Goal: Task Accomplishment & Management: Complete application form

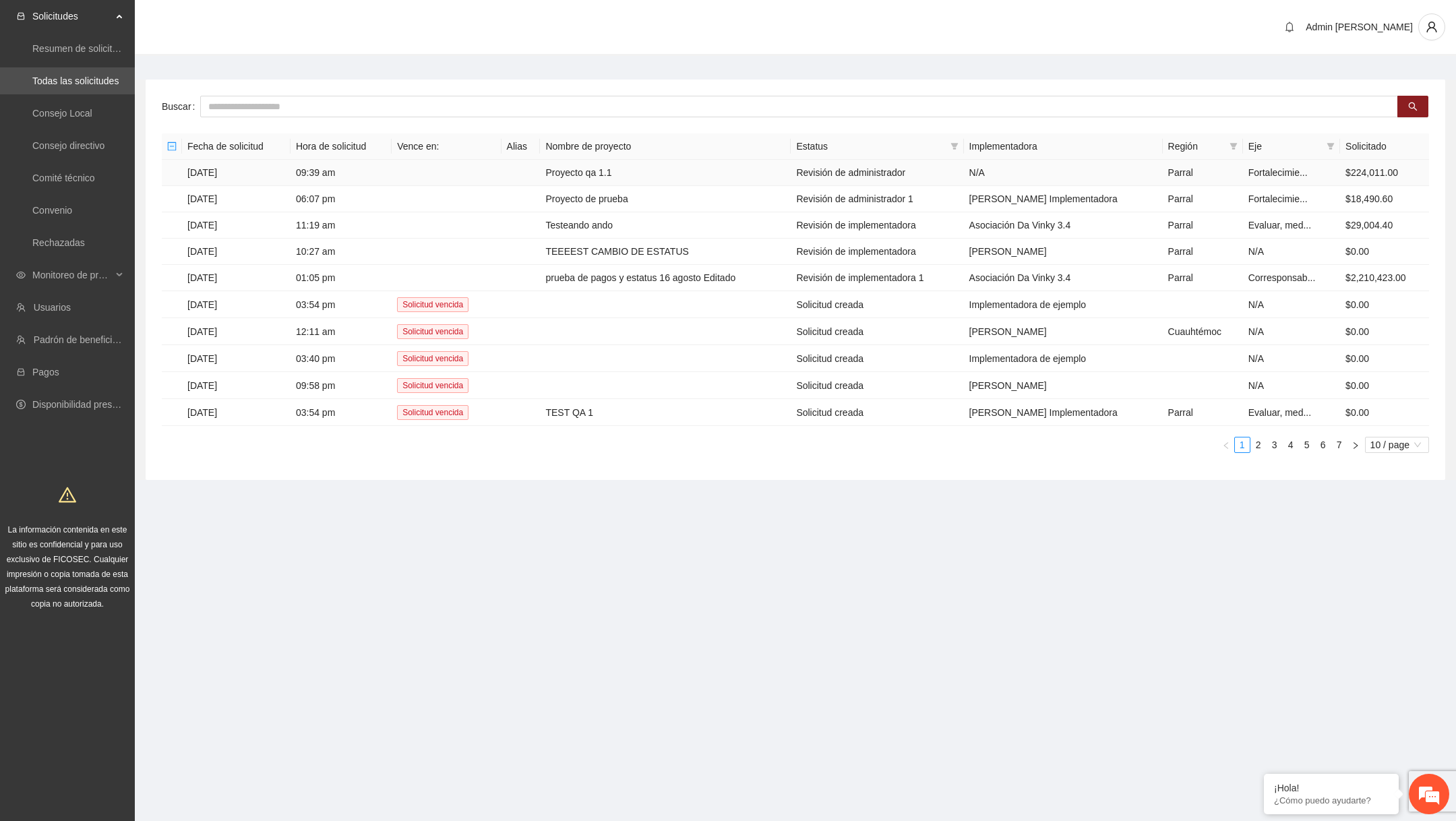
click at [630, 172] on td "Proyecto qa 1.1" at bounding box center [665, 173] width 251 height 26
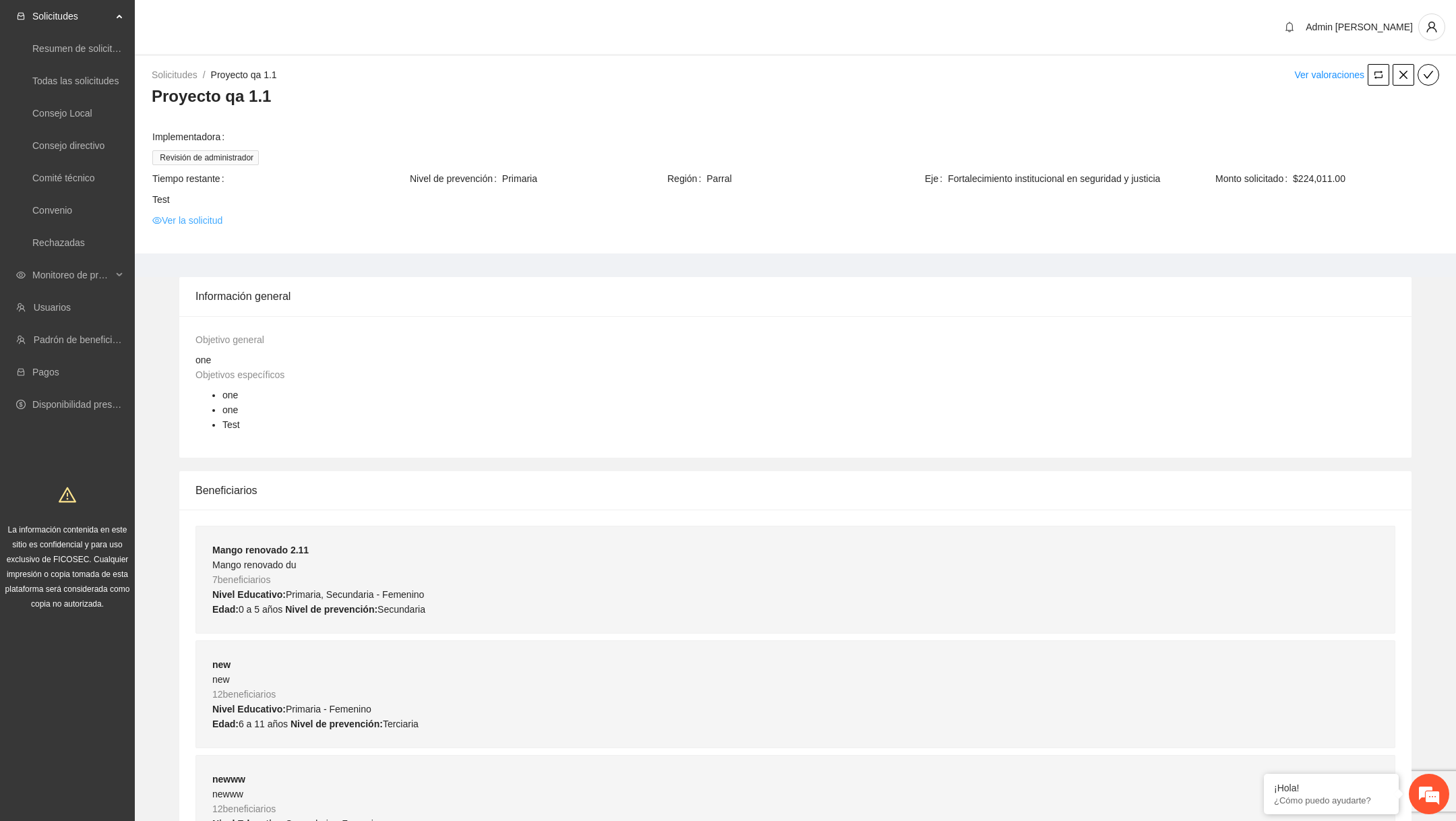
click at [216, 225] on link "Ver la solicitud" at bounding box center [187, 220] width 70 height 15
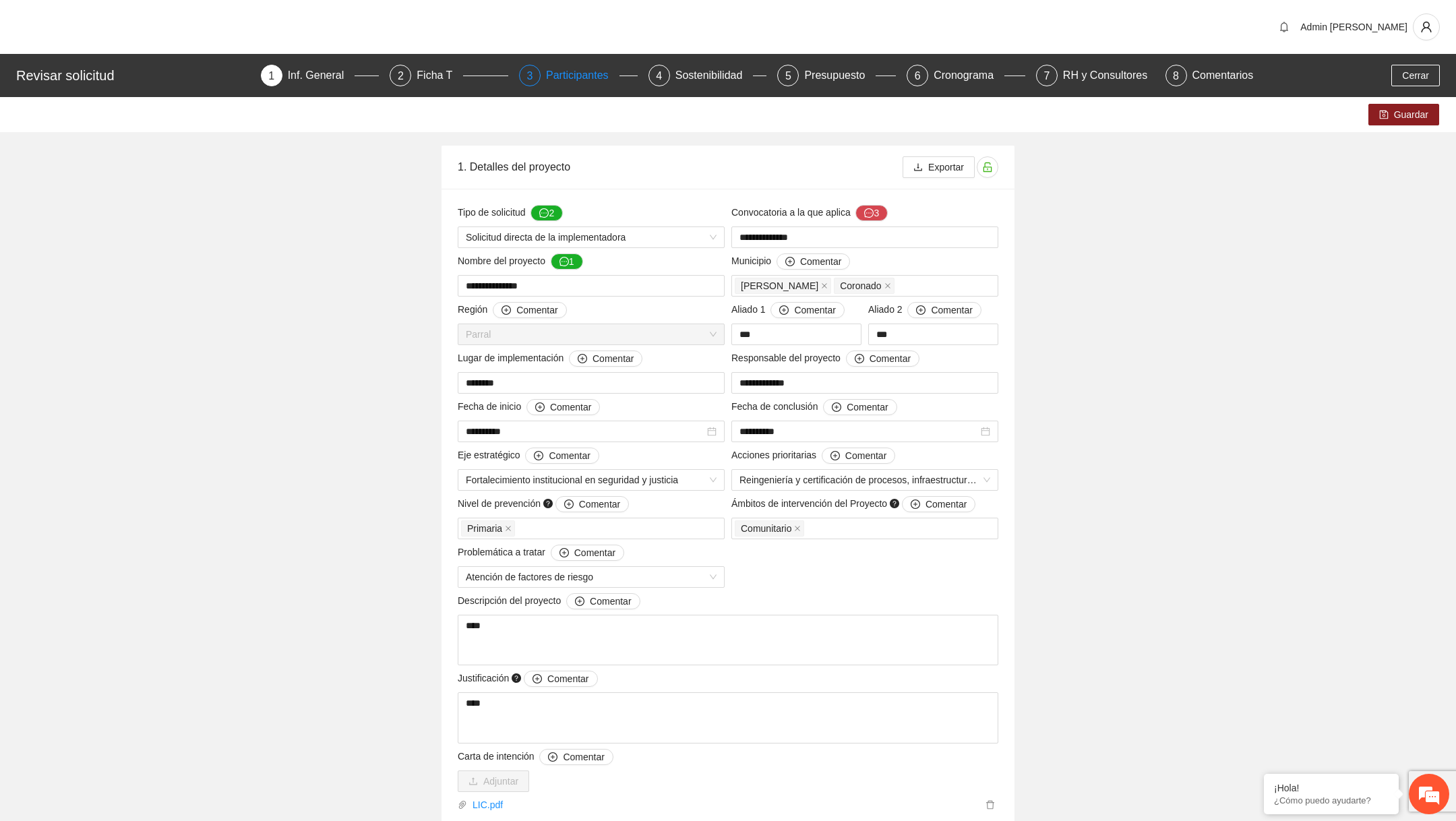
click at [546, 81] on div "Participantes" at bounding box center [583, 76] width 73 height 22
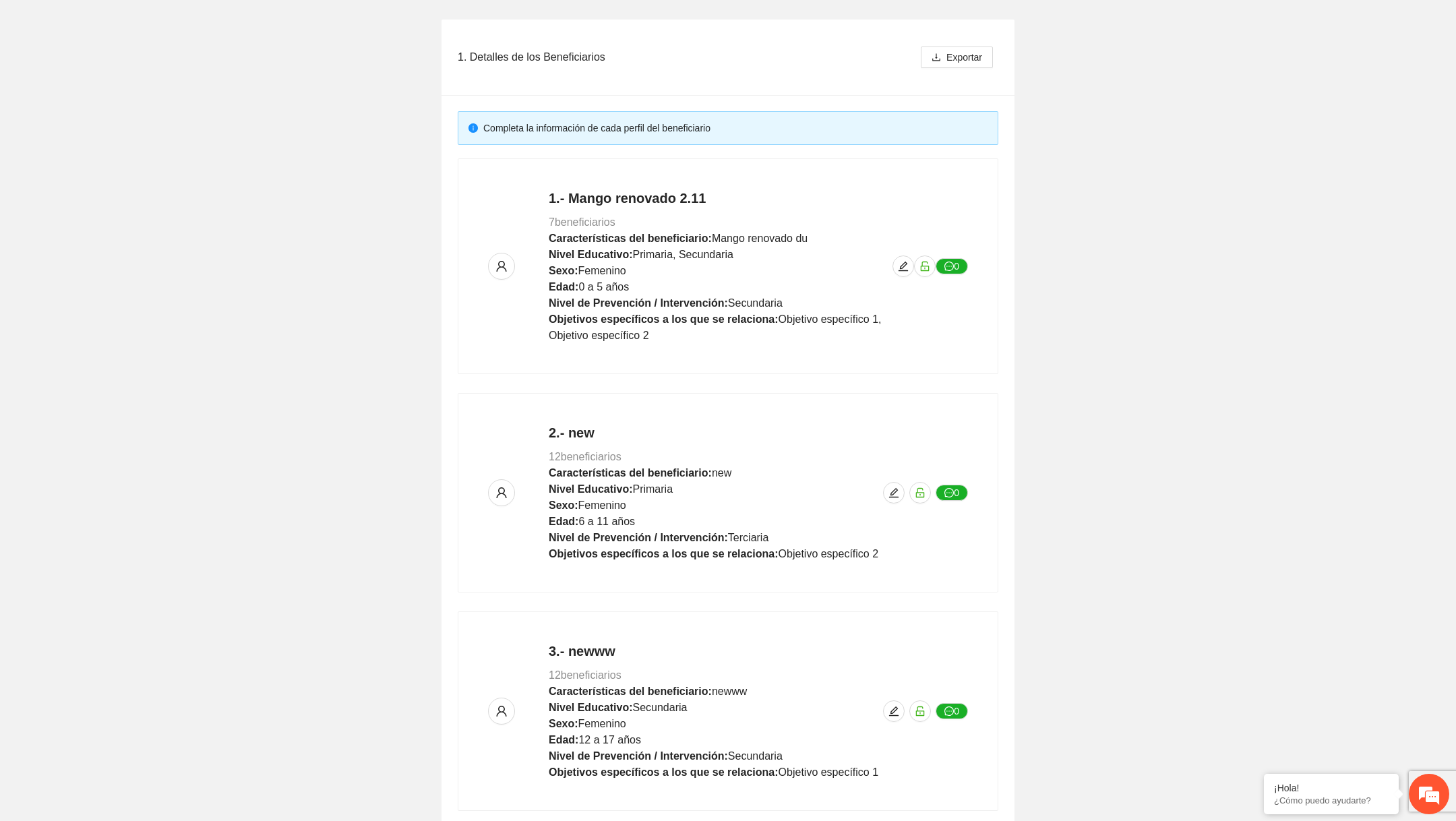
scroll to position [221, 0]
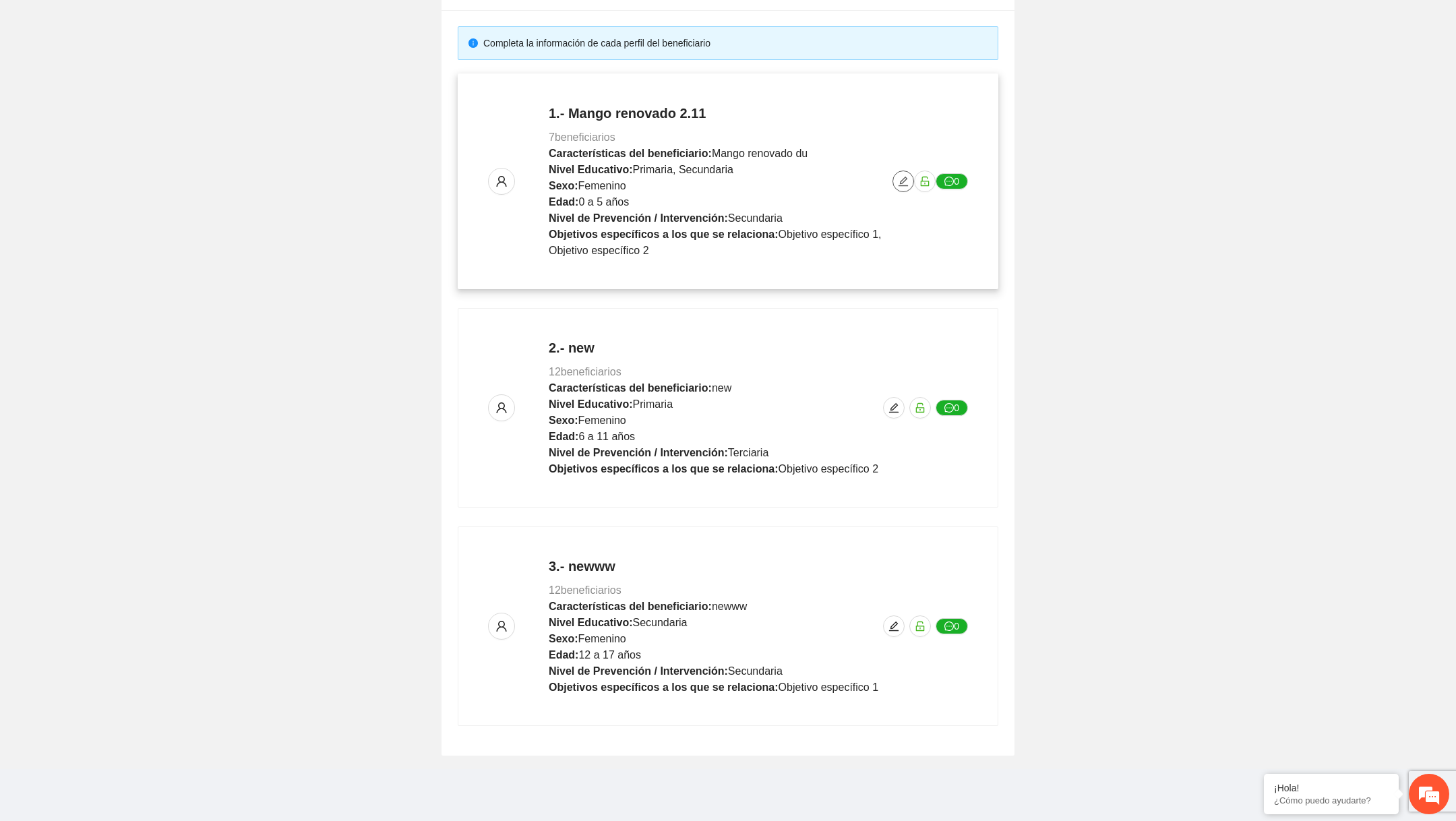
click at [900, 178] on icon "edit" at bounding box center [903, 181] width 11 height 11
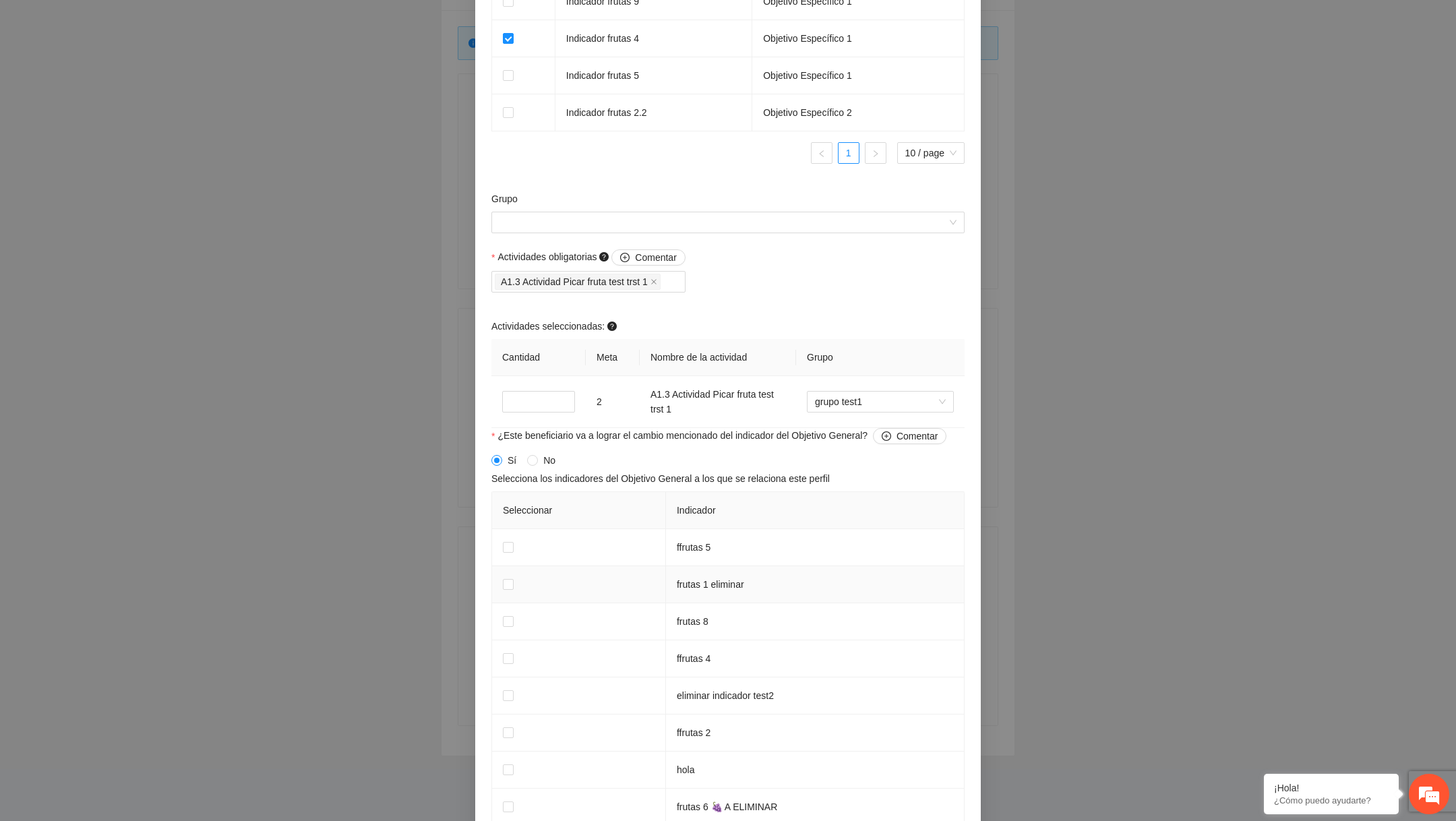
scroll to position [1044, 0]
click at [657, 289] on span at bounding box center [653, 282] width 7 height 15
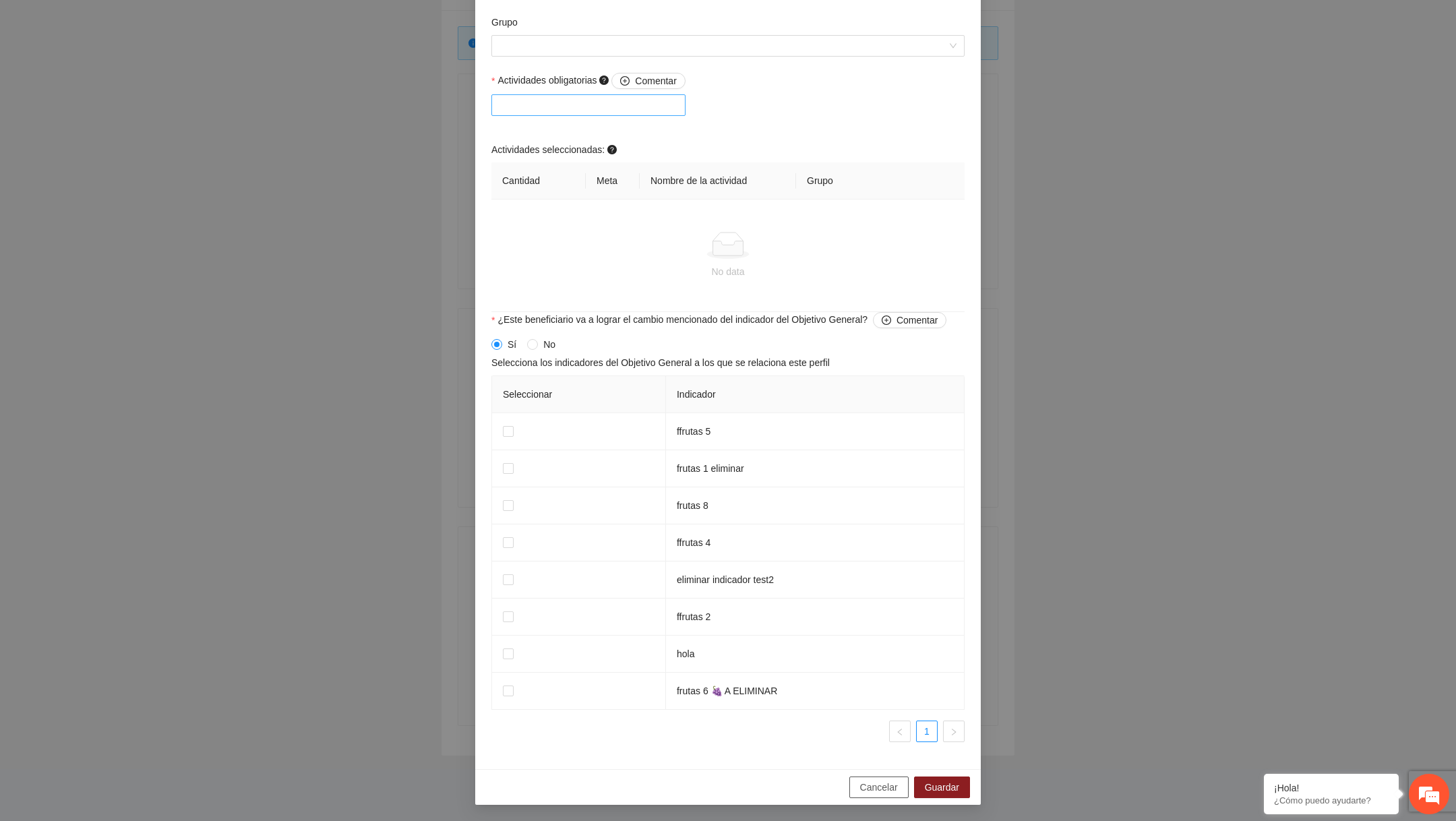
click at [894, 796] on button "Cancelar" at bounding box center [879, 788] width 60 height 22
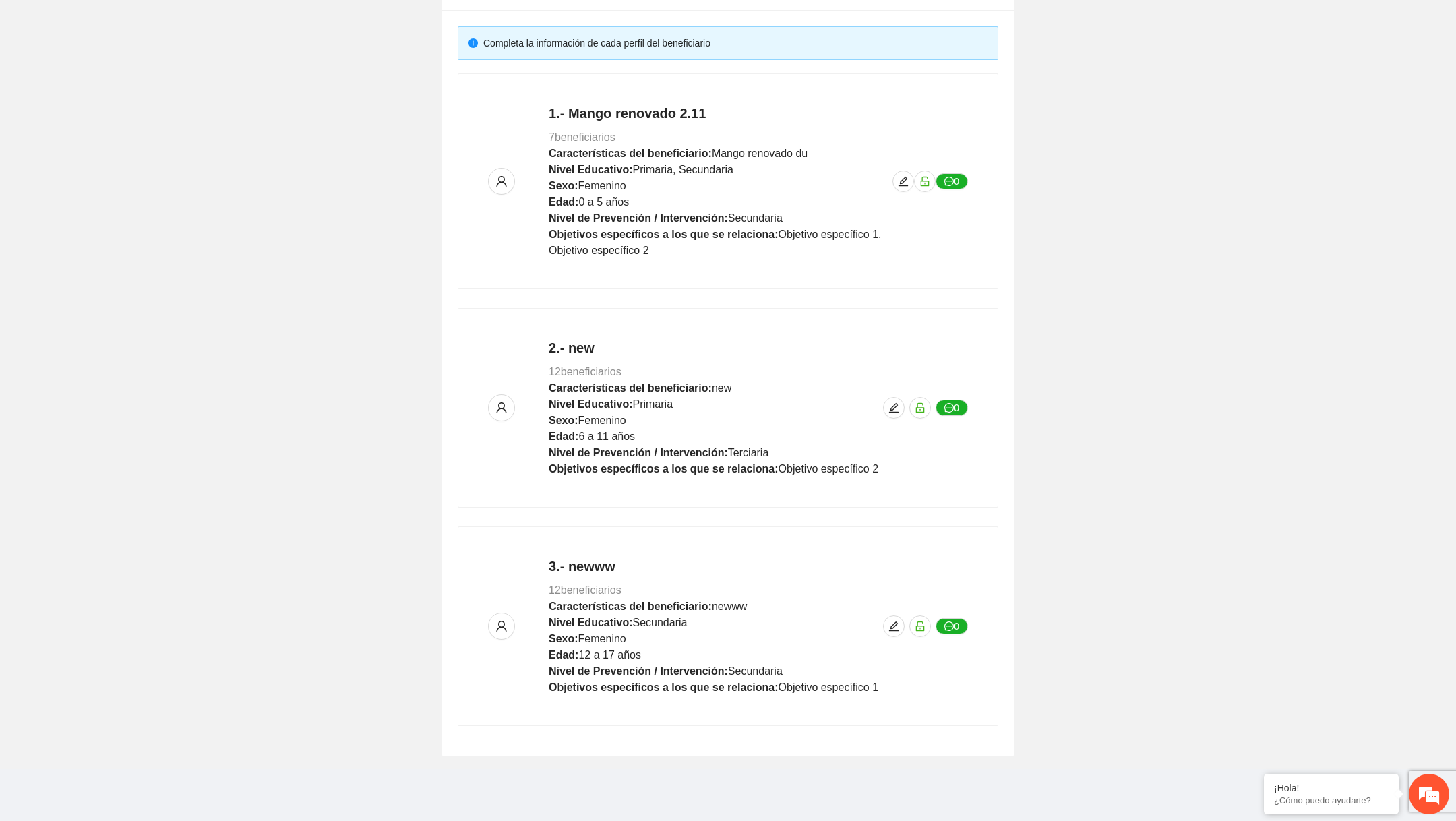
scroll to position [752, 0]
click at [907, 188] on button "button" at bounding box center [903, 181] width 22 height 22
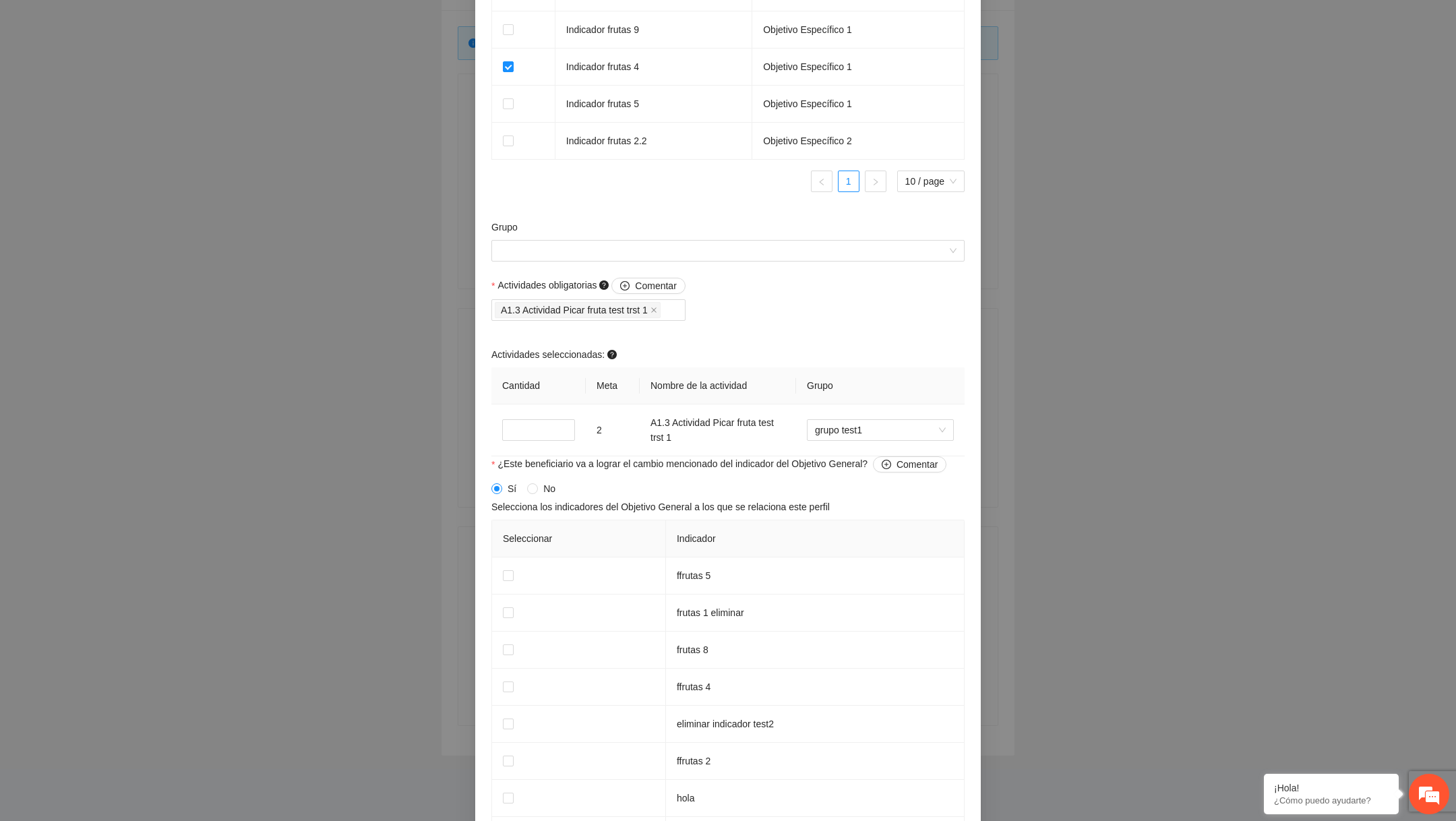
scroll to position [980, 0]
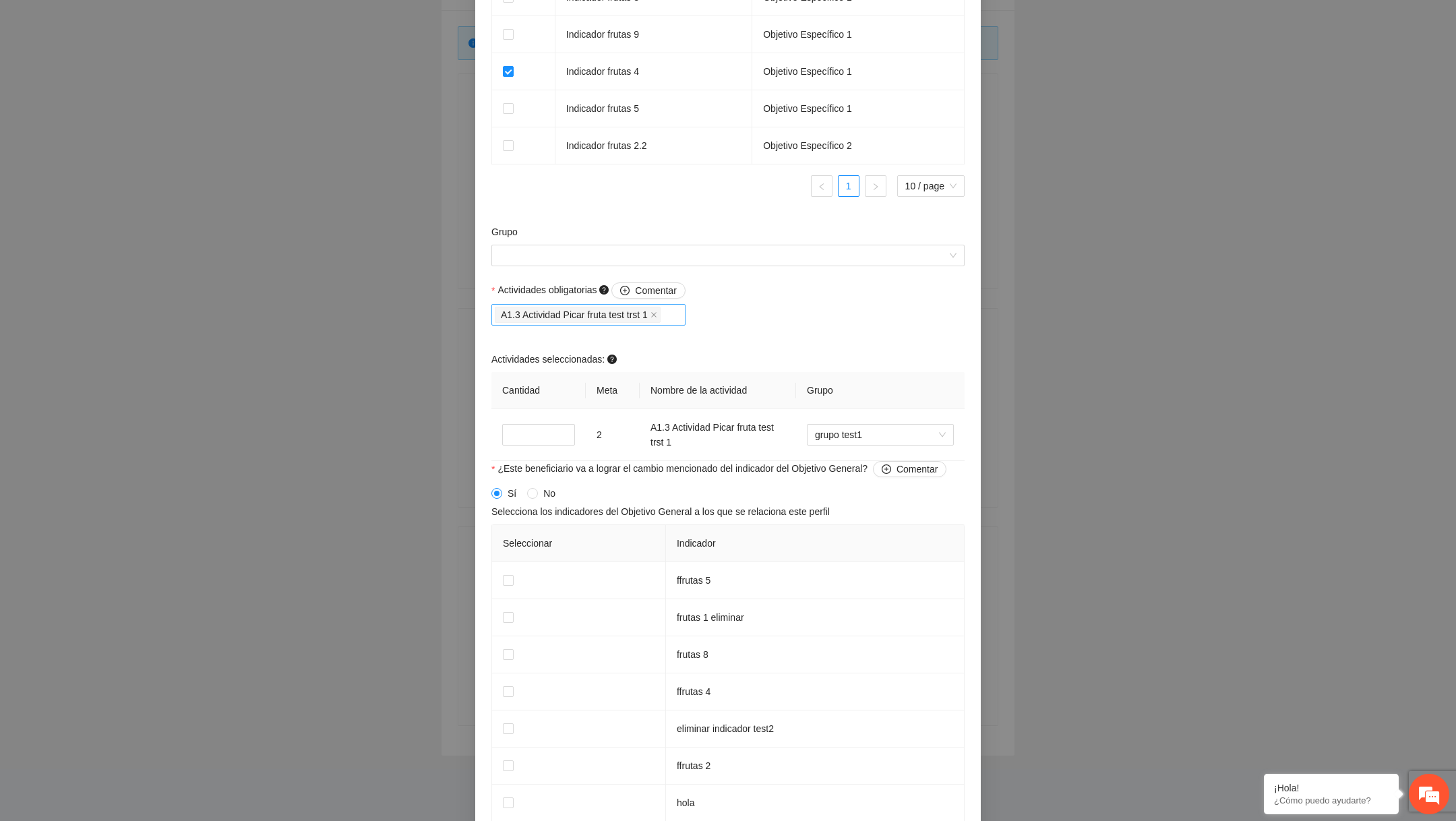
click at [681, 324] on div "A1.3 Actividad Picar fruta test trst 1" at bounding box center [588, 315] width 188 height 19
click at [679, 324] on div "A1.3 Actividad Picar fruta test trst 1" at bounding box center [588, 315] width 188 height 19
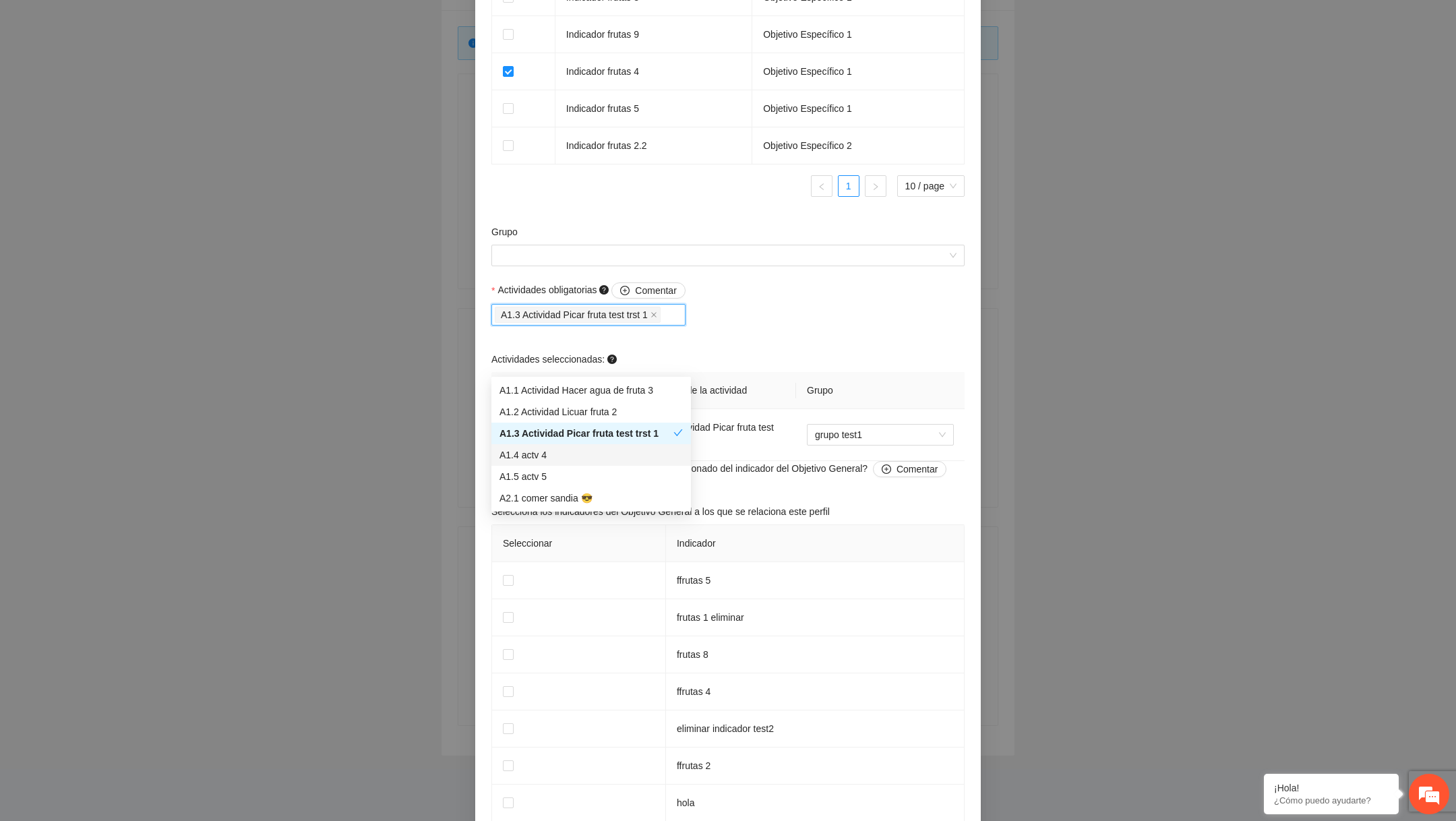
click at [519, 460] on div "A1.4 actv 4" at bounding box center [591, 454] width 183 height 15
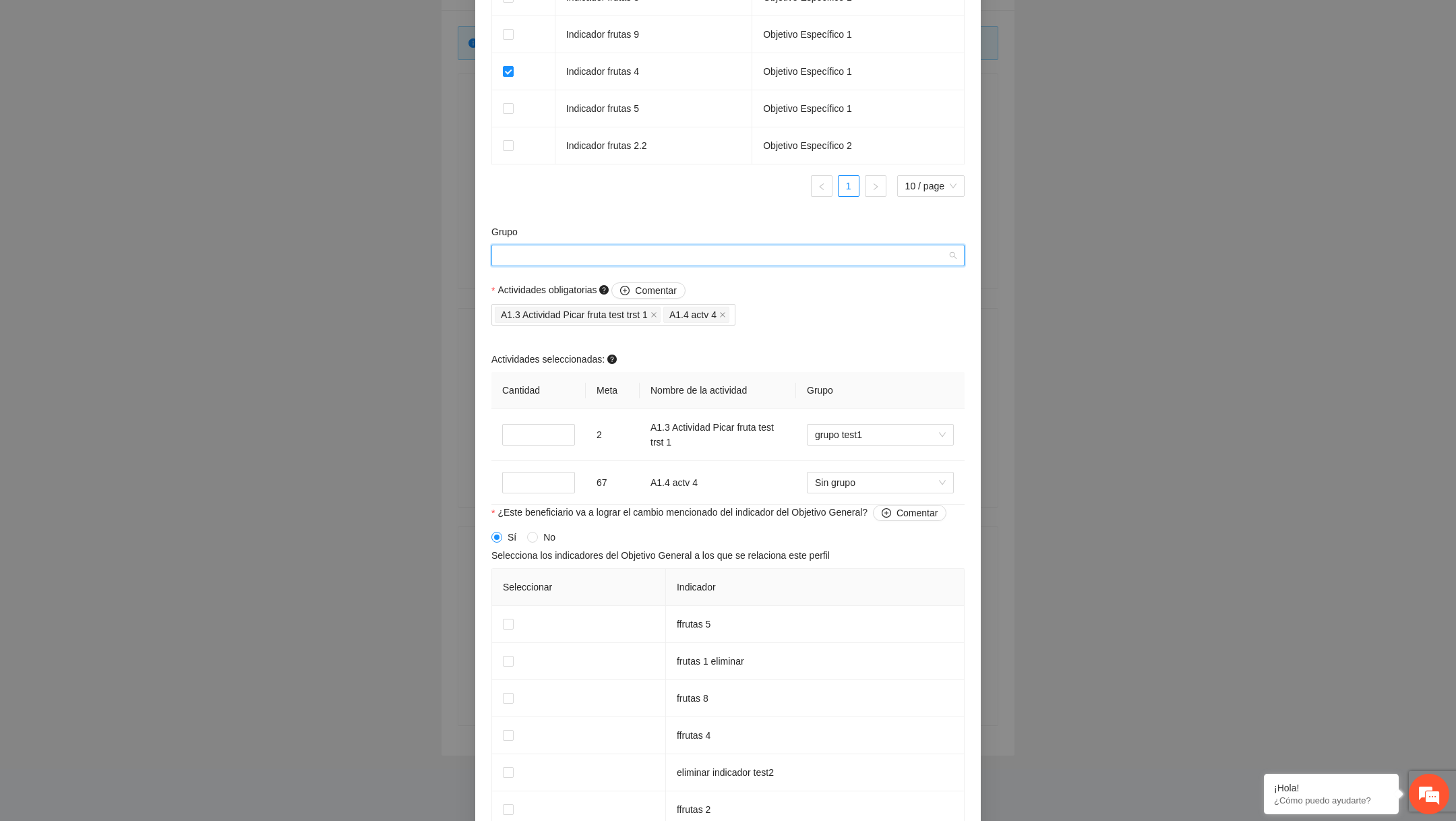
click at [679, 265] on input "Grupo" at bounding box center [723, 255] width 447 height 20
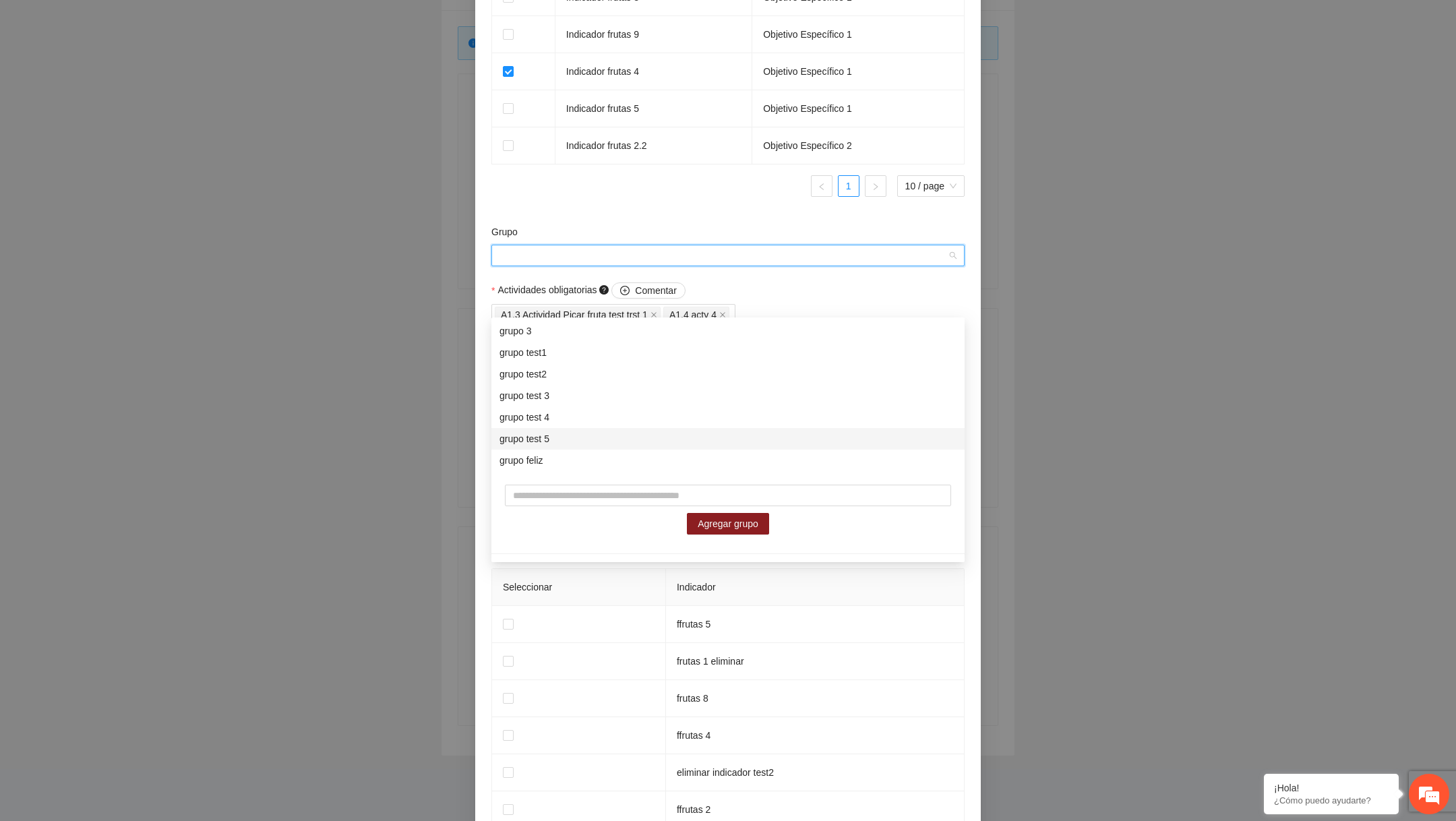
click at [538, 444] on div "grupo test 5" at bounding box center [728, 438] width 457 height 15
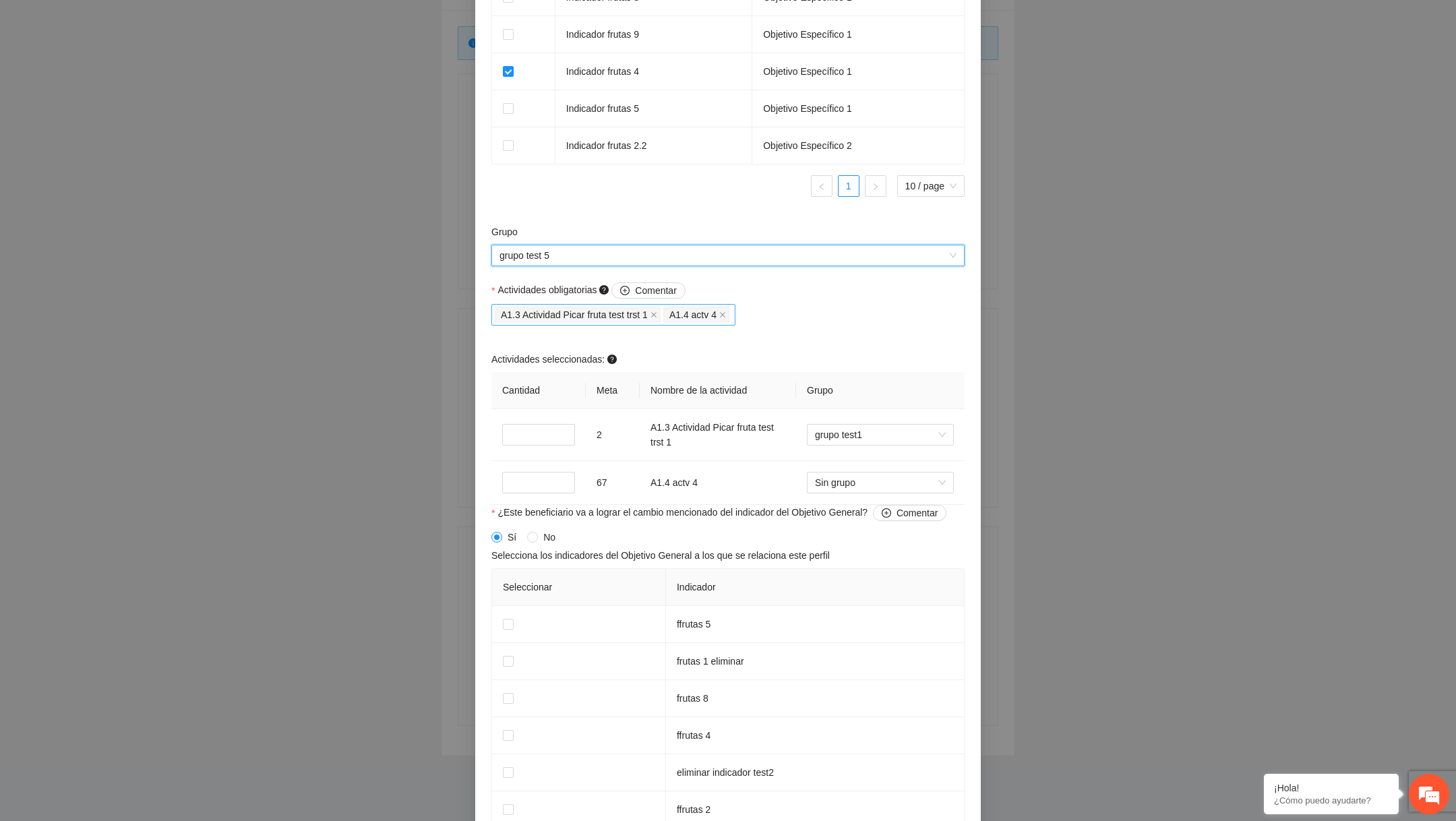
click at [657, 318] on icon "close" at bounding box center [653, 314] width 7 height 7
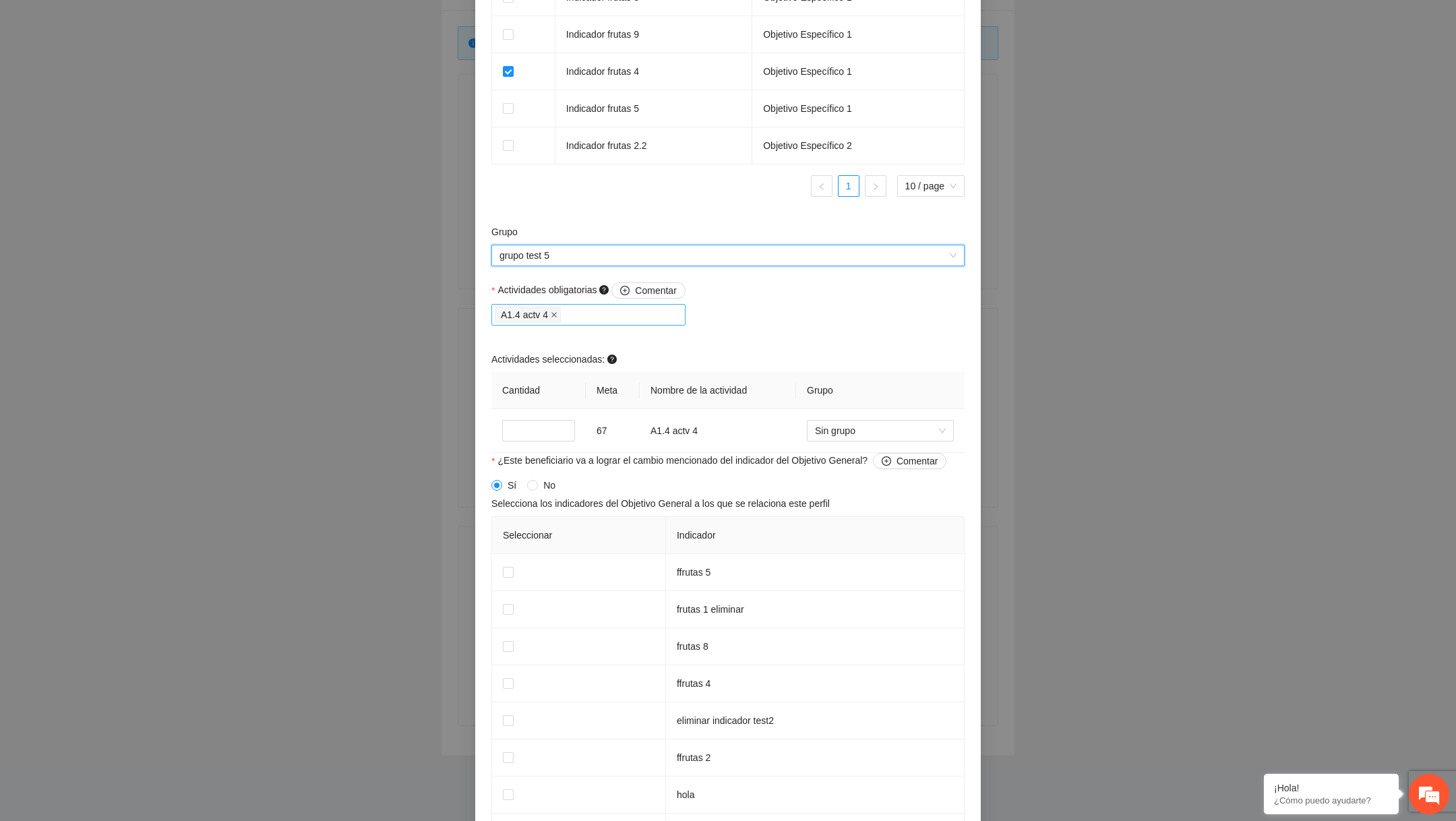
click at [556, 318] on icon "close" at bounding box center [553, 314] width 7 height 7
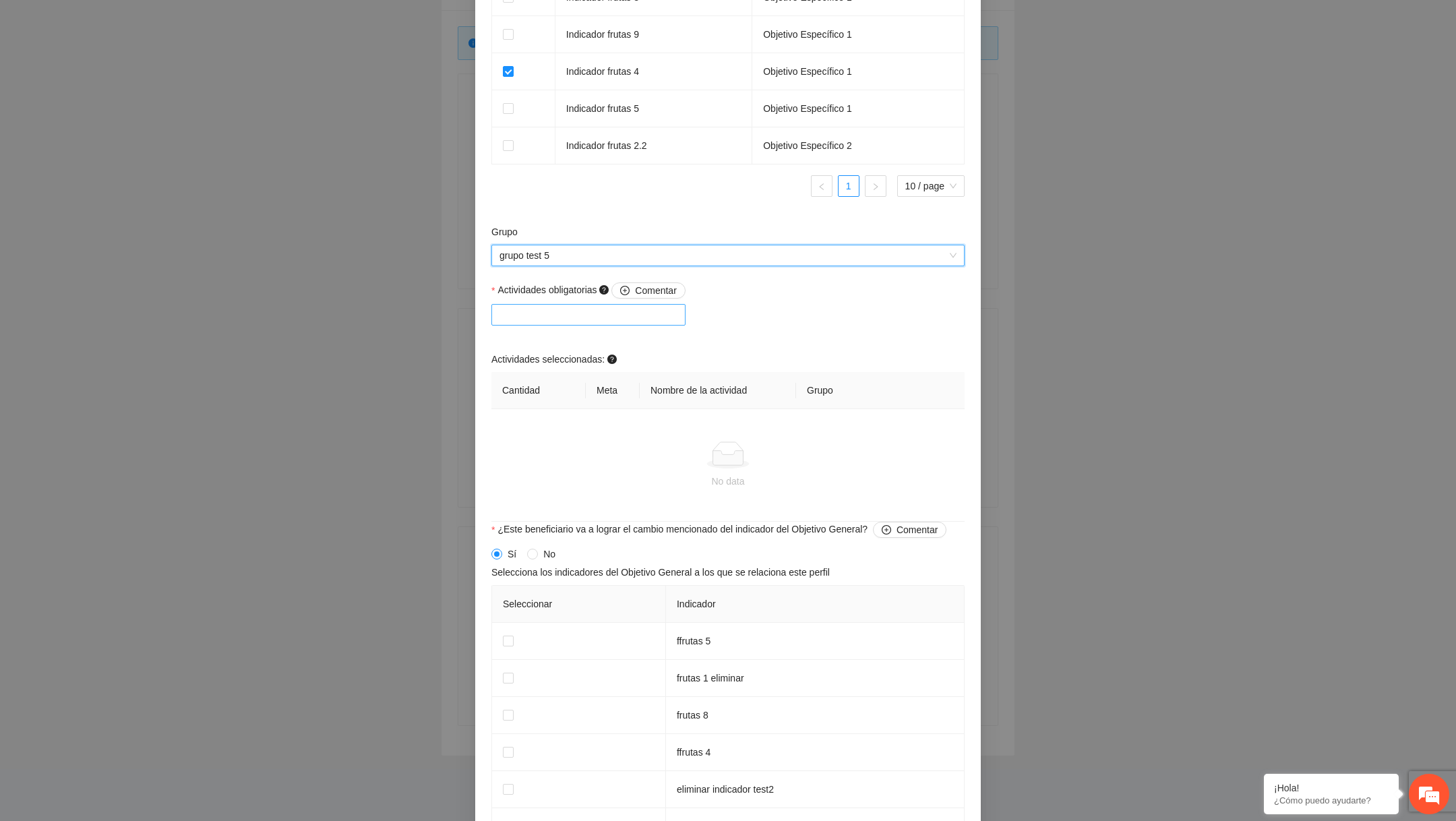
click at [635, 323] on div at bounding box center [588, 315] width 188 height 16
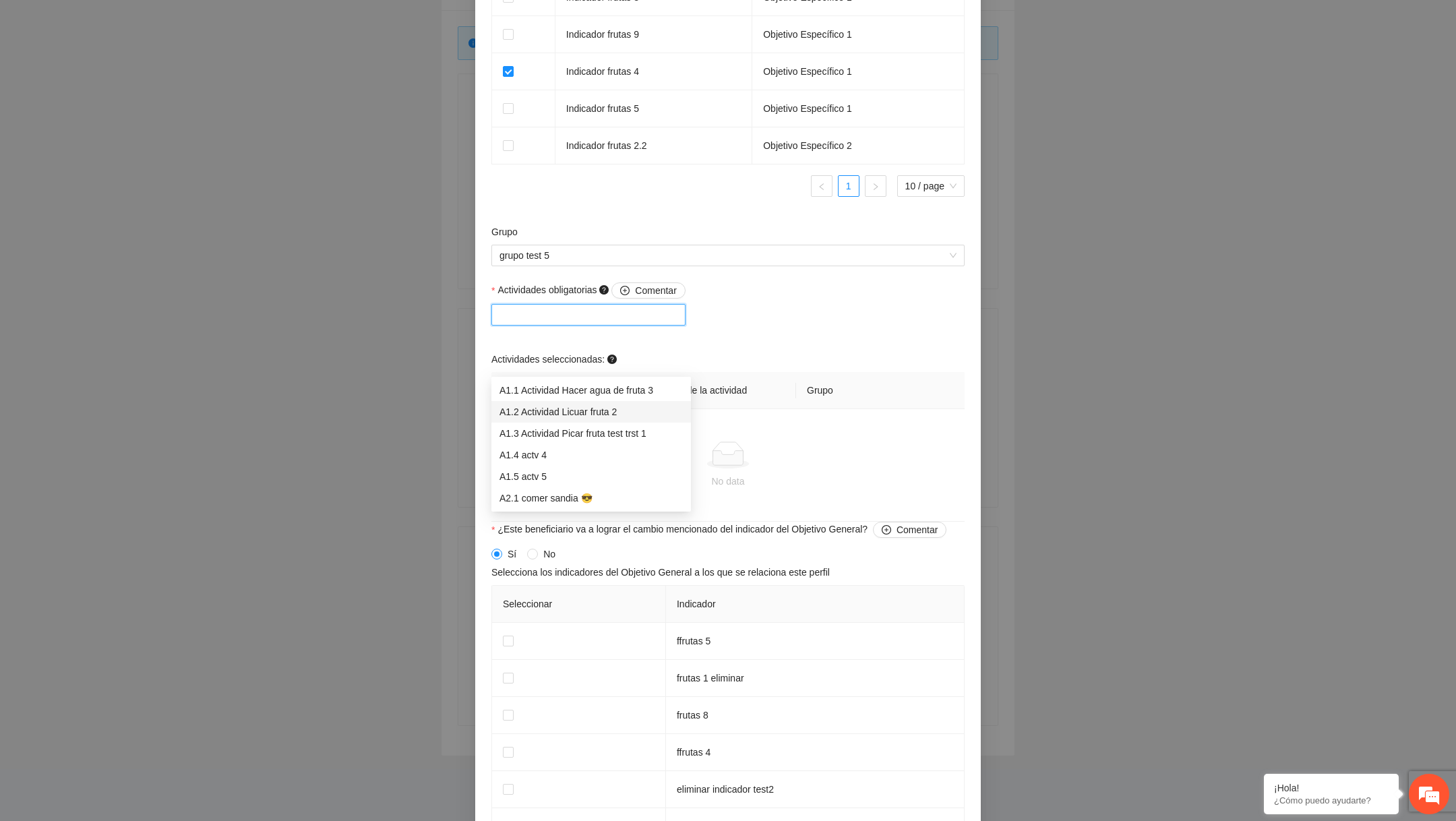
click at [594, 419] on div "A1.2 Actividad Licuar fruta 2" at bounding box center [591, 412] width 199 height 22
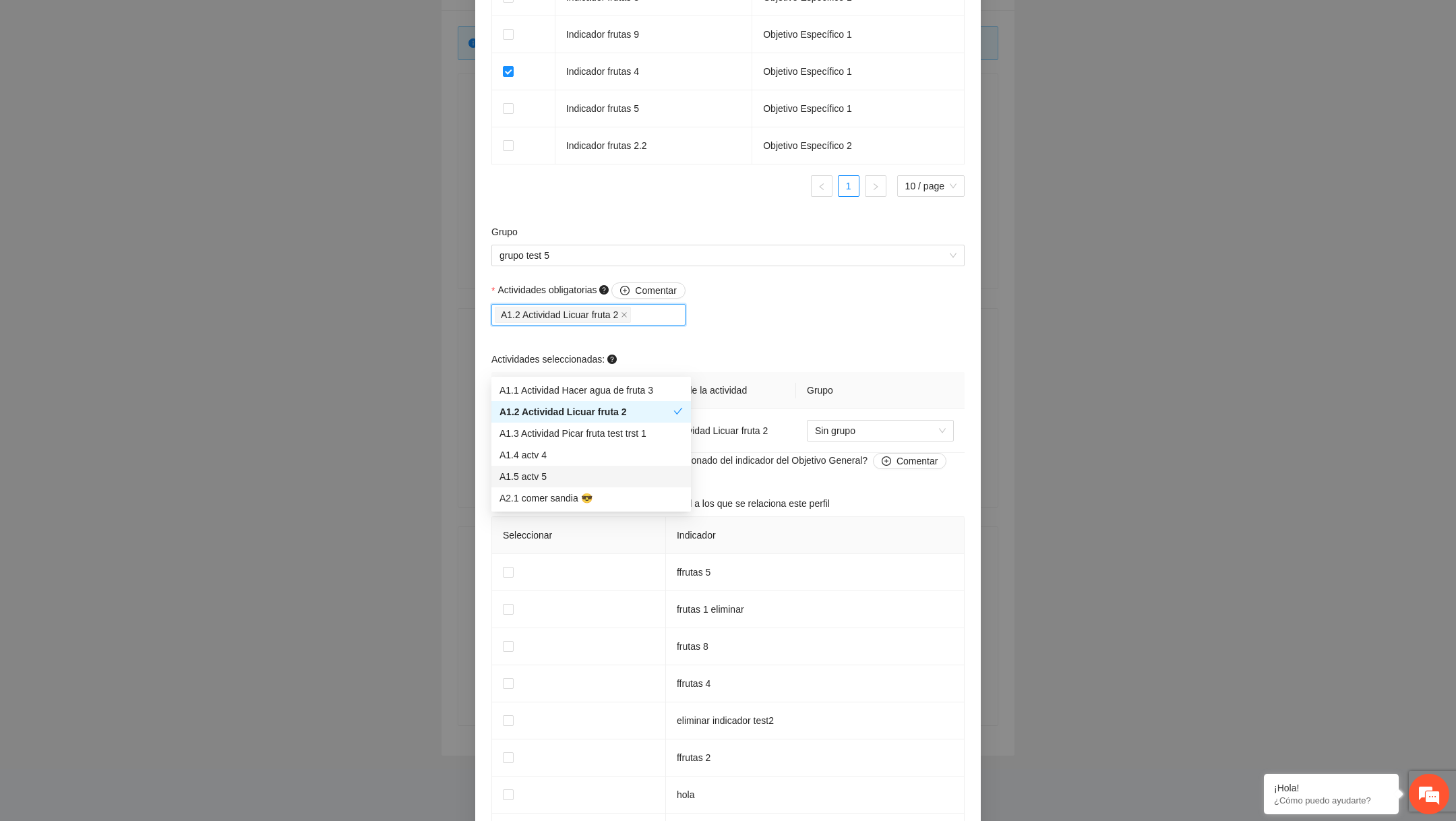
click at [582, 470] on div "A1.5 actv 5" at bounding box center [591, 476] width 183 height 15
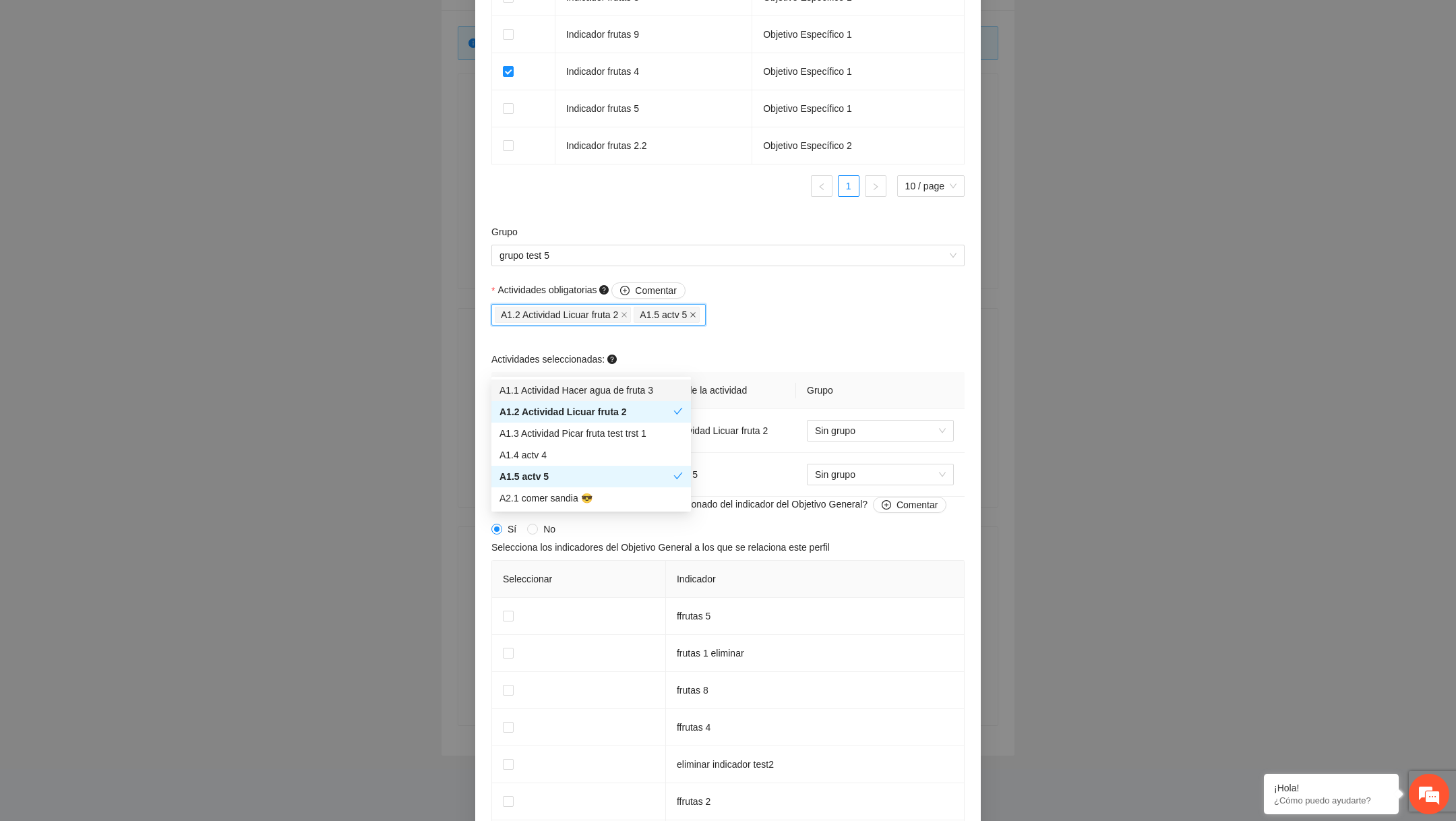
click at [696, 318] on icon "close" at bounding box center [692, 314] width 7 height 7
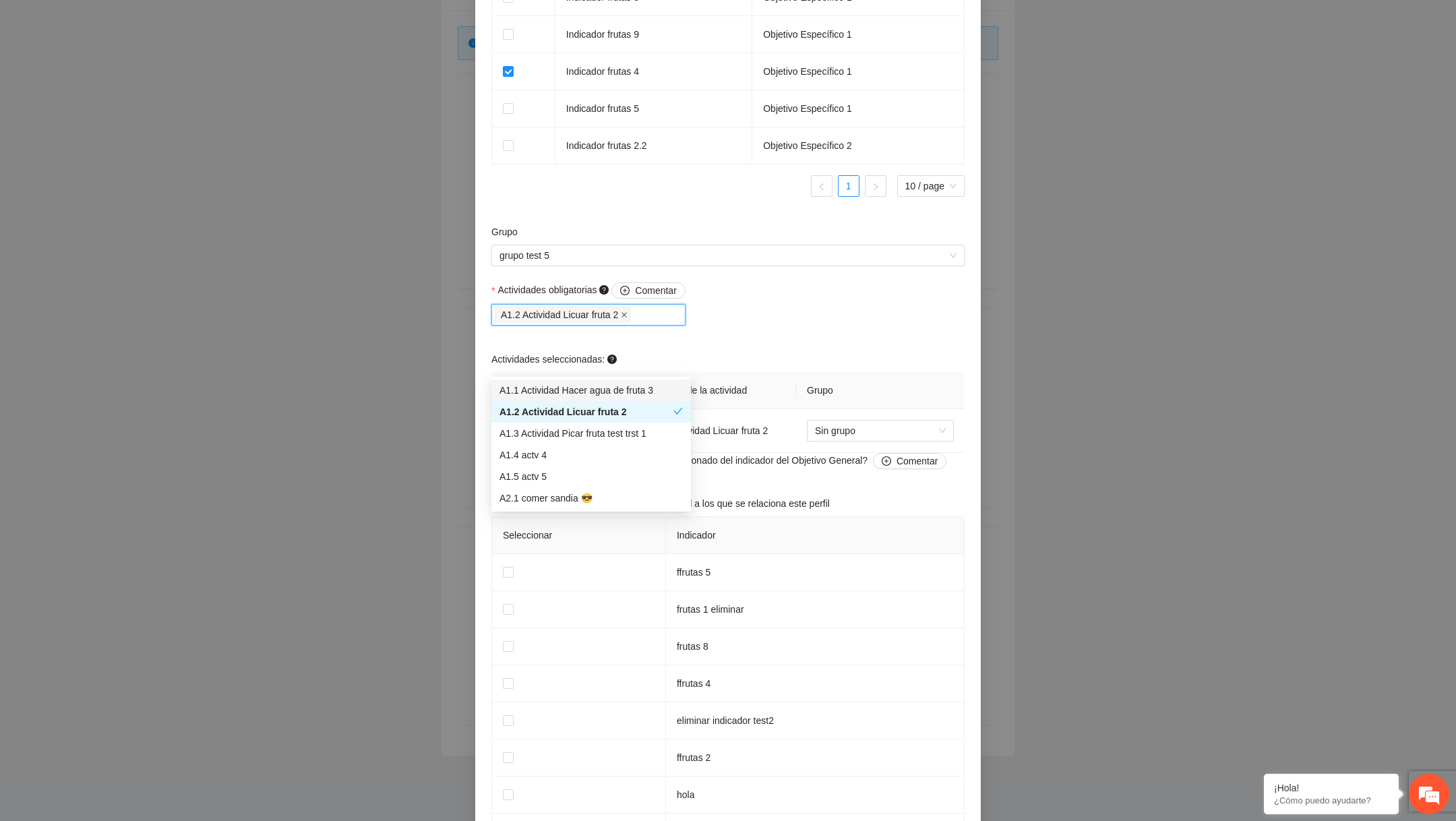
click at [627, 317] on icon "close" at bounding box center [623, 314] width 5 height 5
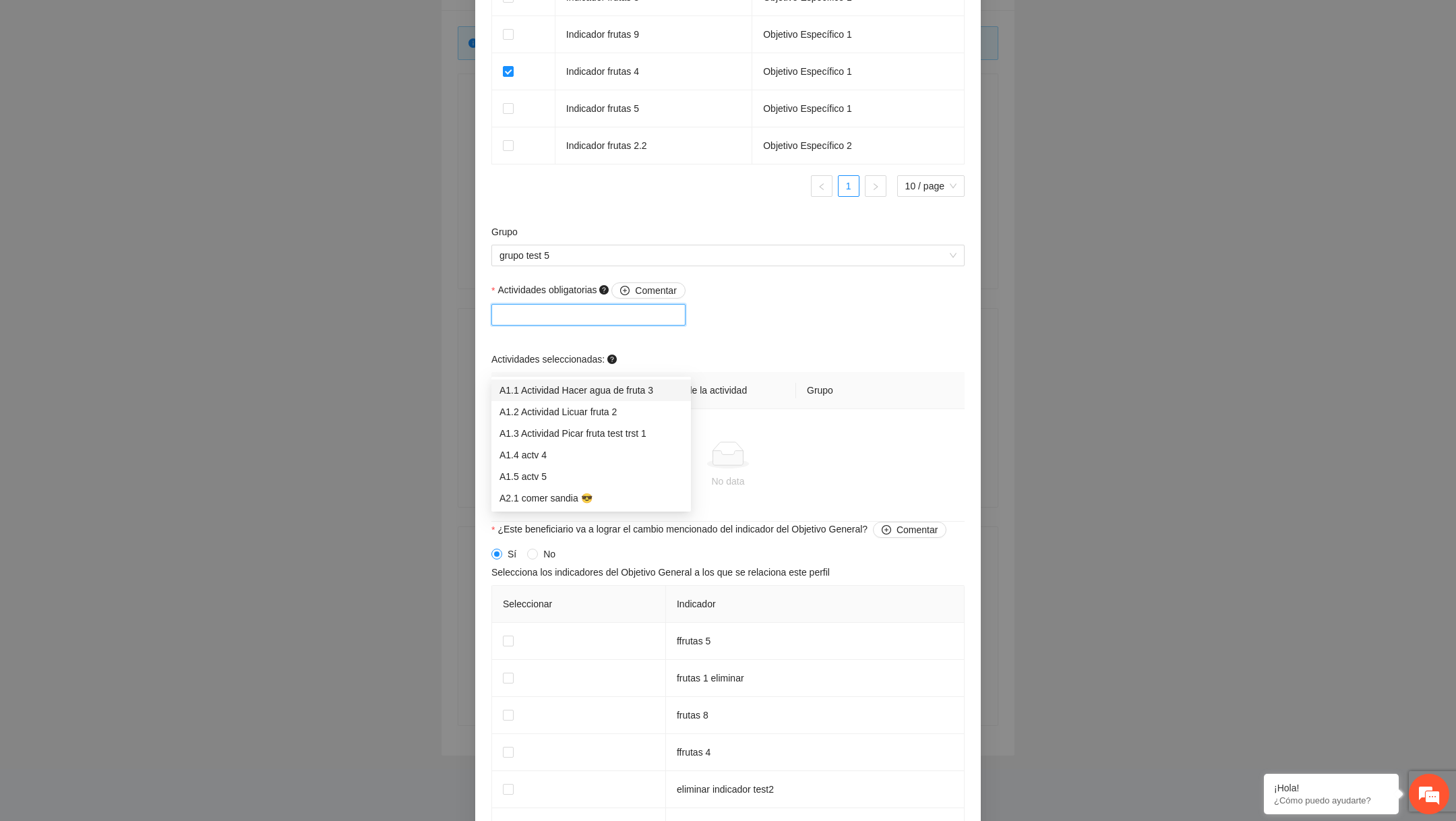
click at [871, 409] on th "Grupo" at bounding box center [880, 391] width 169 height 37
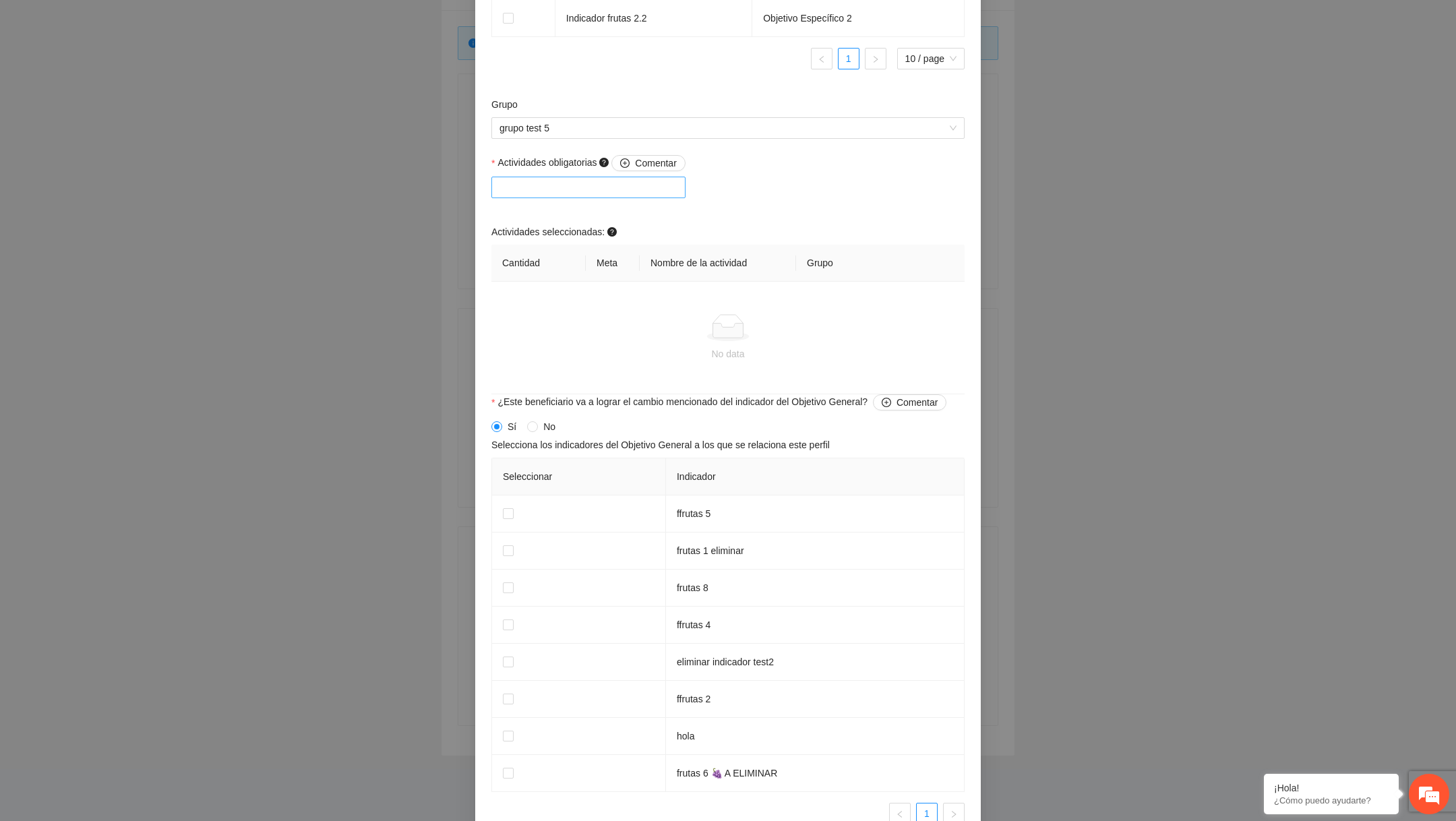
scroll to position [1237, 0]
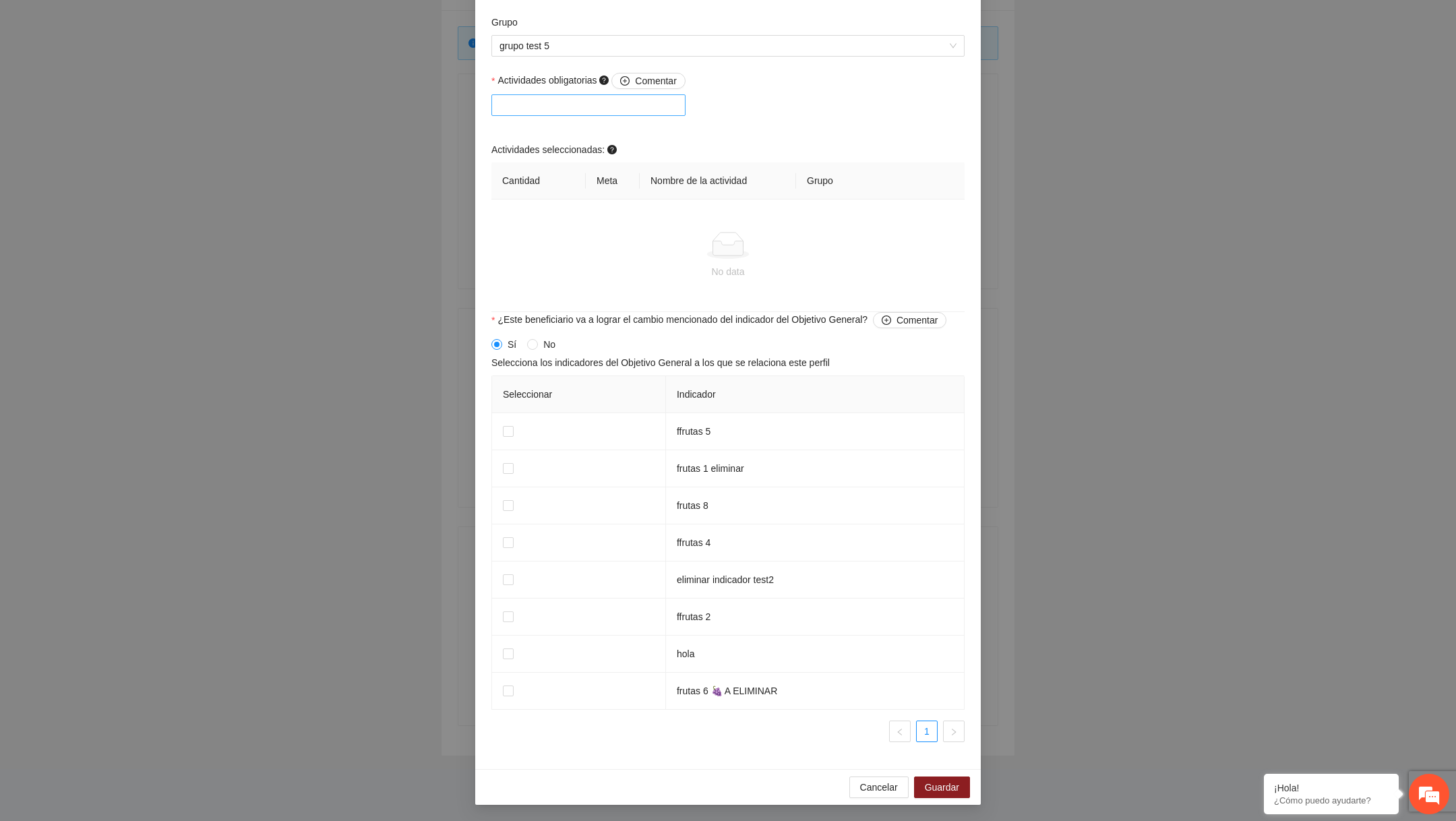
click at [867, 771] on div "Cancelar Guardar" at bounding box center [727, 786] width 505 height 36
click at [869, 793] on span "Cancelar" at bounding box center [879, 787] width 38 height 15
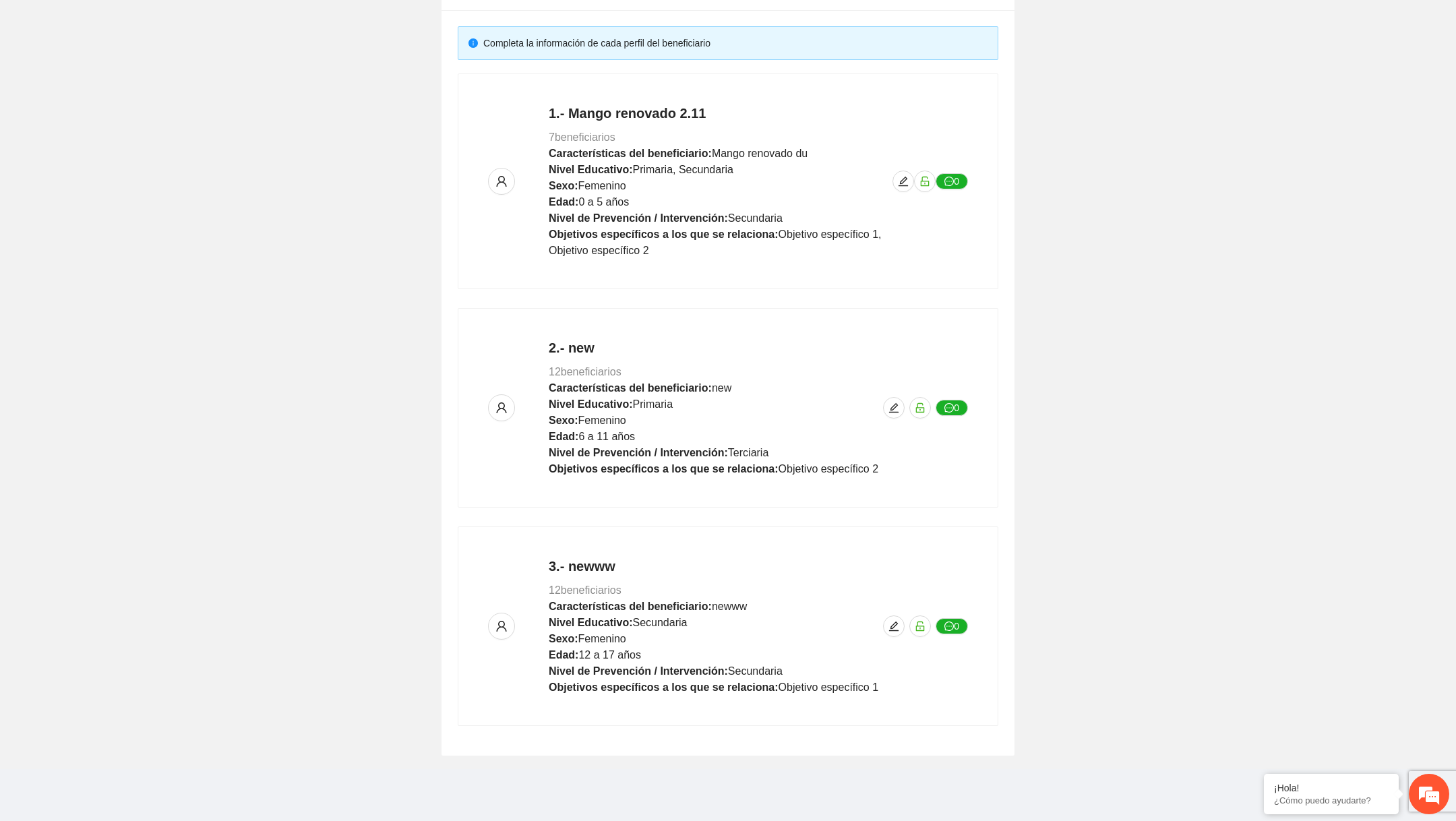
scroll to position [752, 0]
click at [900, 416] on div "2.- new 12 beneficiarios Características del beneficiario: new Nivel Educativo:…" at bounding box center [728, 407] width 480 height 139
click at [895, 407] on icon "edit" at bounding box center [893, 407] width 11 height 11
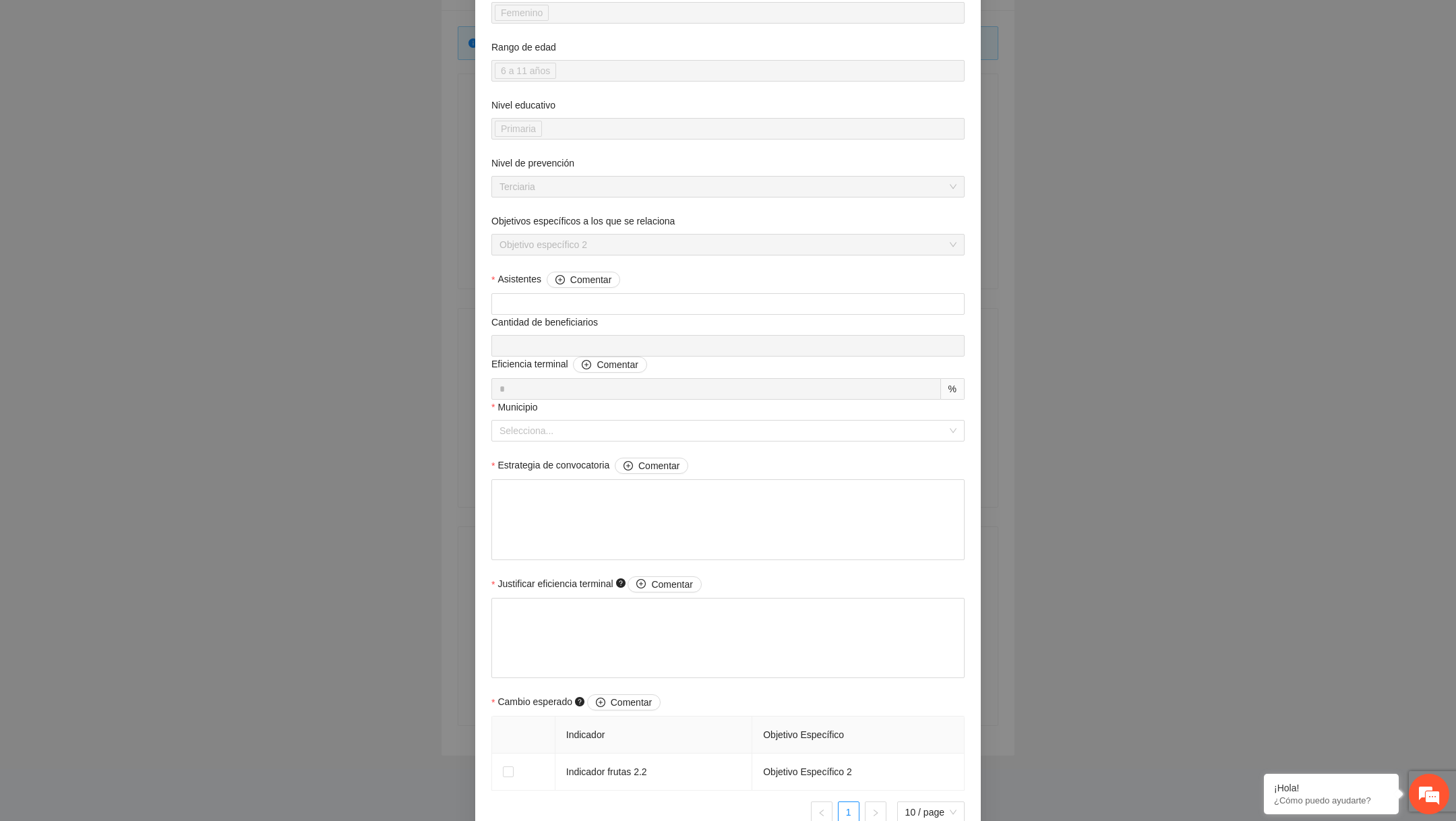
scroll to position [618, 0]
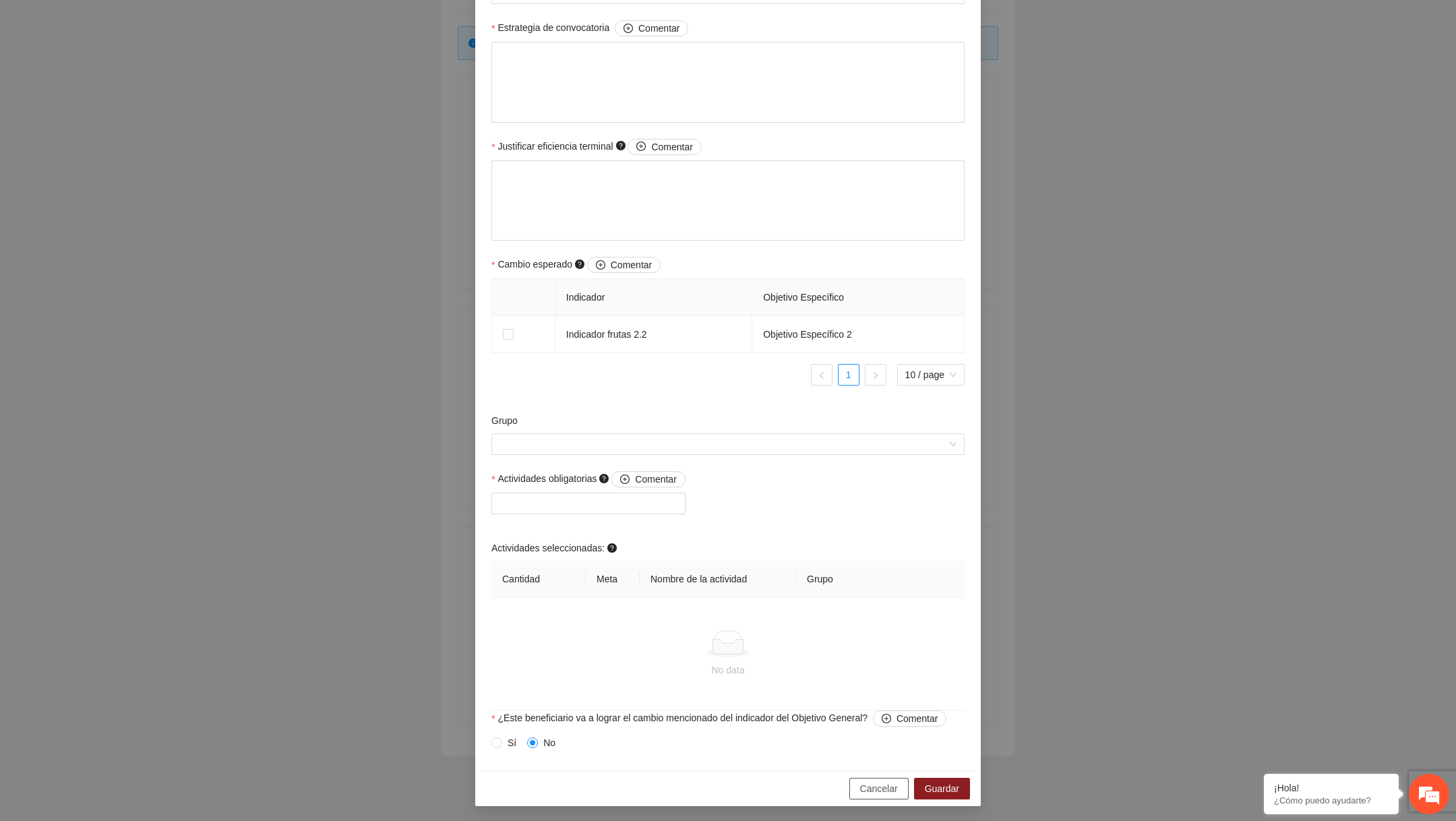
click at [881, 781] on span "Cancelar" at bounding box center [879, 788] width 38 height 15
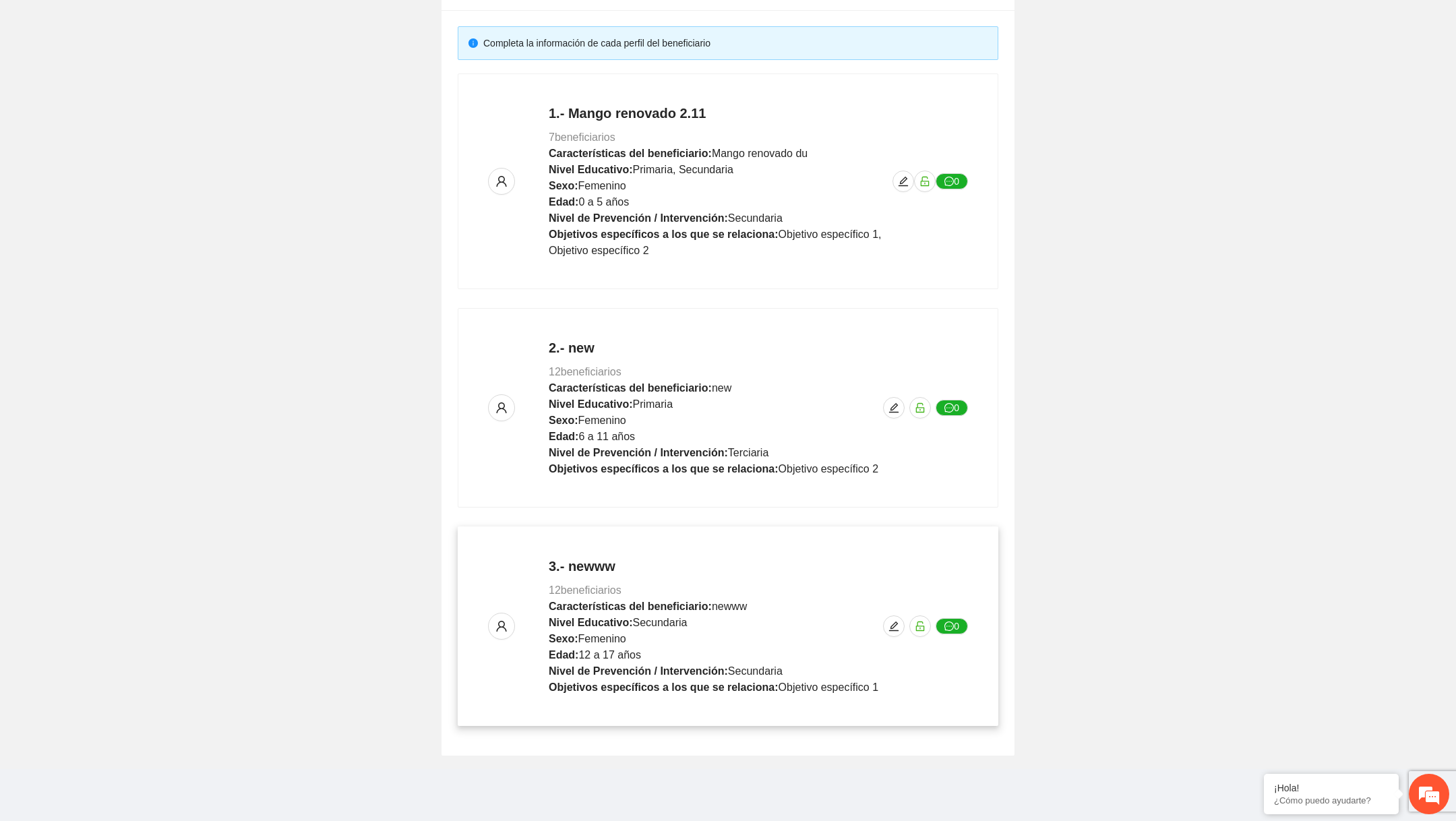
scroll to position [583, 0]
click at [897, 180] on span "edit" at bounding box center [903, 181] width 20 height 11
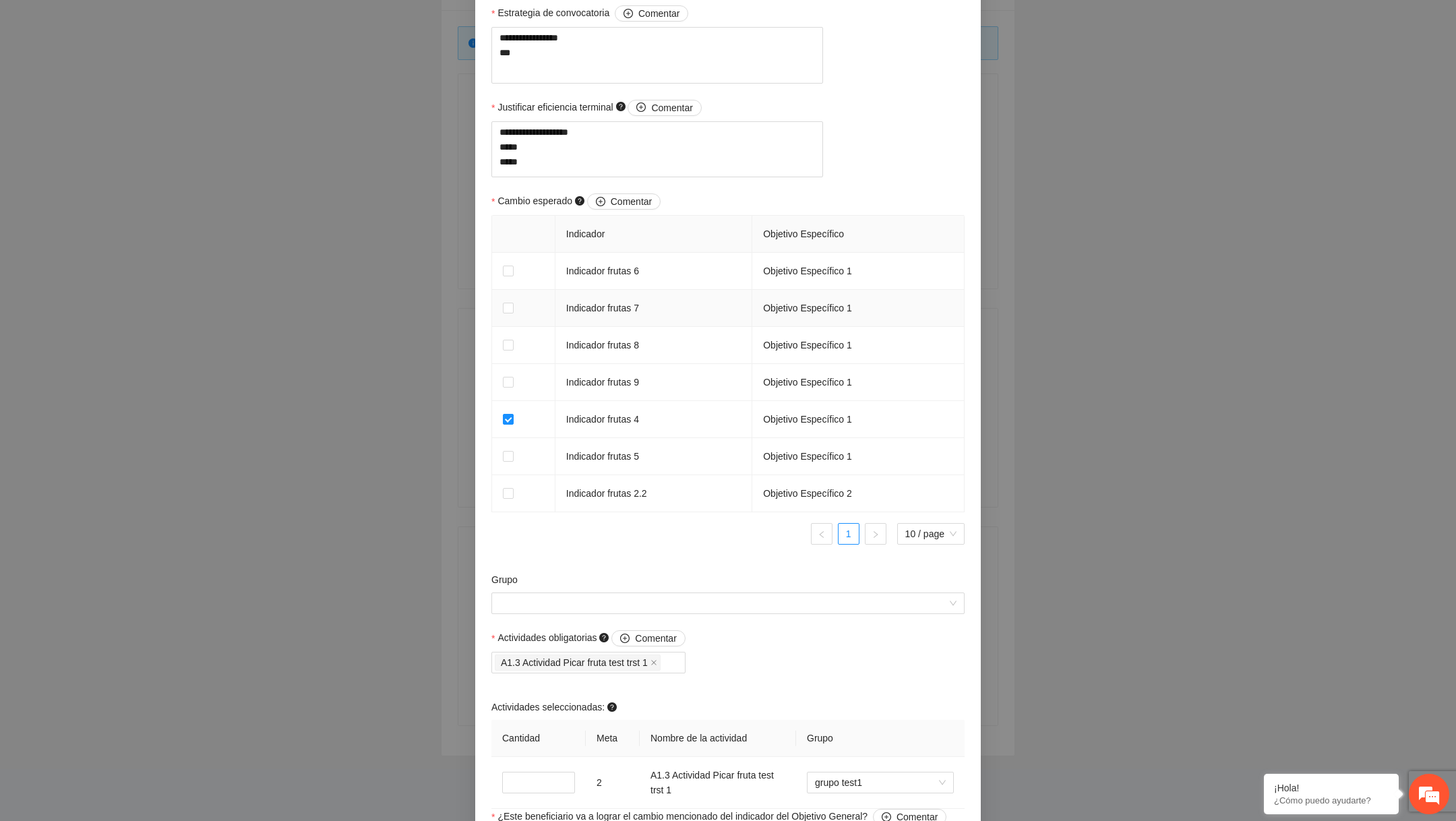
scroll to position [998, 0]
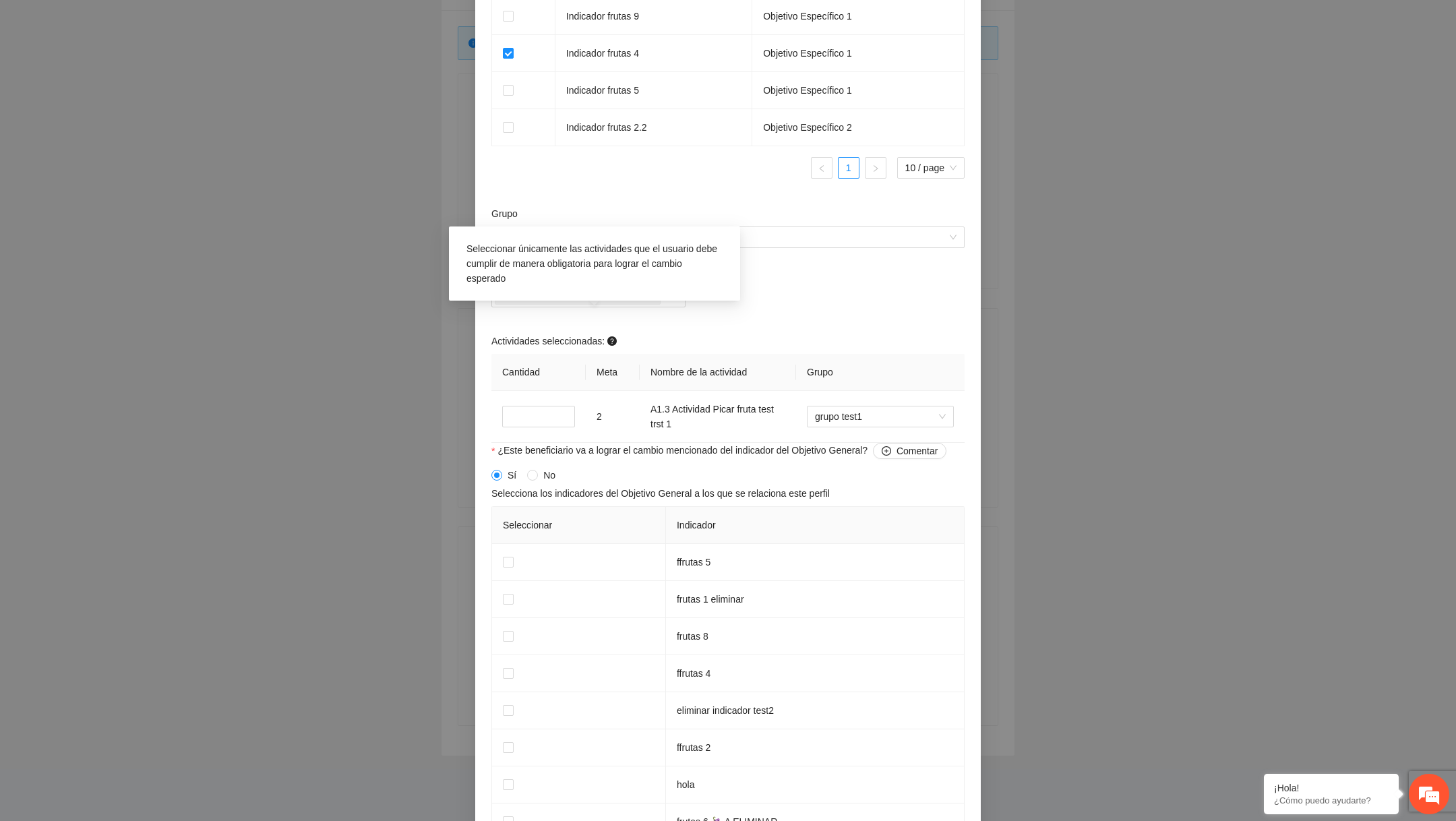
drag, startPoint x: 495, startPoint y: 317, endPoint x: 601, endPoint y: 325, distance: 106.3
click at [601, 281] on label "Actividades obligatorias Comentar" at bounding box center [588, 272] width 194 height 16
copy span "Actividades obligatorias"
click at [691, 306] on div "A1.3 Actividad Picar fruta test trst 1" at bounding box center [596, 297] width 204 height 19
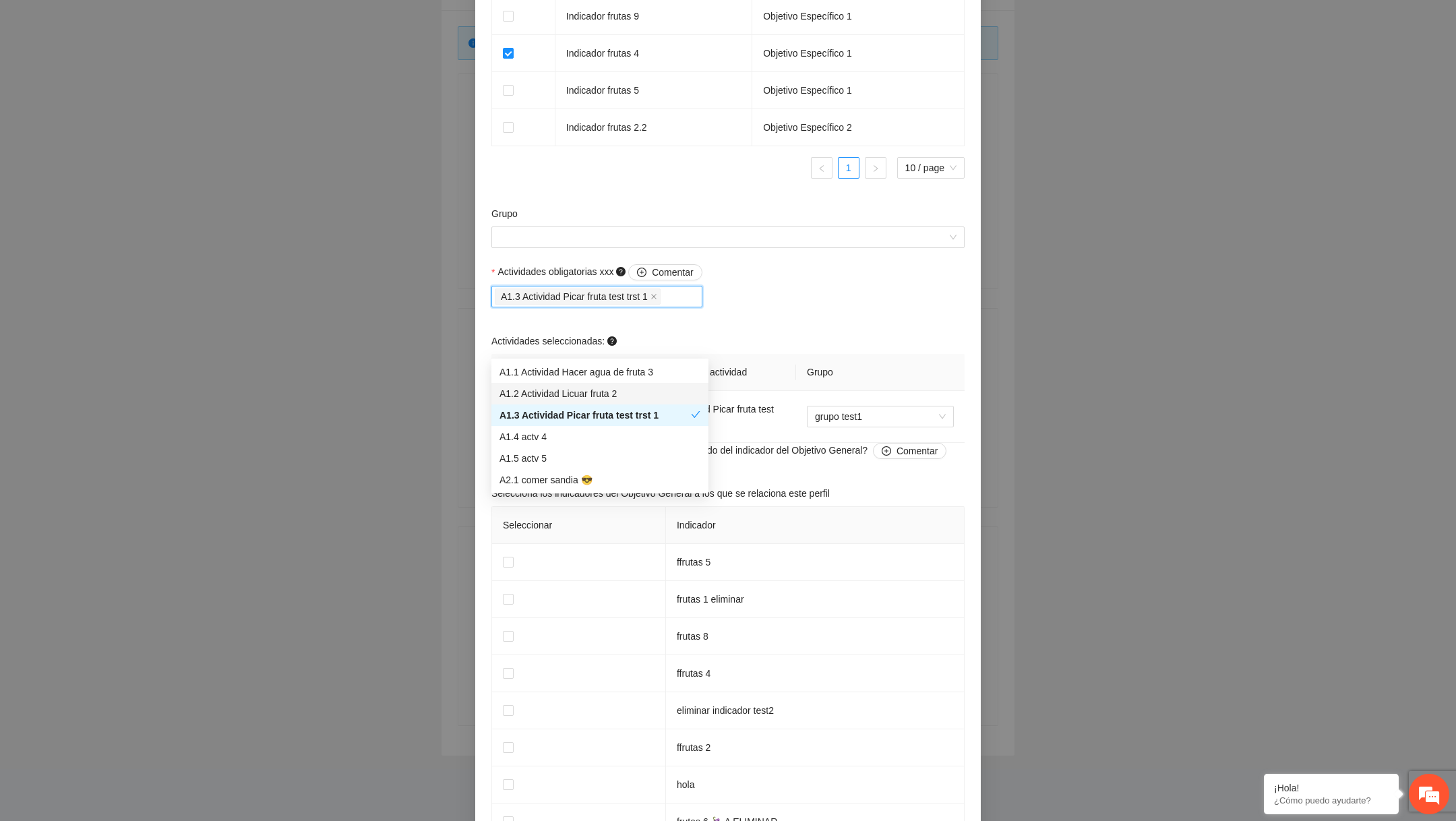
click at [652, 393] on div "A1.2 Actividad Licuar fruta 2" at bounding box center [600, 393] width 201 height 15
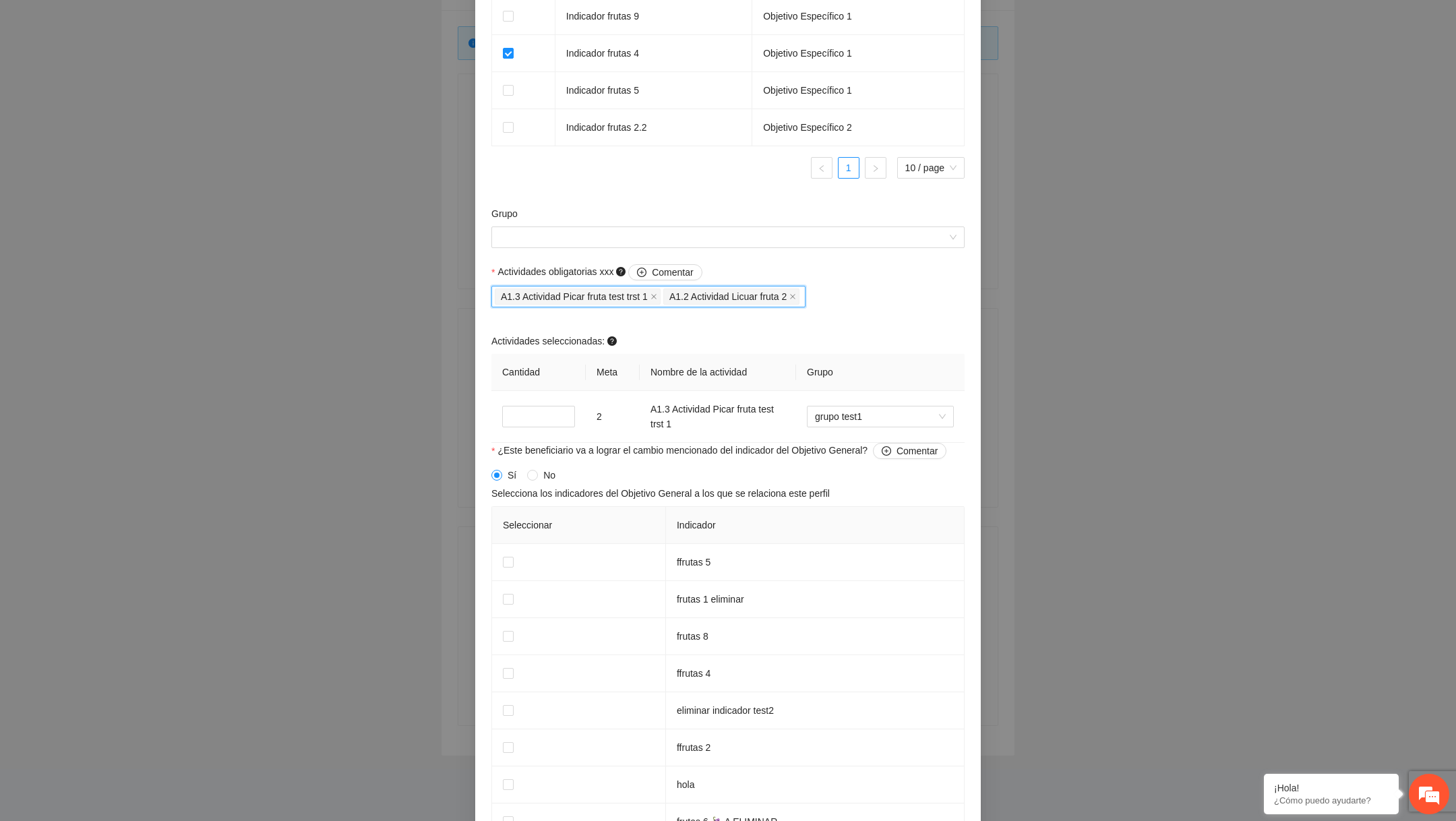
click at [786, 304] on span "A1.2 Actividad Licuar fruta 2" at bounding box center [727, 297] width 117 height 15
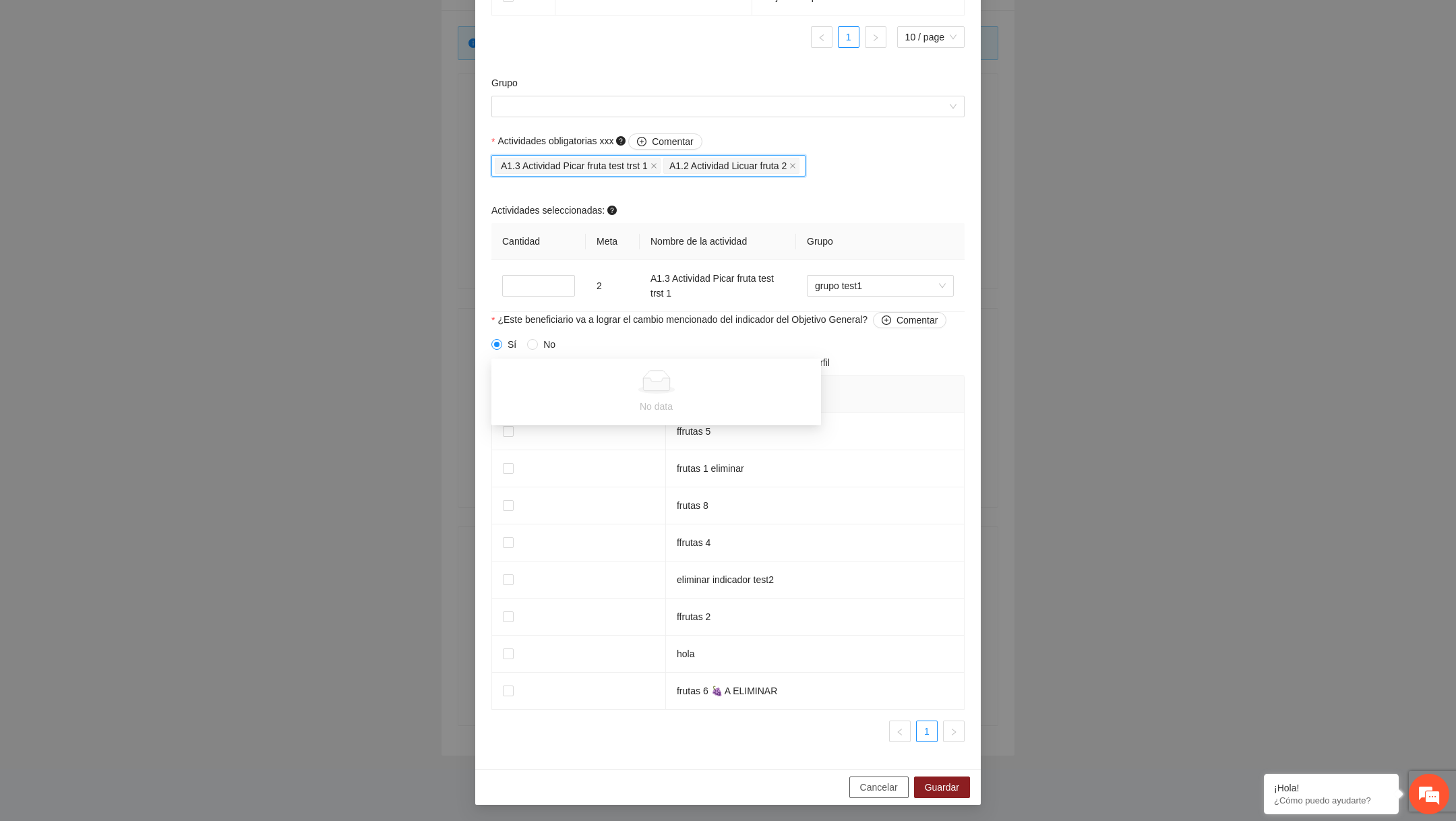
click at [871, 788] on span "Cancelar" at bounding box center [879, 787] width 38 height 15
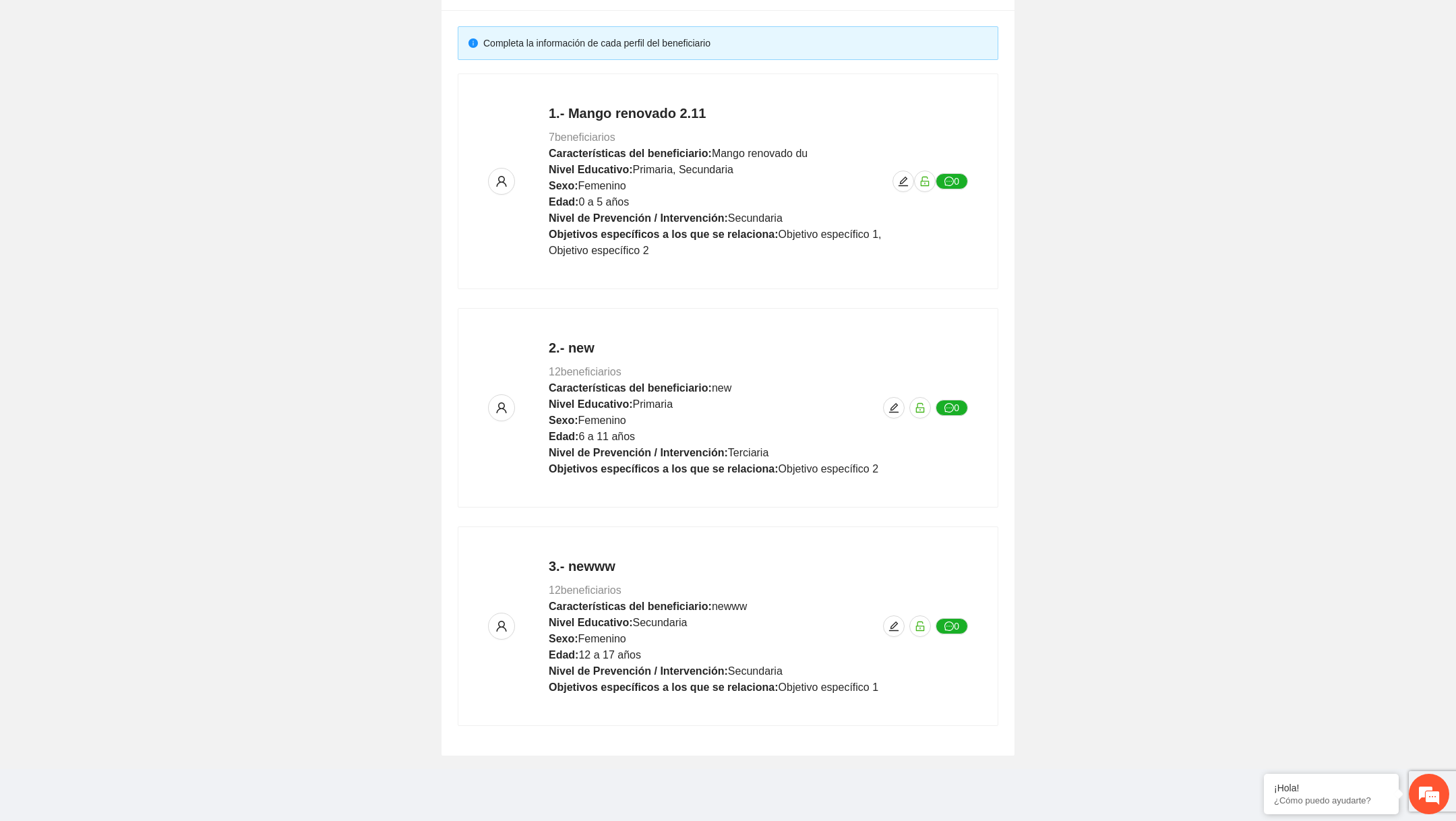
scroll to position [752, 0]
click at [895, 171] on div "1.- Mango renovado 2.11 7 beneficiarios Características del beneficiario: Mango…" at bounding box center [728, 181] width 480 height 155
click at [898, 185] on icon "edit" at bounding box center [903, 181] width 9 height 9
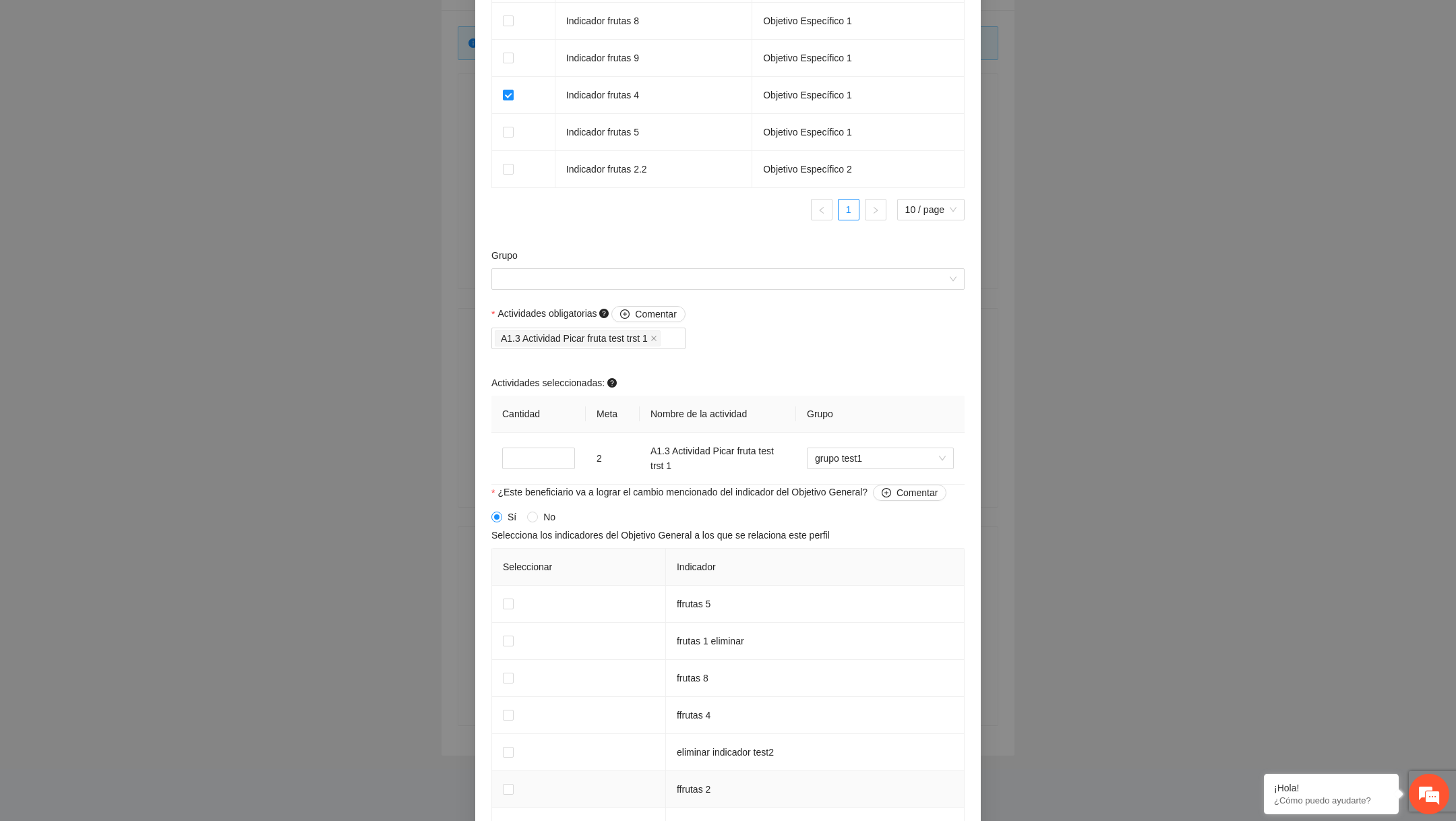
scroll to position [997, 0]
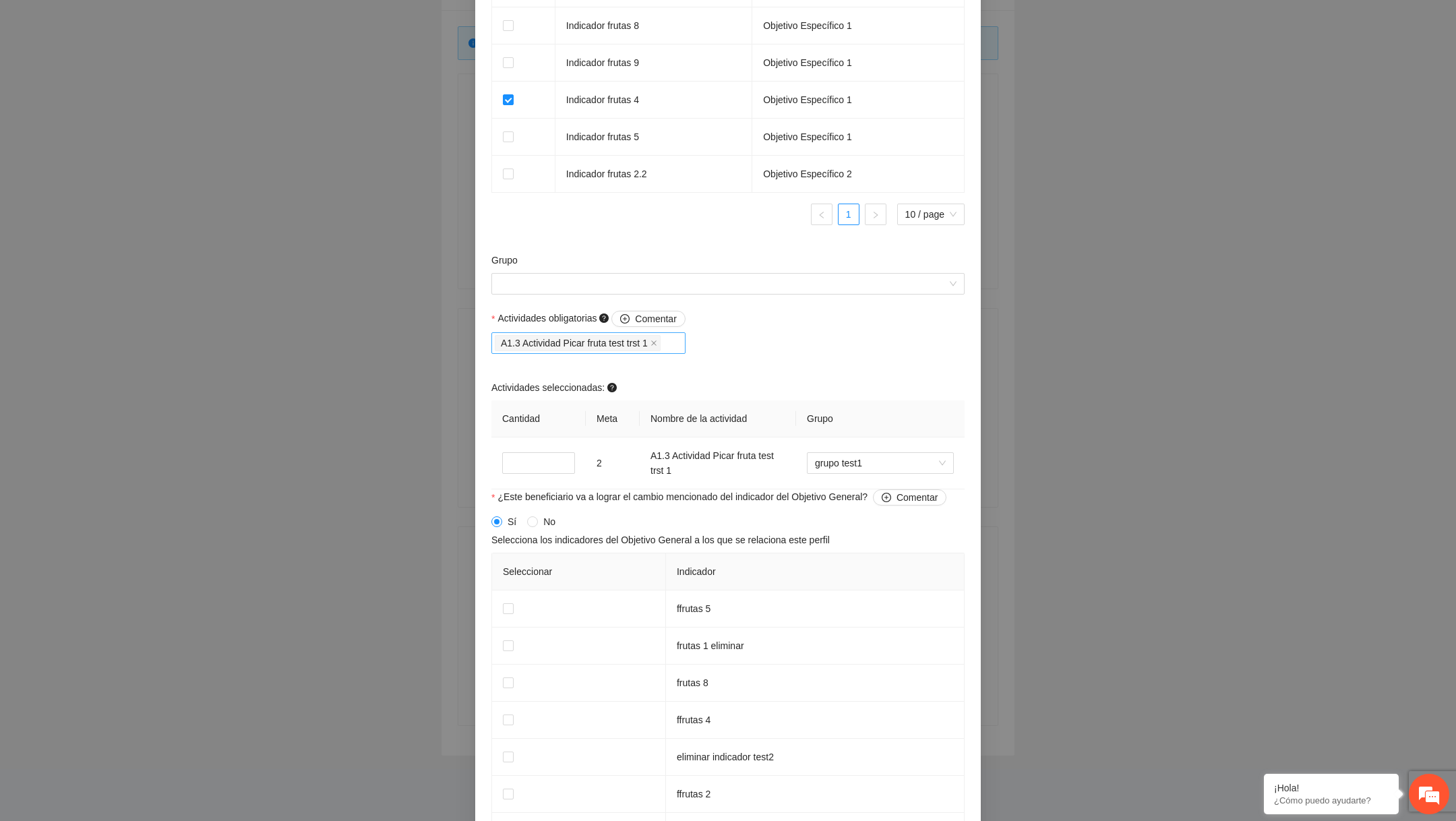
click at [682, 344] on div "A1.3 Actividad Picar fruta test trst 1" at bounding box center [588, 343] width 188 height 19
click at [777, 351] on div "Actividades obligatorias Comentar A1.3 Actividad Picar fruta test trst 1 Activi…" at bounding box center [728, 400] width 480 height 179
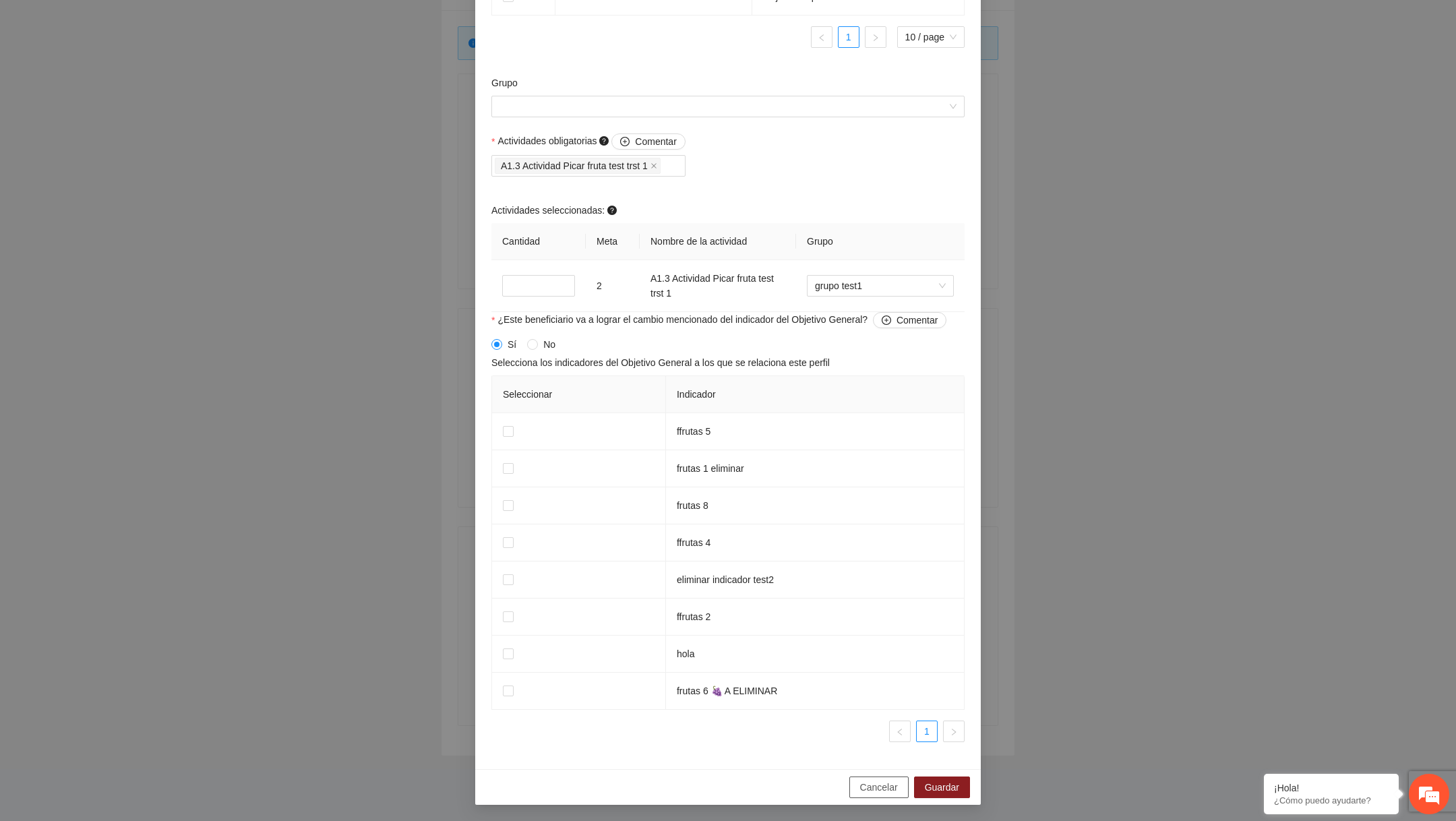
click at [868, 786] on span "Cancelar" at bounding box center [879, 787] width 38 height 15
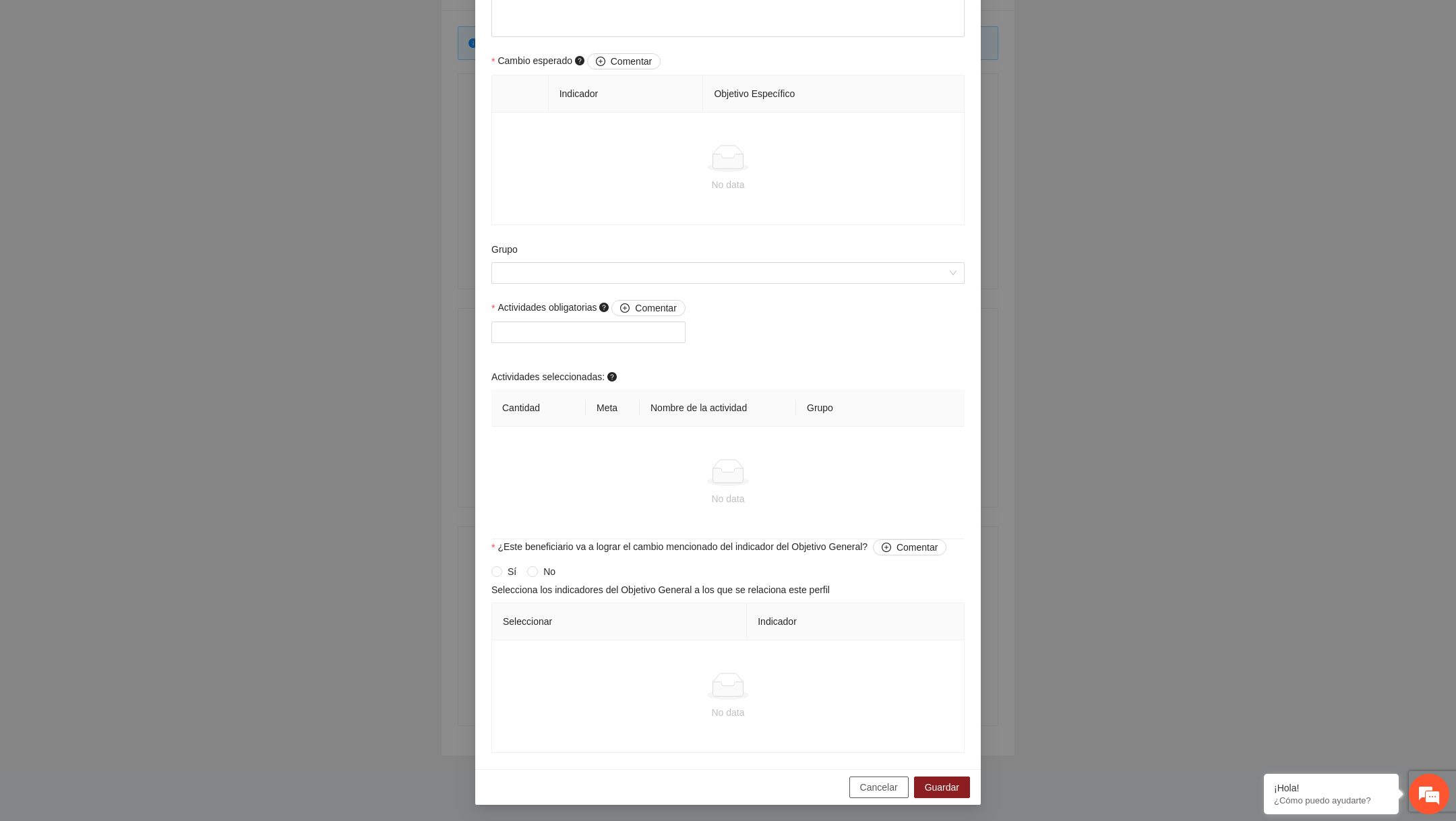
scroll to position [752, 0]
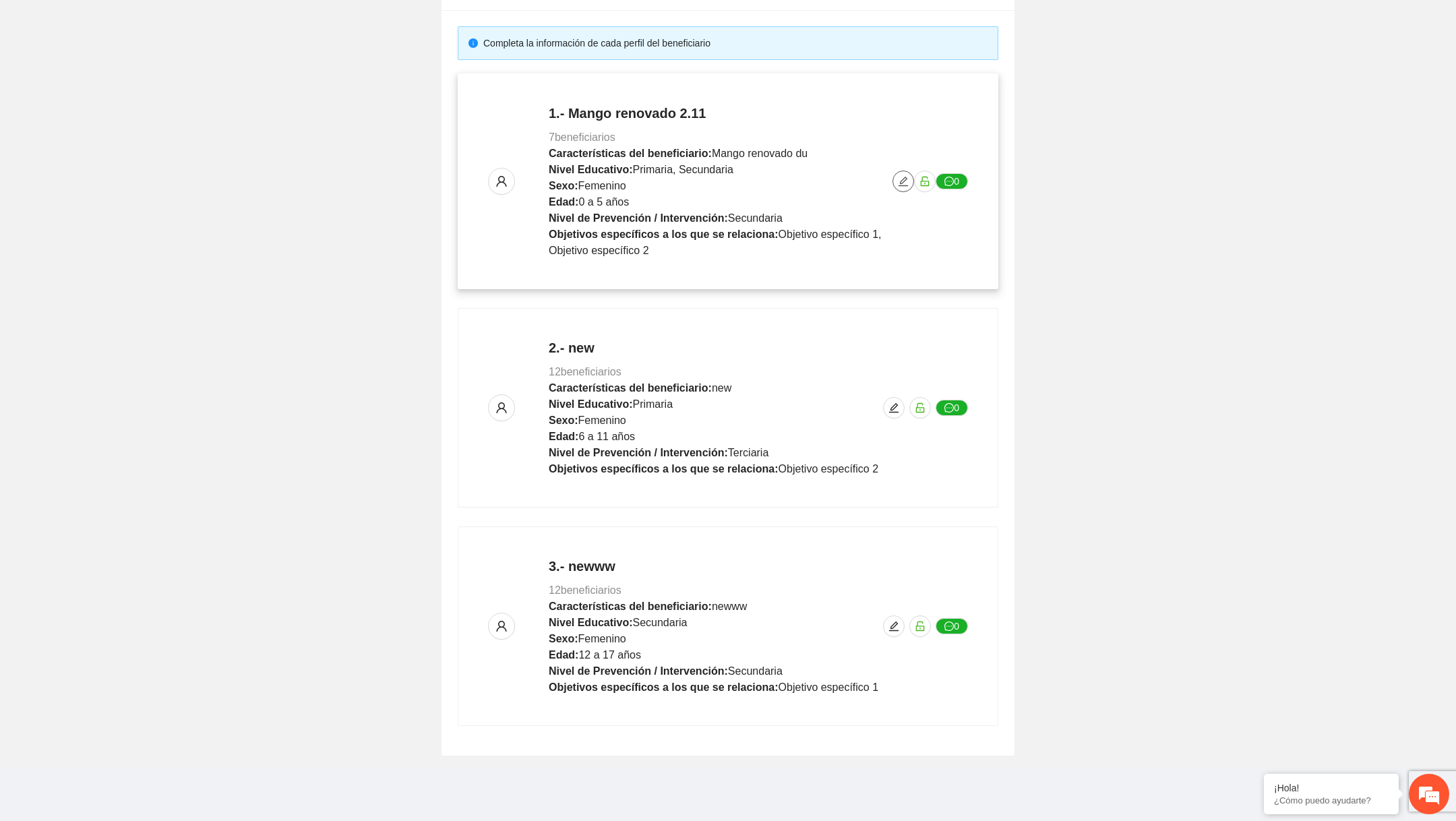
click at [895, 183] on span "edit" at bounding box center [903, 181] width 20 height 11
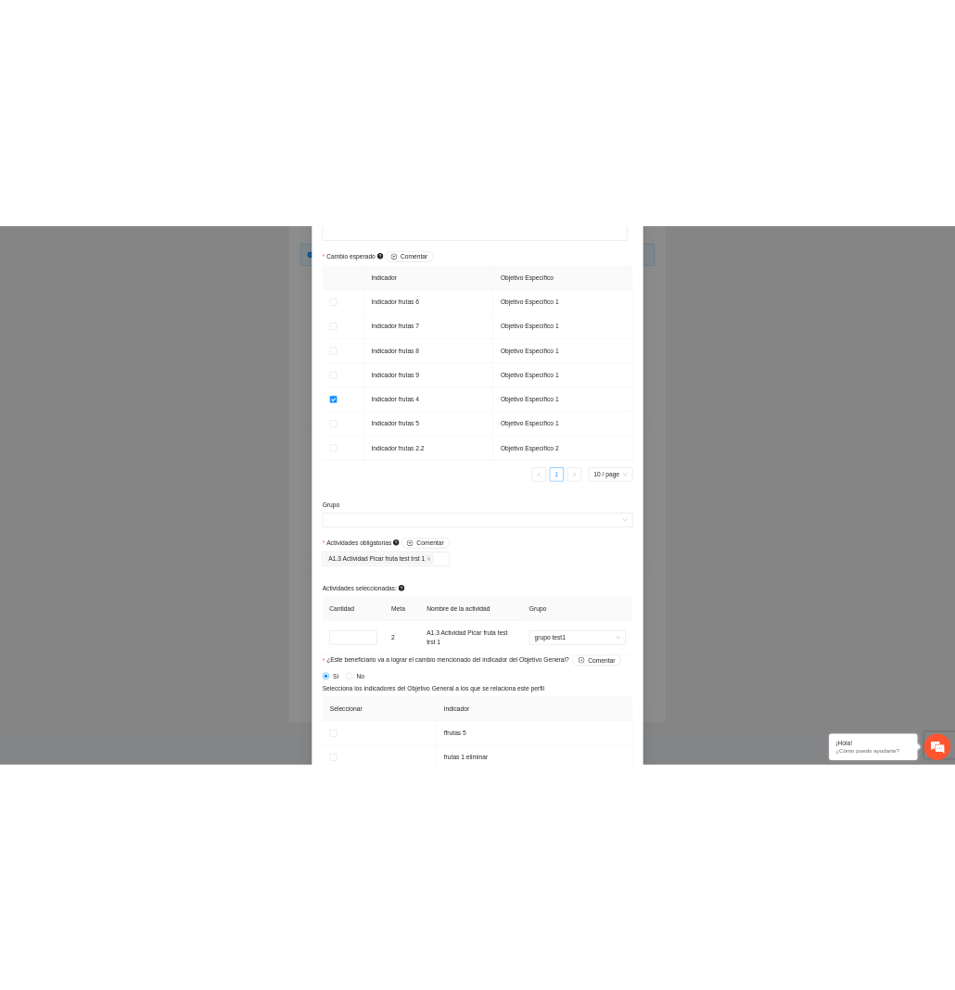
scroll to position [1405, 0]
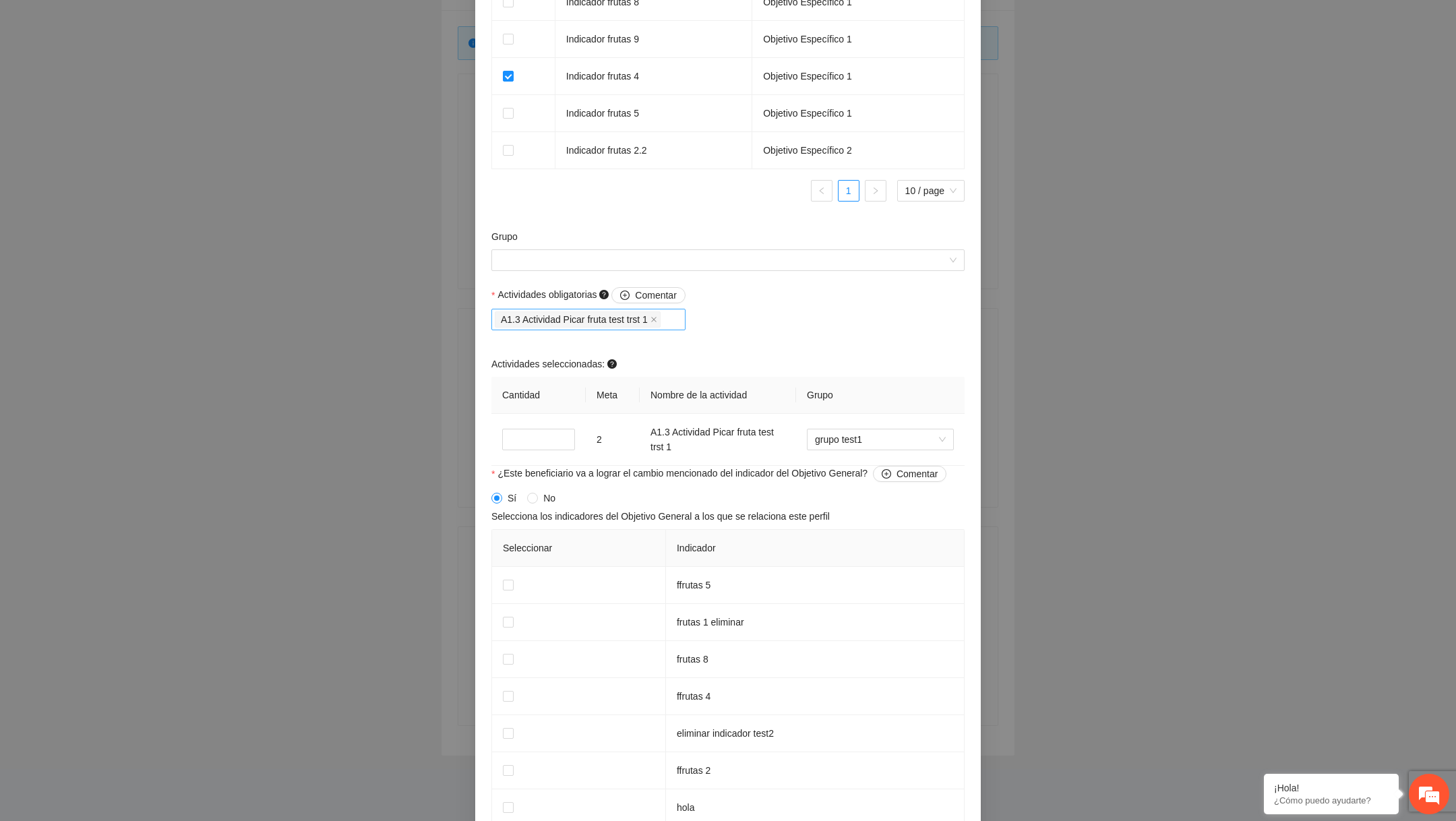
click at [676, 318] on div "A1.3 Actividad Picar fruta test trst 1" at bounding box center [588, 319] width 188 height 19
click at [804, 315] on div "Actividades obligatorias Comentar A1.3 Actividad Picar fruta test trst 1 Activi…" at bounding box center [728, 377] width 480 height 179
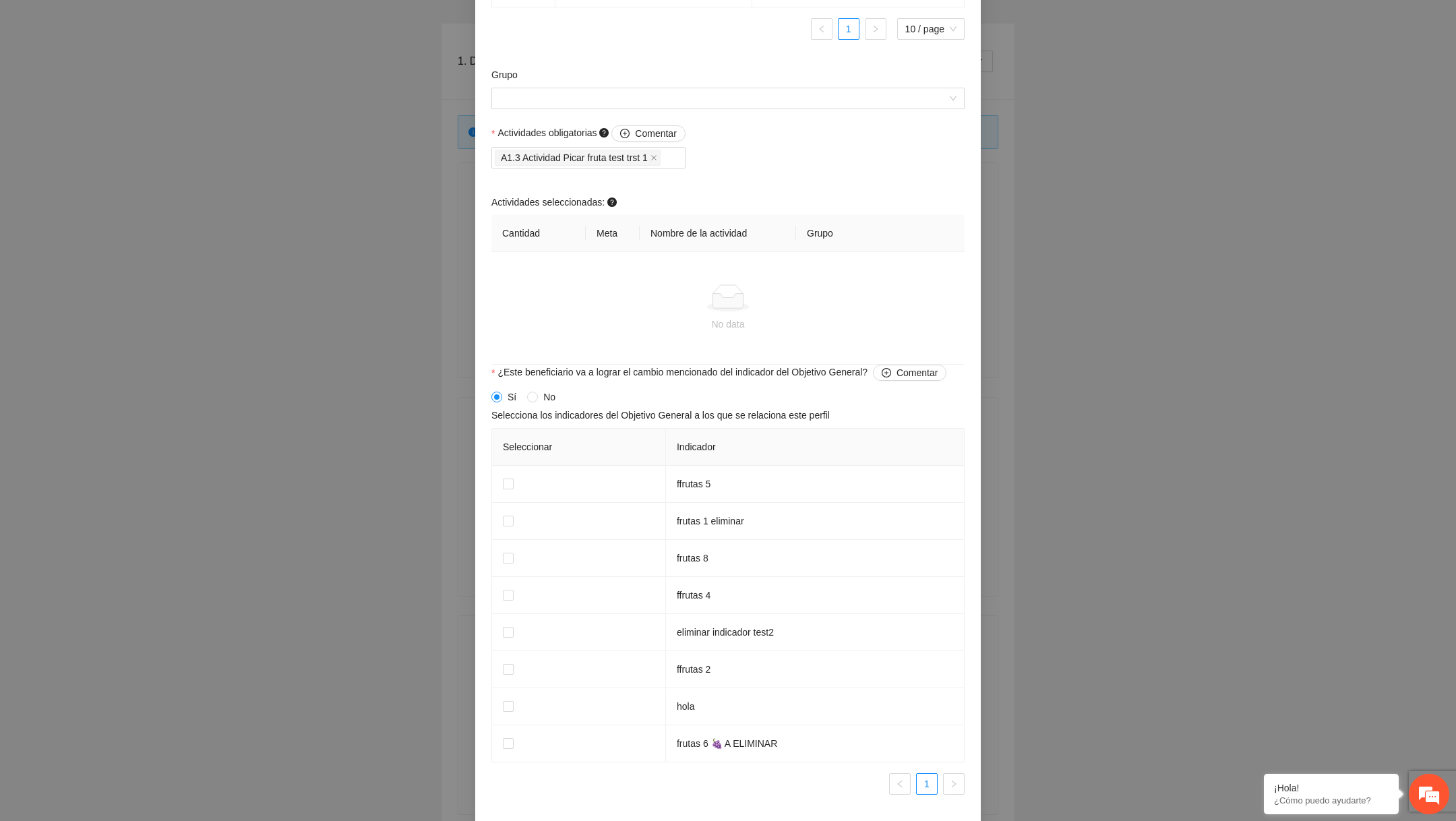
scroll to position [1237, 0]
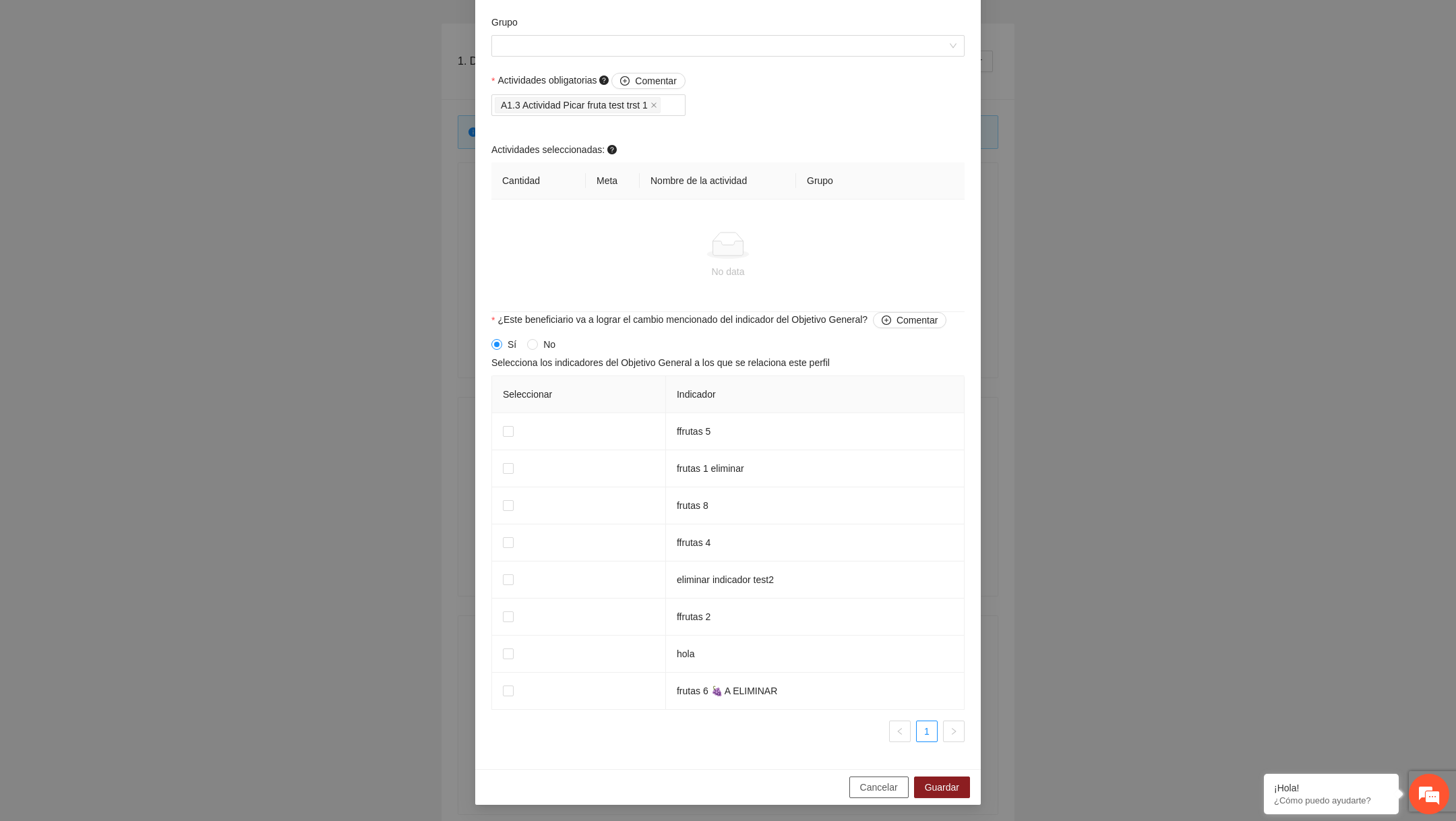
click at [862, 785] on span "Cancelar" at bounding box center [879, 787] width 38 height 15
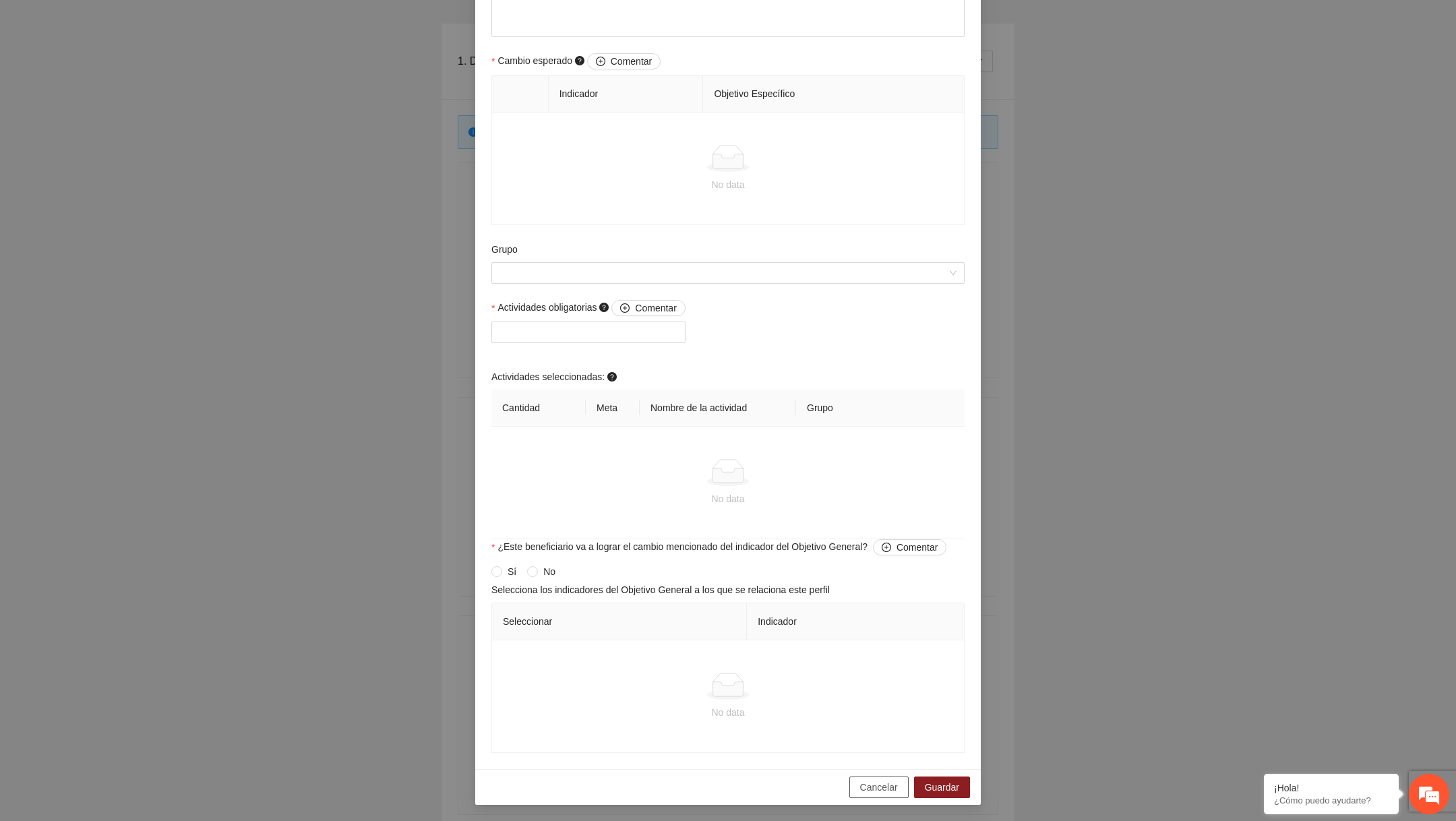
scroll to position [752, 0]
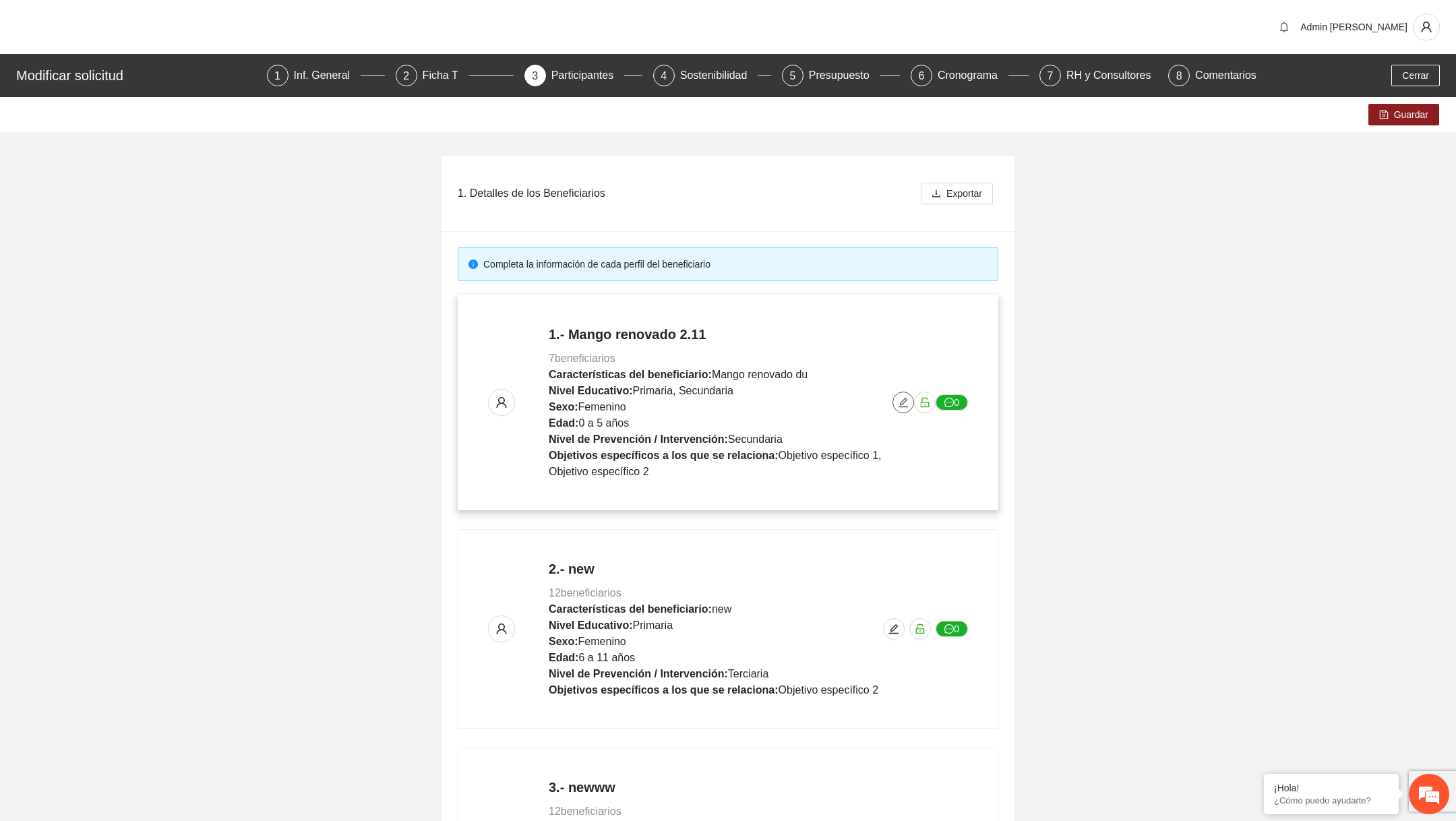
click at [902, 404] on icon "edit" at bounding box center [903, 402] width 11 height 11
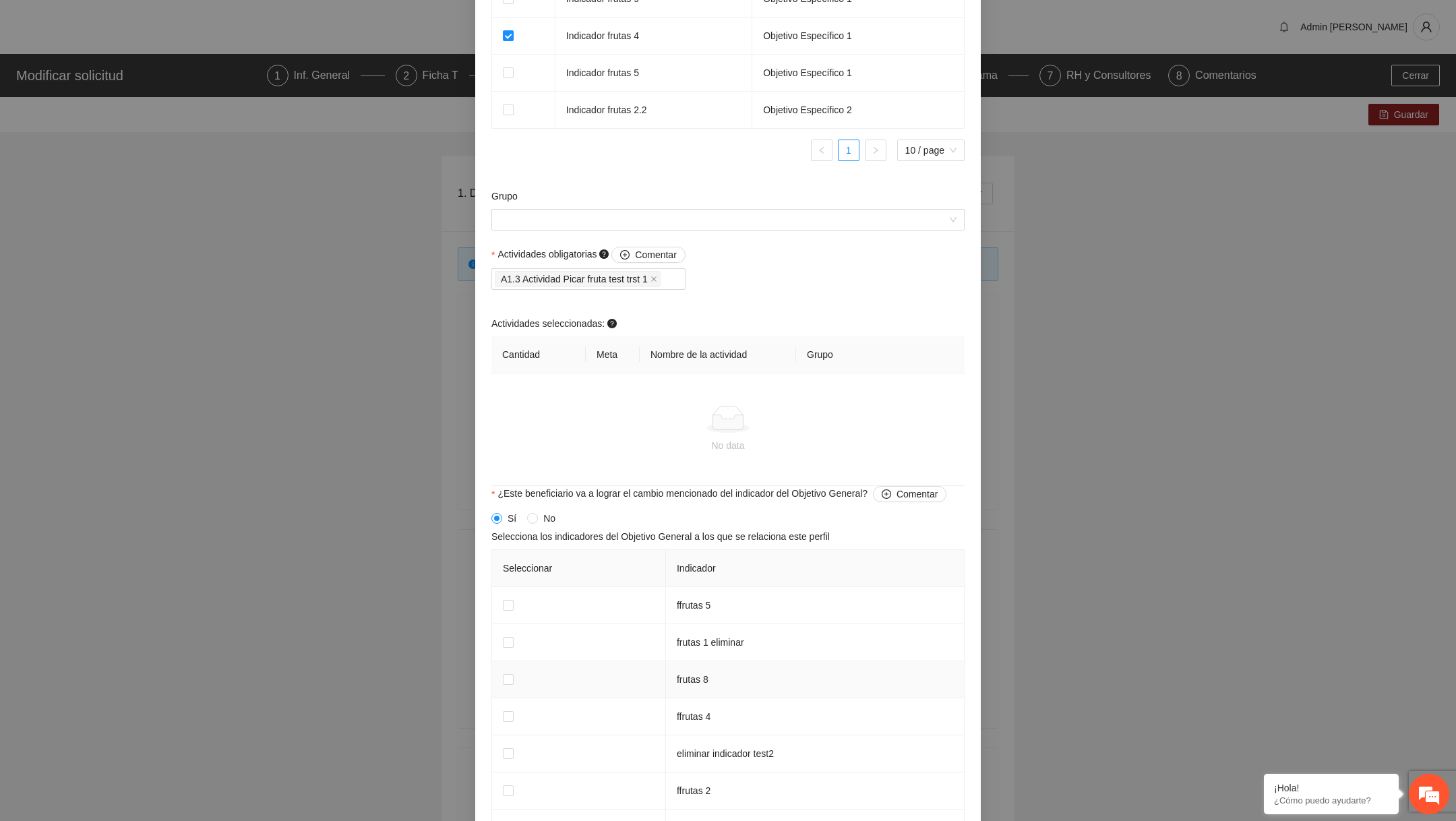
scroll to position [1062, 0]
click at [682, 284] on div "A1.3 Actividad Picar fruta test trst 1" at bounding box center [588, 280] width 188 height 19
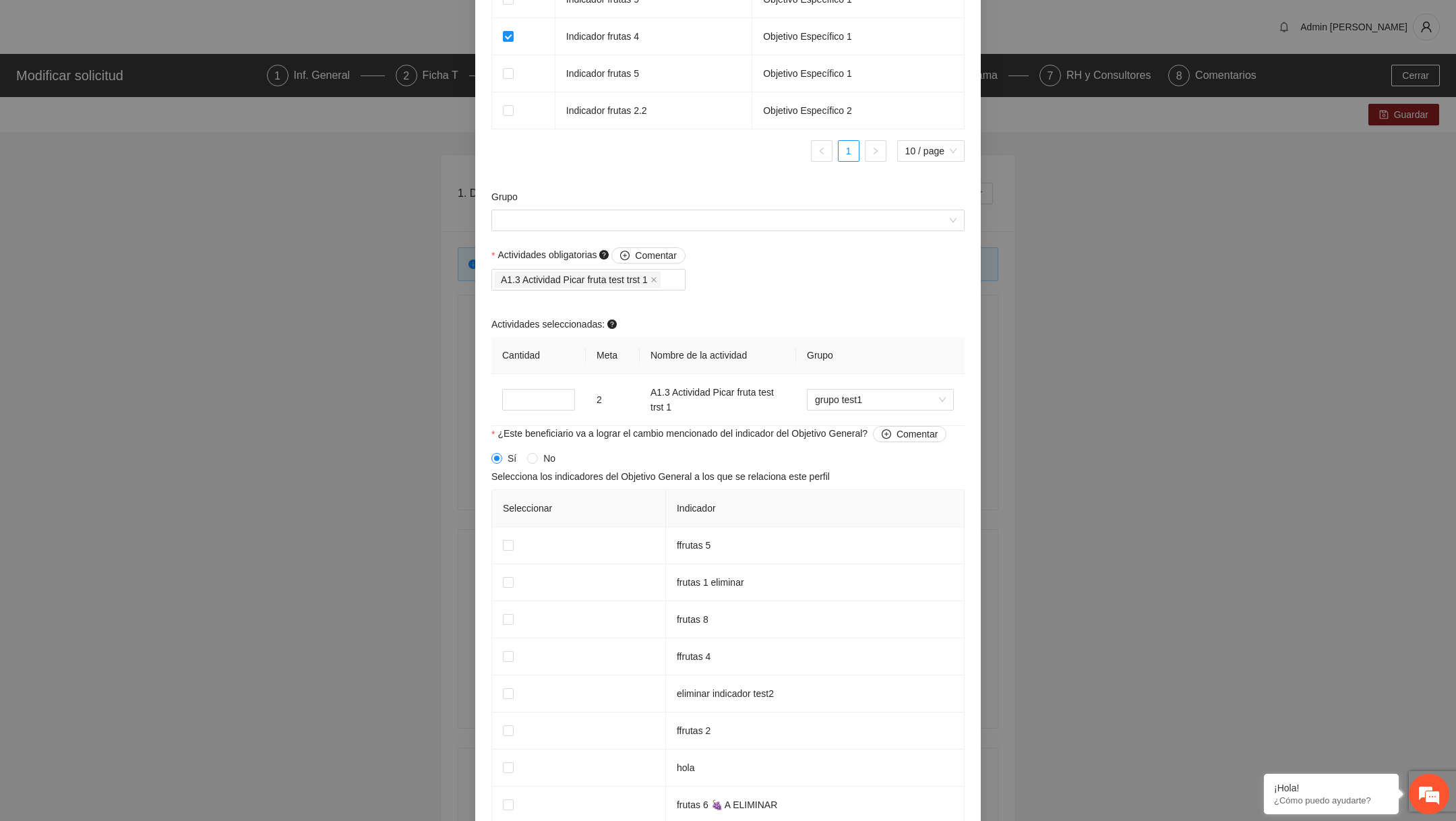
scroll to position [1177, 0]
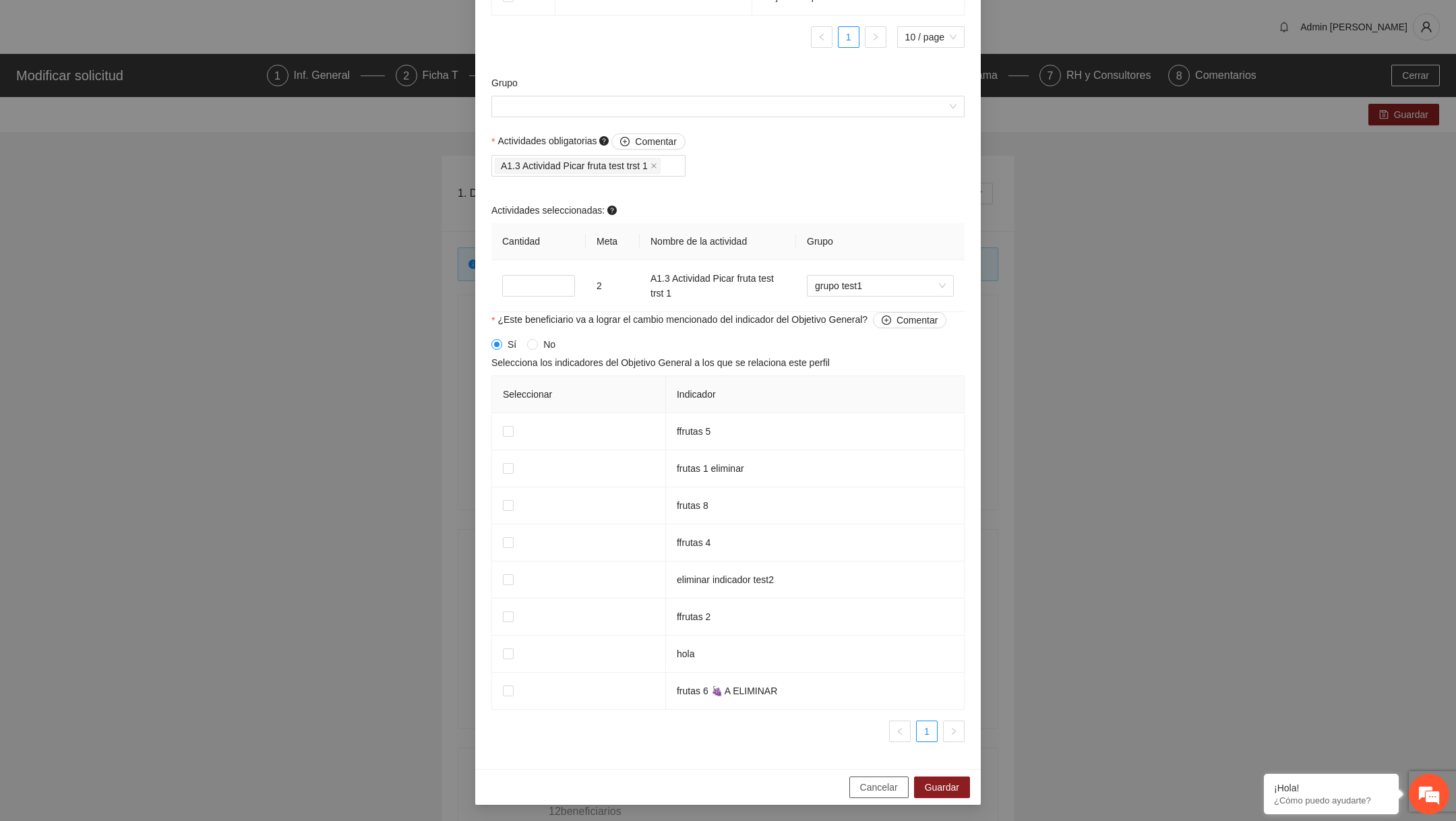
click at [860, 788] on span "Cancelar" at bounding box center [879, 787] width 38 height 15
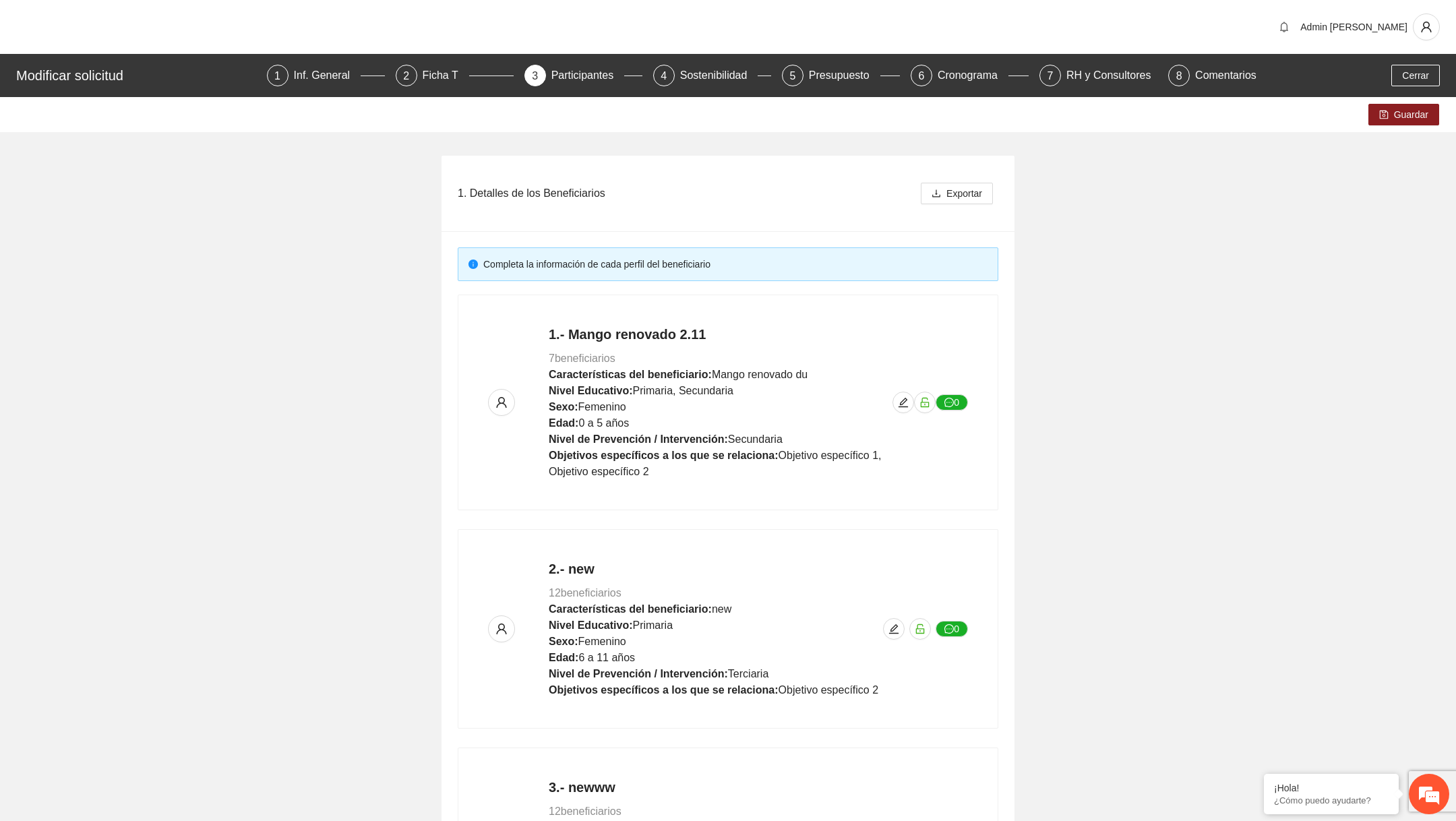
scroll to position [752, 0]
click at [892, 391] on button "button" at bounding box center [903, 402] width 22 height 22
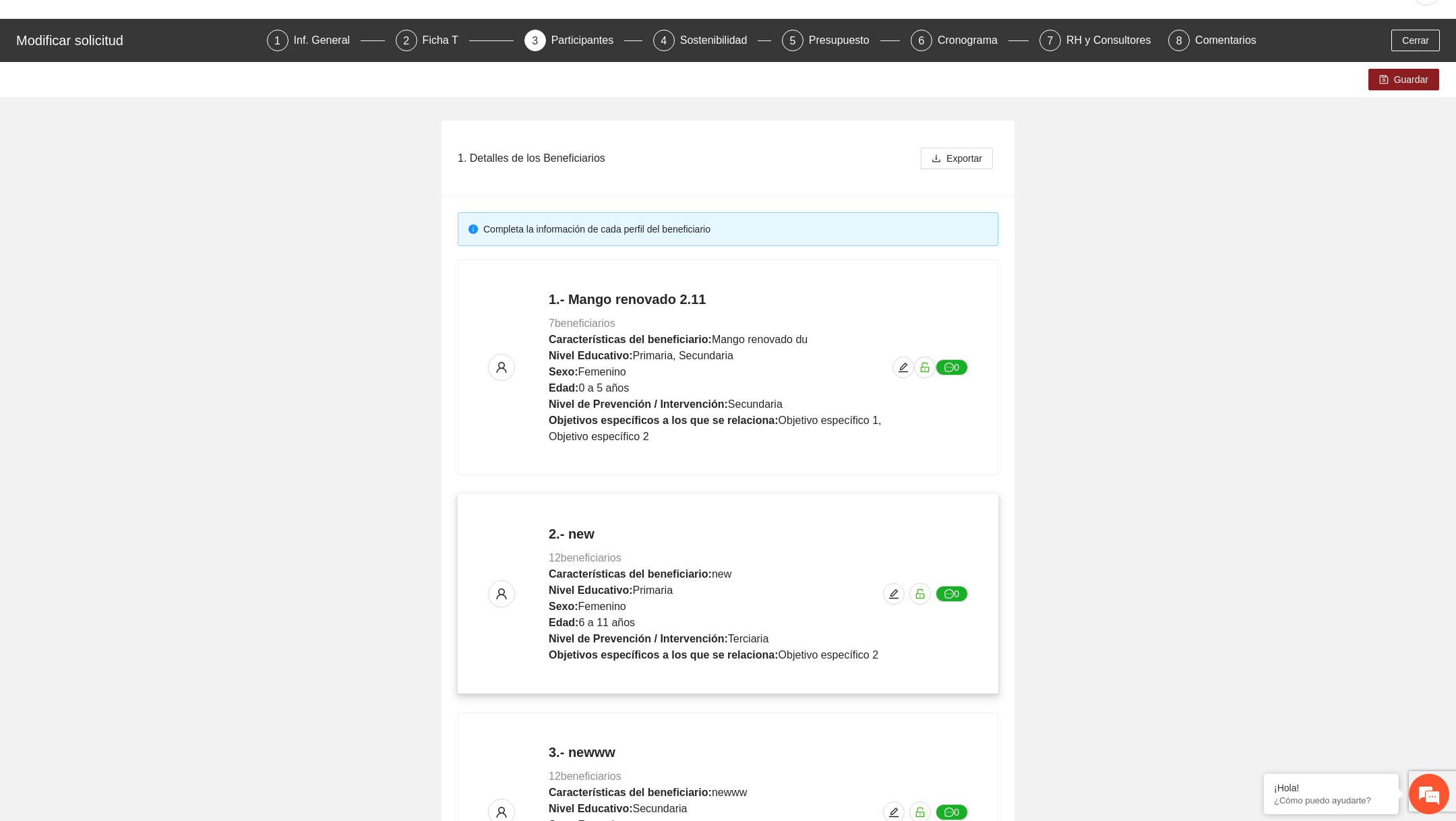
scroll to position [39, 0]
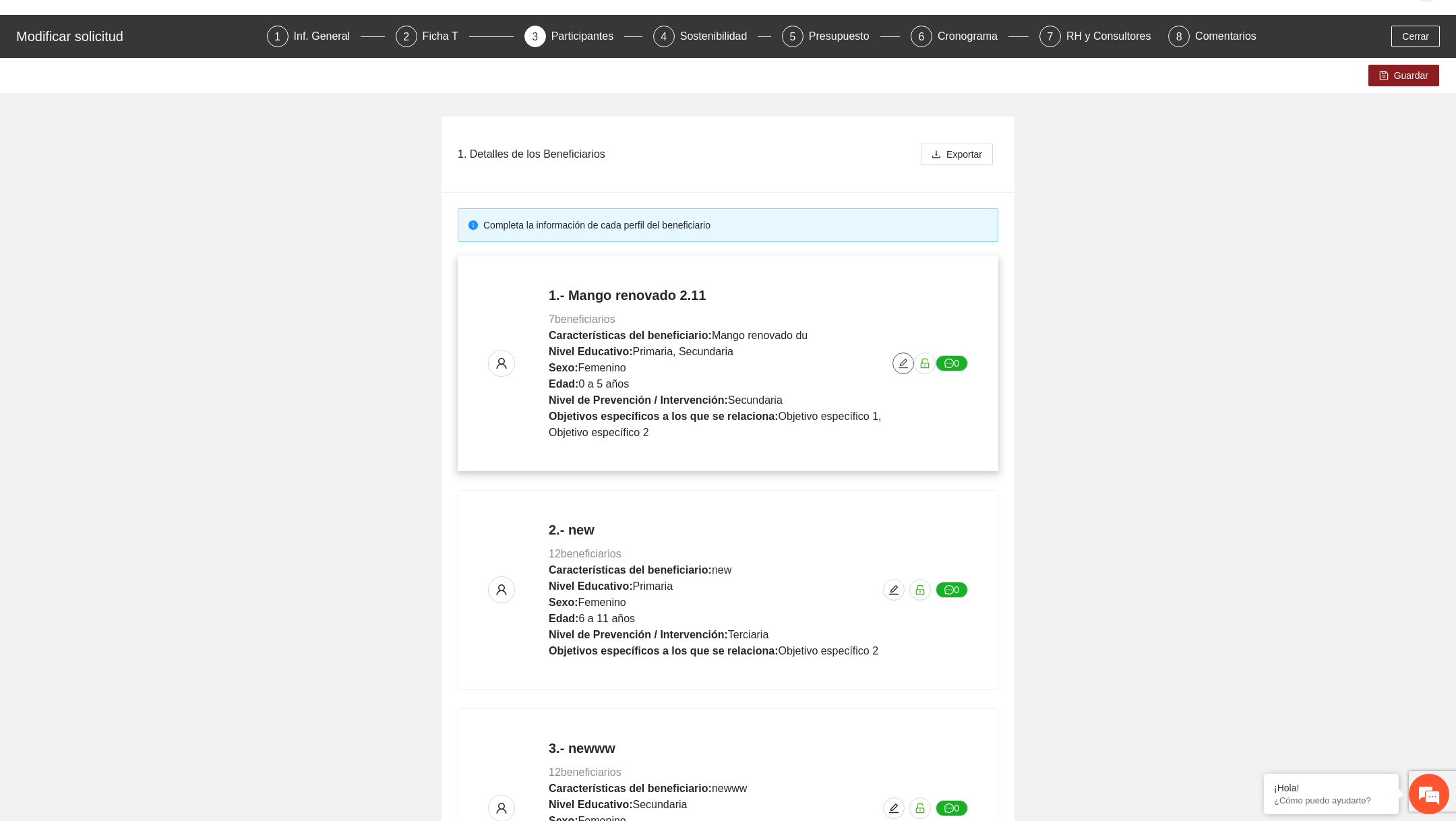
click at [906, 355] on button "button" at bounding box center [903, 364] width 22 height 22
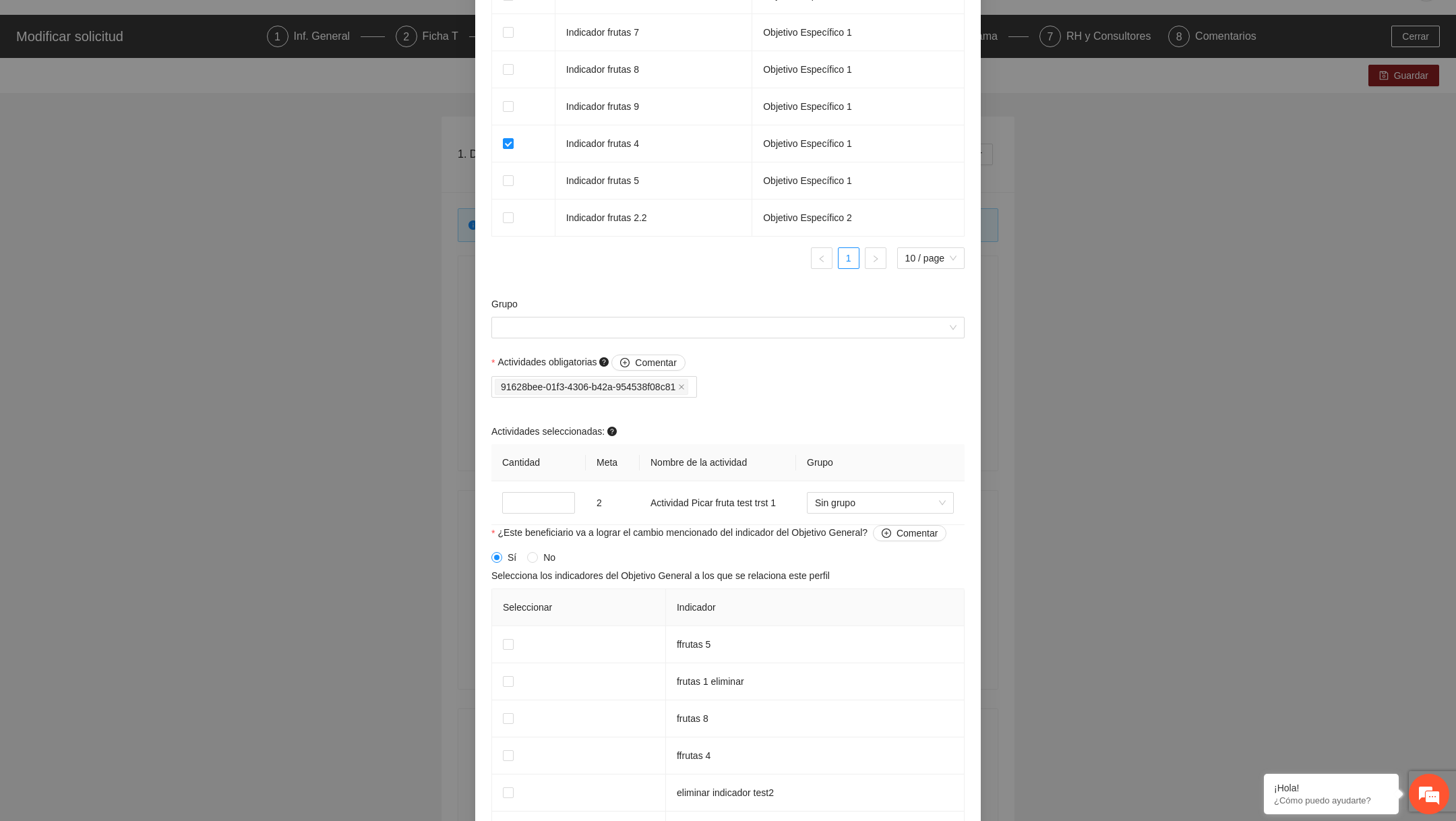
scroll to position [920, 0]
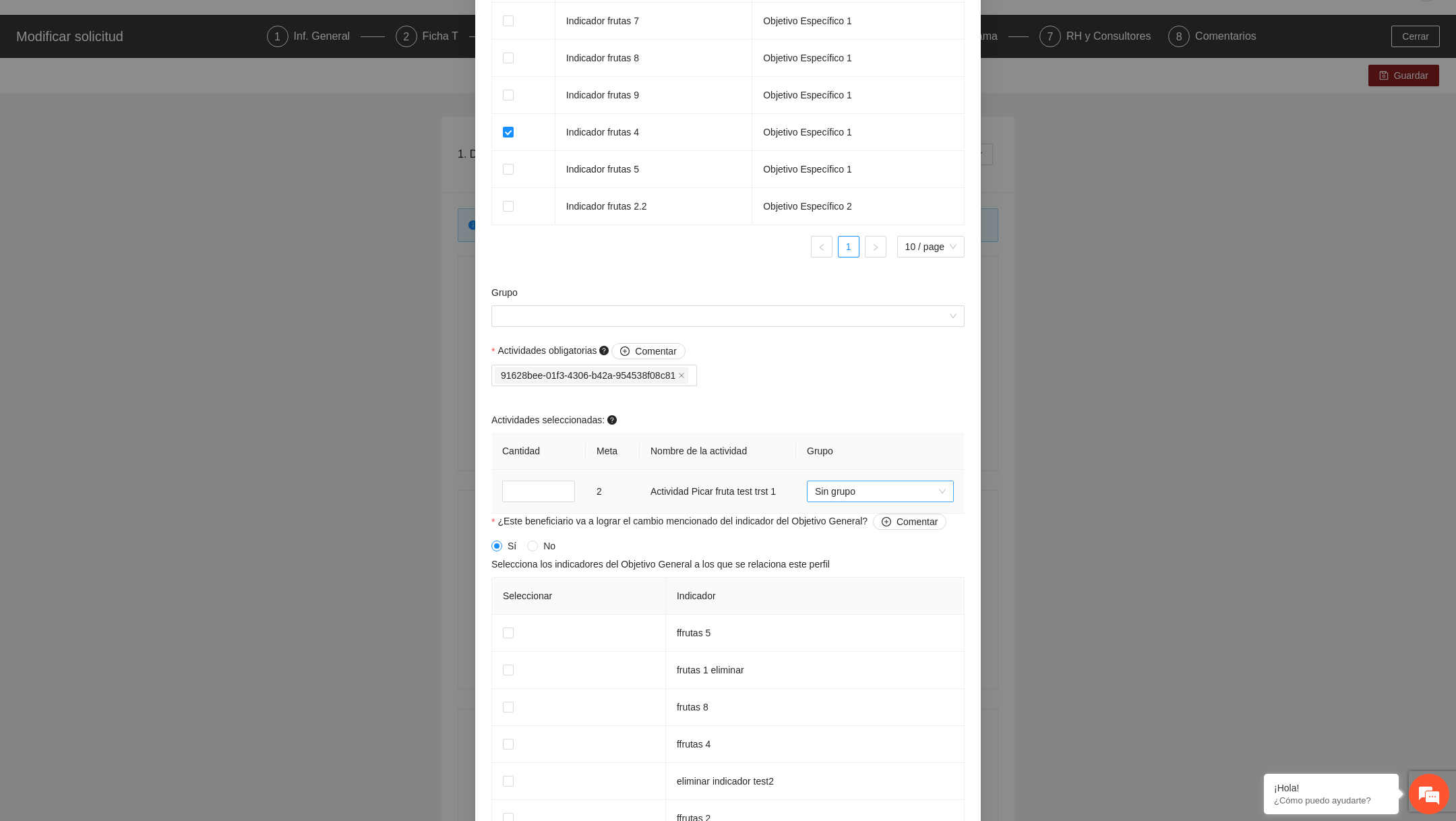
click at [896, 501] on span "Sin grupo" at bounding box center [880, 492] width 131 height 20
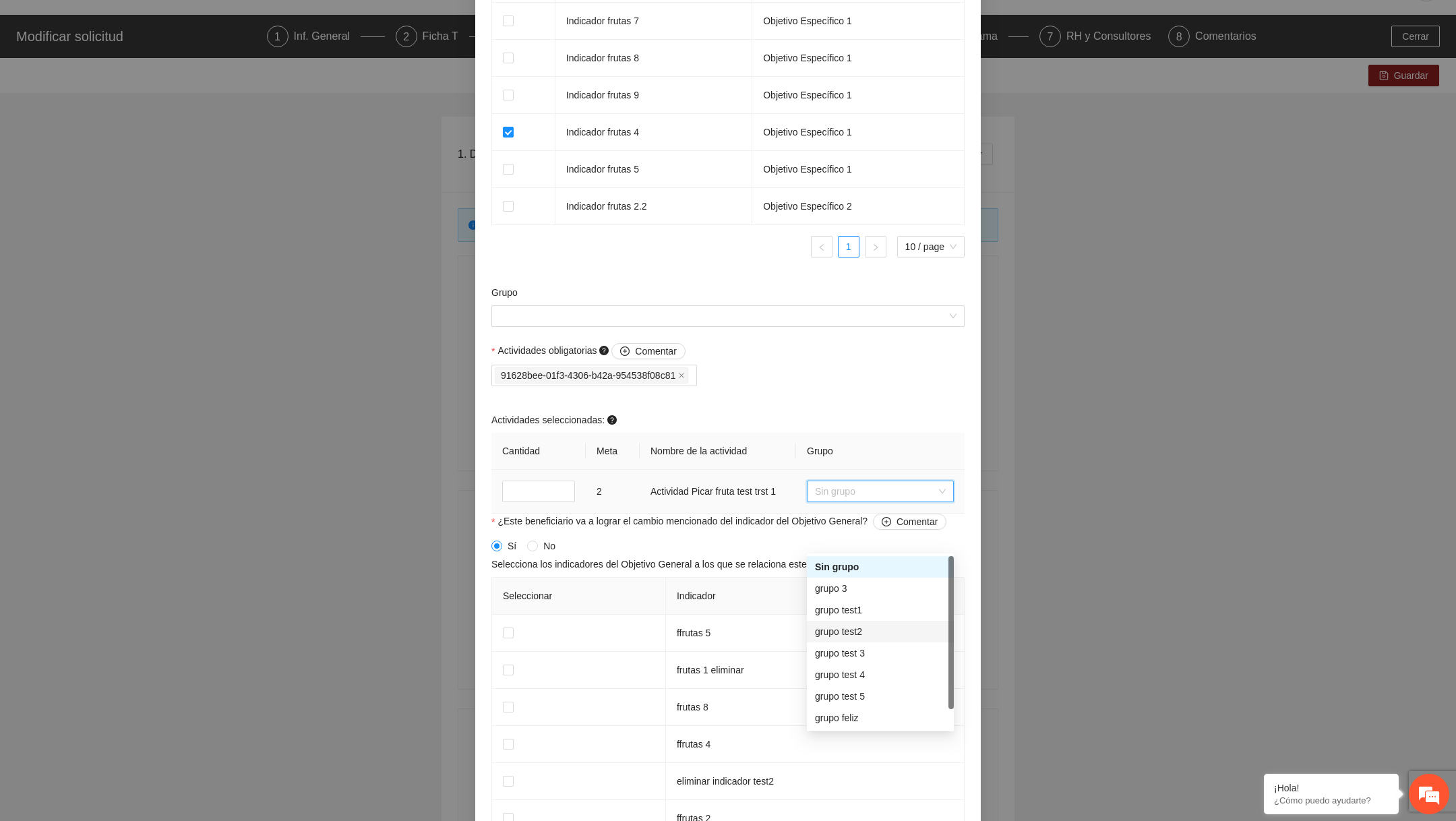
click at [866, 627] on div "grupo test2" at bounding box center [880, 631] width 131 height 15
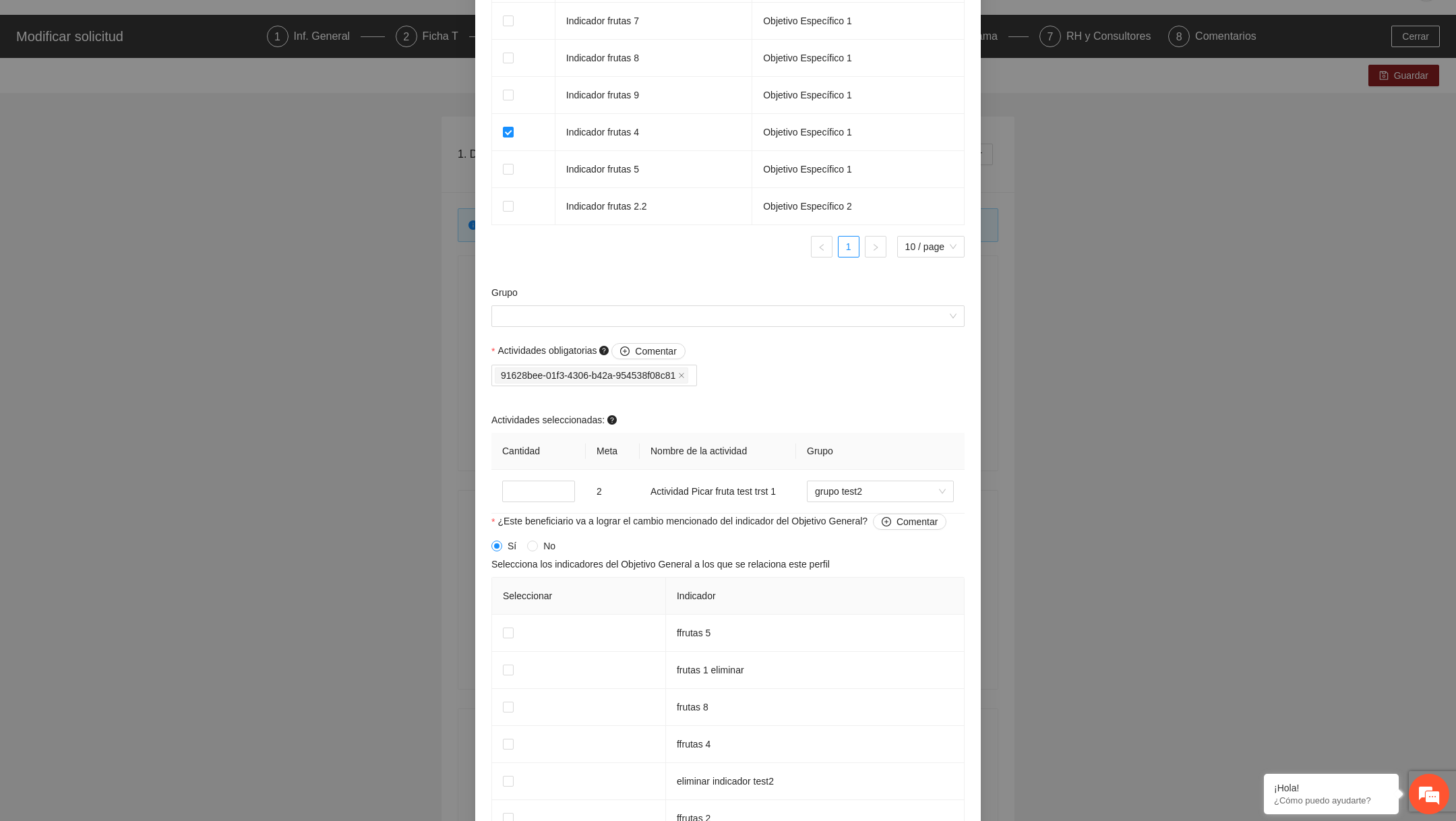
click at [849, 442] on div "Actividades obligatorias Comentar 91628bee-01f3-4306-b42a-954538f08c81 Activida…" at bounding box center [728, 428] width 480 height 170
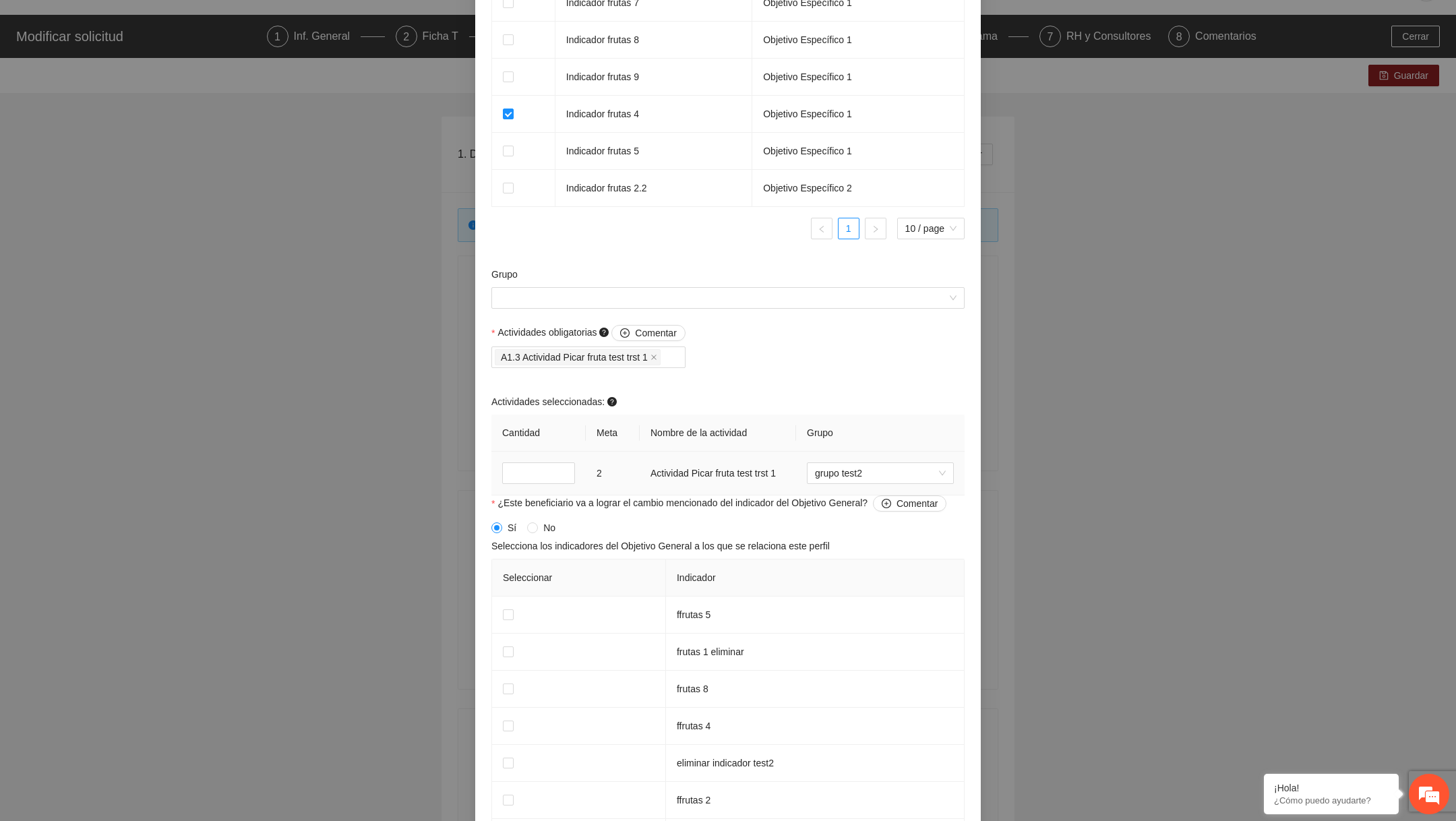
scroll to position [1169, 0]
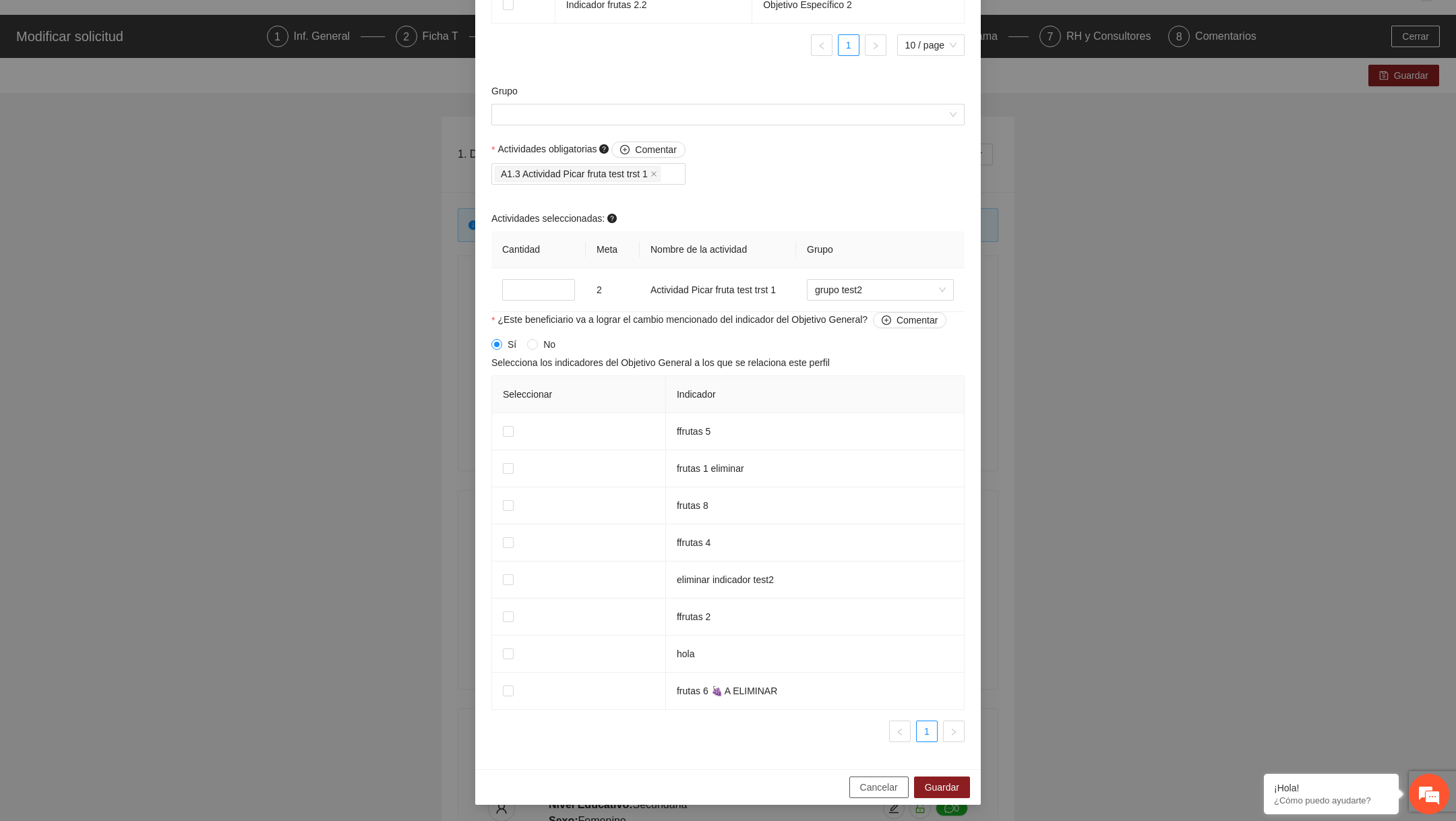
click at [862, 787] on span "Cancelar" at bounding box center [879, 787] width 38 height 15
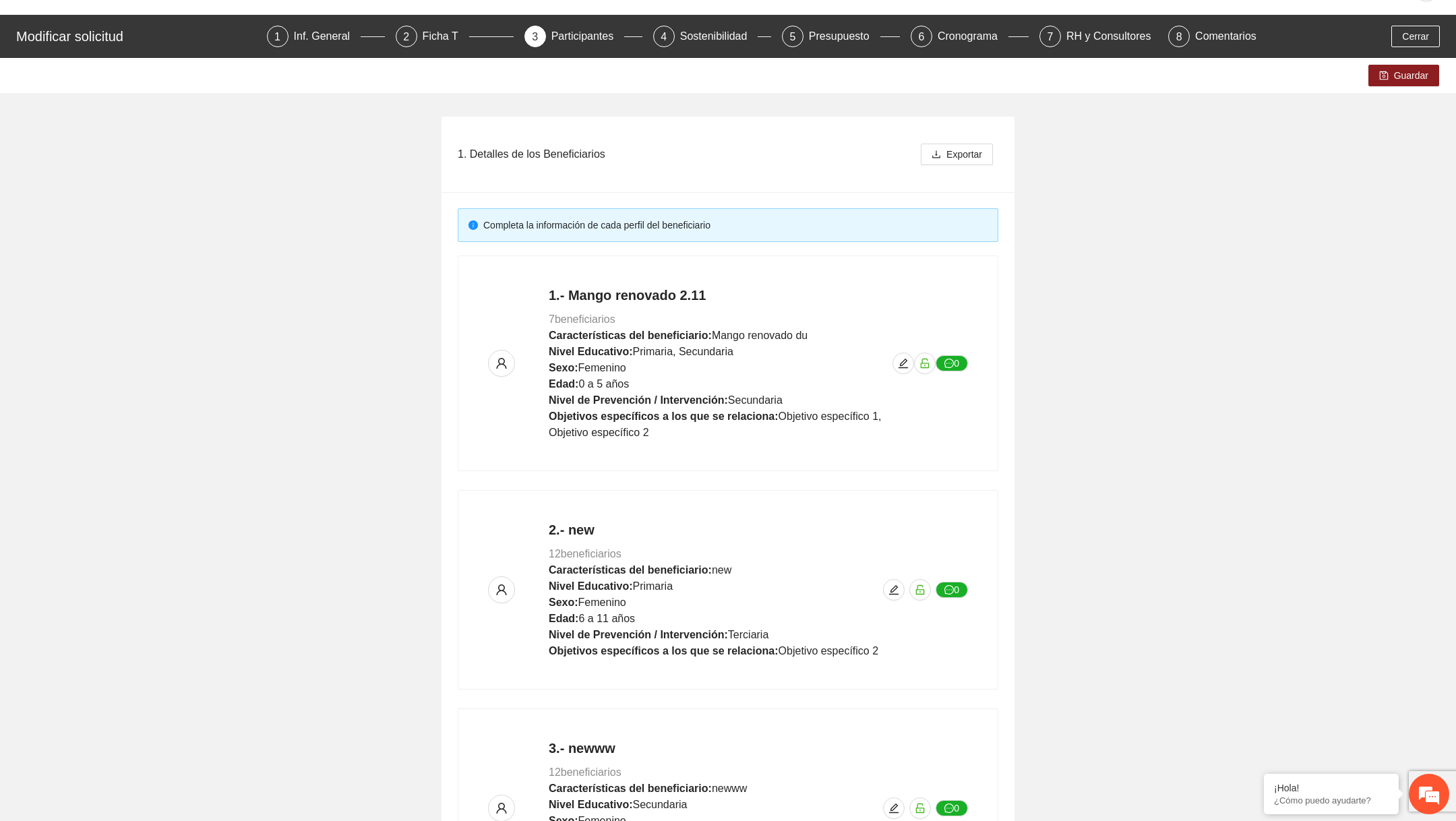
scroll to position [752, 0]
click at [900, 367] on icon "edit" at bounding box center [903, 363] width 9 height 9
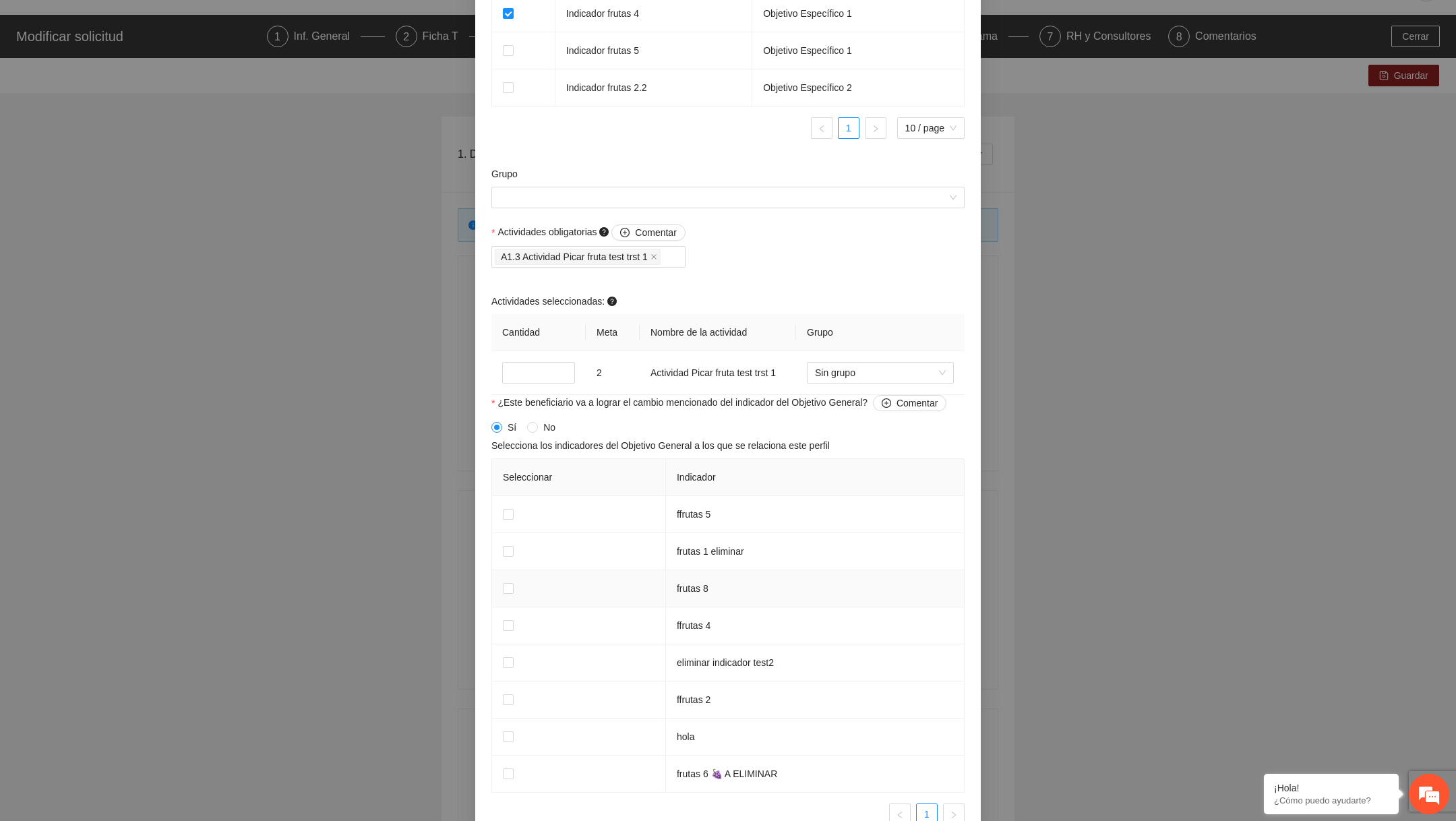
scroll to position [1017, 0]
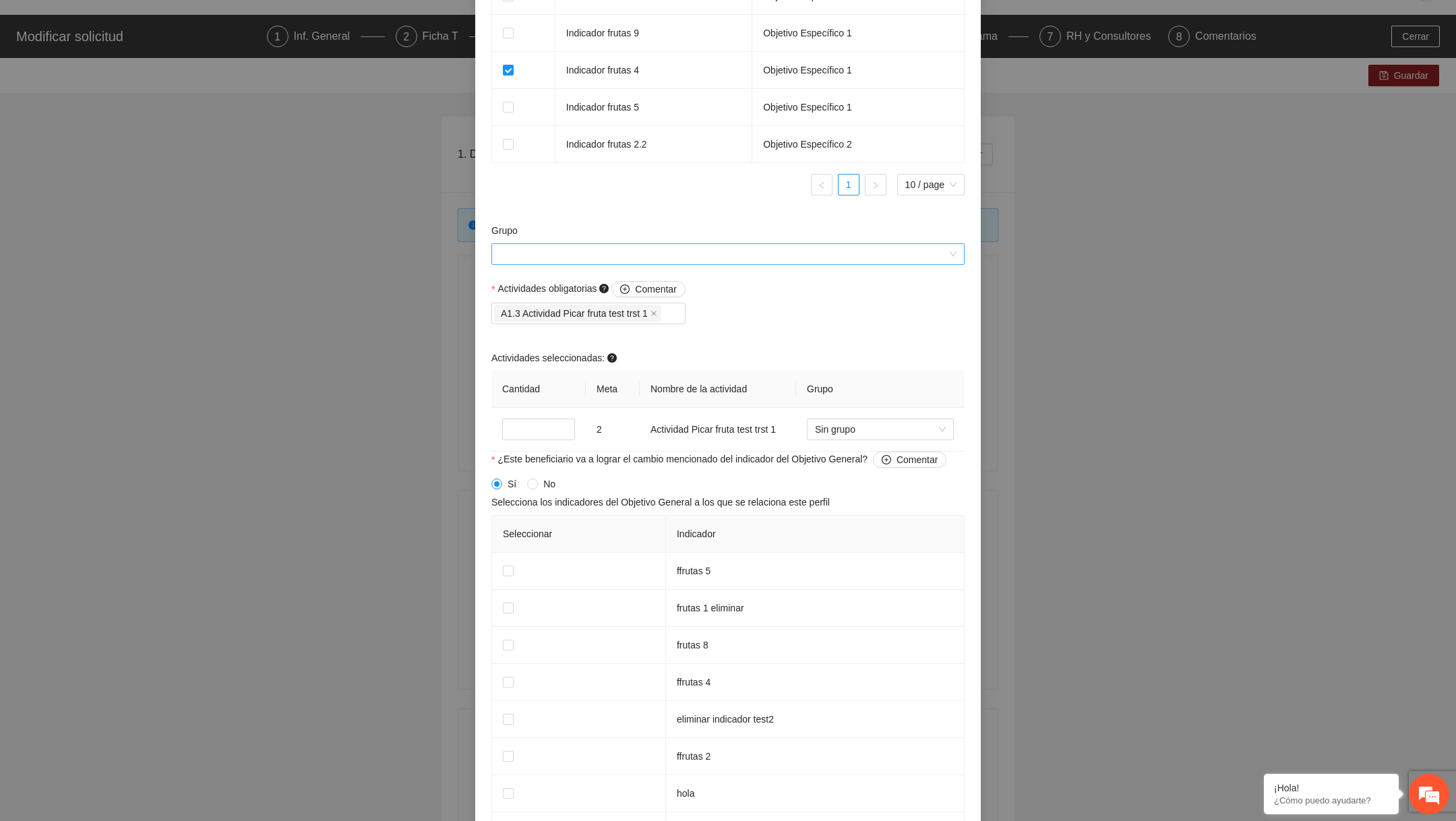
click at [756, 262] on input "Grupo" at bounding box center [723, 254] width 447 height 20
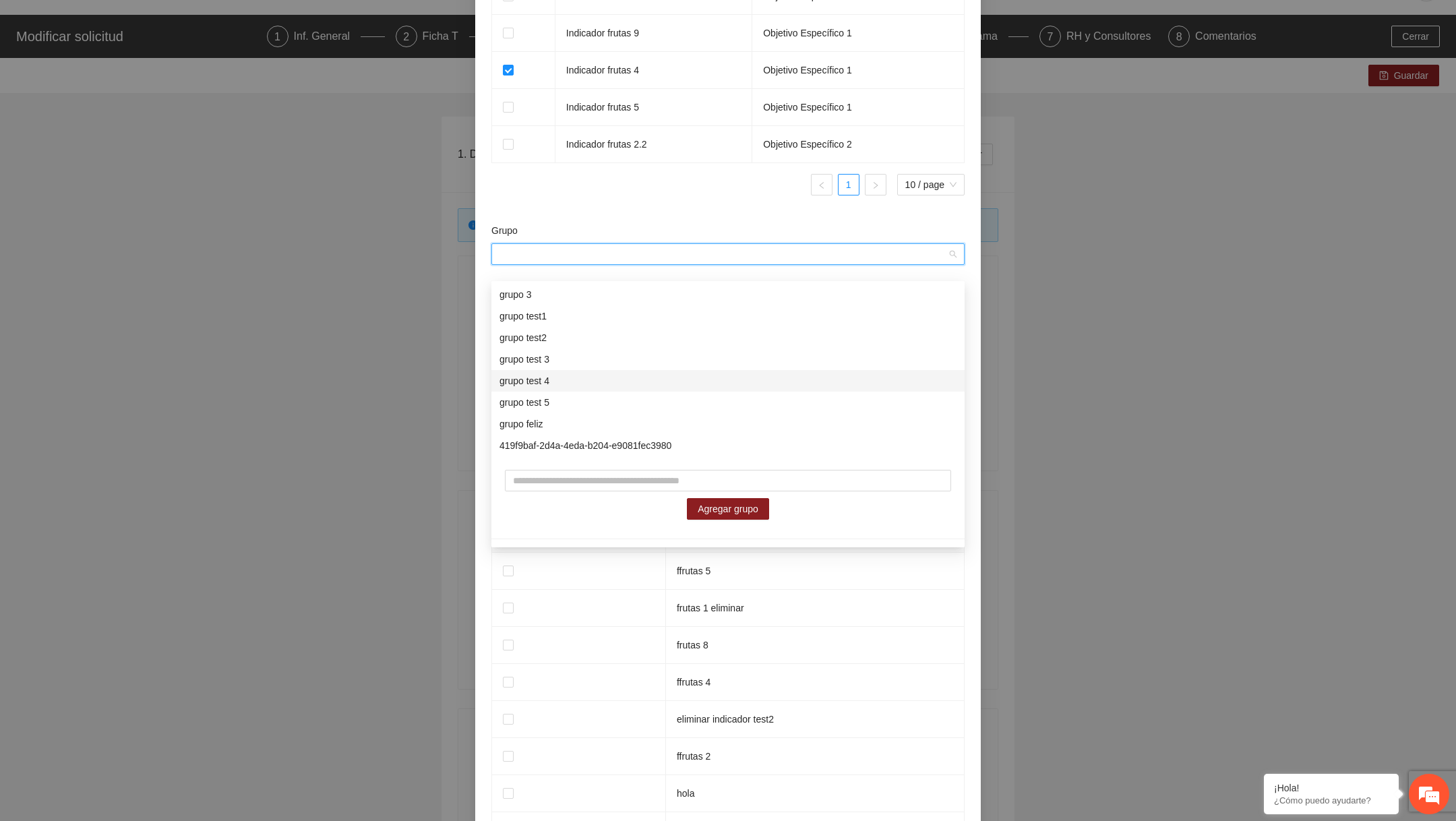
click at [630, 385] on div "grupo test 4" at bounding box center [728, 380] width 457 height 15
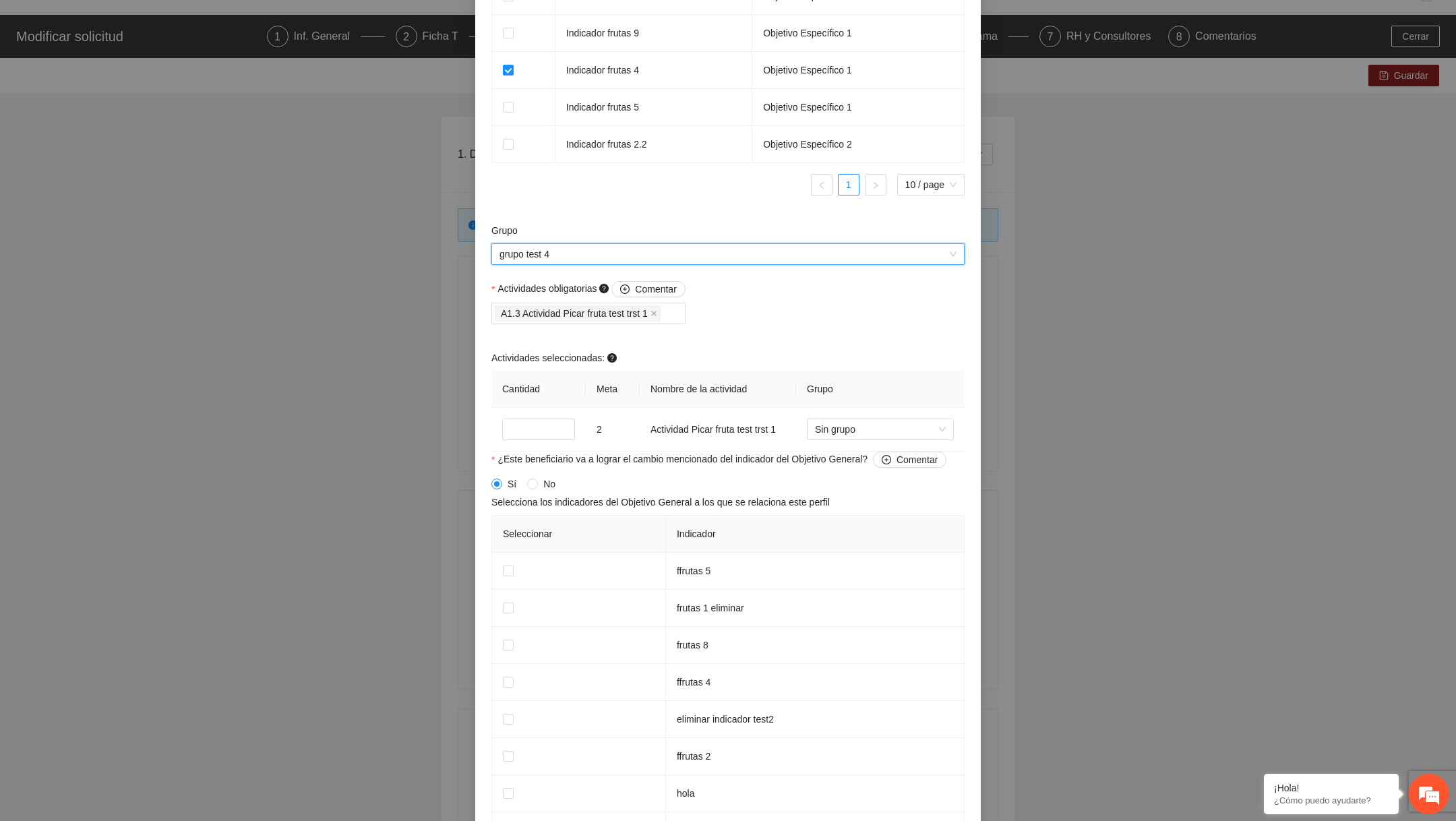
click at [638, 190] on ul "1 10 / page" at bounding box center [728, 185] width 473 height 22
click at [637, 260] on span "grupo test 4" at bounding box center [728, 254] width 457 height 20
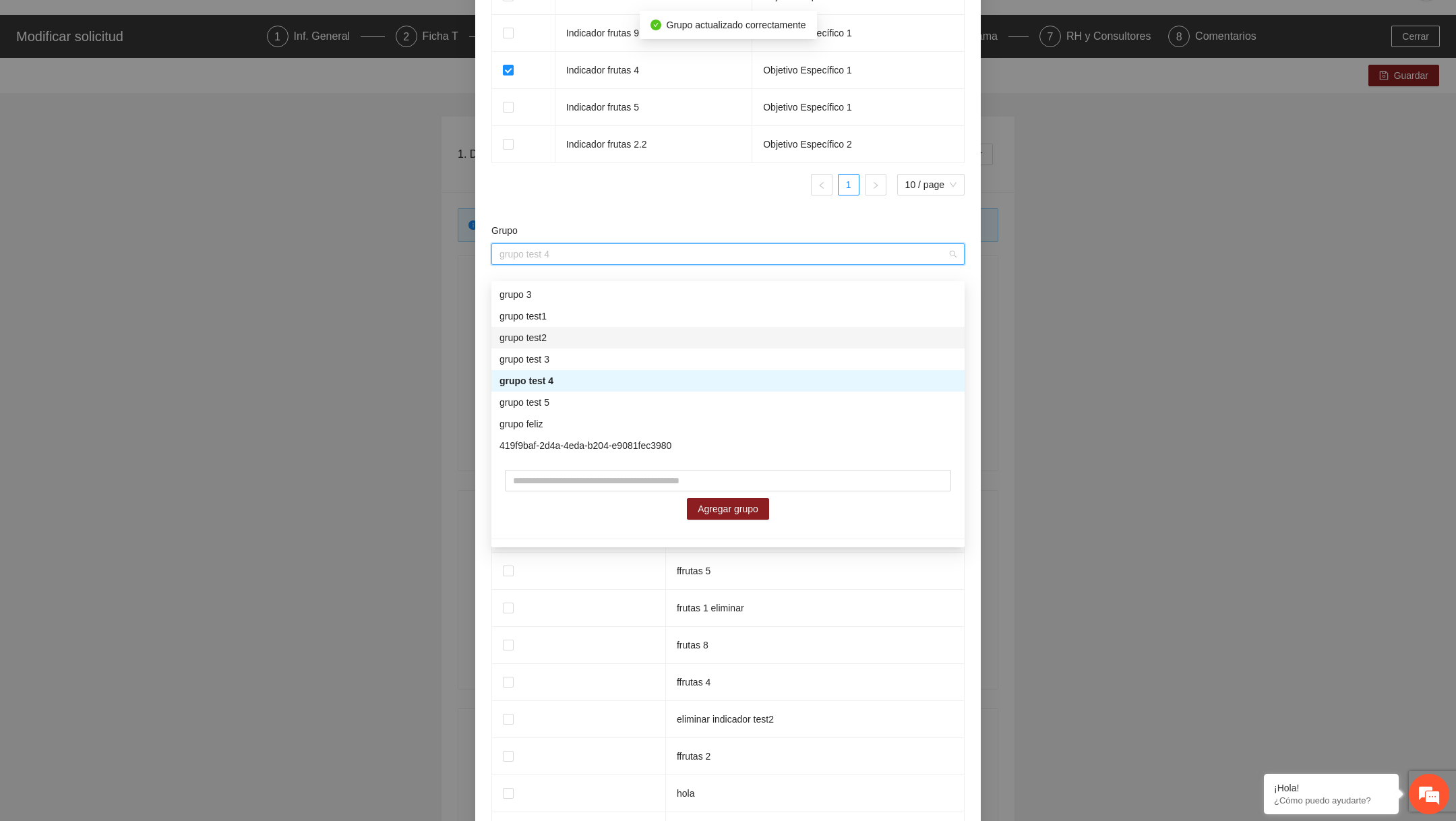
click at [566, 343] on div "grupo test2" at bounding box center [728, 337] width 457 height 15
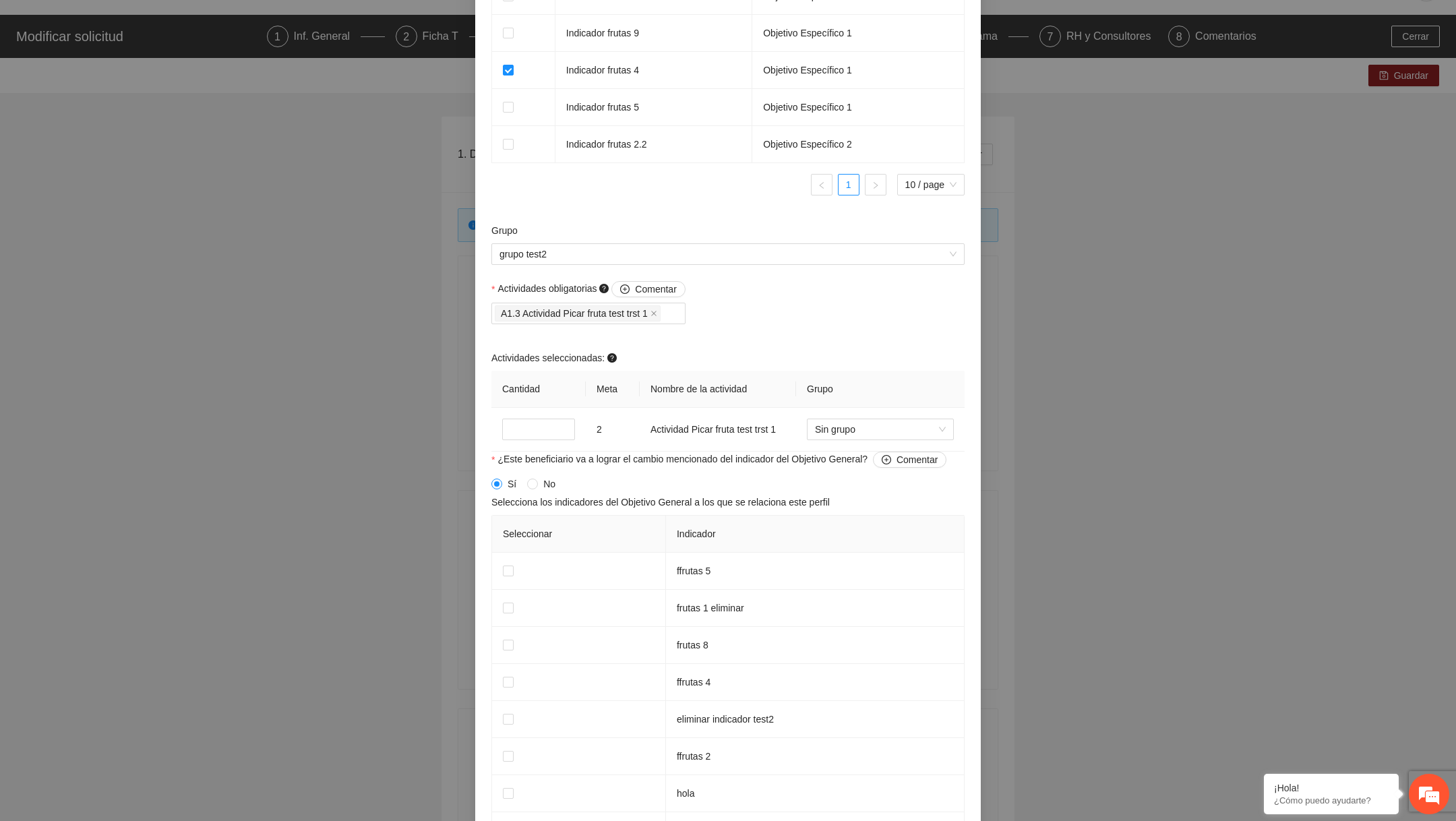
click at [616, 207] on div at bounding box center [728, 207] width 473 height 1
click at [676, 323] on div "A1.3 Actividad Picar fruta test trst 1" at bounding box center [588, 313] width 188 height 19
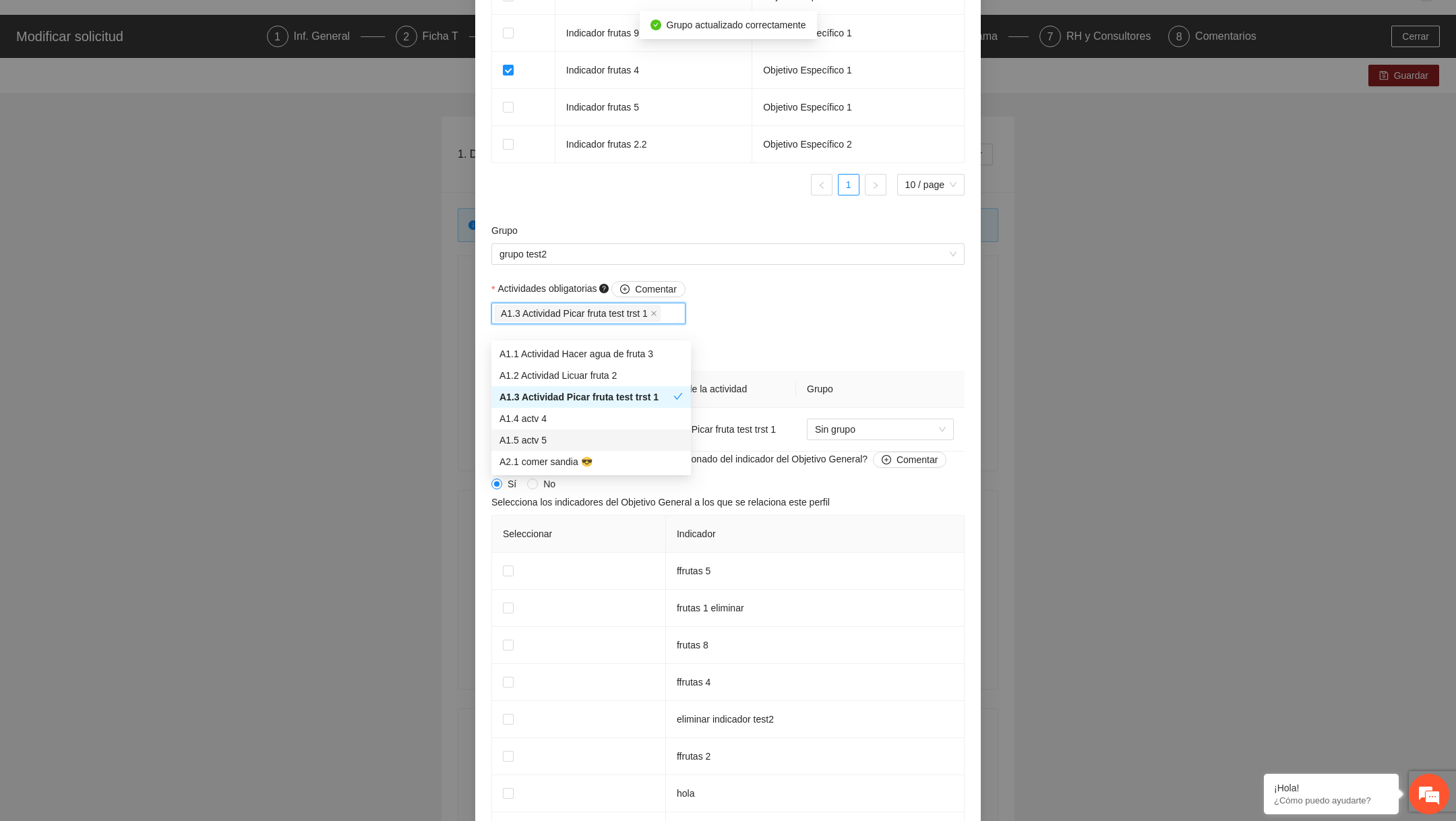
click at [591, 433] on div "A1.5 actv 5" at bounding box center [591, 440] width 183 height 15
click at [823, 354] on div "Actividades obligatorias Comentar A1.3 Actividad Picar fruta test trst 1 A1.5 a…" at bounding box center [728, 366] width 480 height 170
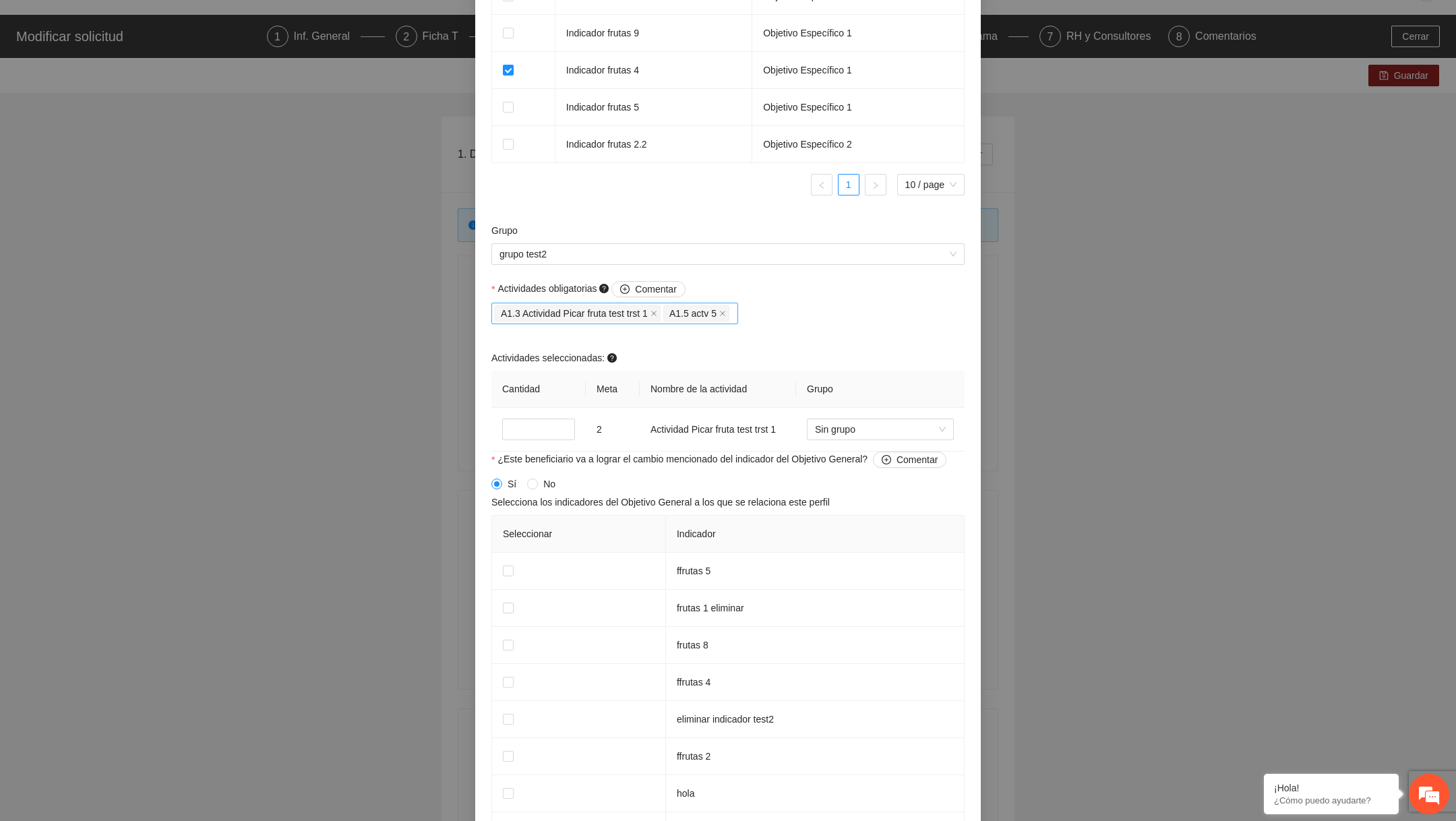
click at [738, 324] on div "A1.3 Actividad Picar fruta test trst 1 A1.5 actv 5" at bounding box center [615, 313] width 247 height 22
click at [735, 321] on input "Actividades obligatorias Comentar" at bounding box center [733, 313] width 3 height 16
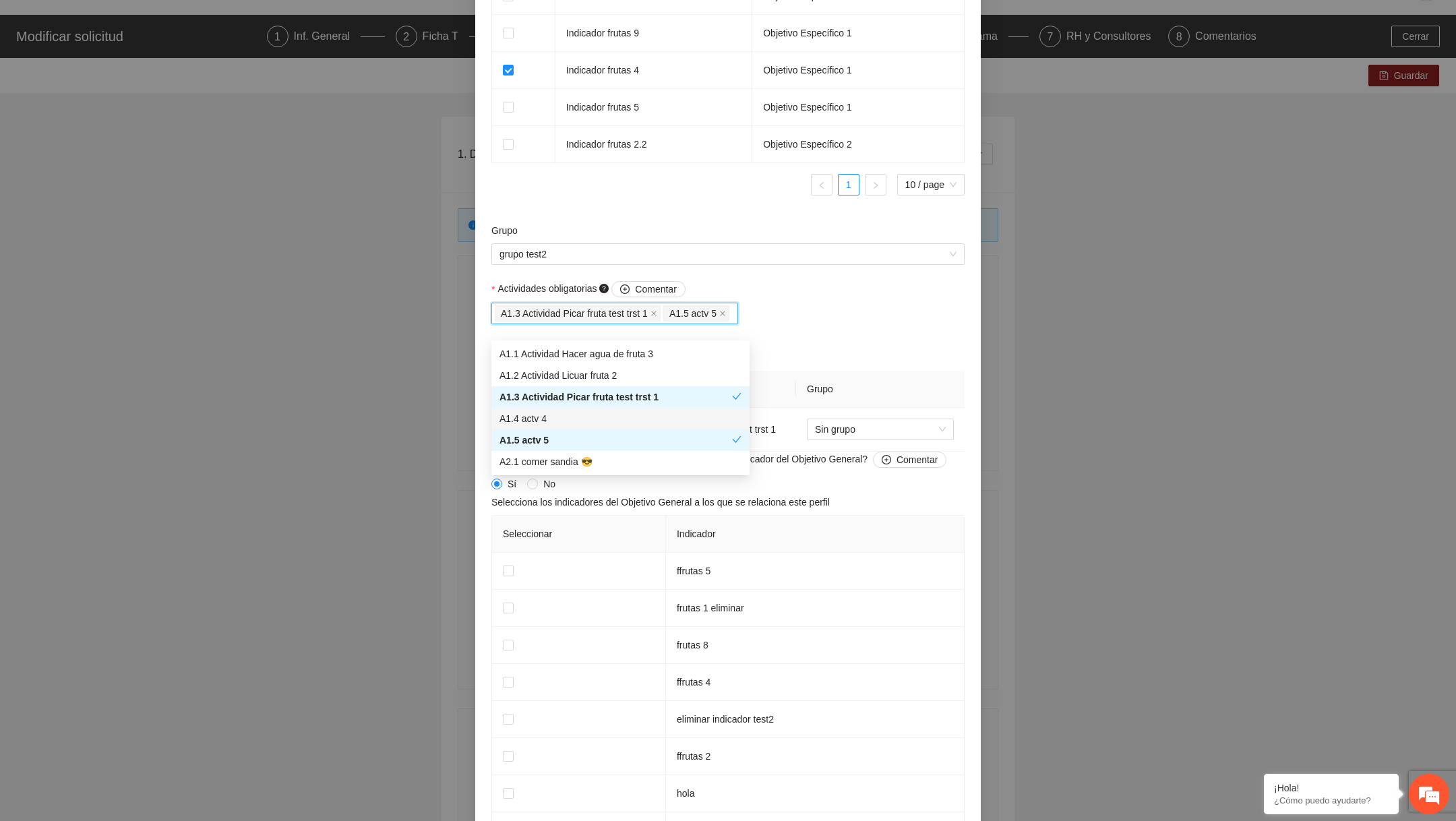
click at [617, 419] on div "A1.4 actv 4" at bounding box center [620, 418] width 242 height 15
click at [846, 371] on div "Actividades seleccionadas:" at bounding box center [728, 361] width 473 height 20
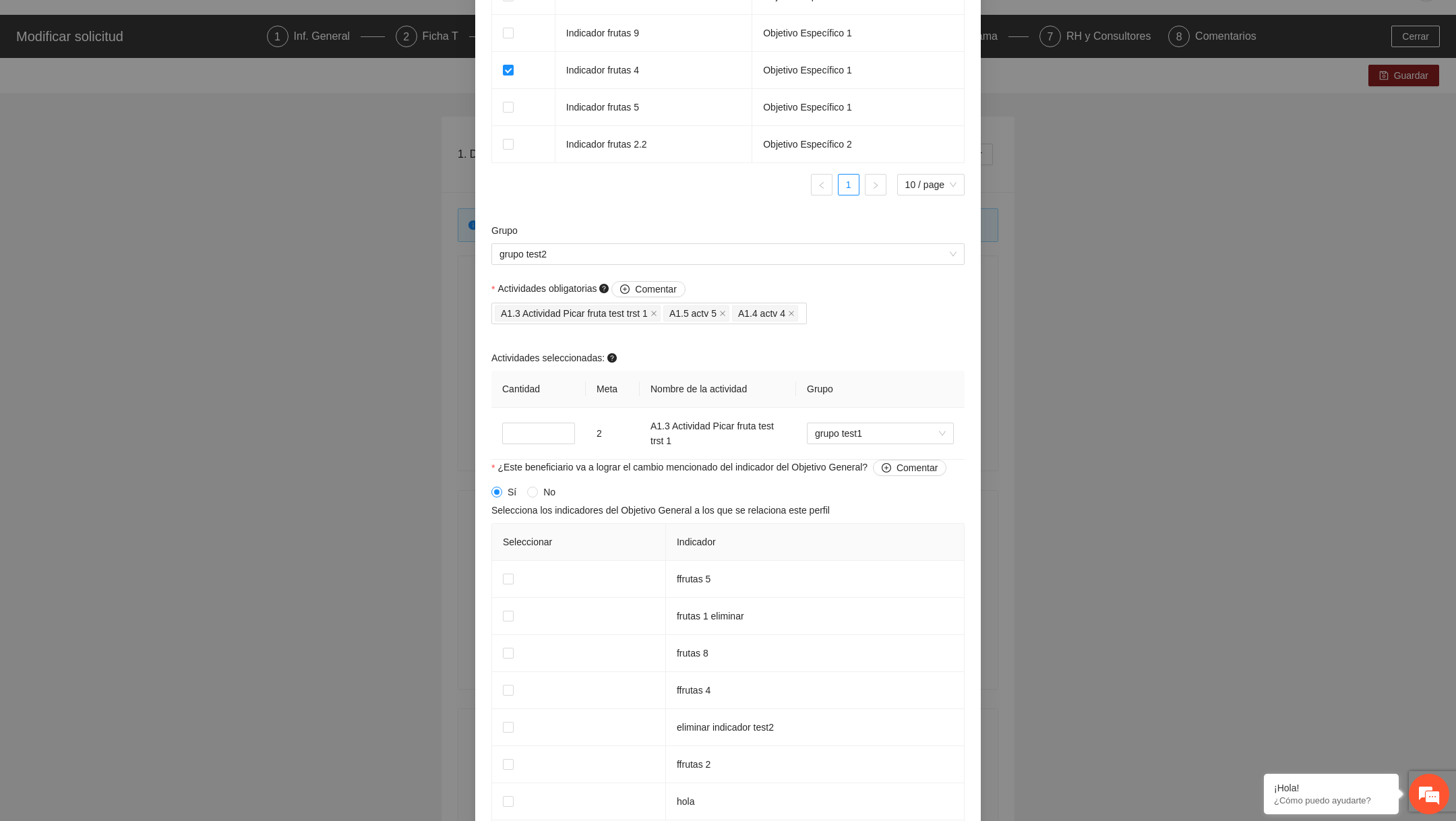
click at [795, 317] on icon "close" at bounding box center [791, 313] width 7 height 7
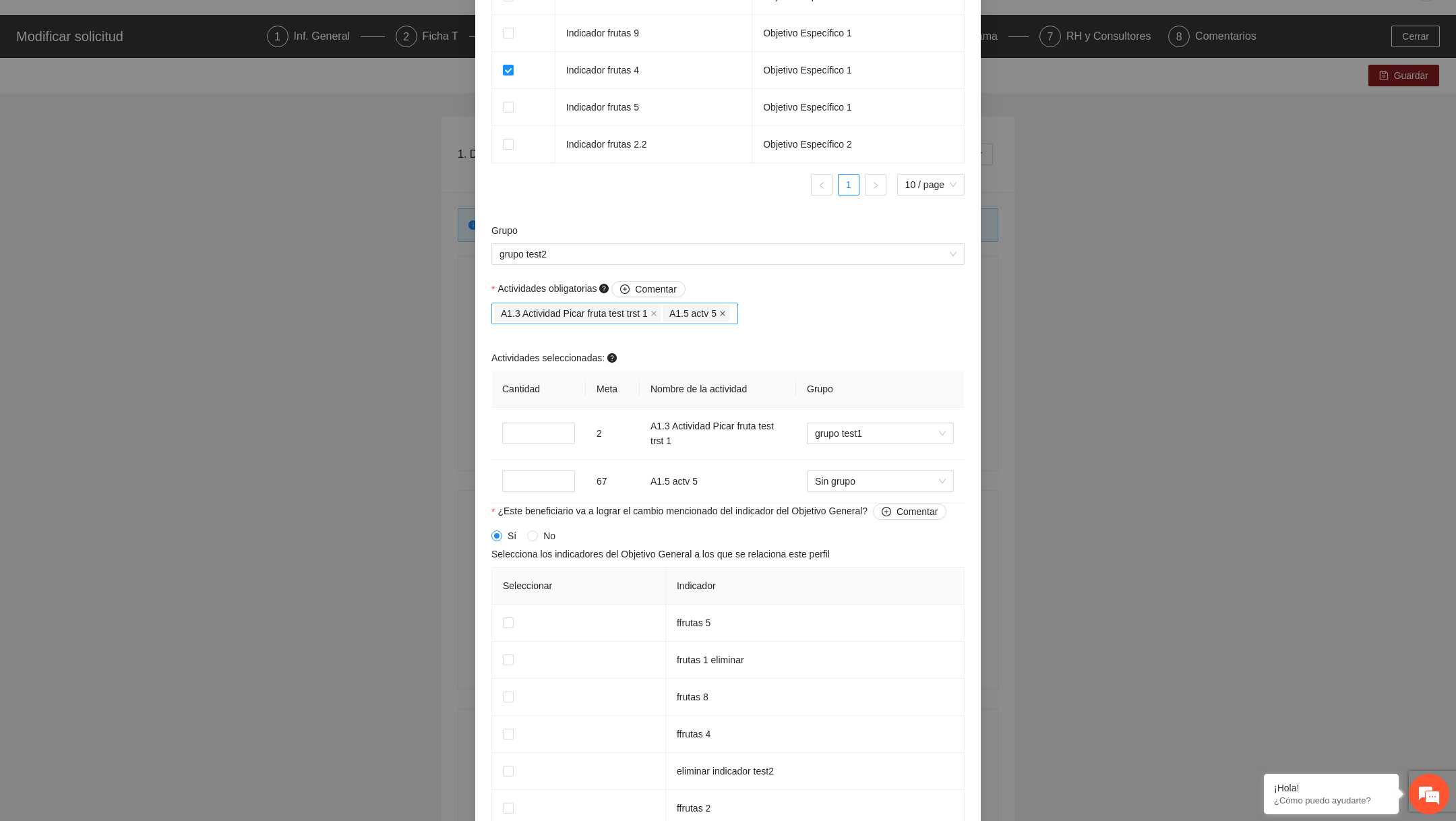
click at [725, 316] on icon "close" at bounding box center [722, 313] width 5 height 5
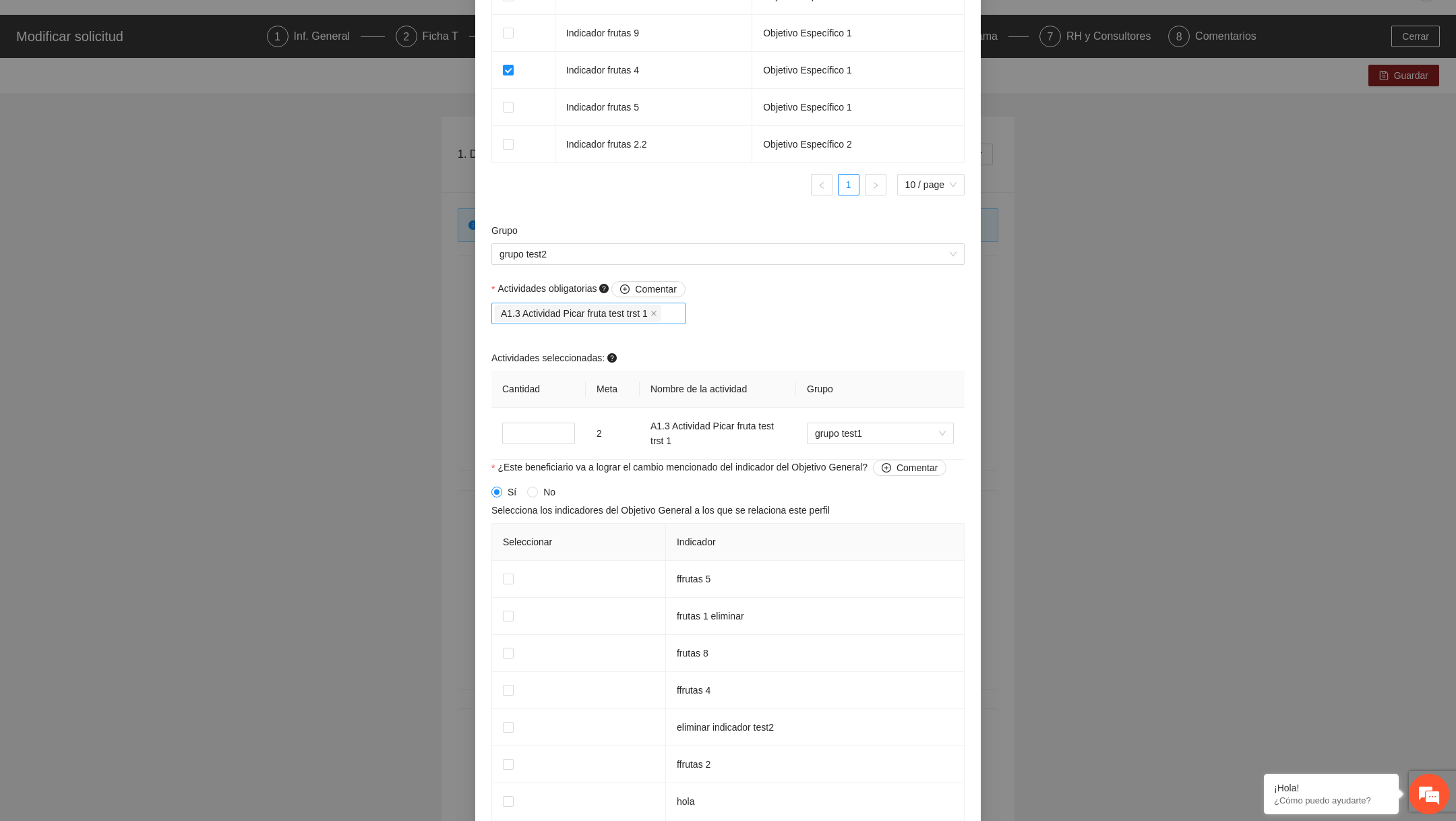
click at [663, 323] on div "A1.3 Actividad Picar fruta test trst 1" at bounding box center [579, 313] width 169 height 19
click at [638, 414] on div "A1.4 actv 4" at bounding box center [591, 418] width 183 height 15
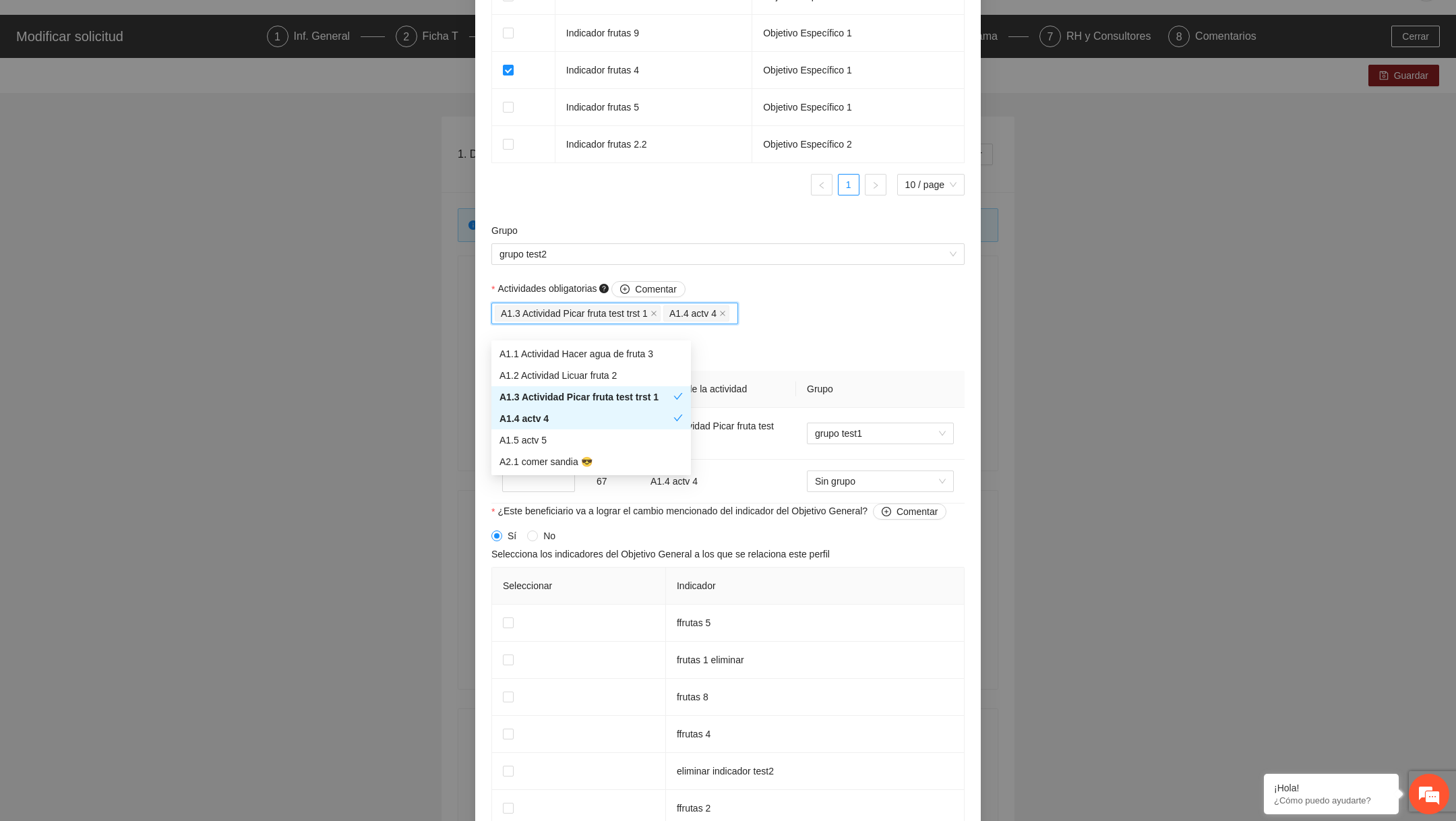
click at [584, 460] on div "A2.1 comer sandia 😎" at bounding box center [591, 462] width 183 height 15
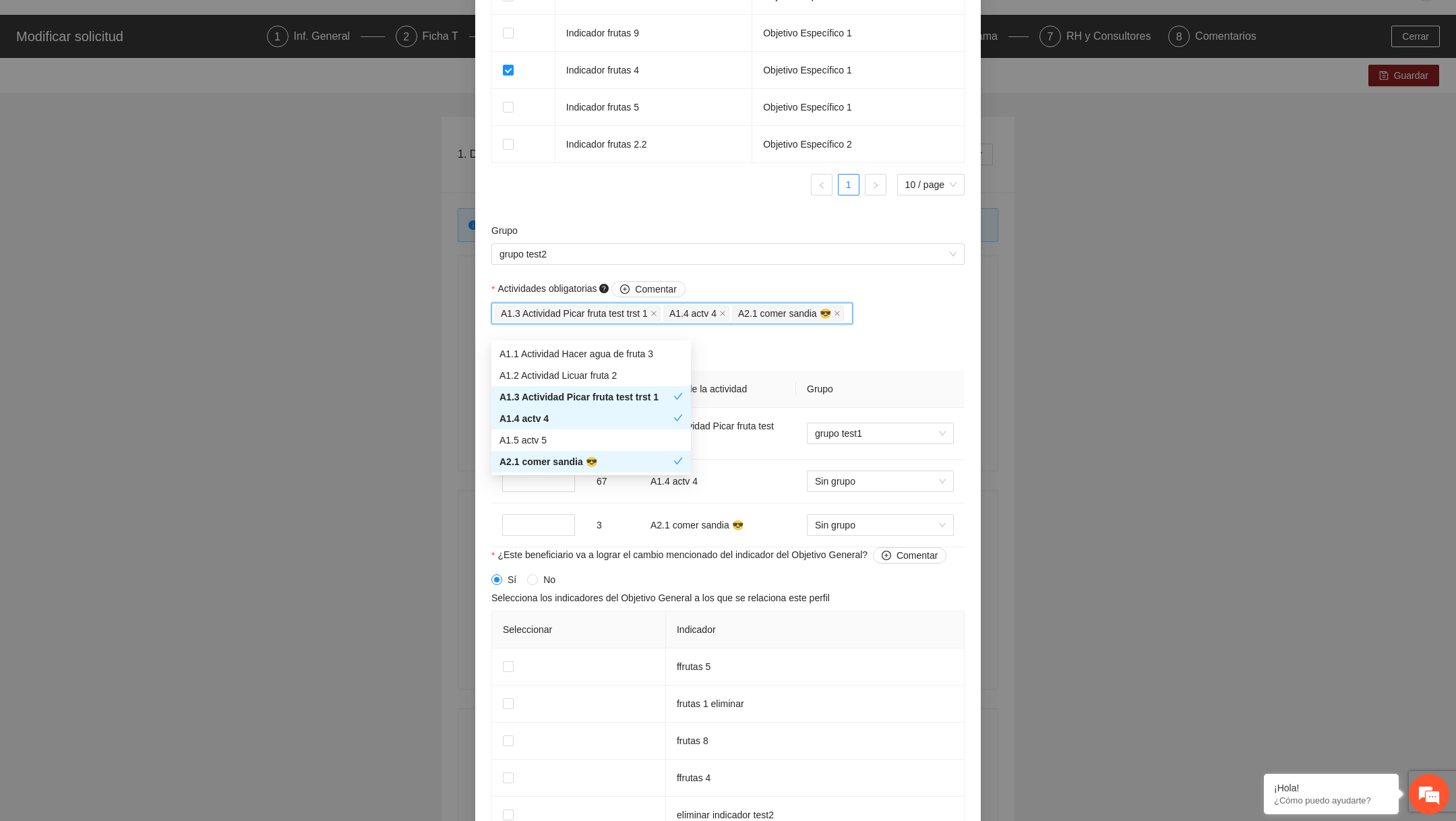
click at [862, 393] on th "Grupo" at bounding box center [880, 389] width 169 height 37
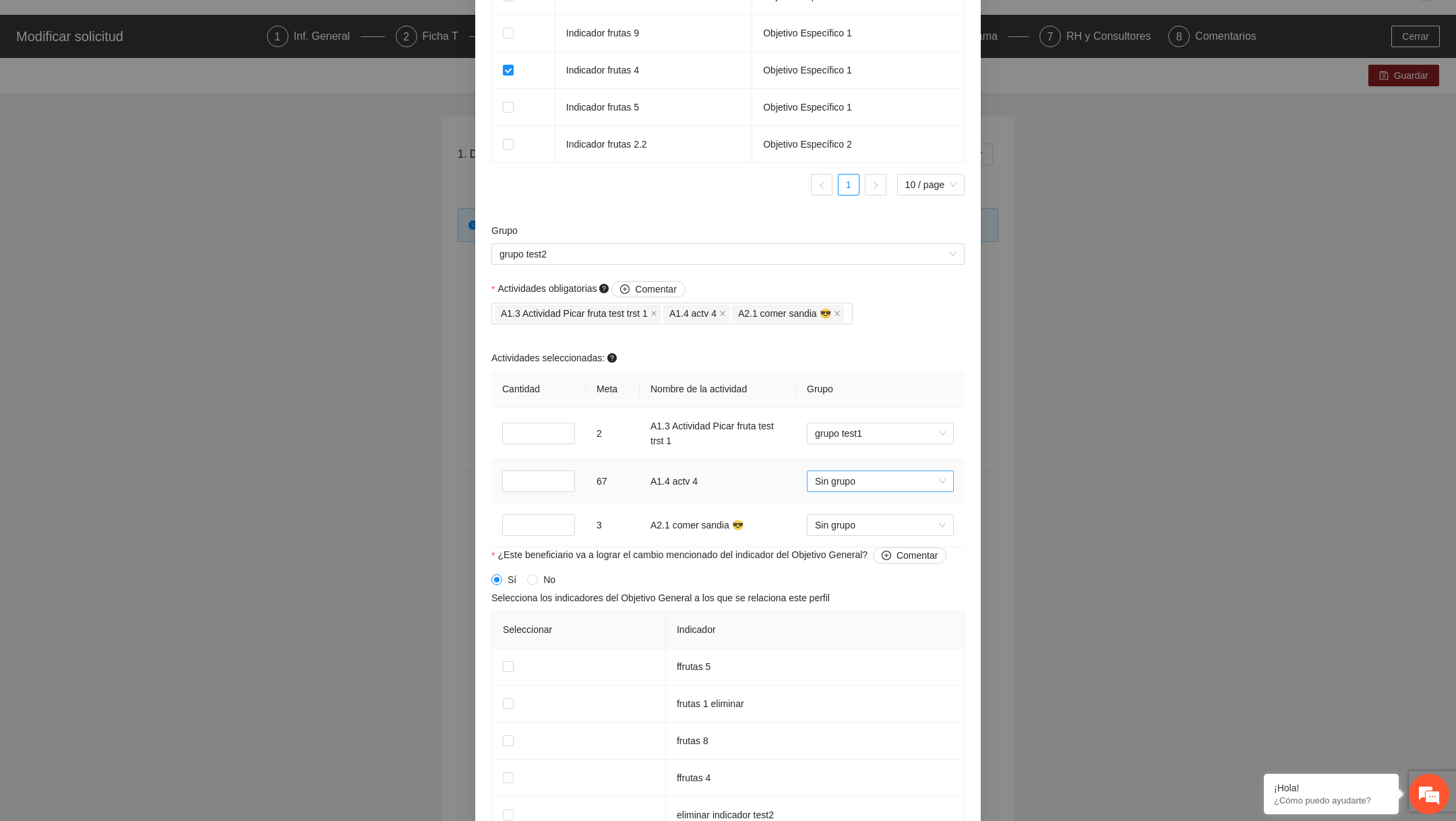
click at [873, 492] on span "Sin grupo" at bounding box center [880, 481] width 131 height 20
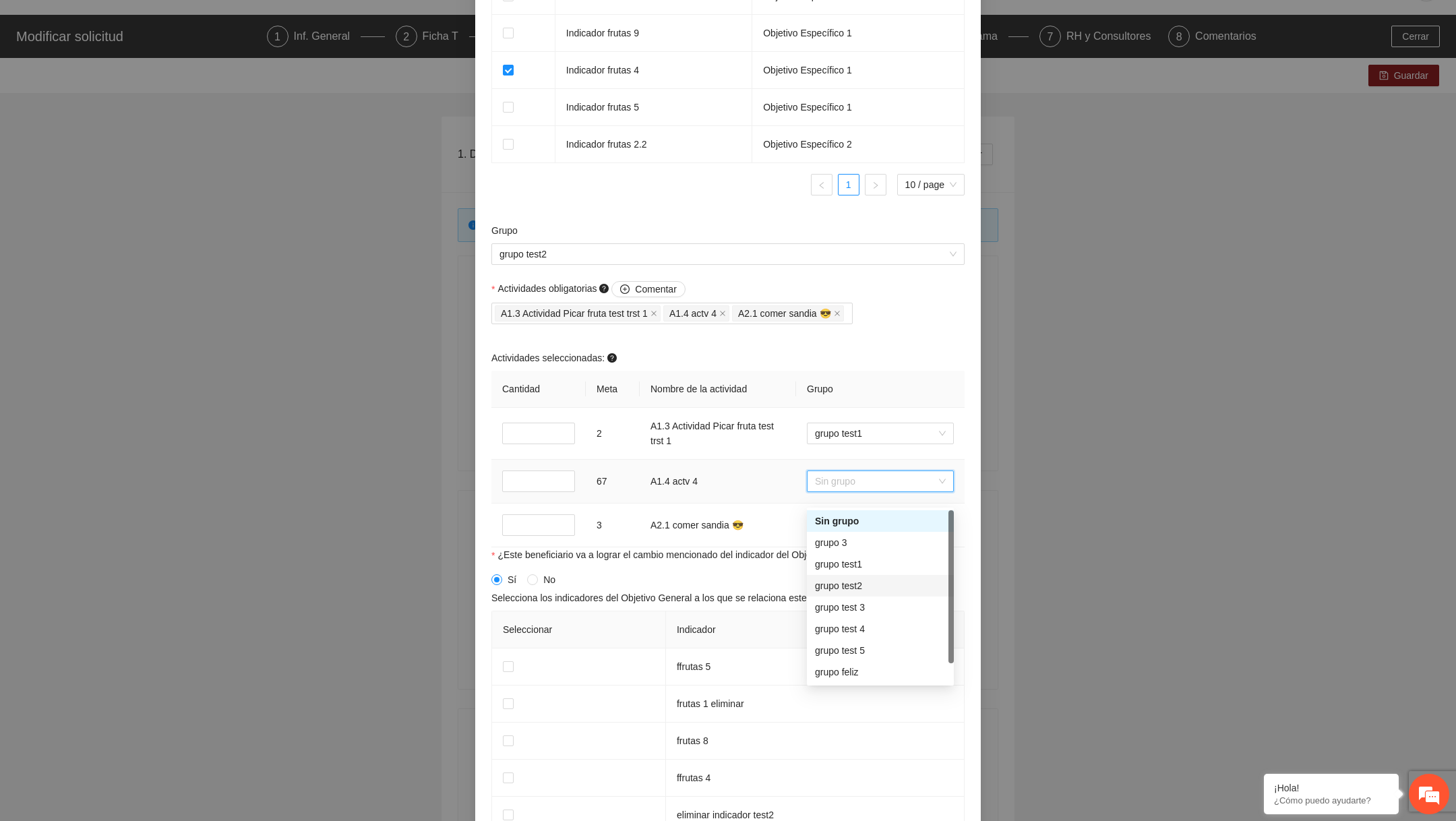
click at [844, 587] on div "grupo test2" at bounding box center [880, 585] width 131 height 15
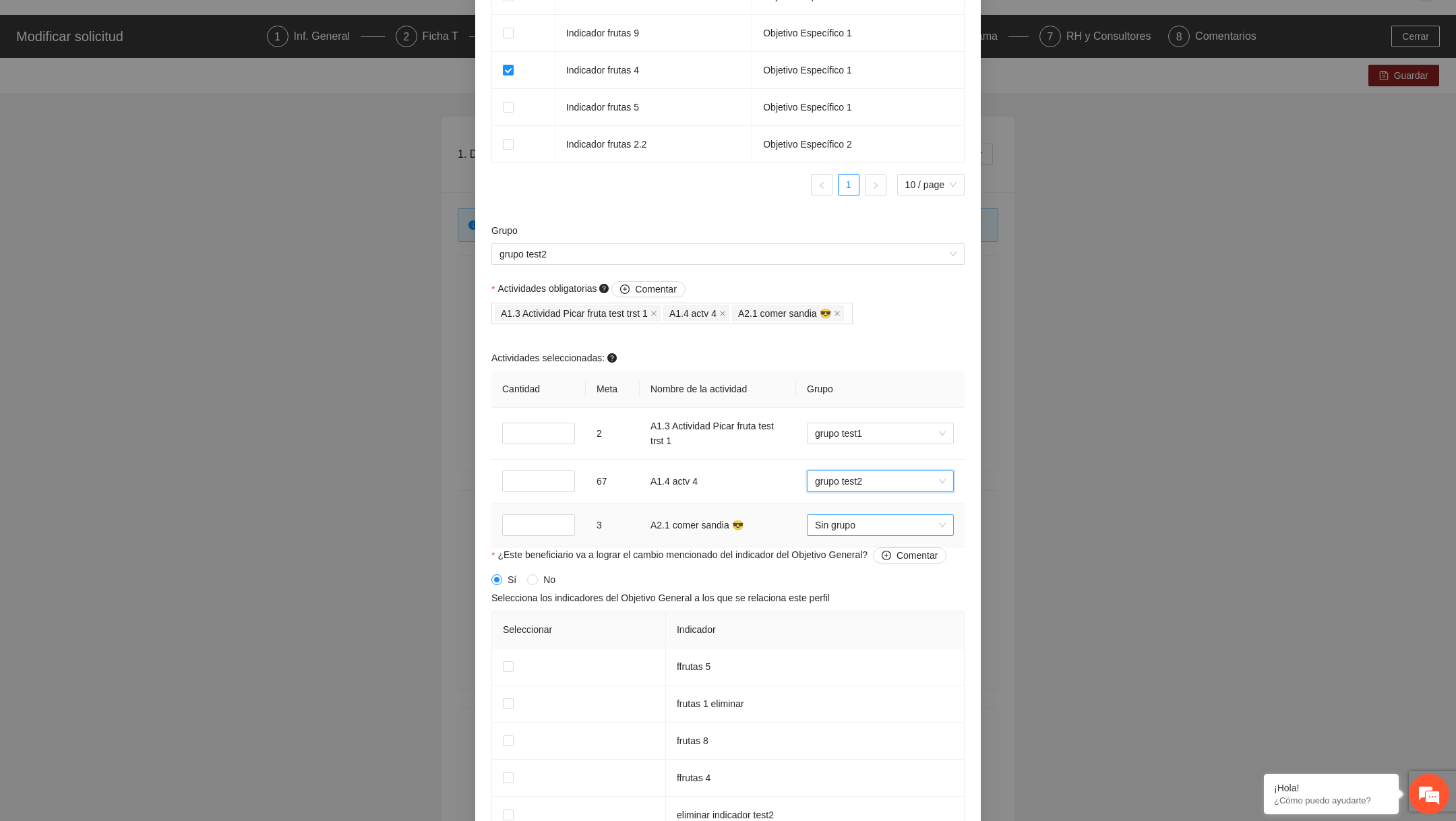
click at [856, 535] on span "Sin grupo" at bounding box center [880, 525] width 131 height 20
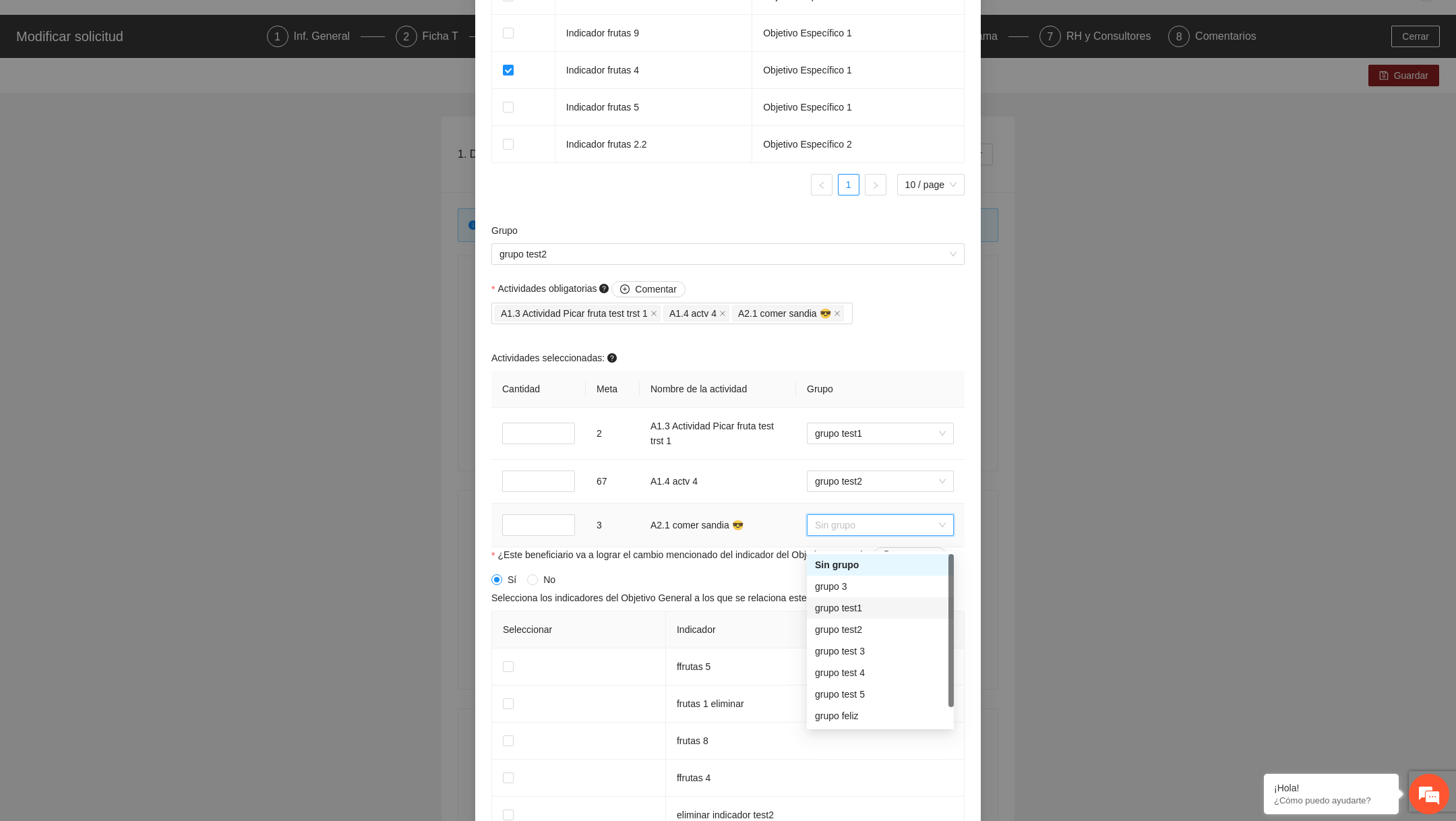
click at [847, 636] on div "grupo test2" at bounding box center [880, 629] width 131 height 15
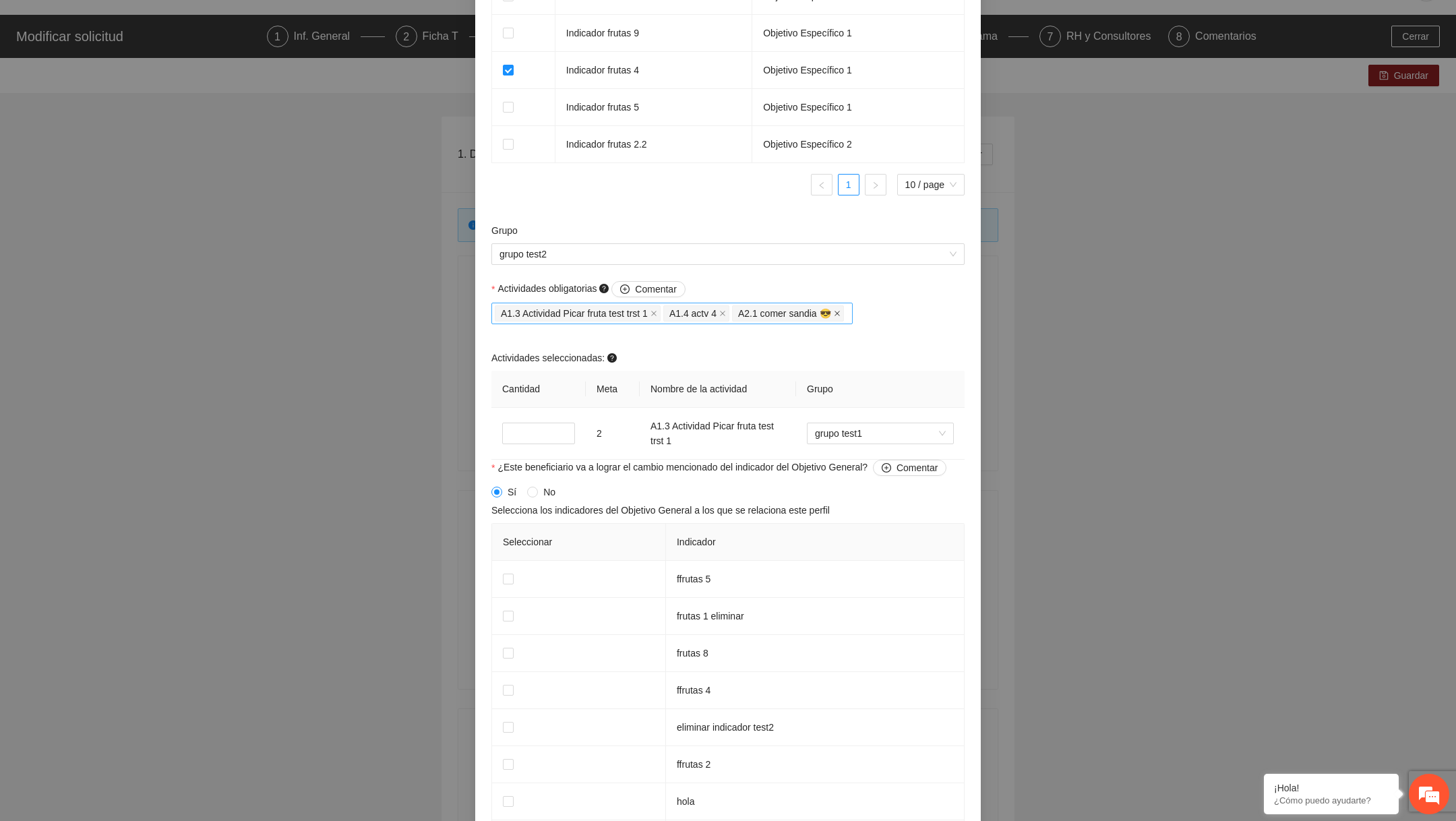
click at [841, 319] on span at bounding box center [836, 313] width 7 height 15
click at [726, 321] on span at bounding box center [722, 313] width 7 height 15
click at [657, 317] on icon "close" at bounding box center [653, 313] width 7 height 7
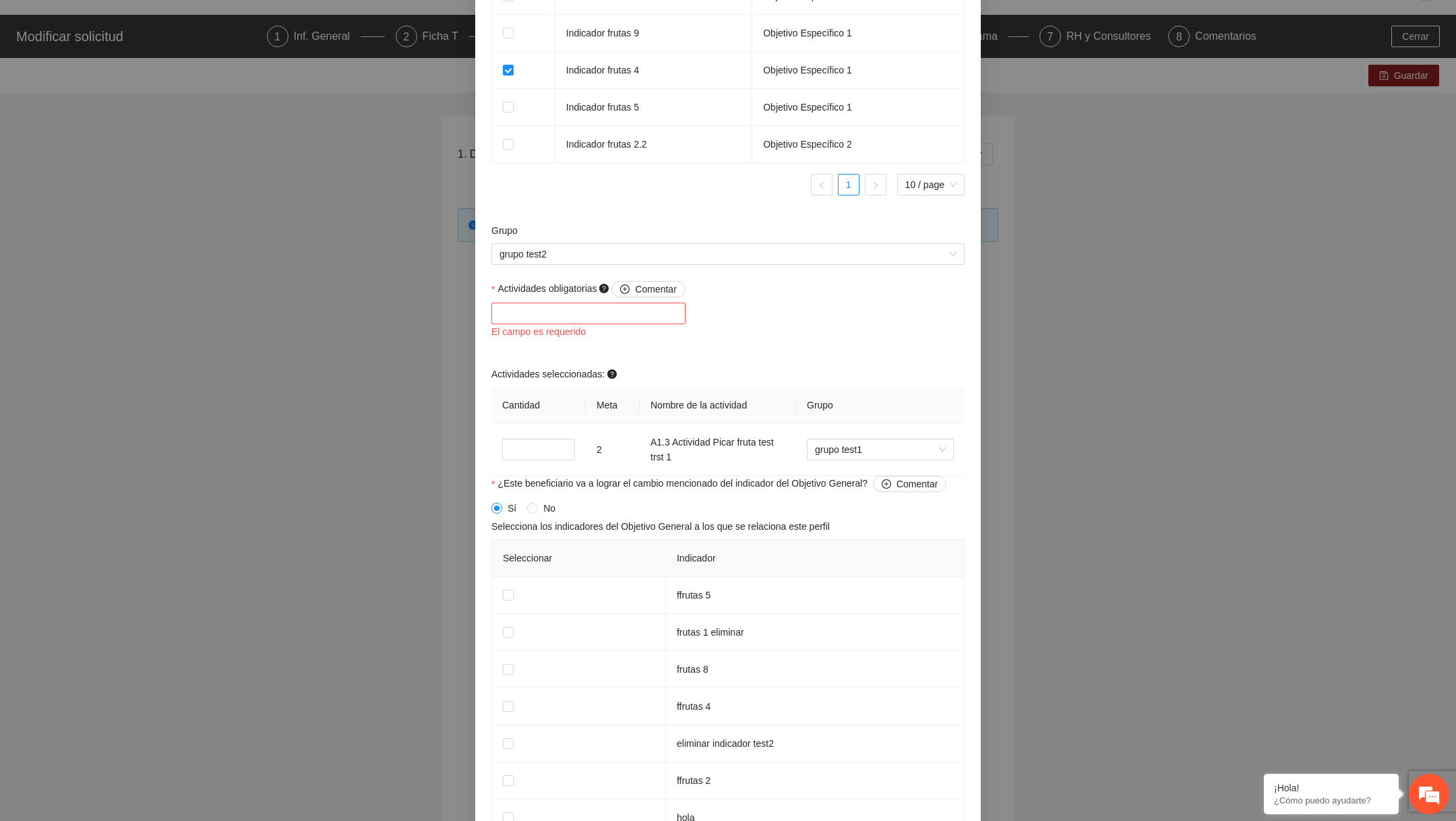
click at [650, 321] on div at bounding box center [588, 313] width 188 height 16
click at [575, 406] on div "A1.3 Actividad Picar fruta test trst 1" at bounding box center [591, 397] width 199 height 22
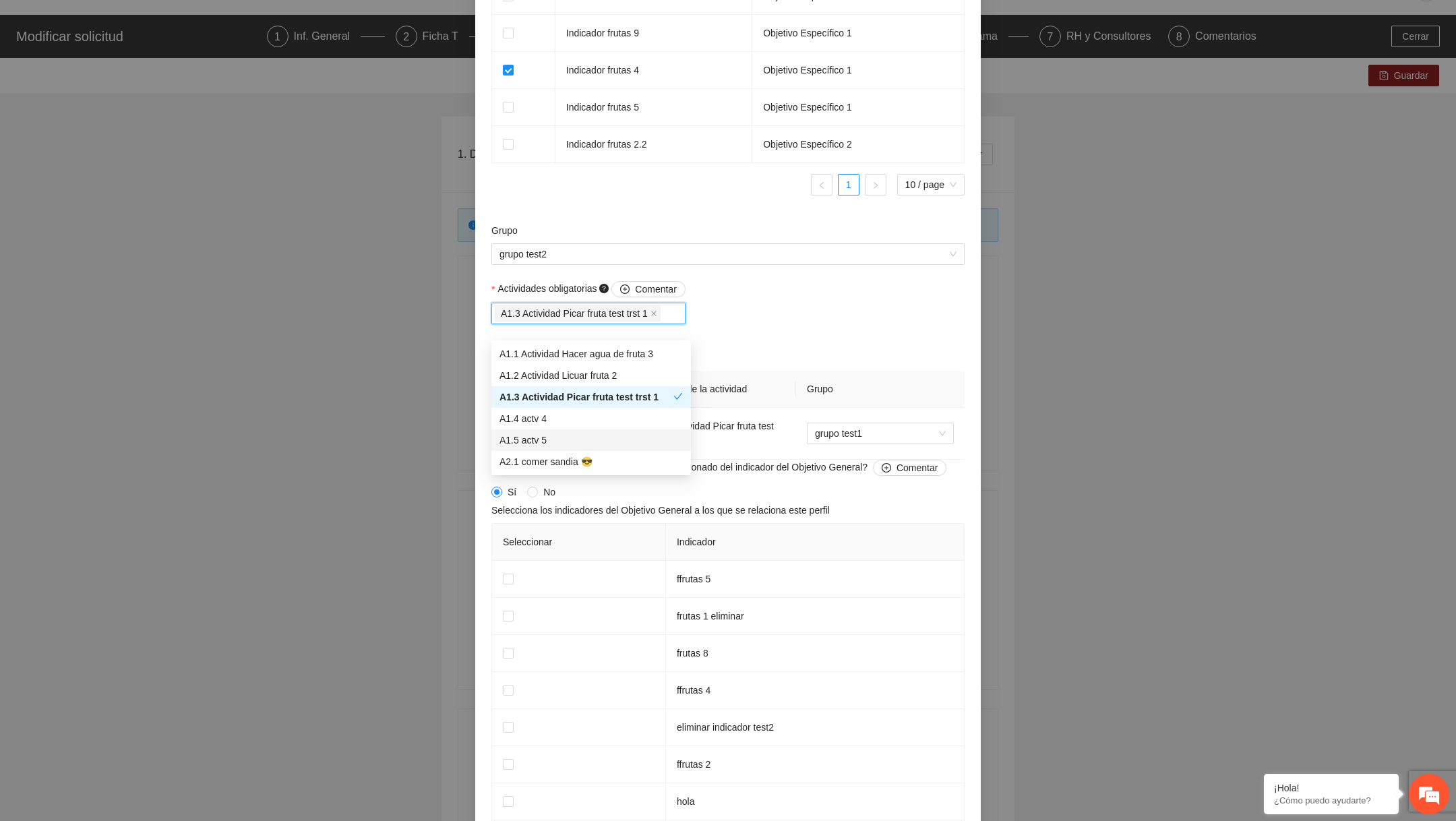
click at [567, 448] on div "A1.5 actv 5" at bounding box center [591, 440] width 199 height 22
click at [633, 468] on div "A2.1 comer sandia 😎" at bounding box center [591, 462] width 183 height 15
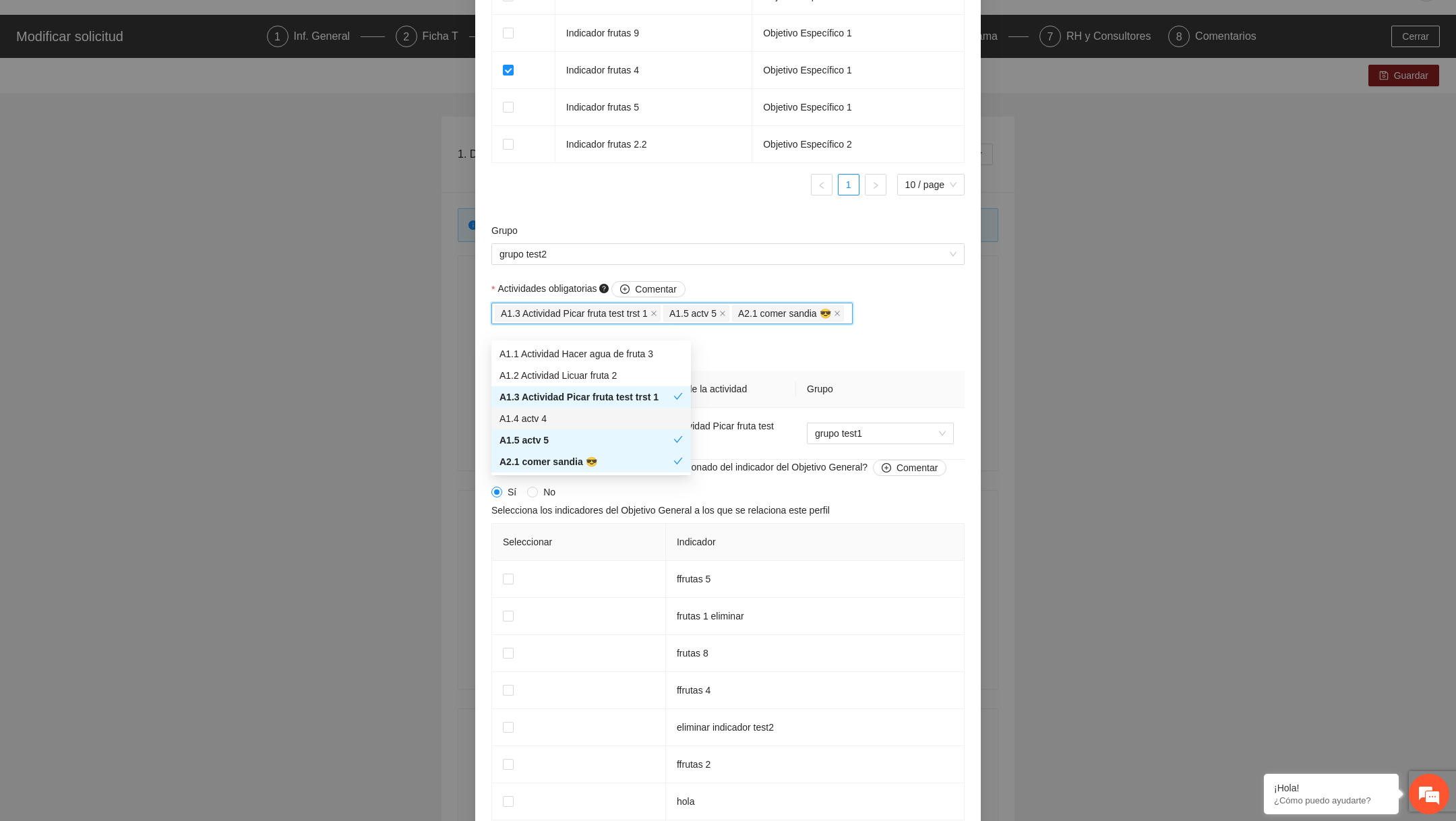
click at [809, 391] on th "Grupo" at bounding box center [880, 389] width 169 height 37
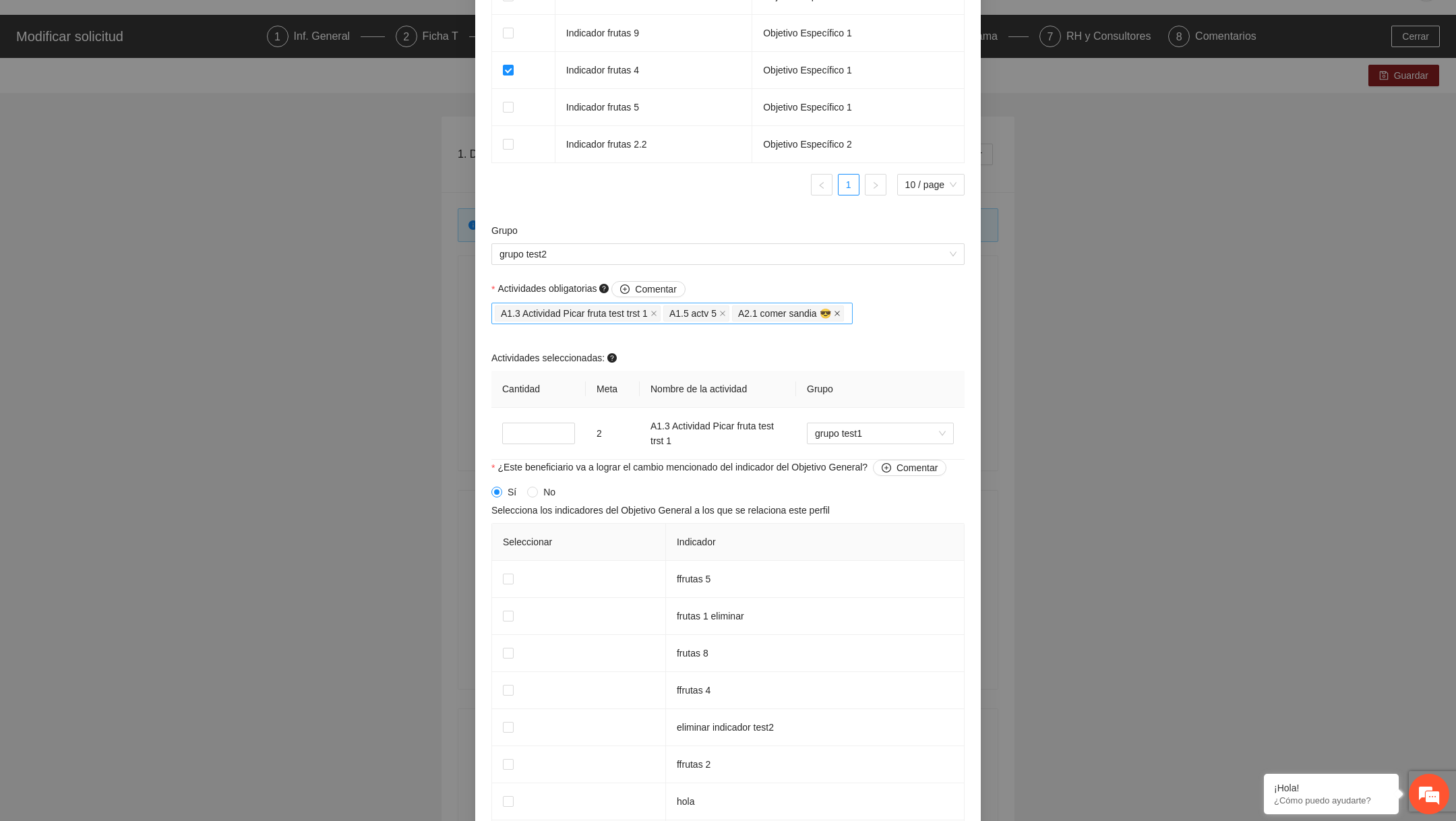
click at [840, 316] on icon "close" at bounding box center [836, 313] width 5 height 5
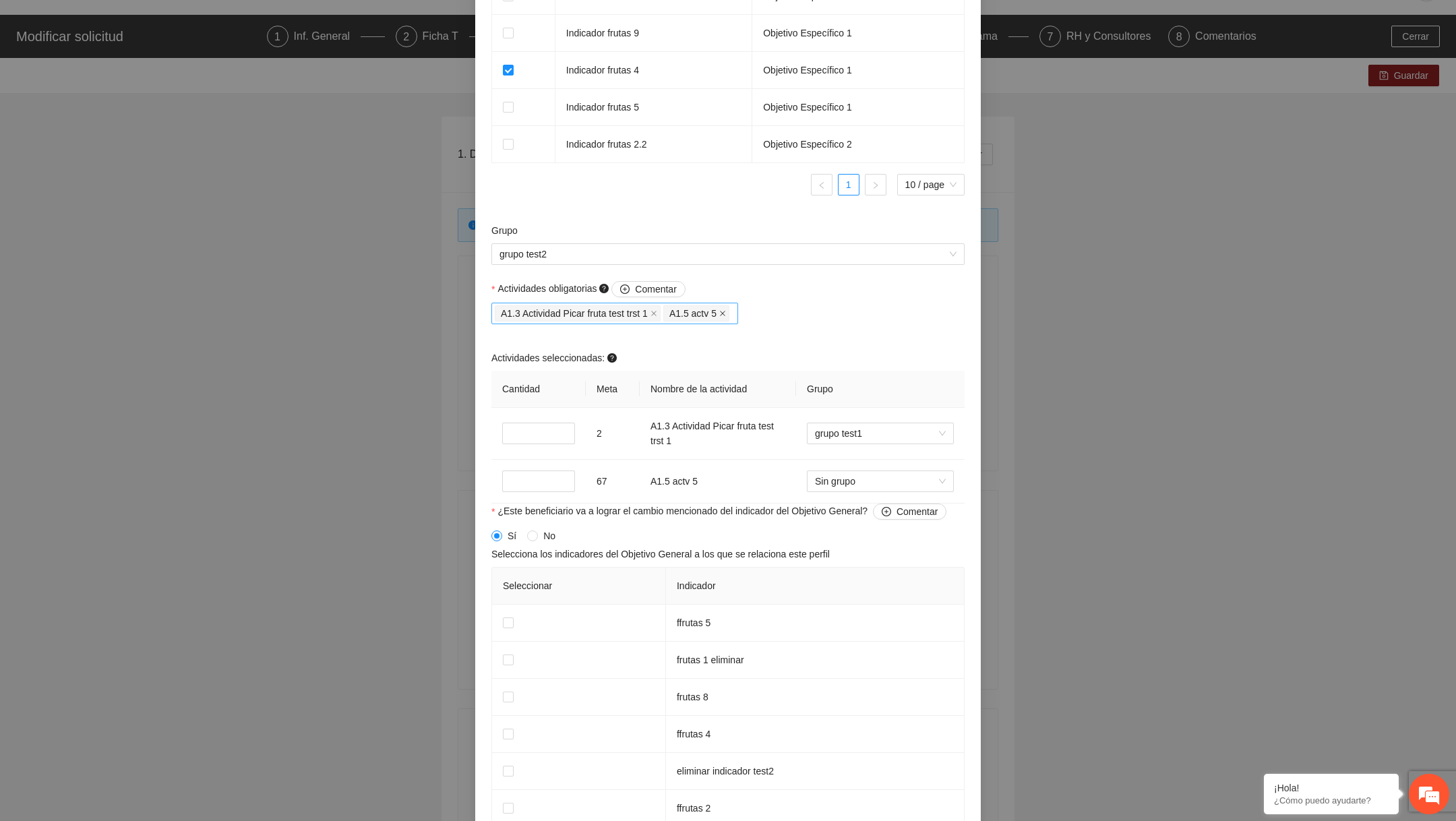
click at [726, 317] on icon "close" at bounding box center [722, 313] width 7 height 7
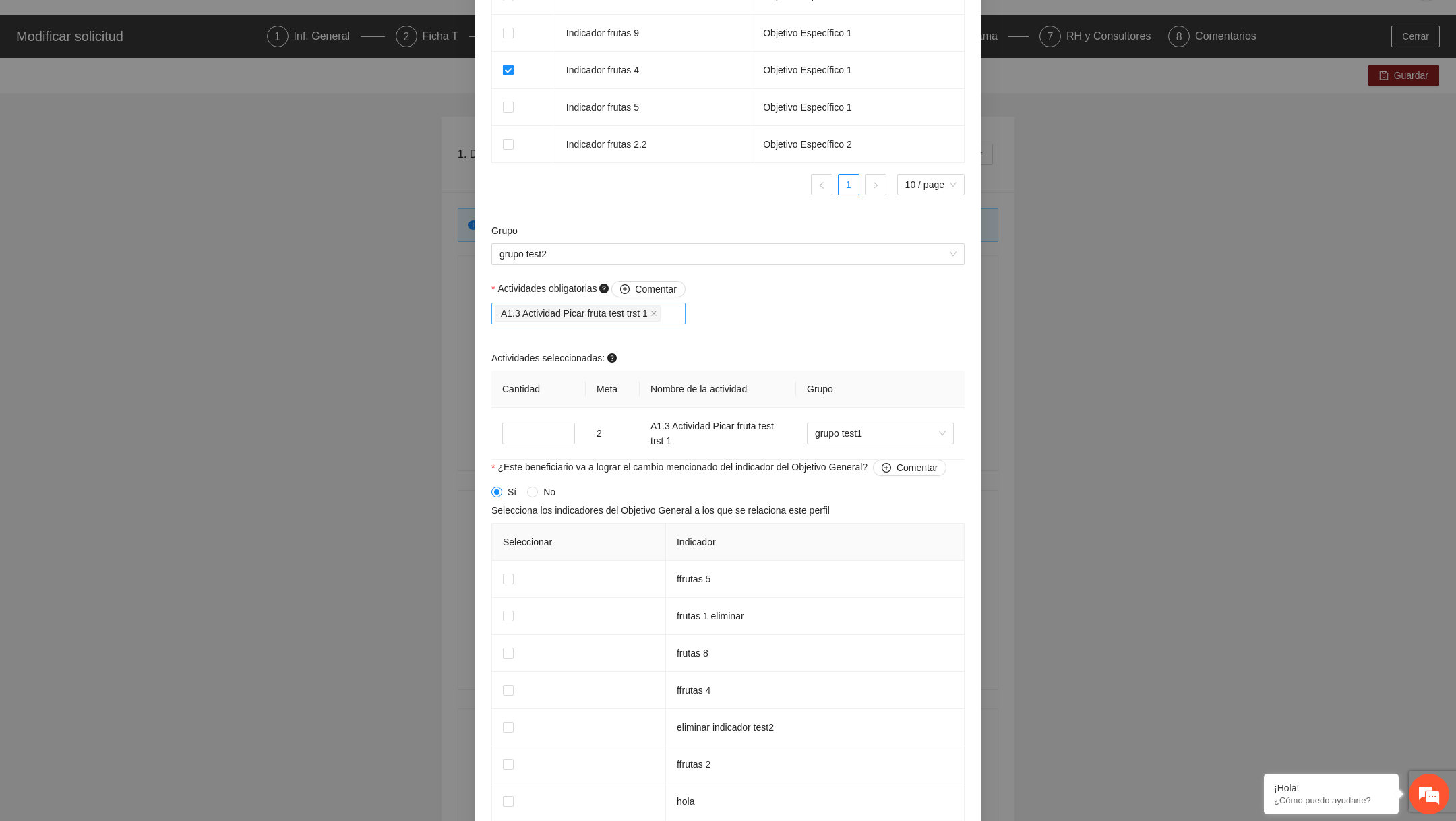
click at [682, 323] on div "A1.3 Actividad Picar fruta test trst 1" at bounding box center [588, 313] width 188 height 19
click at [609, 438] on div "A1.5 actv 5" at bounding box center [591, 440] width 183 height 15
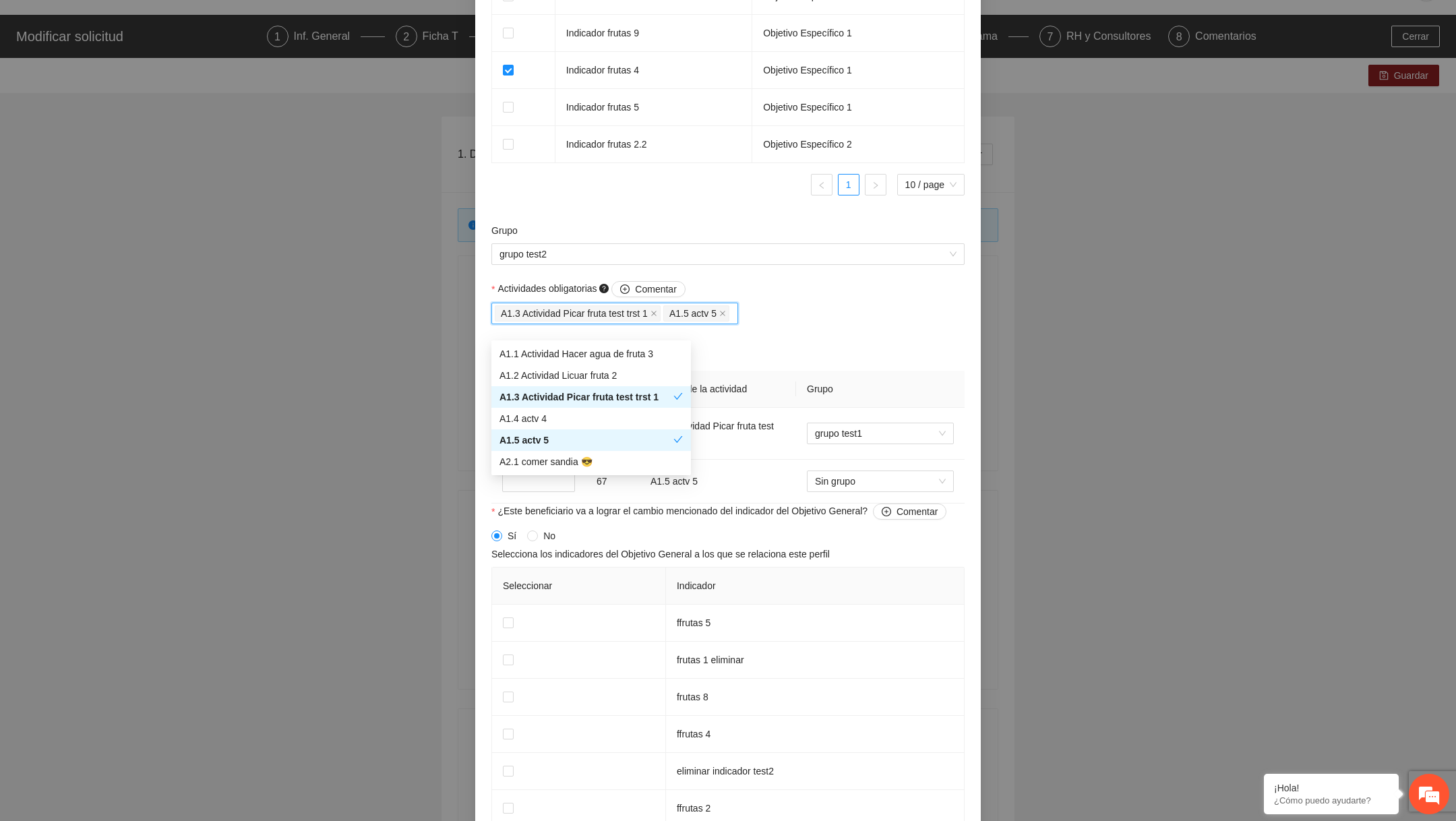
click at [585, 457] on div "A2.1 comer sandia 😎" at bounding box center [591, 462] width 183 height 15
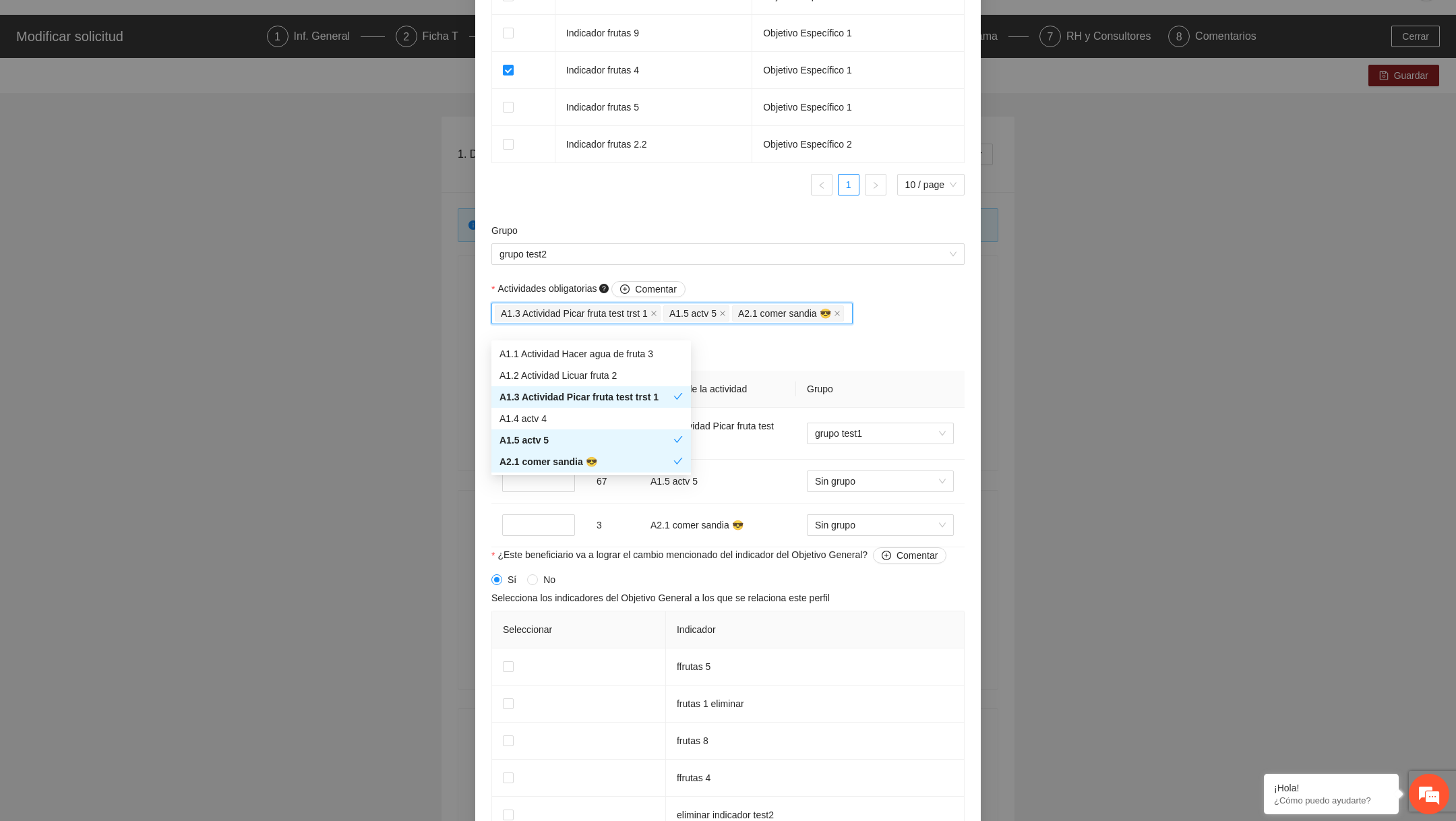
click at [878, 359] on div "Actividades obligatorias Comentar A1.3 Actividad Picar fruta test trst 1 A1.5 a…" at bounding box center [728, 414] width 480 height 266
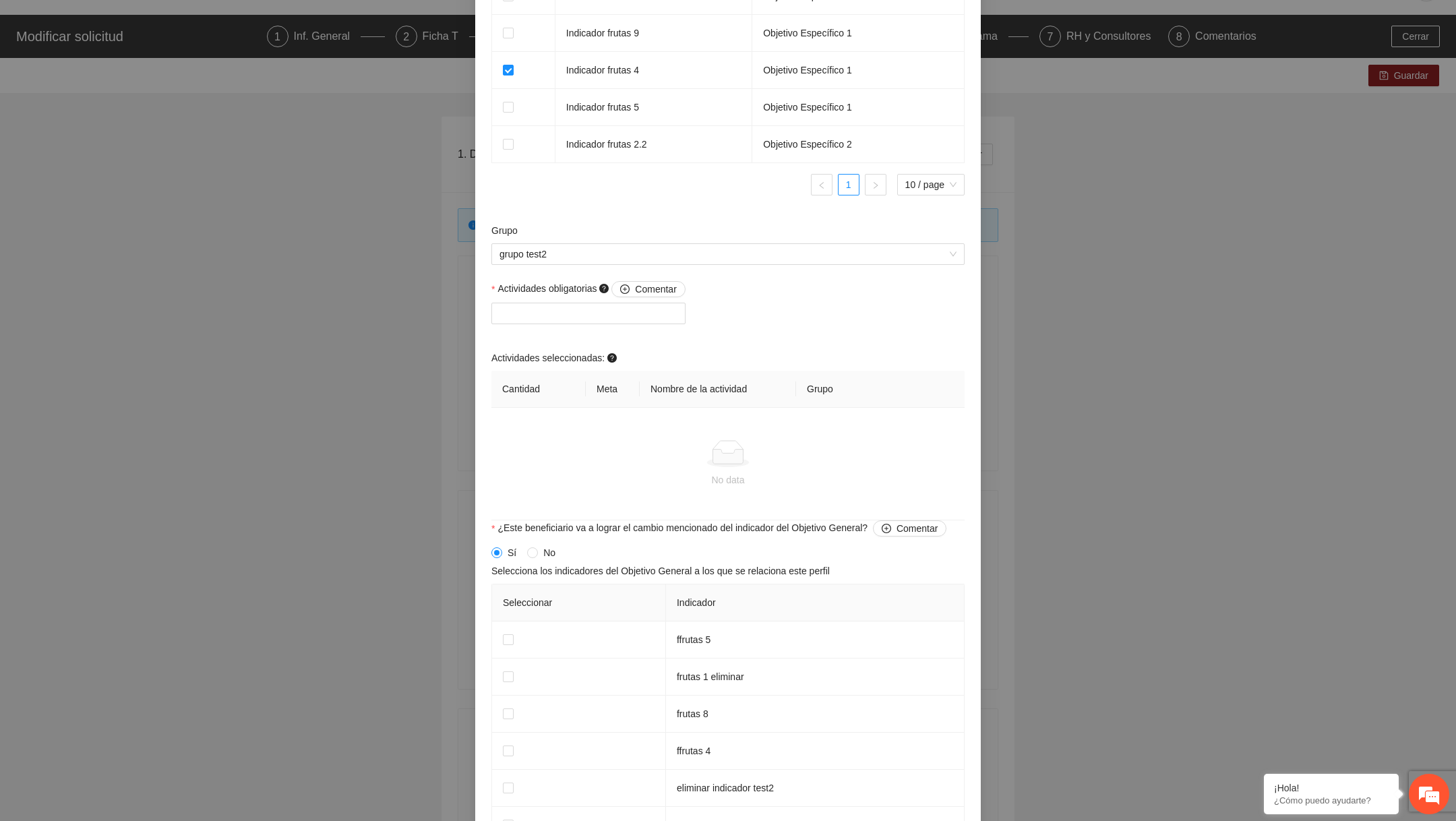
click at [642, 303] on div "Actividades obligatorias Comentar" at bounding box center [588, 292] width 194 height 22
click at [631, 321] on div at bounding box center [588, 313] width 188 height 16
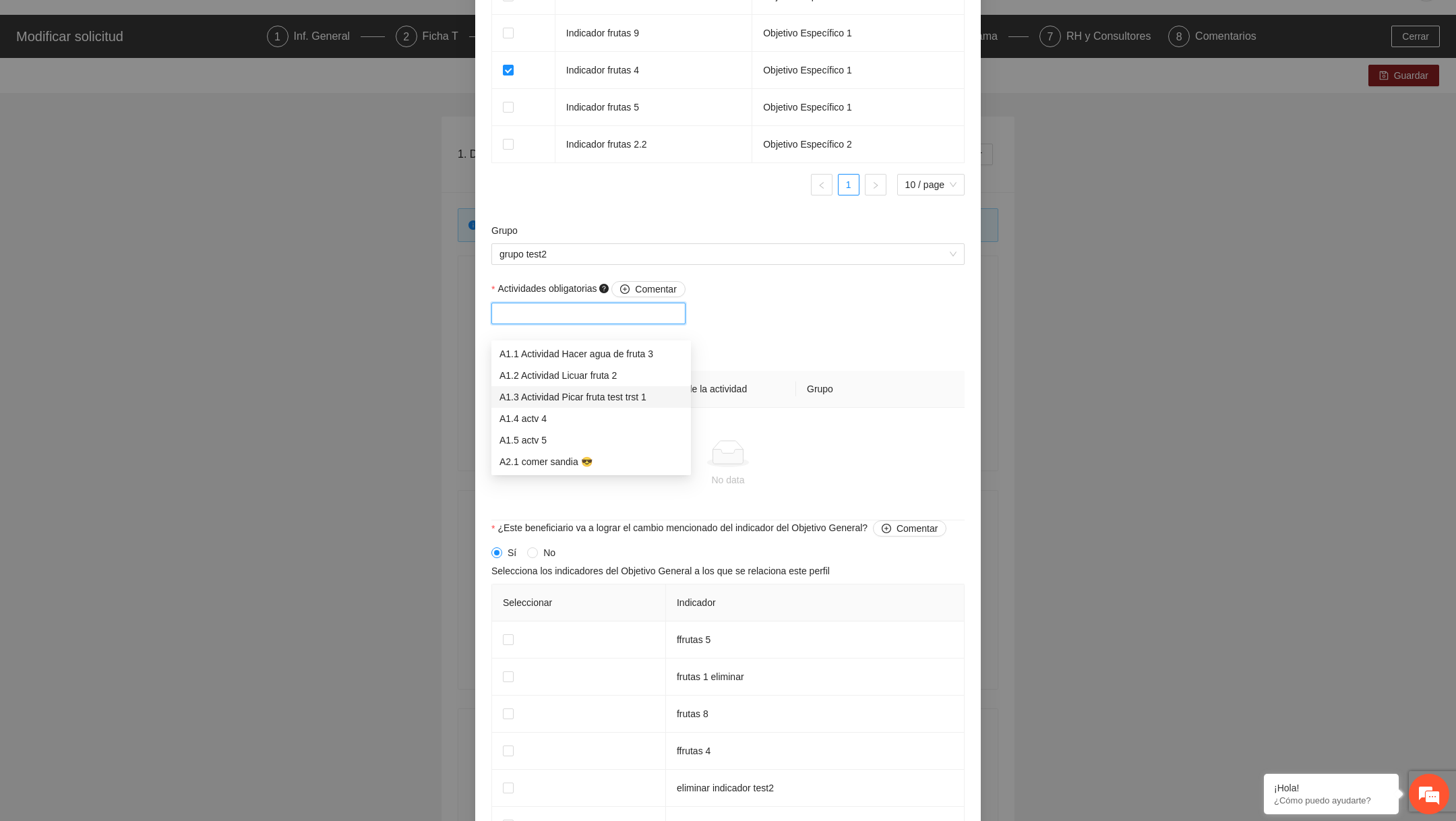
click at [361, 508] on div "**********" at bounding box center [728, 410] width 1456 height 821
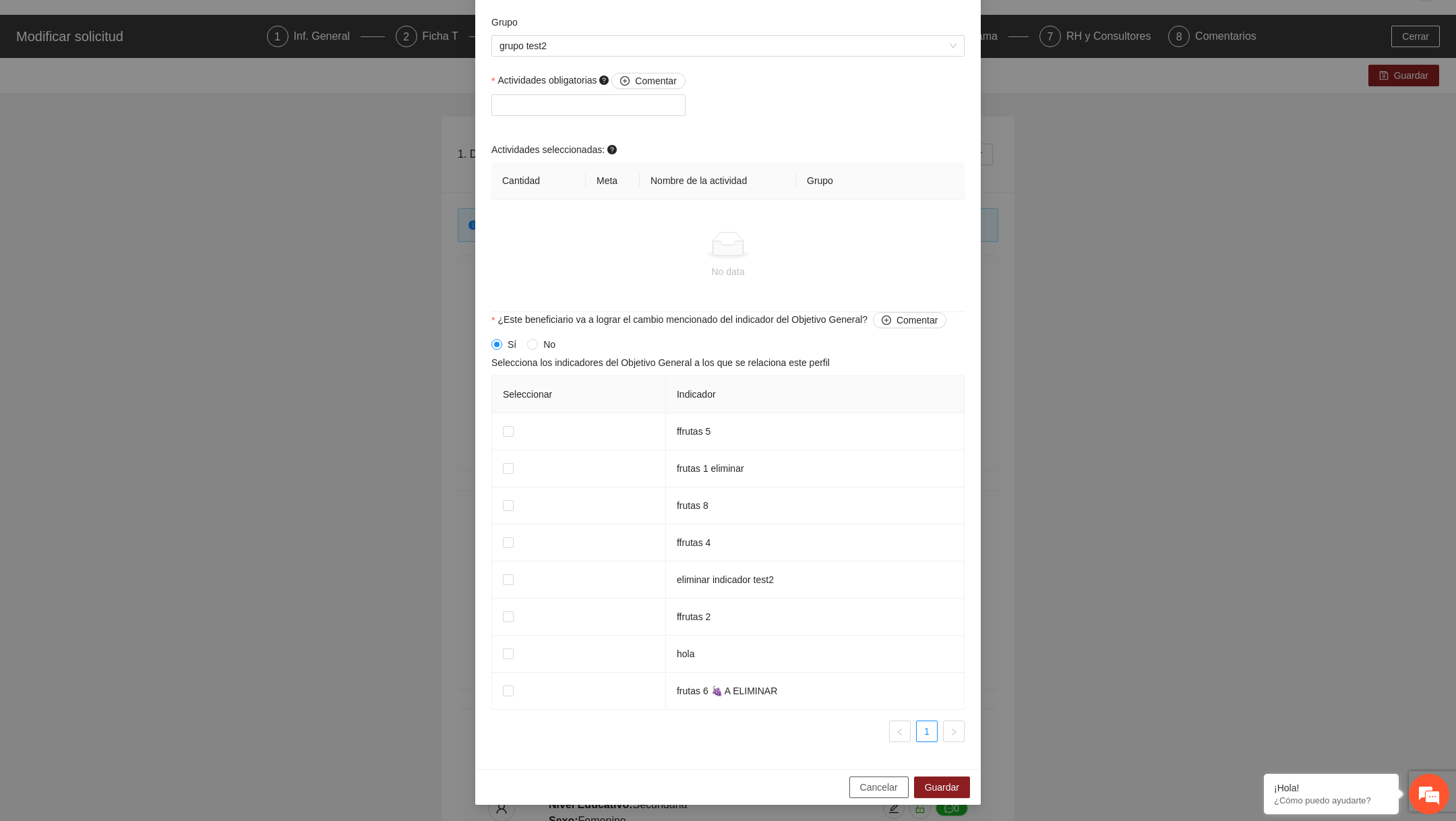
click at [861, 794] on span "Cancelar" at bounding box center [879, 787] width 38 height 15
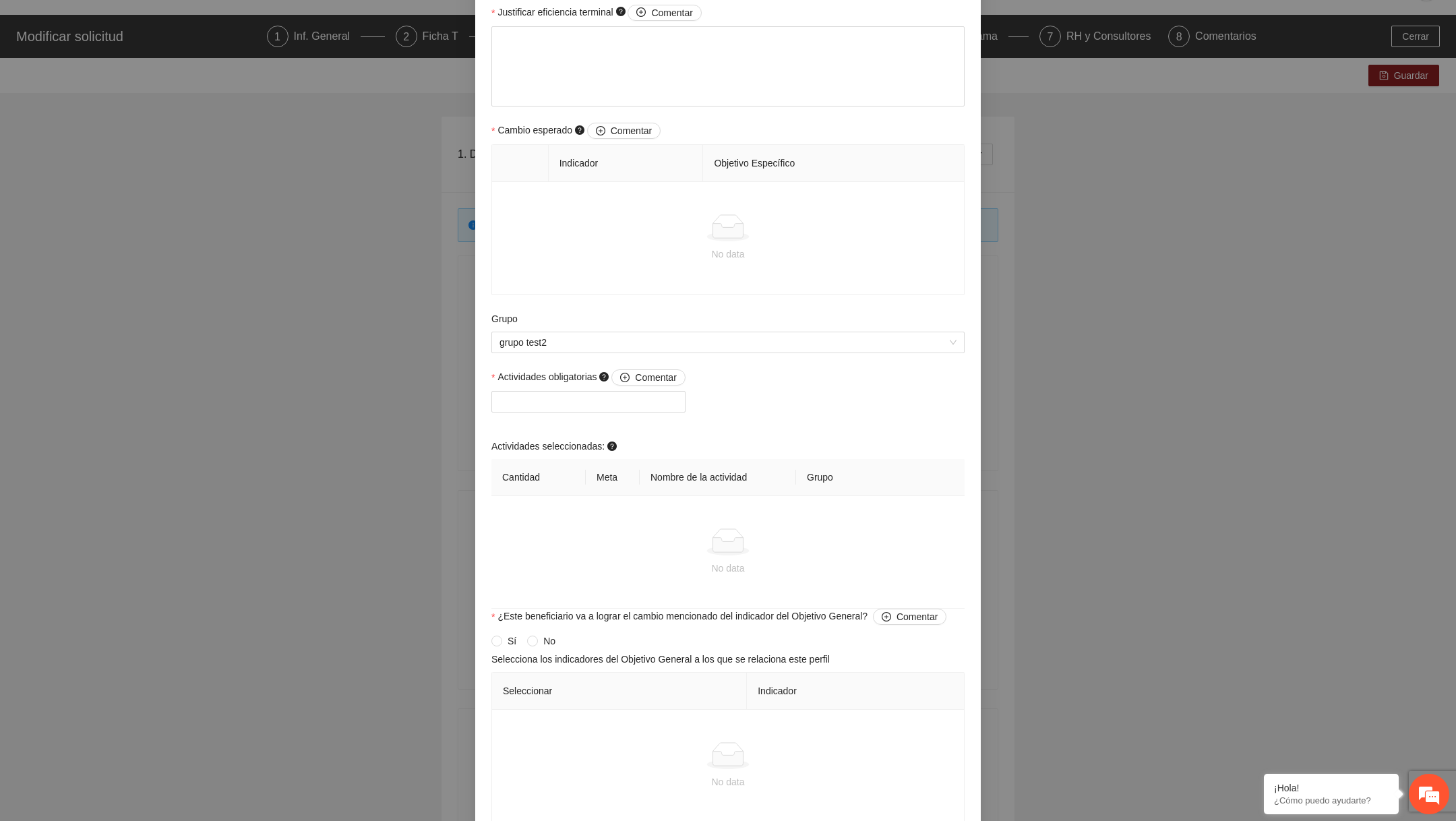
scroll to position [752, 0]
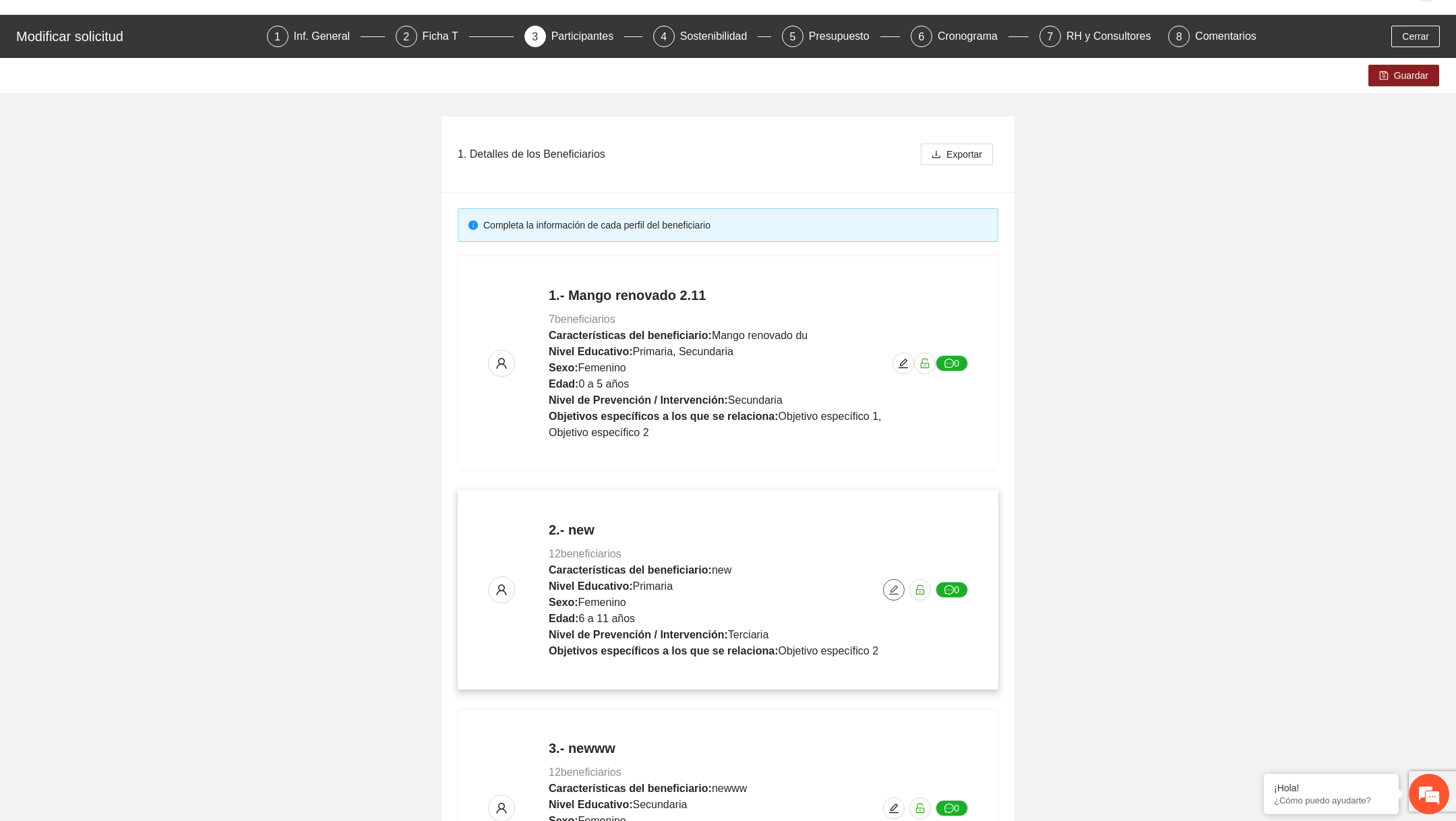
click at [894, 593] on icon "edit" at bounding box center [893, 589] width 9 height 9
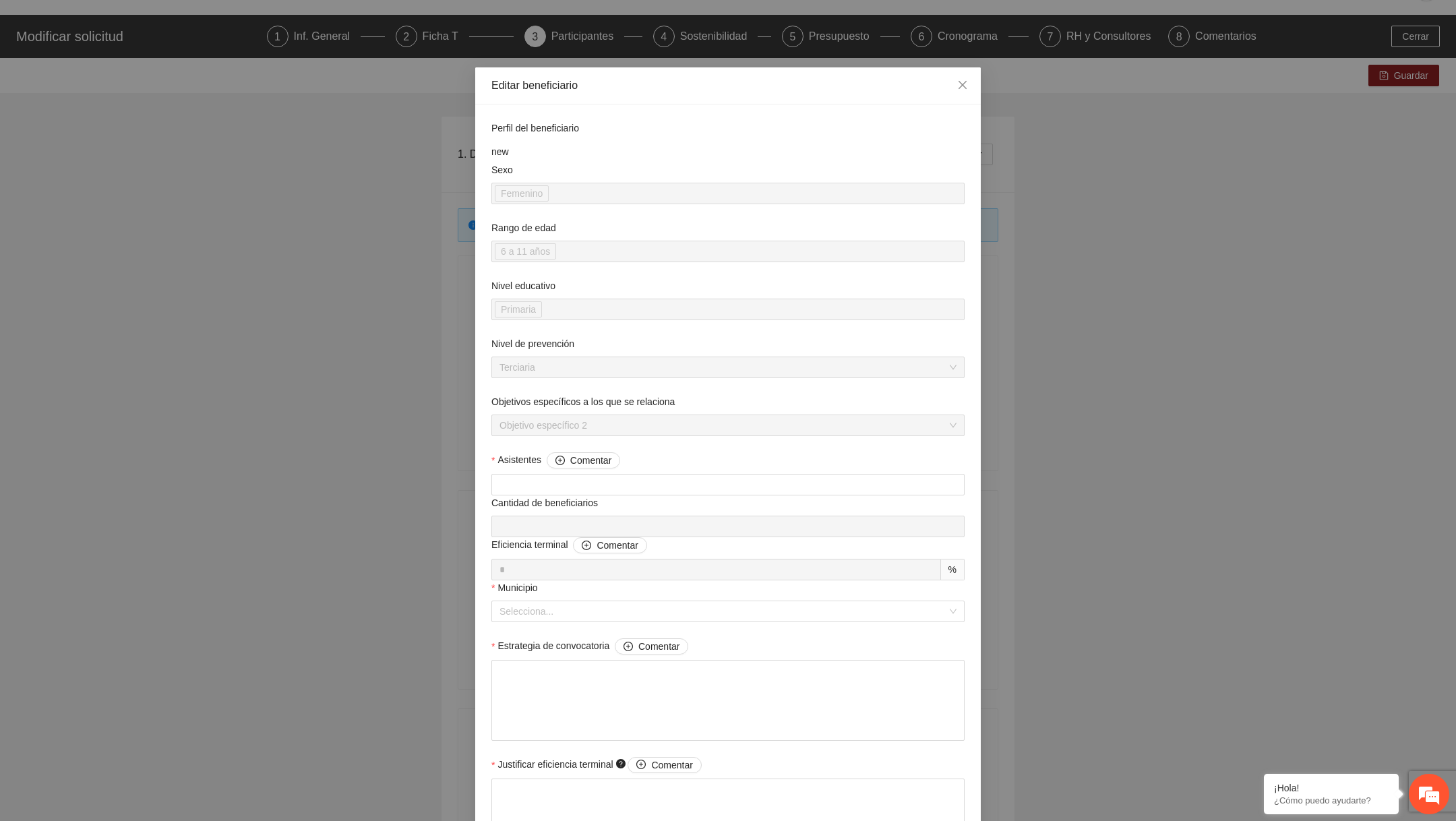
scroll to position [618, 0]
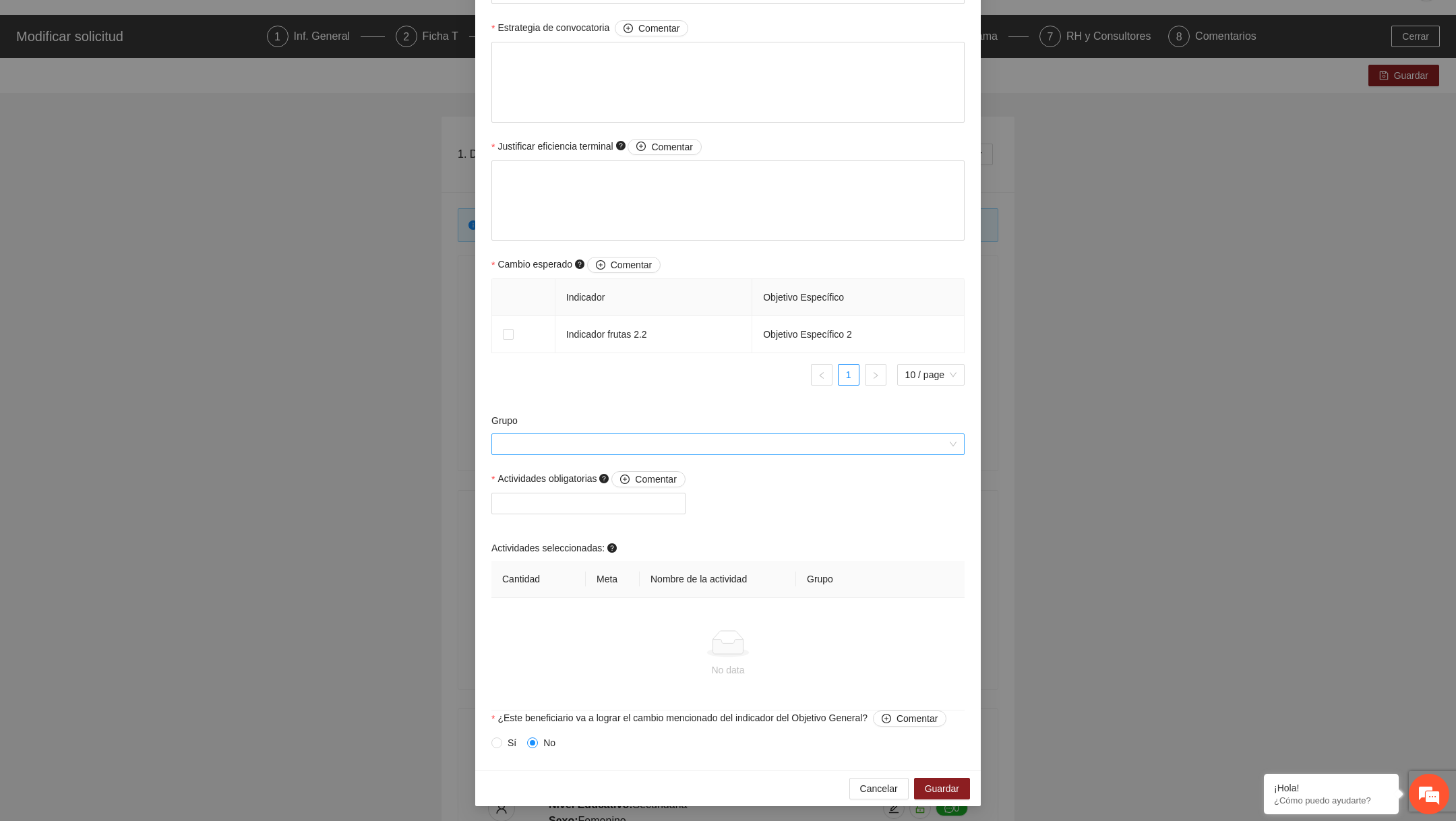
click at [640, 449] on input "Grupo" at bounding box center [723, 444] width 447 height 20
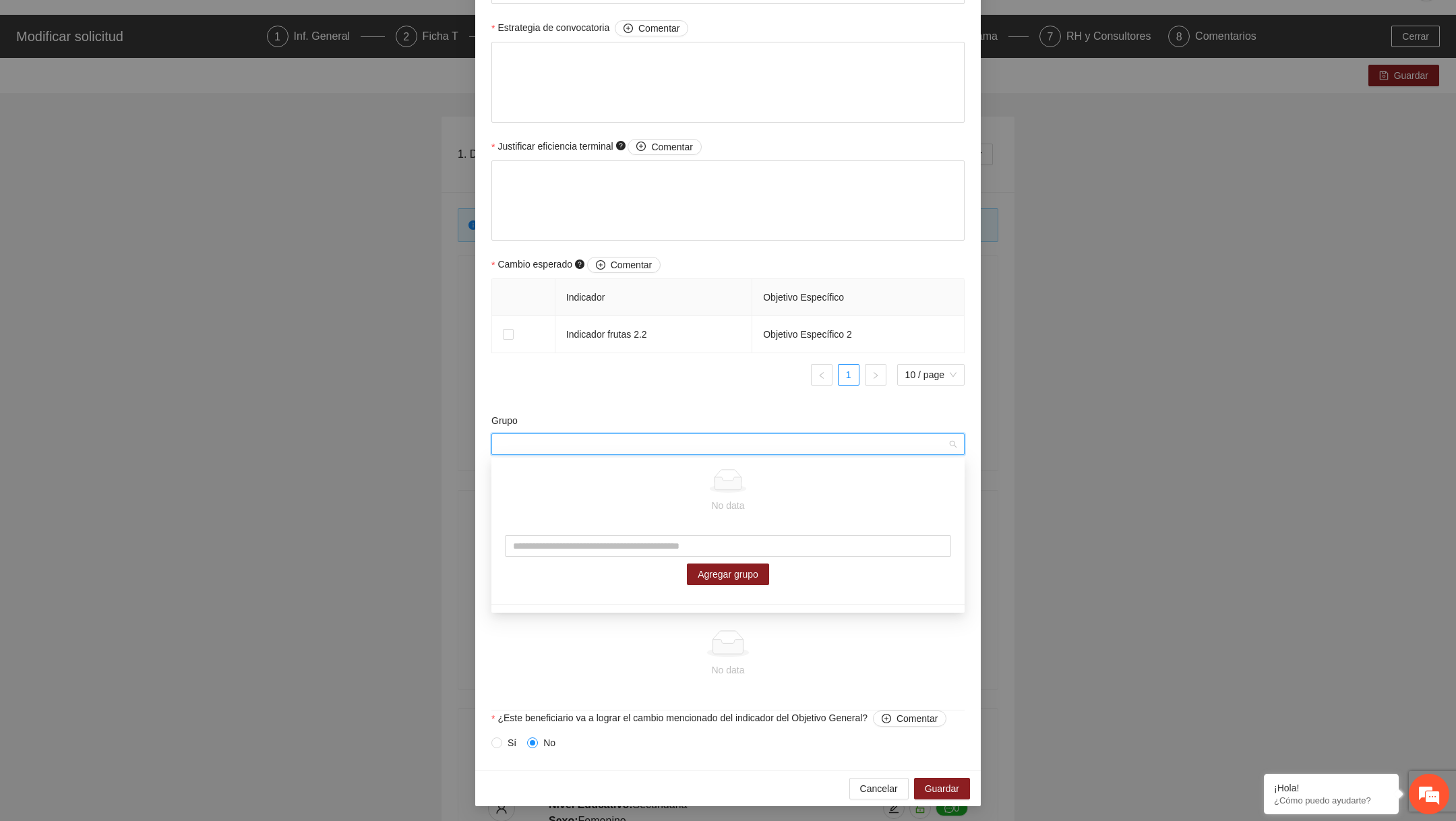
click at [595, 427] on div "Grupo" at bounding box center [728, 423] width 473 height 20
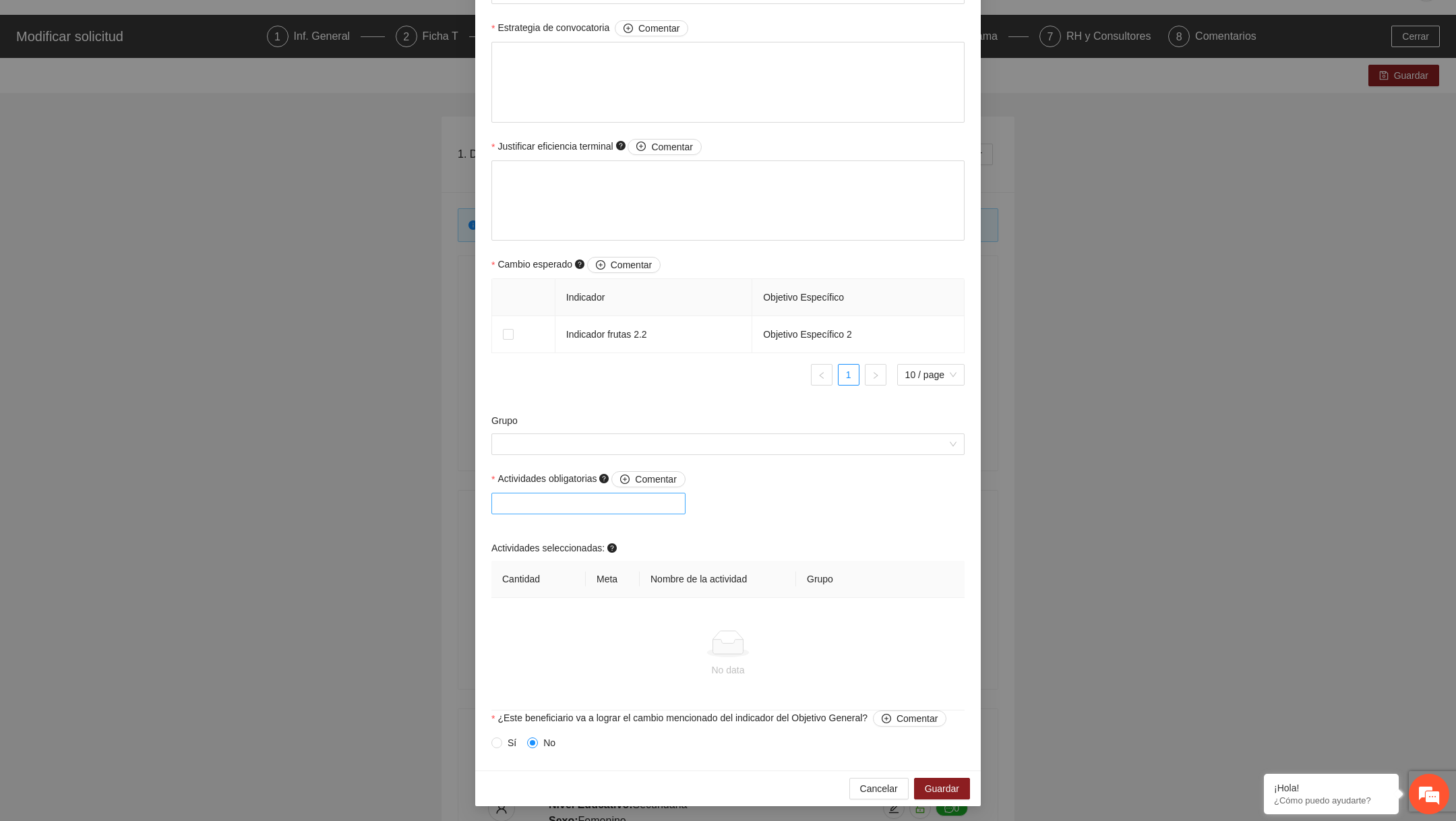
click at [511, 508] on div at bounding box center [588, 503] width 188 height 16
click at [518, 526] on div "A2.1 comer sandia 😎" at bounding box center [591, 530] width 183 height 15
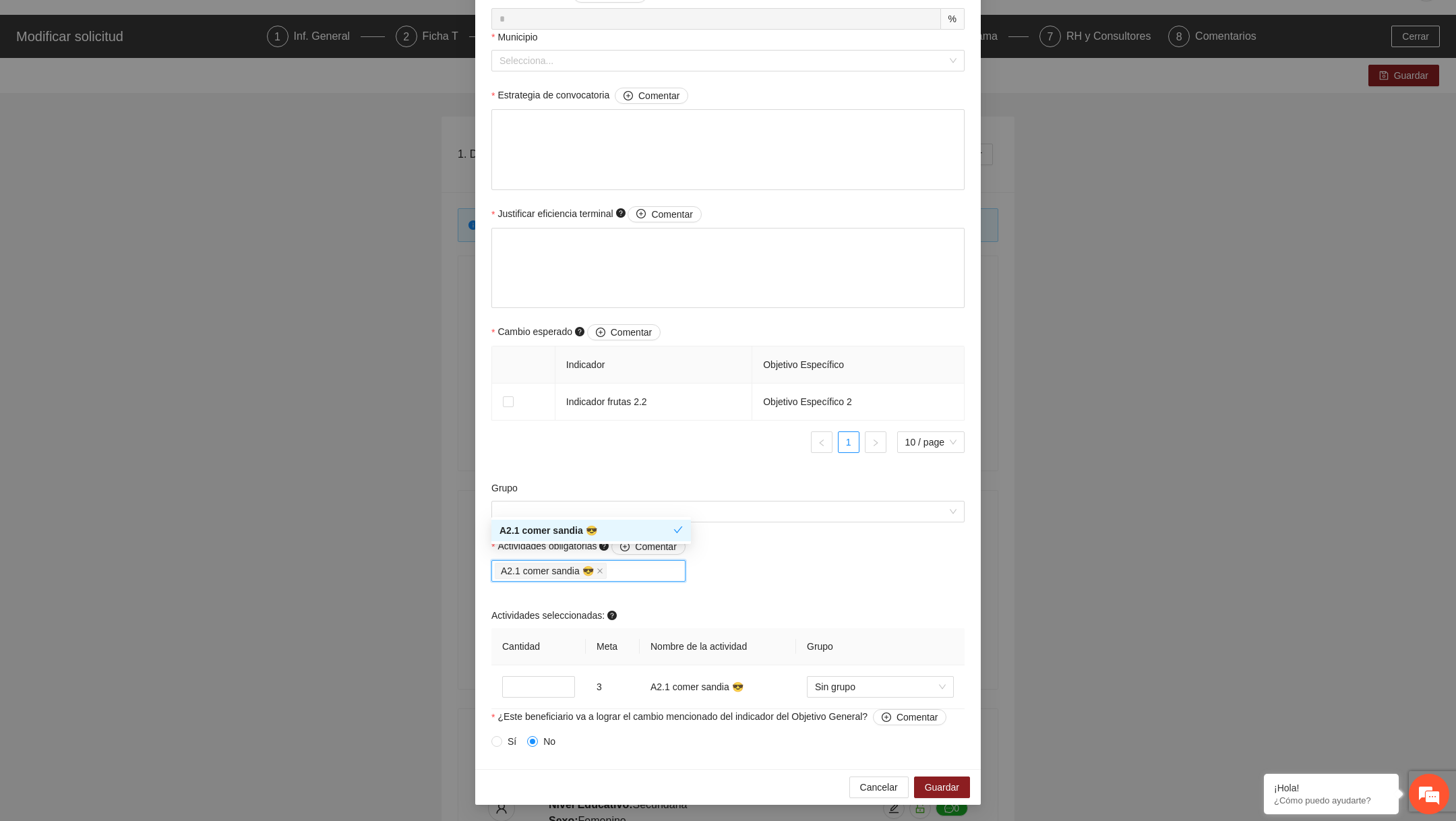
scroll to position [549, 0]
click at [596, 504] on input "Grupo" at bounding box center [723, 513] width 447 height 20
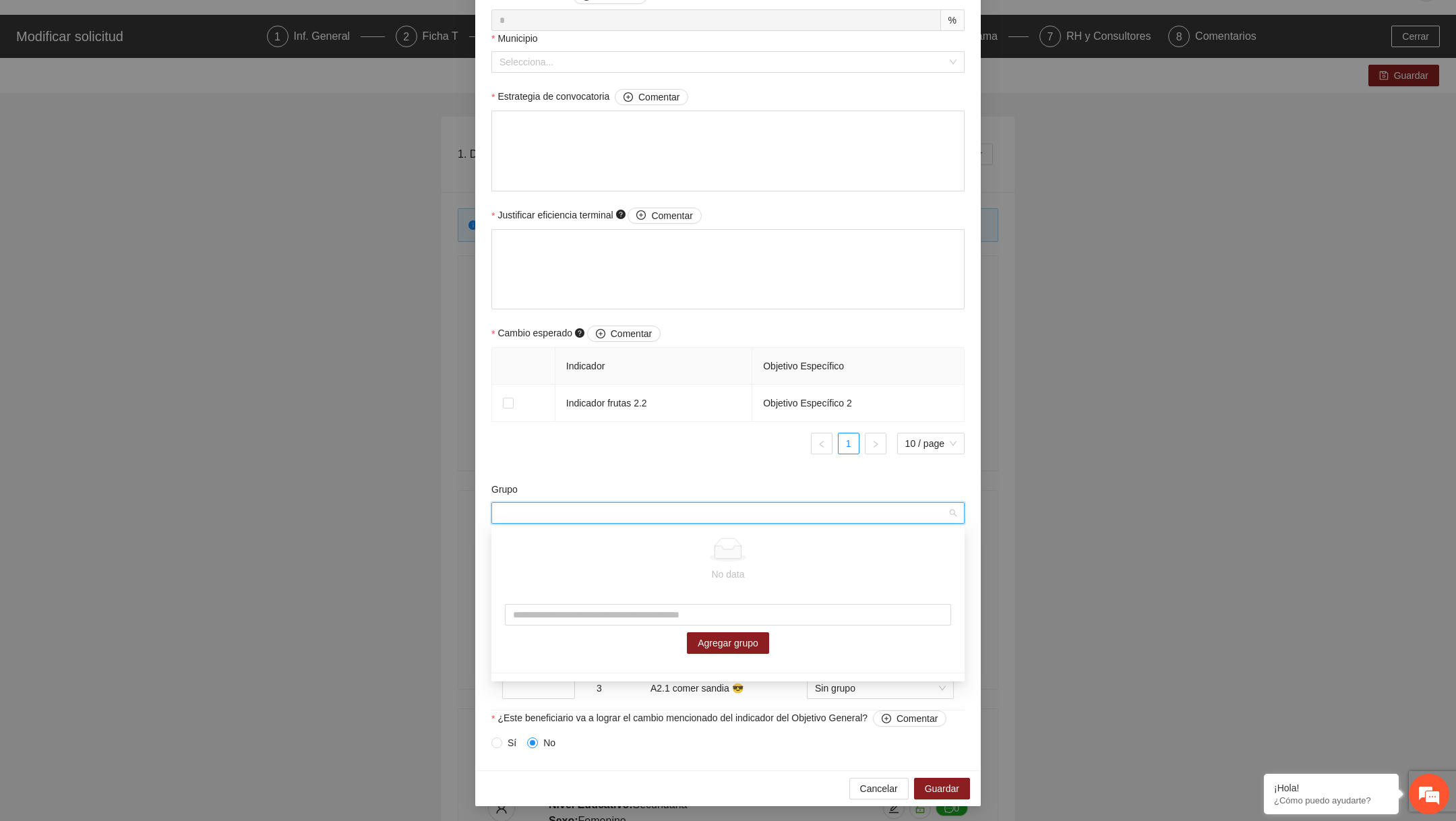
click at [578, 448] on ul "1 10 / page" at bounding box center [728, 444] width 473 height 22
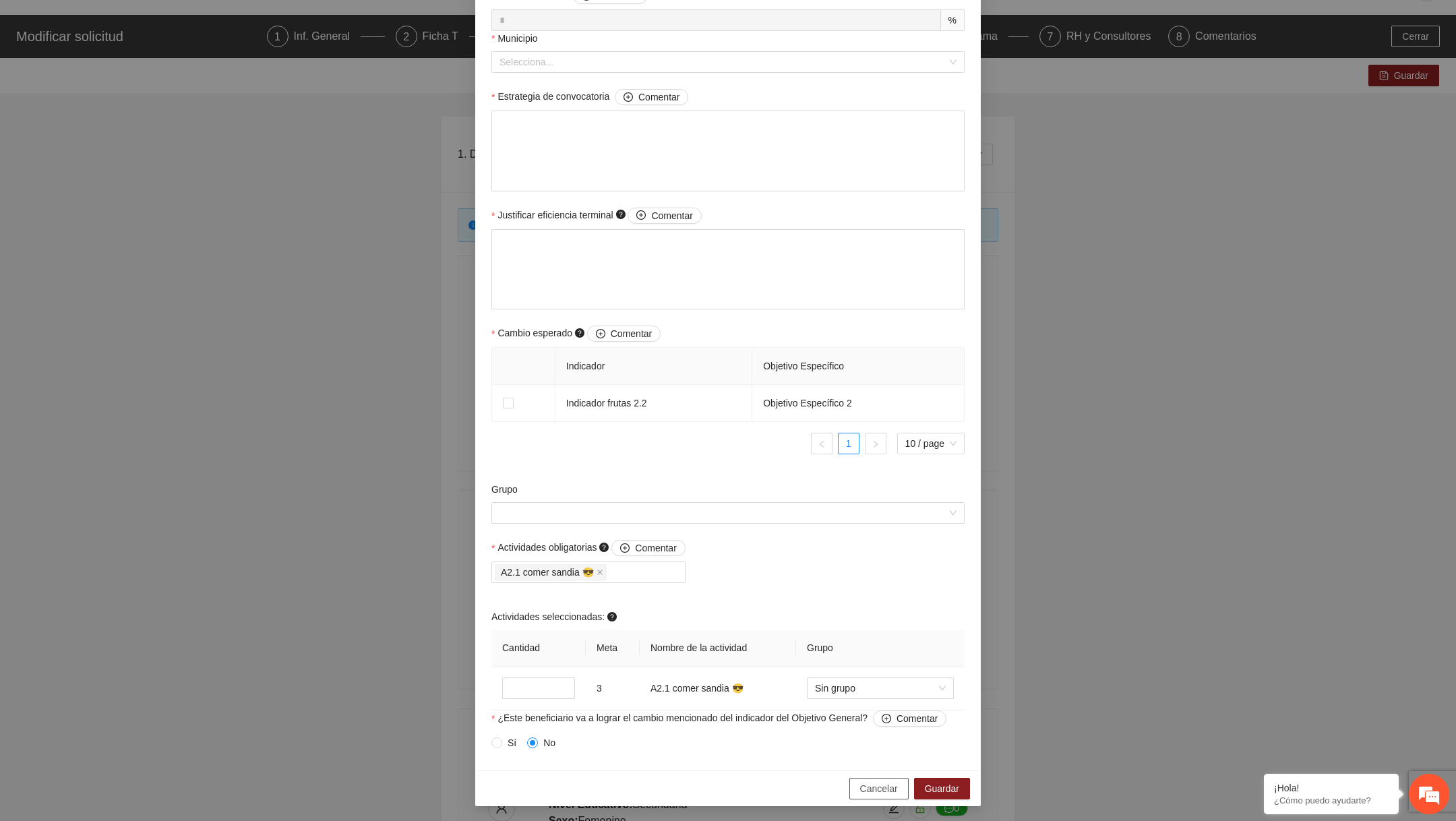
click at [876, 790] on span "Cancelar" at bounding box center [879, 788] width 38 height 15
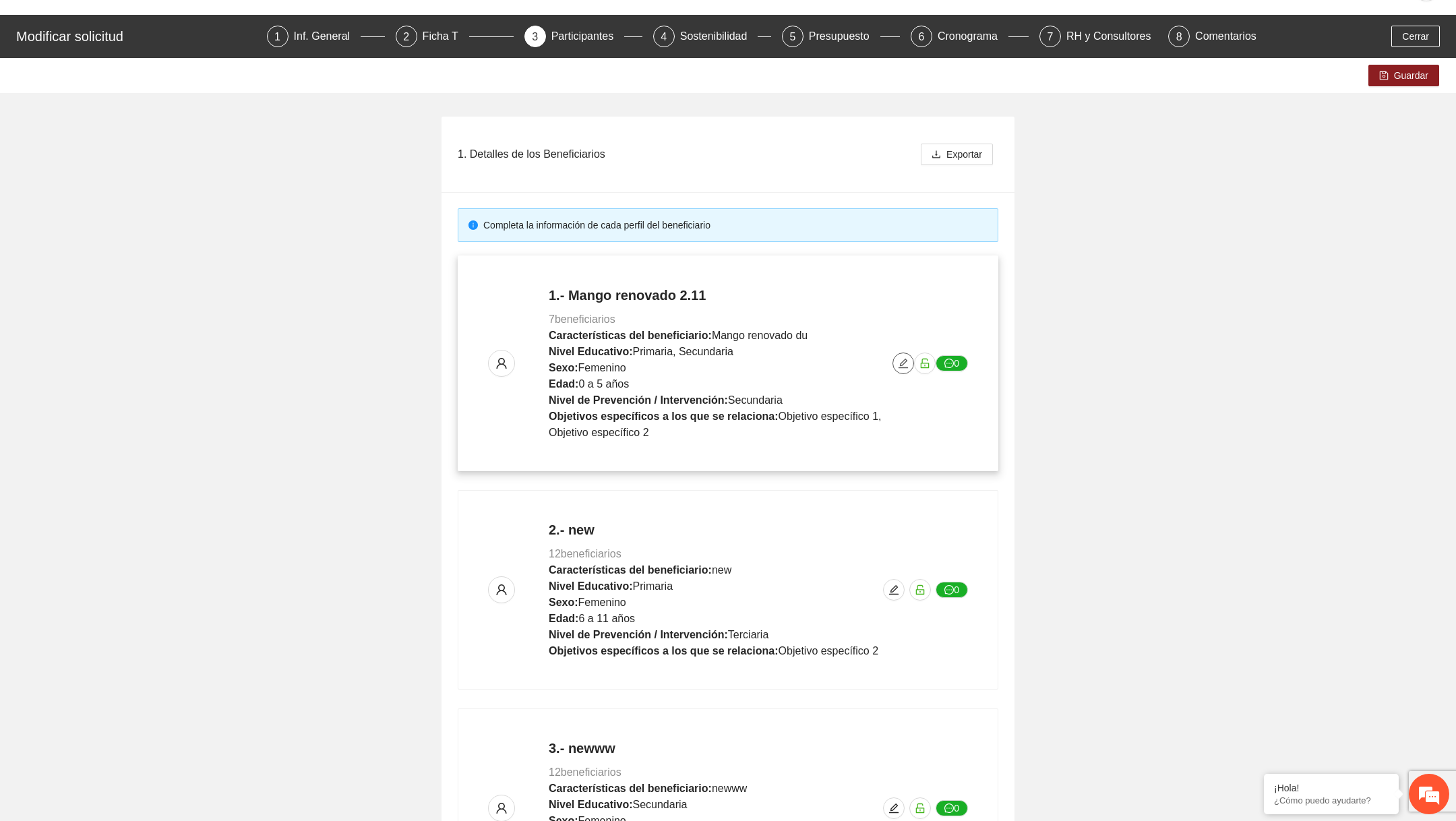
click at [904, 359] on icon "edit" at bounding box center [903, 363] width 9 height 9
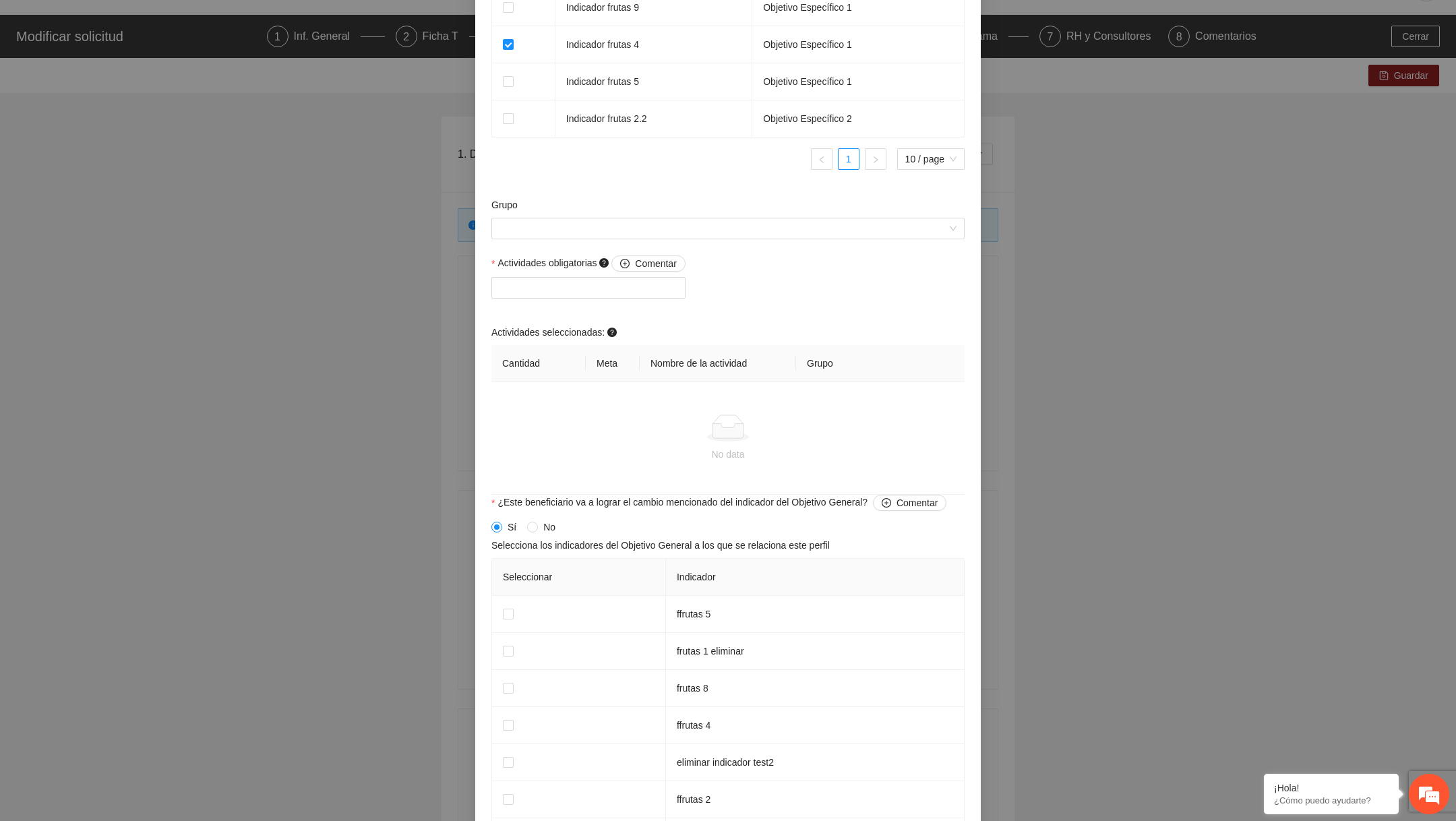
scroll to position [1057, 0]
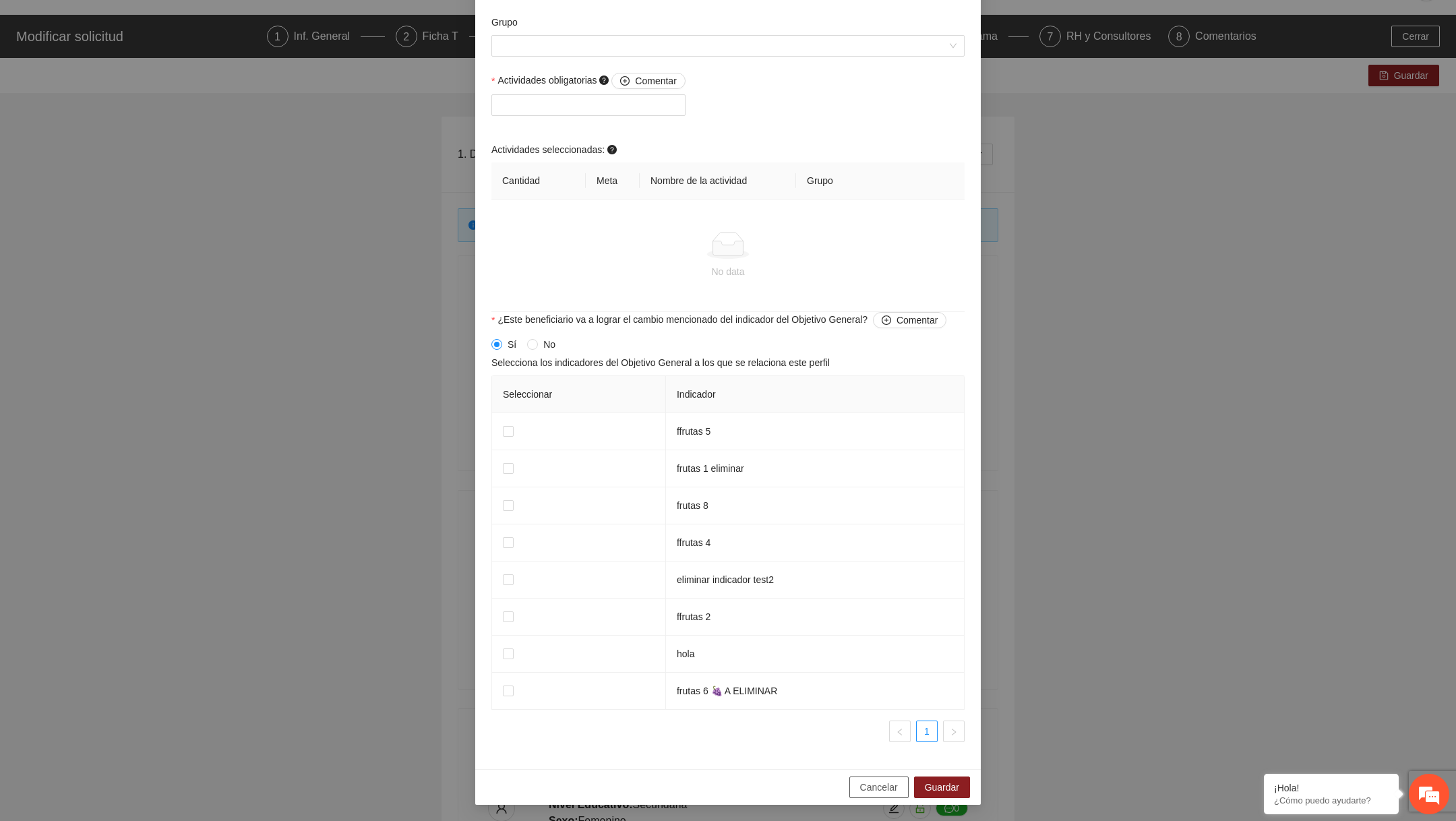
click at [855, 788] on button "Cancelar" at bounding box center [879, 788] width 60 height 22
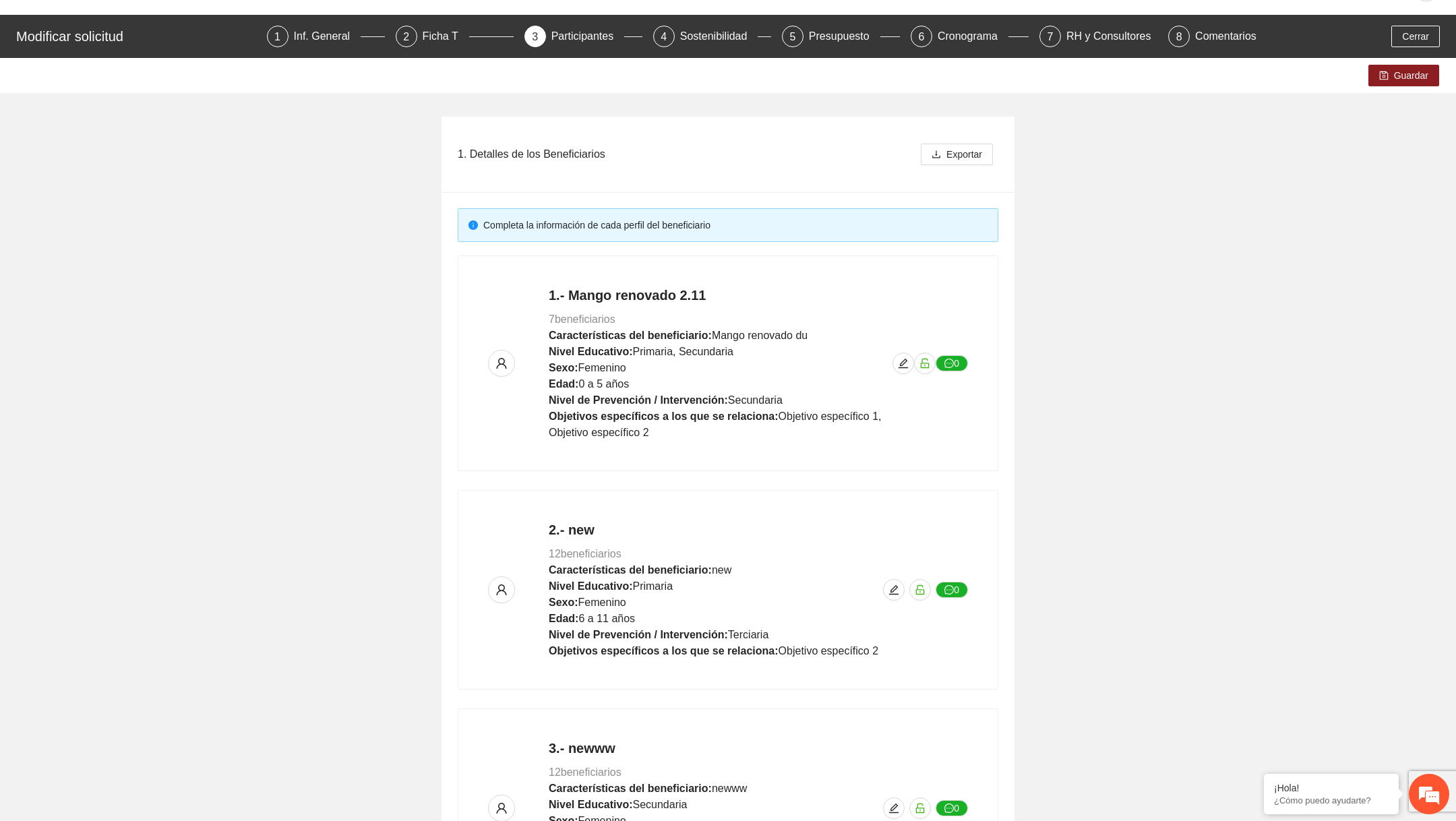
scroll to position [752, 0]
click at [908, 358] on icon "edit" at bounding box center [903, 363] width 11 height 11
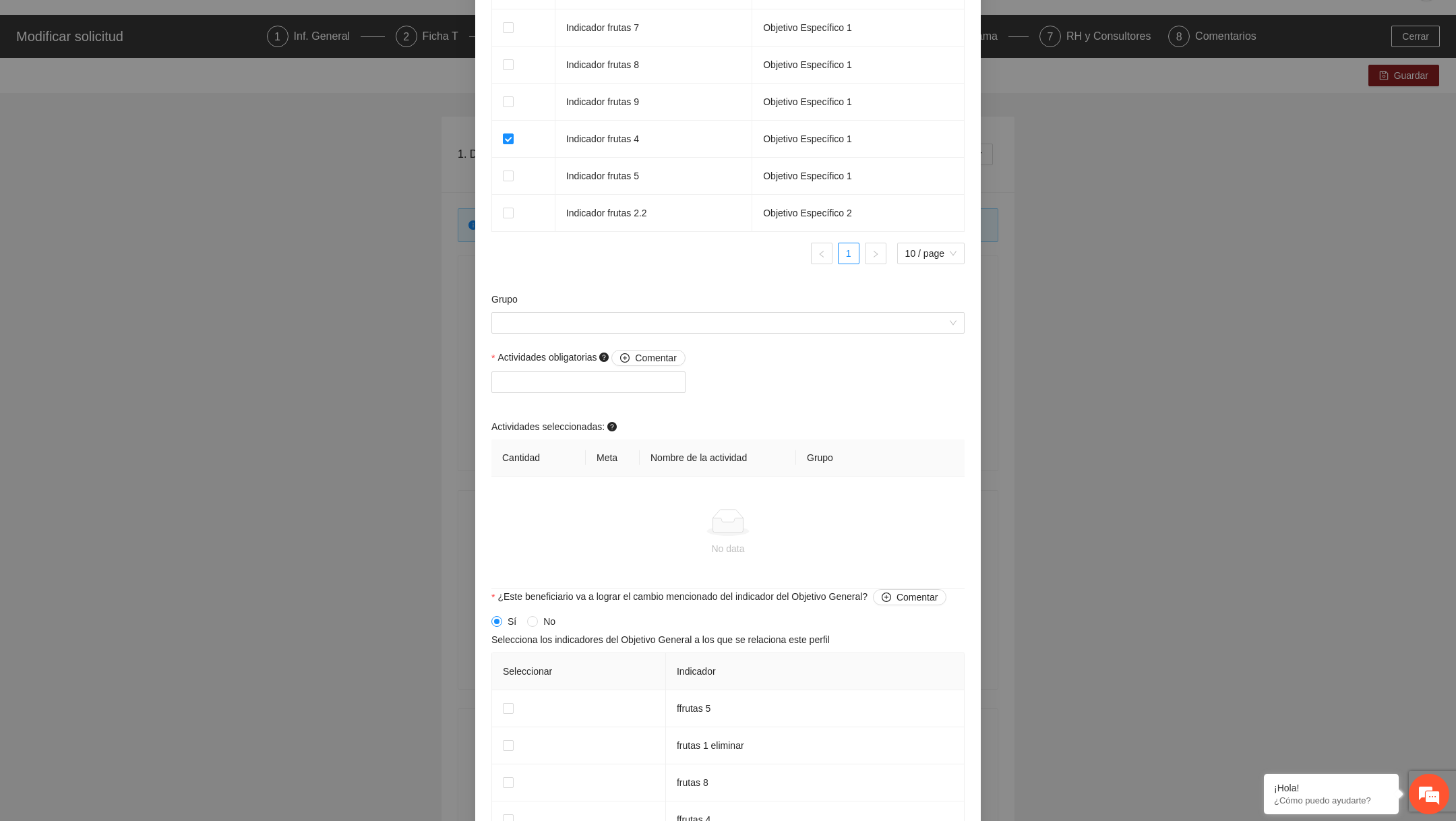
scroll to position [972, 0]
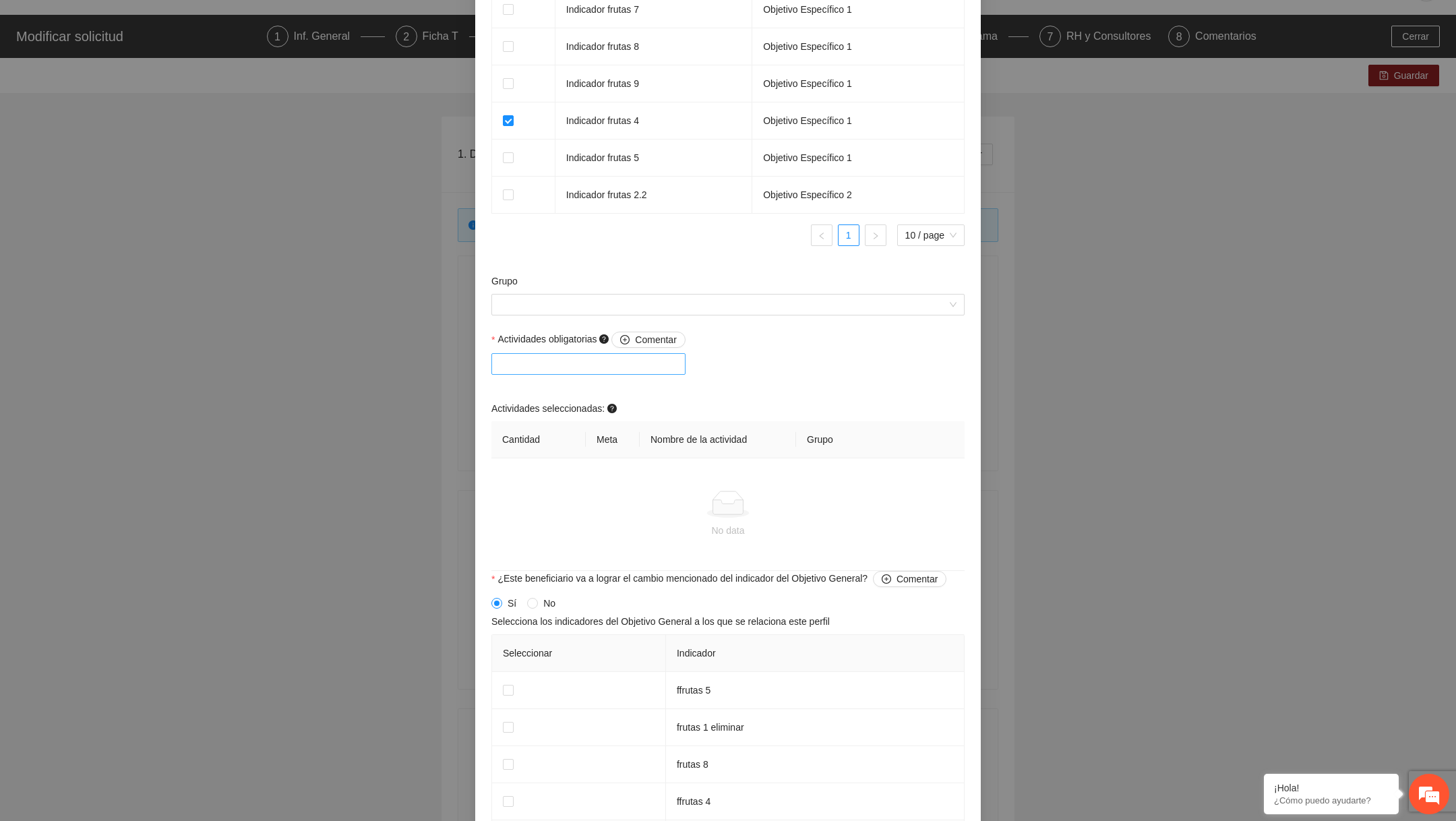
click at [678, 372] on div at bounding box center [588, 364] width 188 height 16
click at [635, 552] on td "No data" at bounding box center [728, 514] width 473 height 113
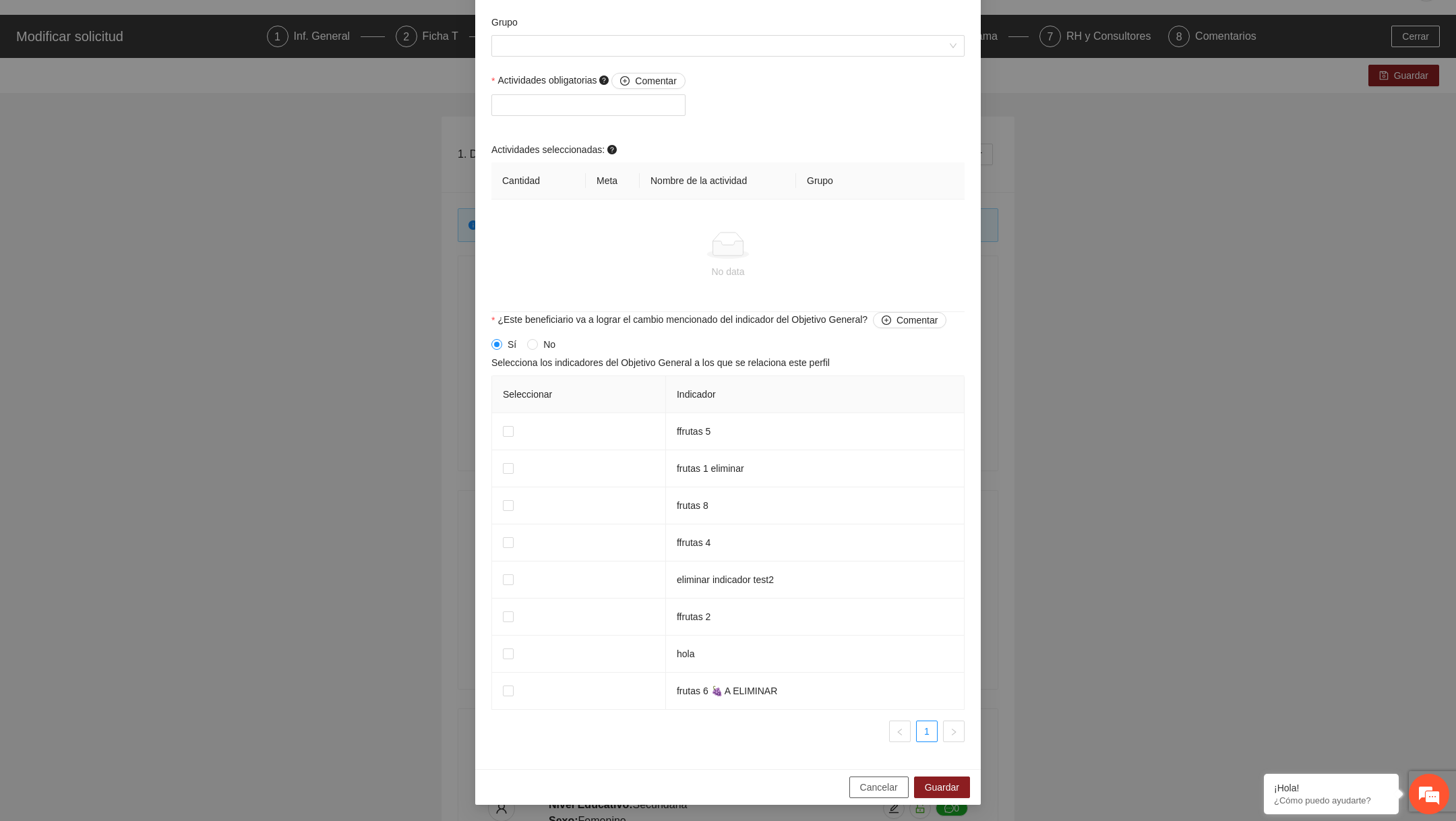
click at [861, 780] on span "Cancelar" at bounding box center [879, 787] width 38 height 15
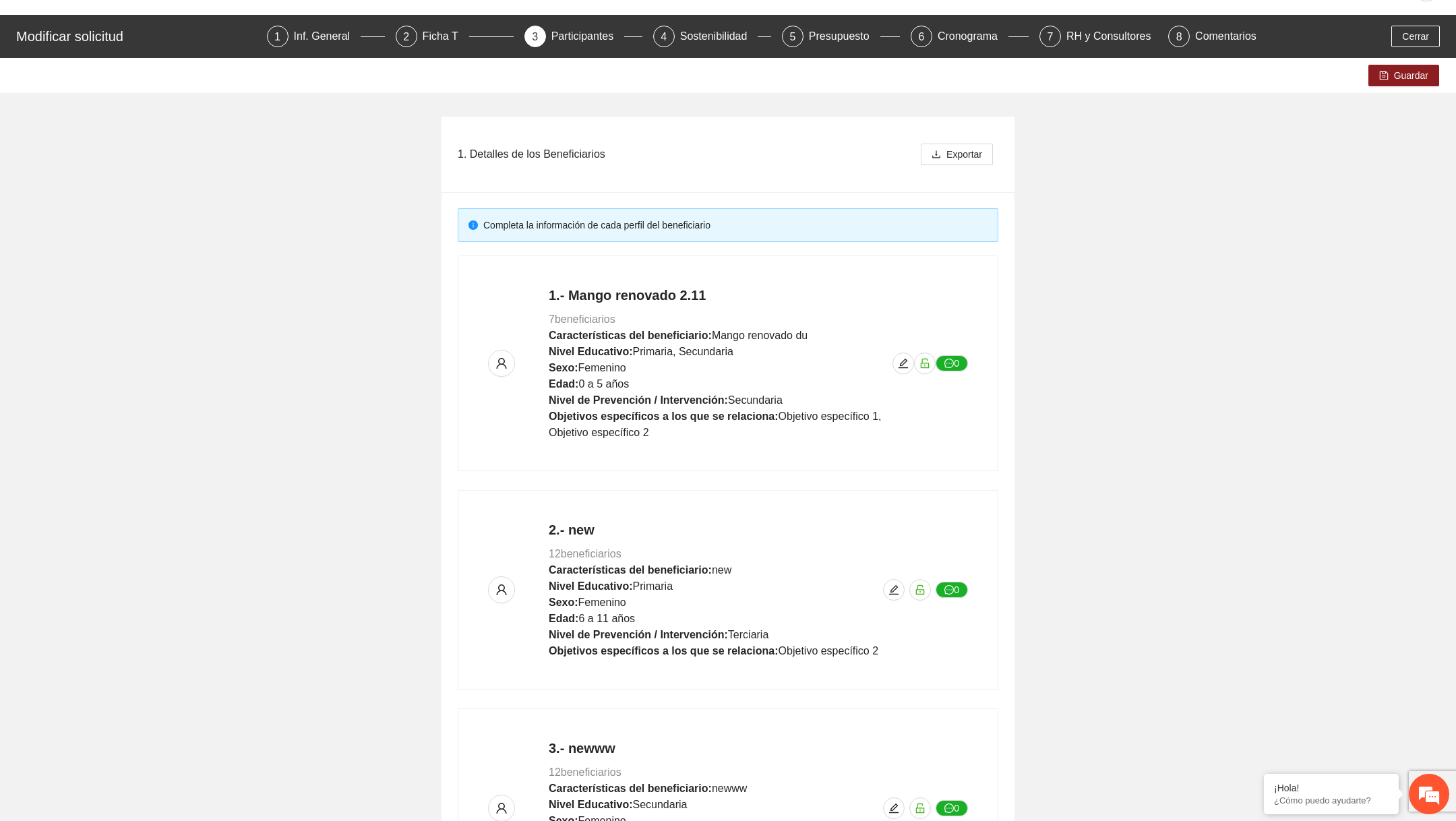
scroll to position [752, 0]
click at [906, 364] on icon "edit" at bounding box center [903, 363] width 11 height 11
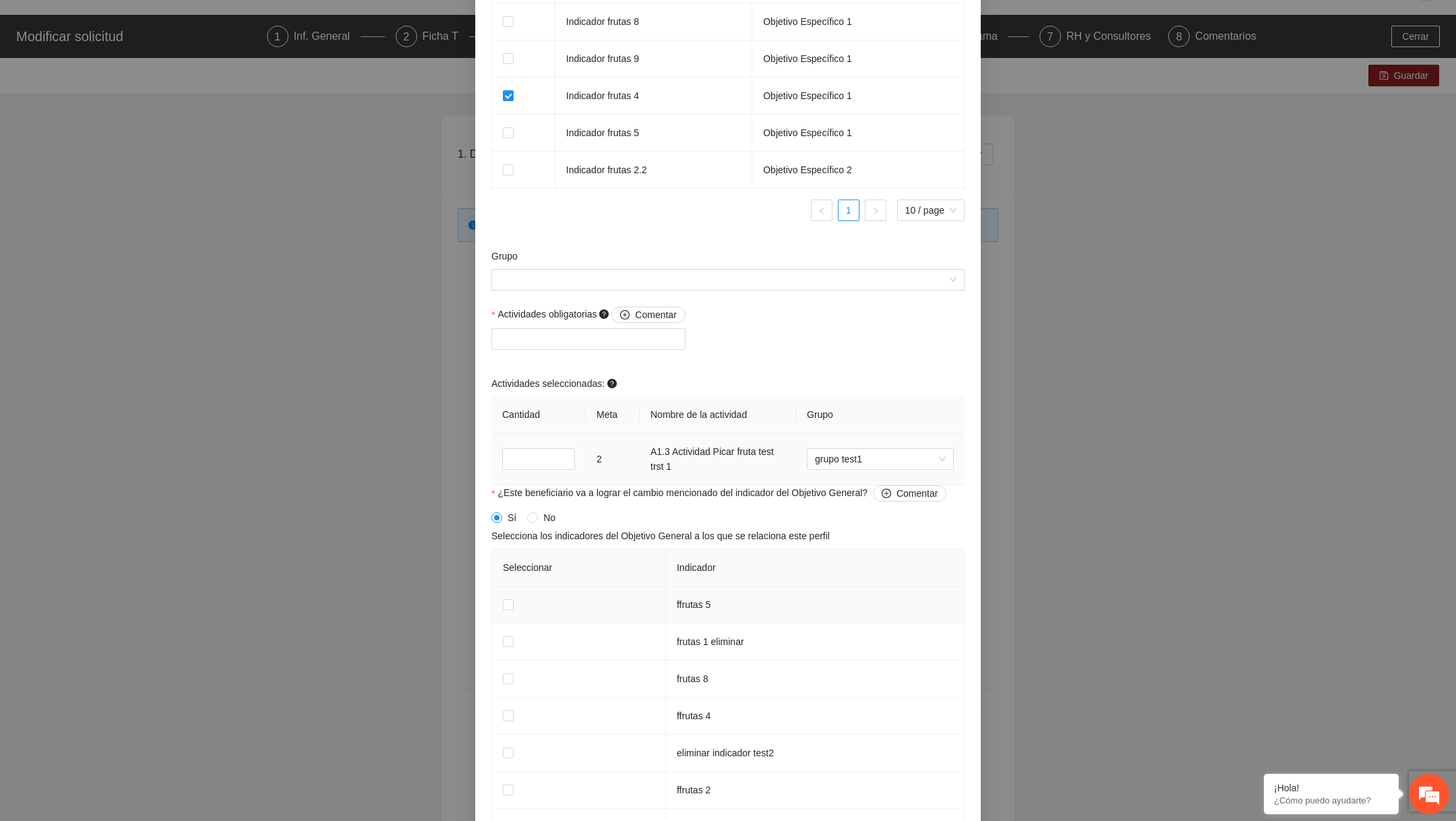
scroll to position [1177, 0]
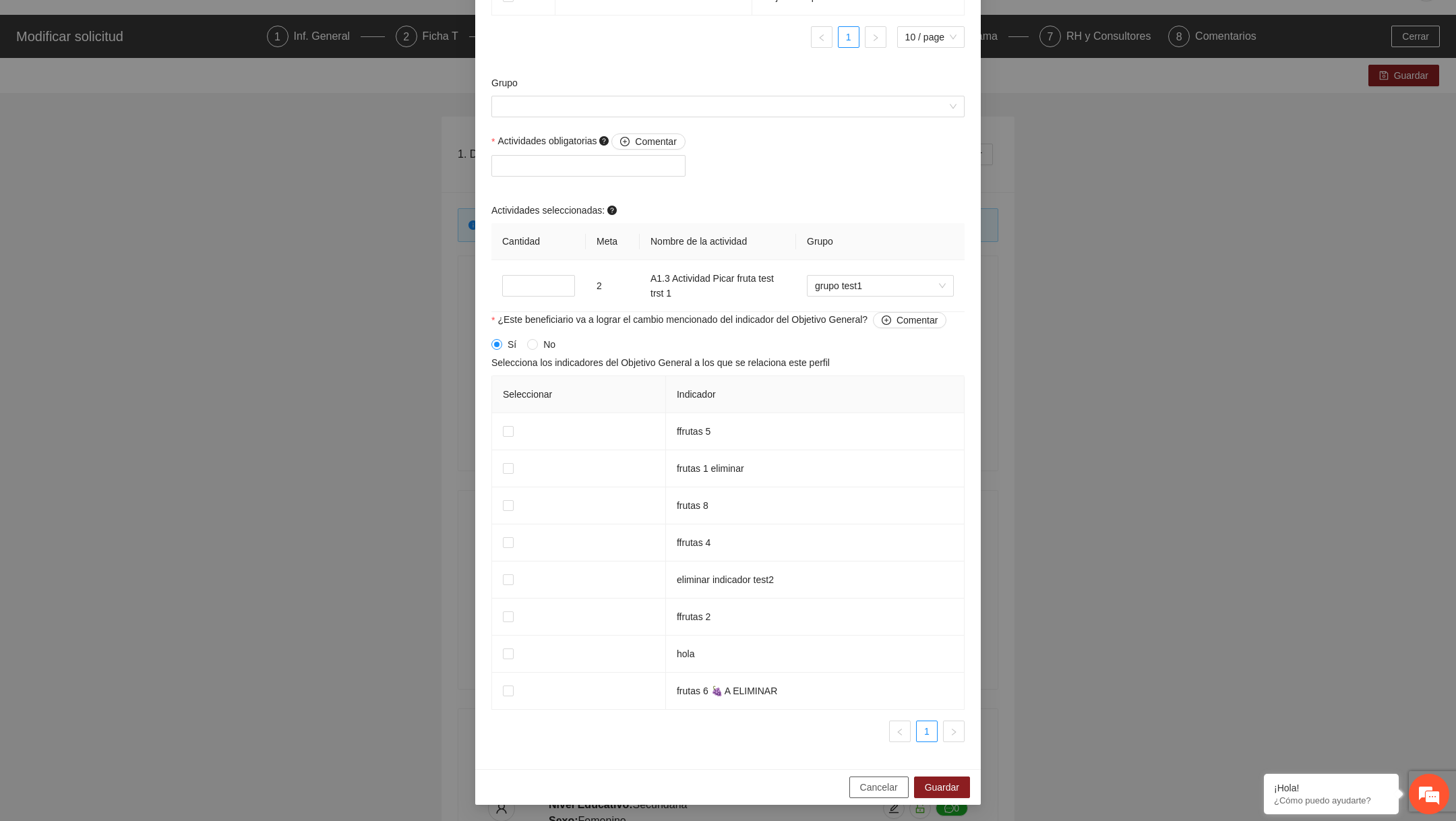
click at [873, 797] on button "Cancelar" at bounding box center [879, 788] width 60 height 22
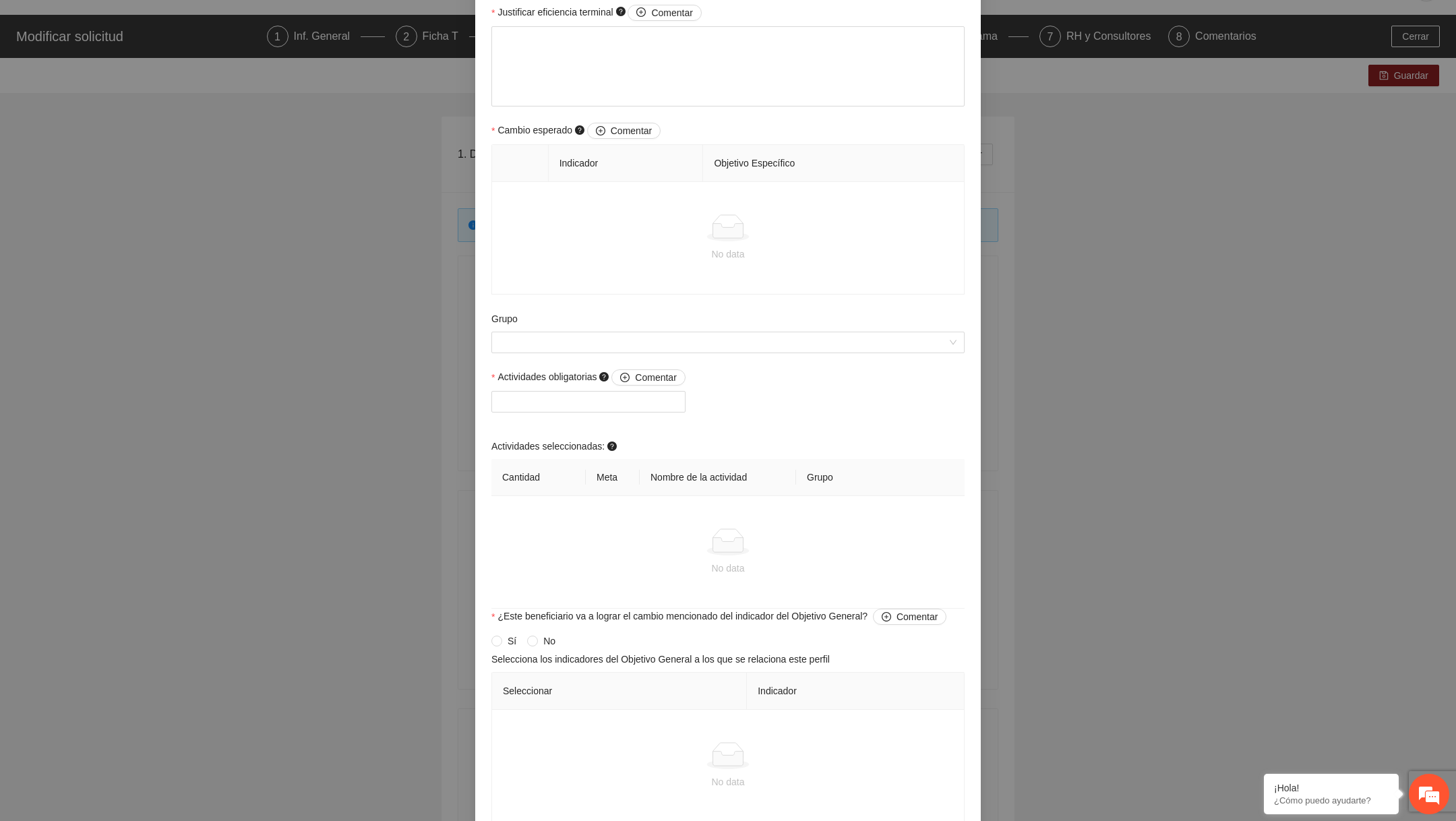
scroll to position [752, 0]
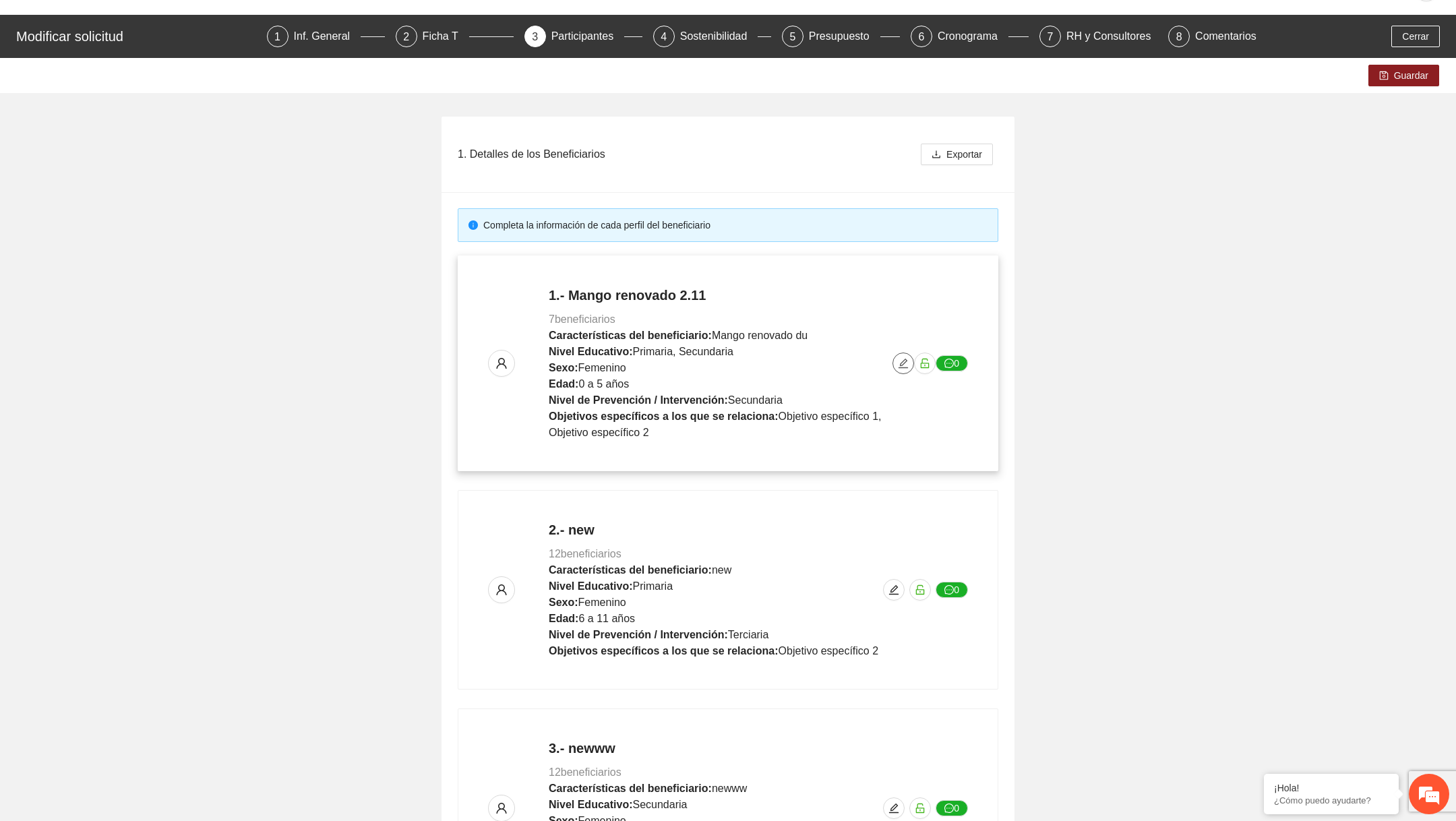
click at [900, 364] on icon "edit" at bounding box center [903, 363] width 9 height 9
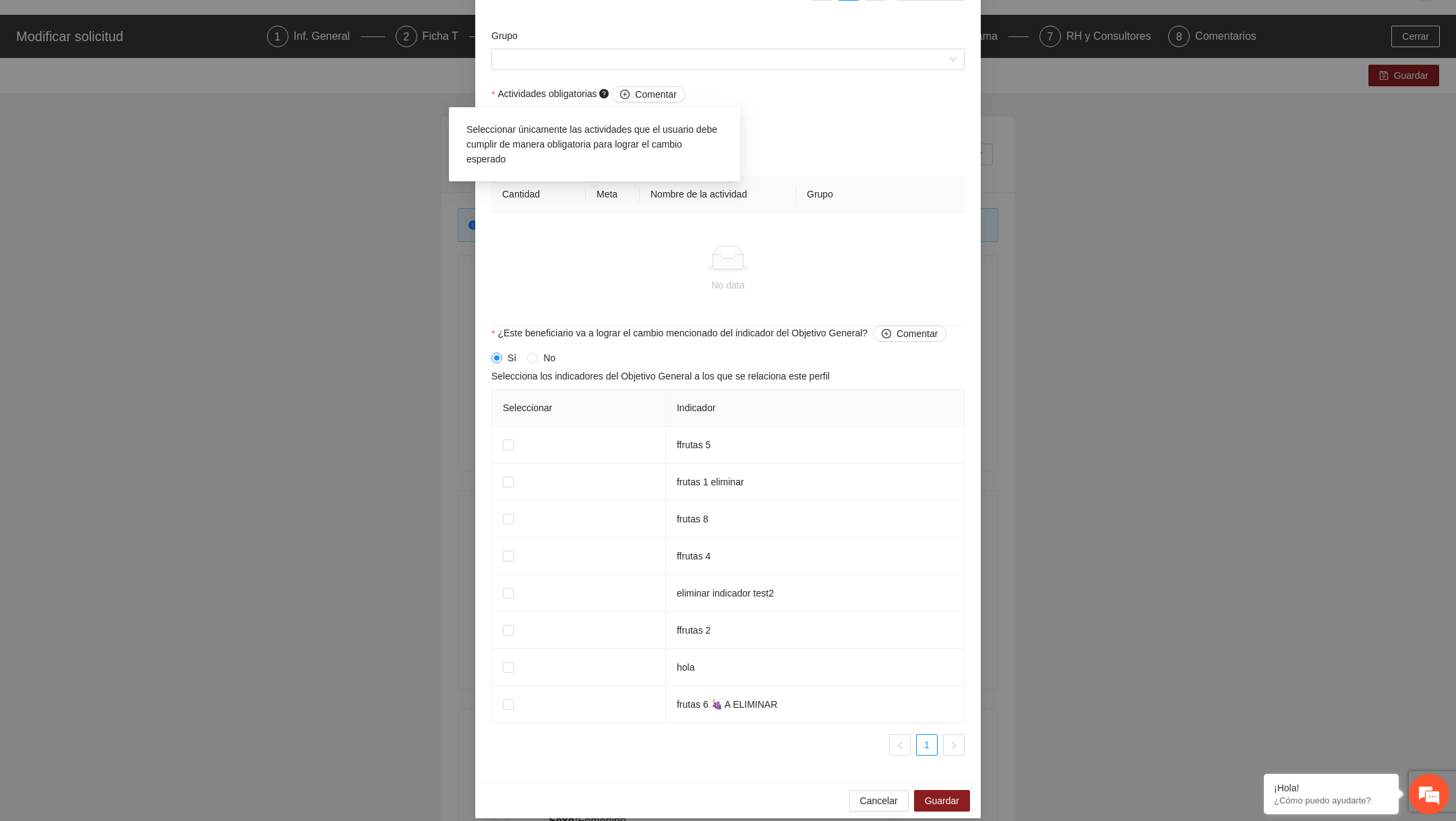
scroll to position [1237, 0]
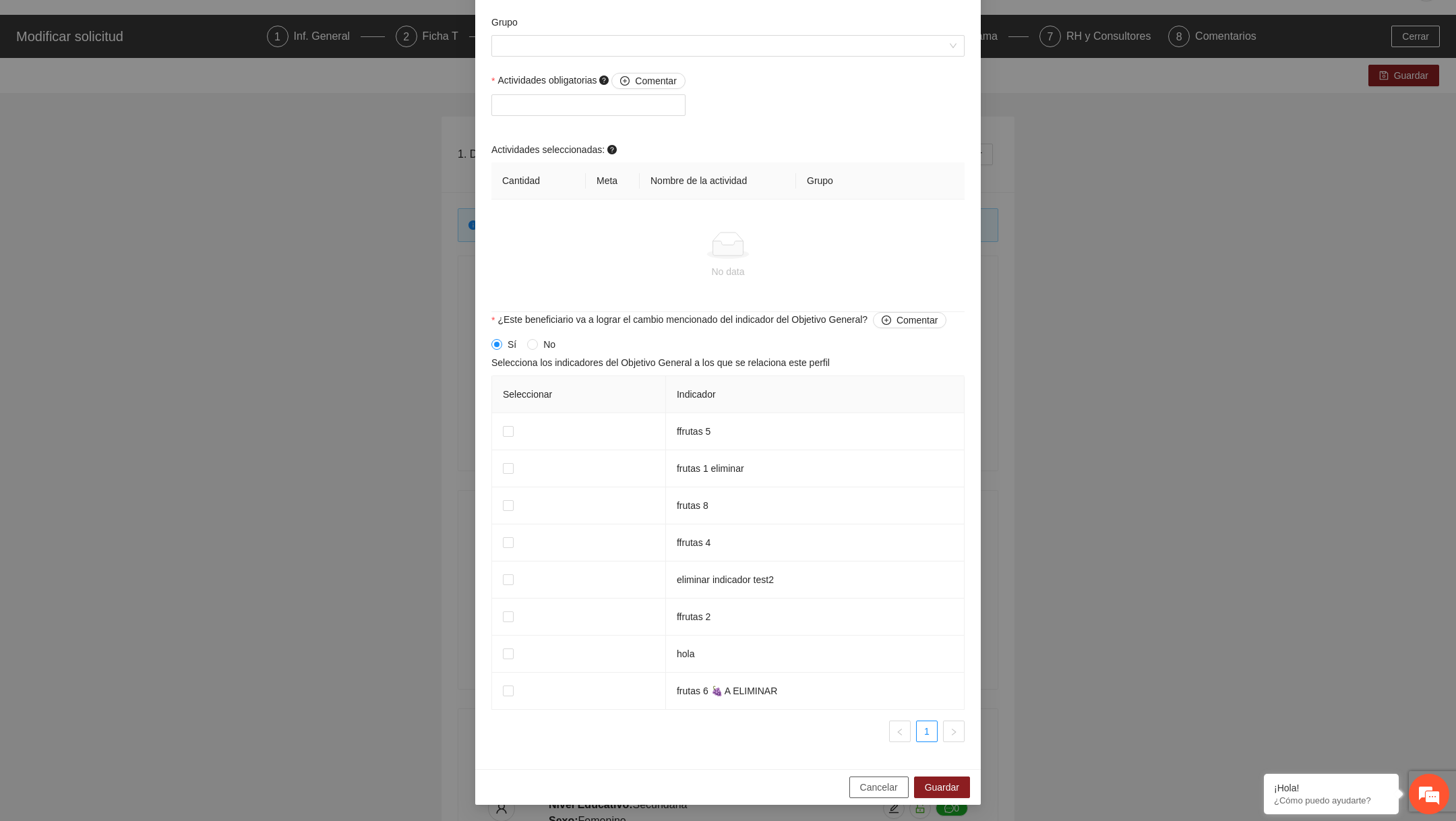
click at [860, 794] on span "Cancelar" at bounding box center [879, 787] width 38 height 15
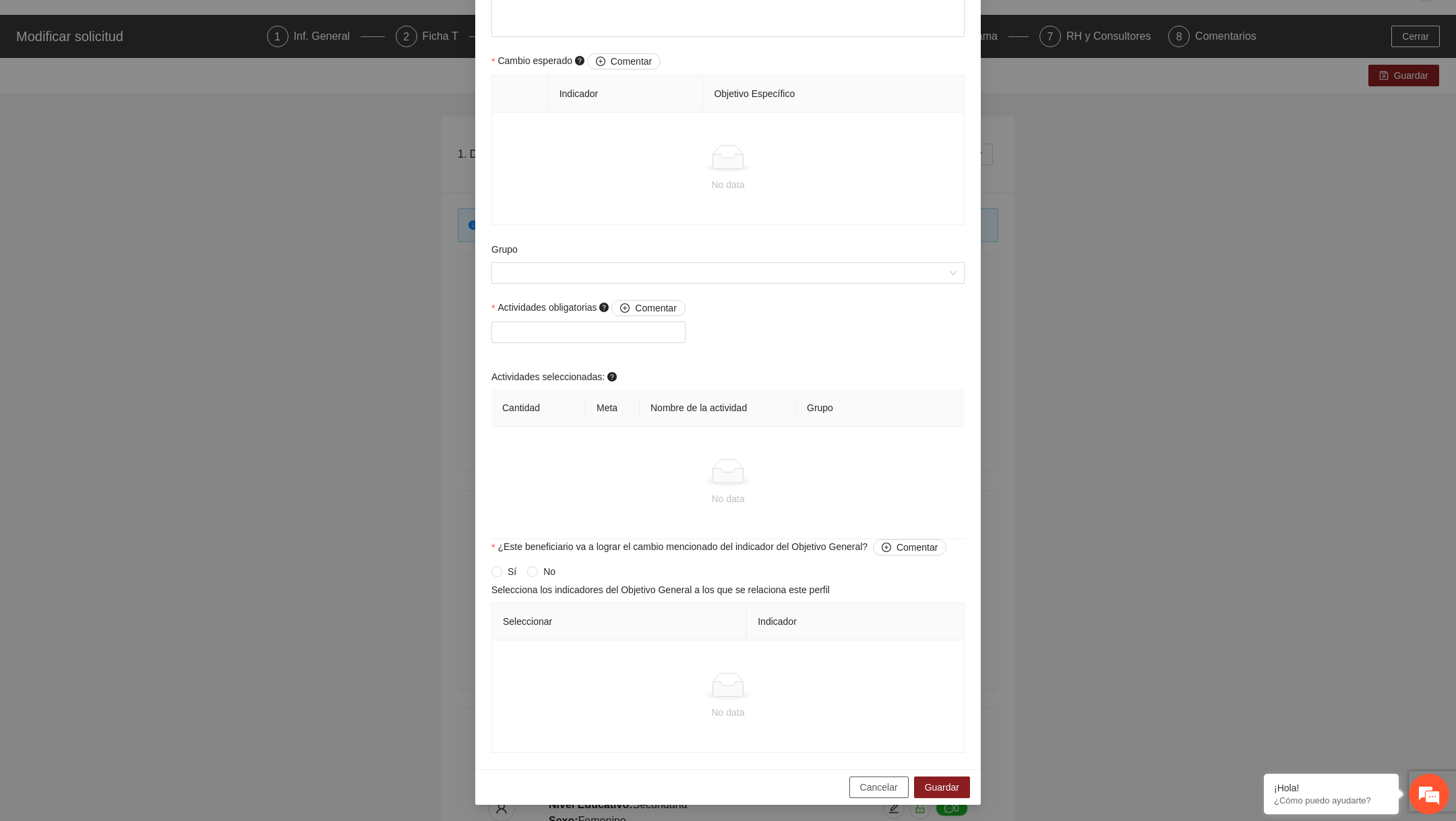
scroll to position [752, 0]
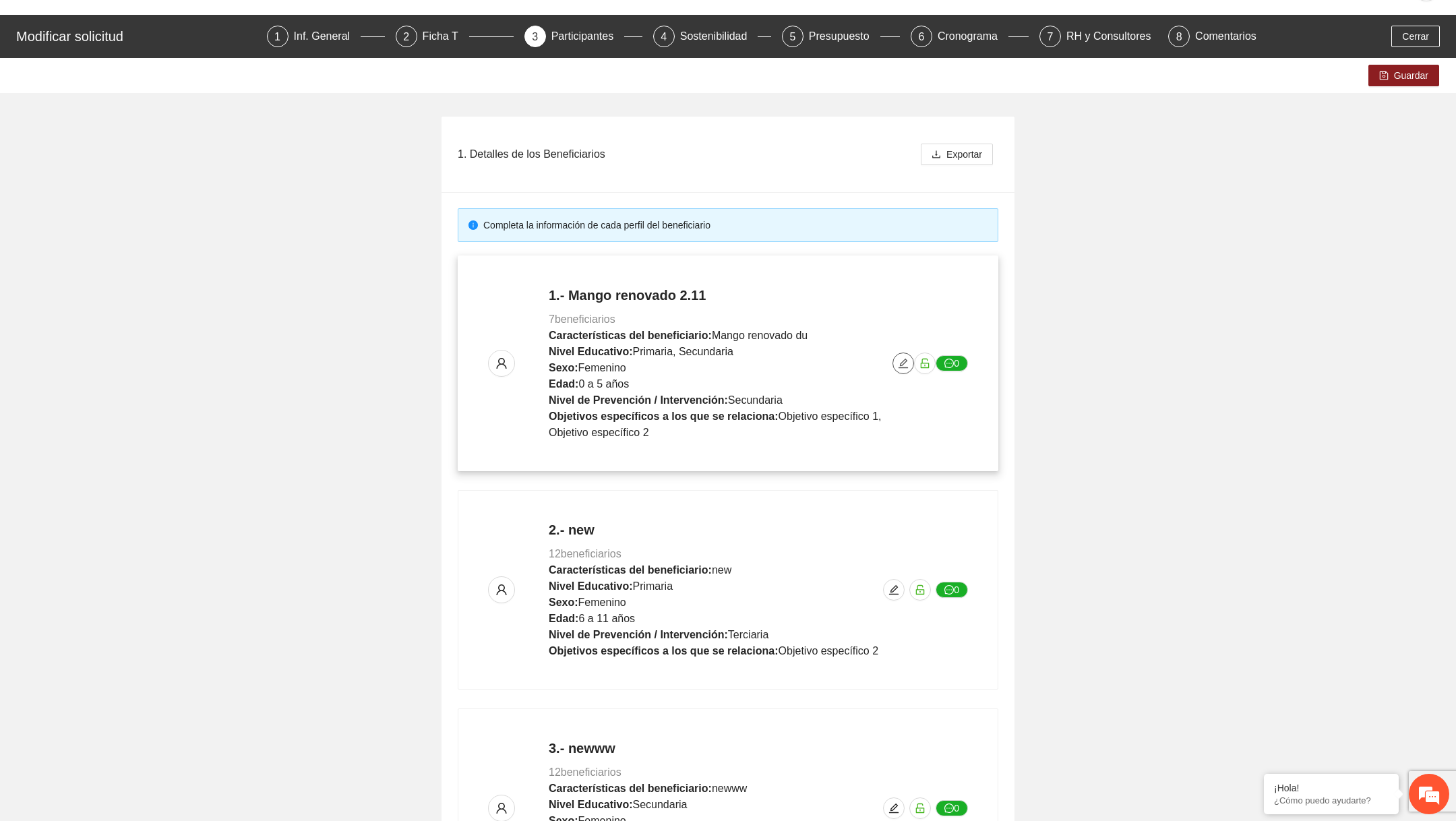
click at [903, 367] on icon "edit" at bounding box center [903, 363] width 9 height 9
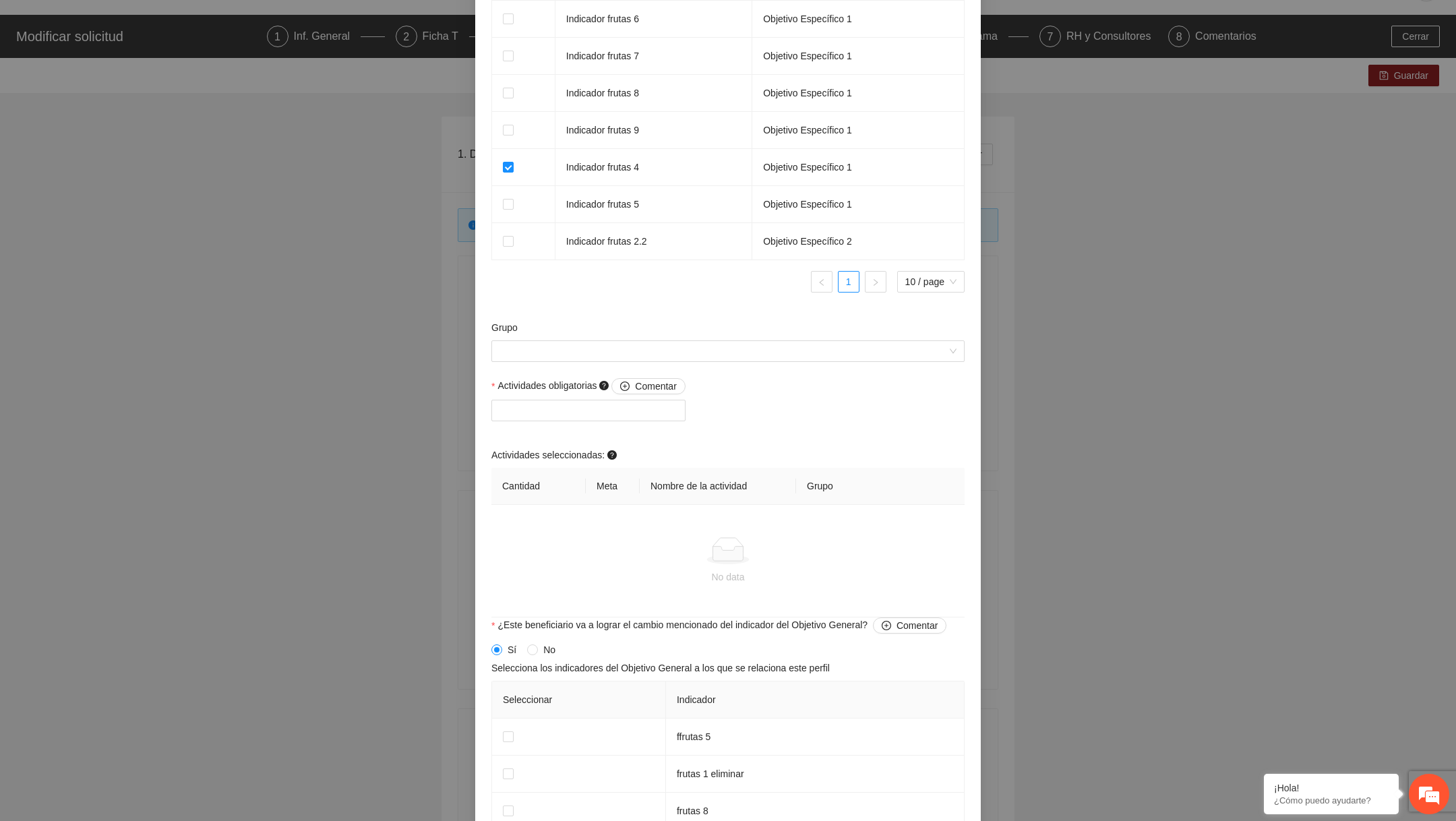
scroll to position [944, 0]
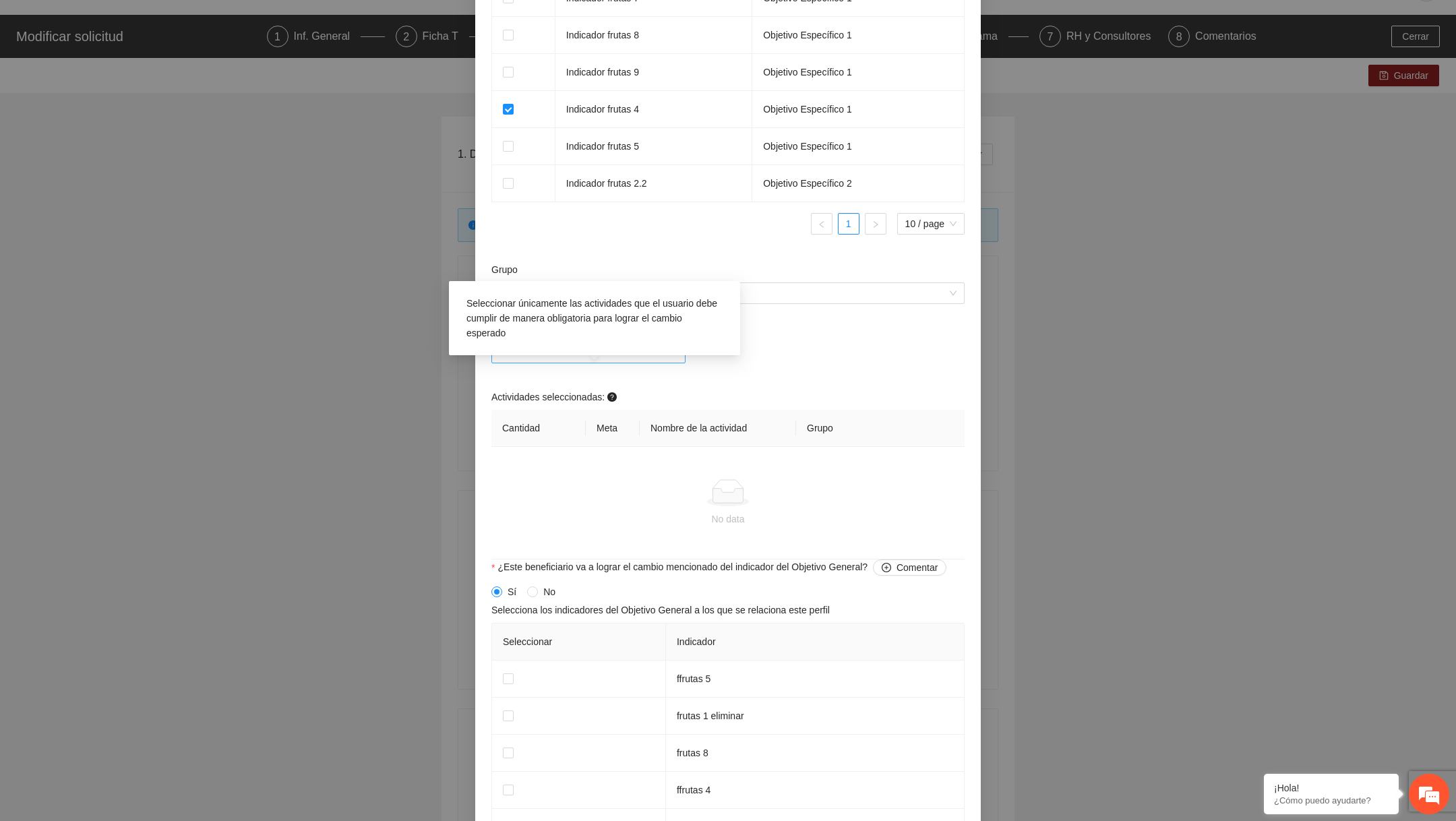
click at [643, 361] on div at bounding box center [588, 353] width 188 height 16
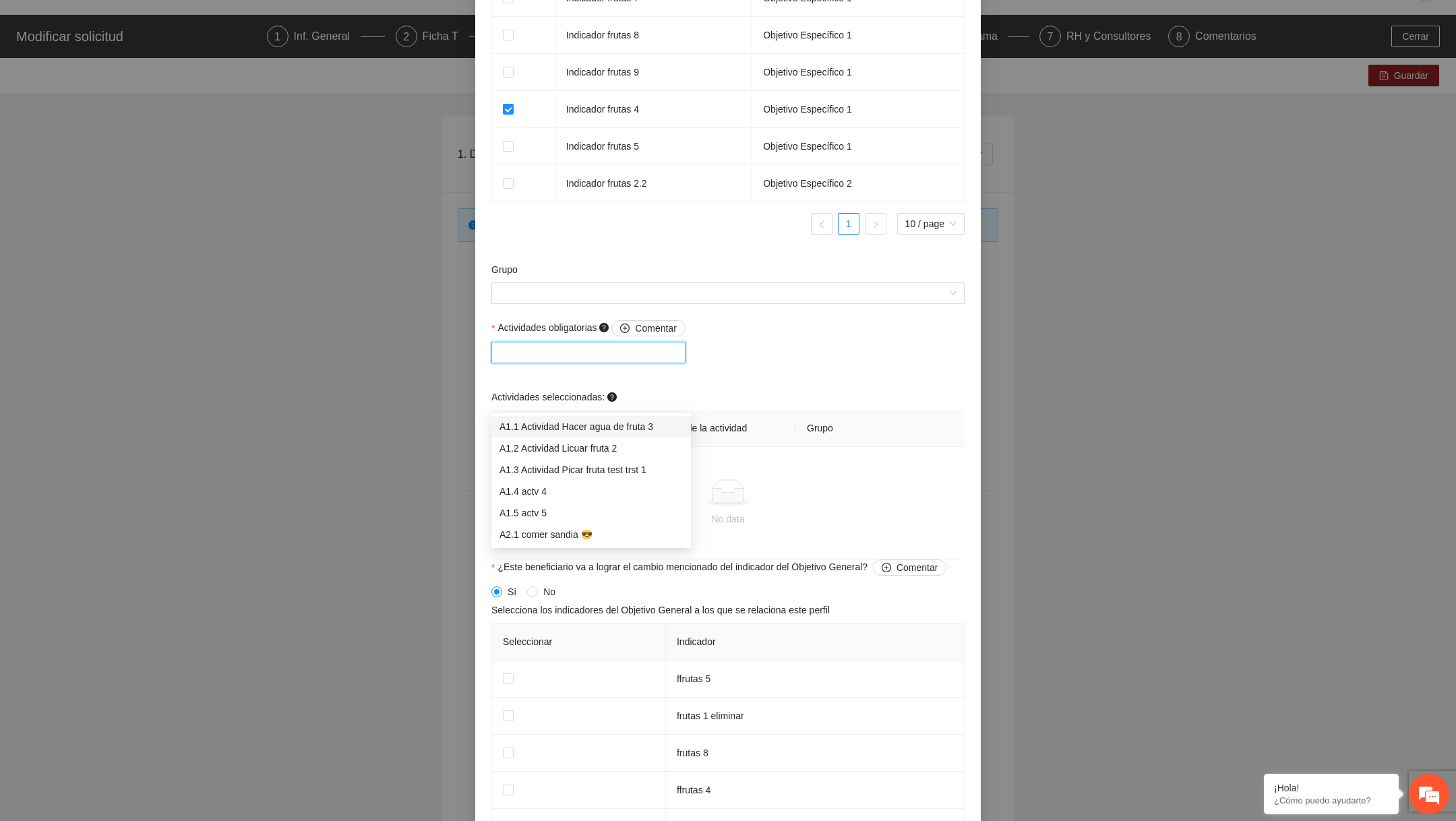
click at [599, 468] on div "A1.3 Actividad Picar fruta test trst 1" at bounding box center [591, 470] width 183 height 15
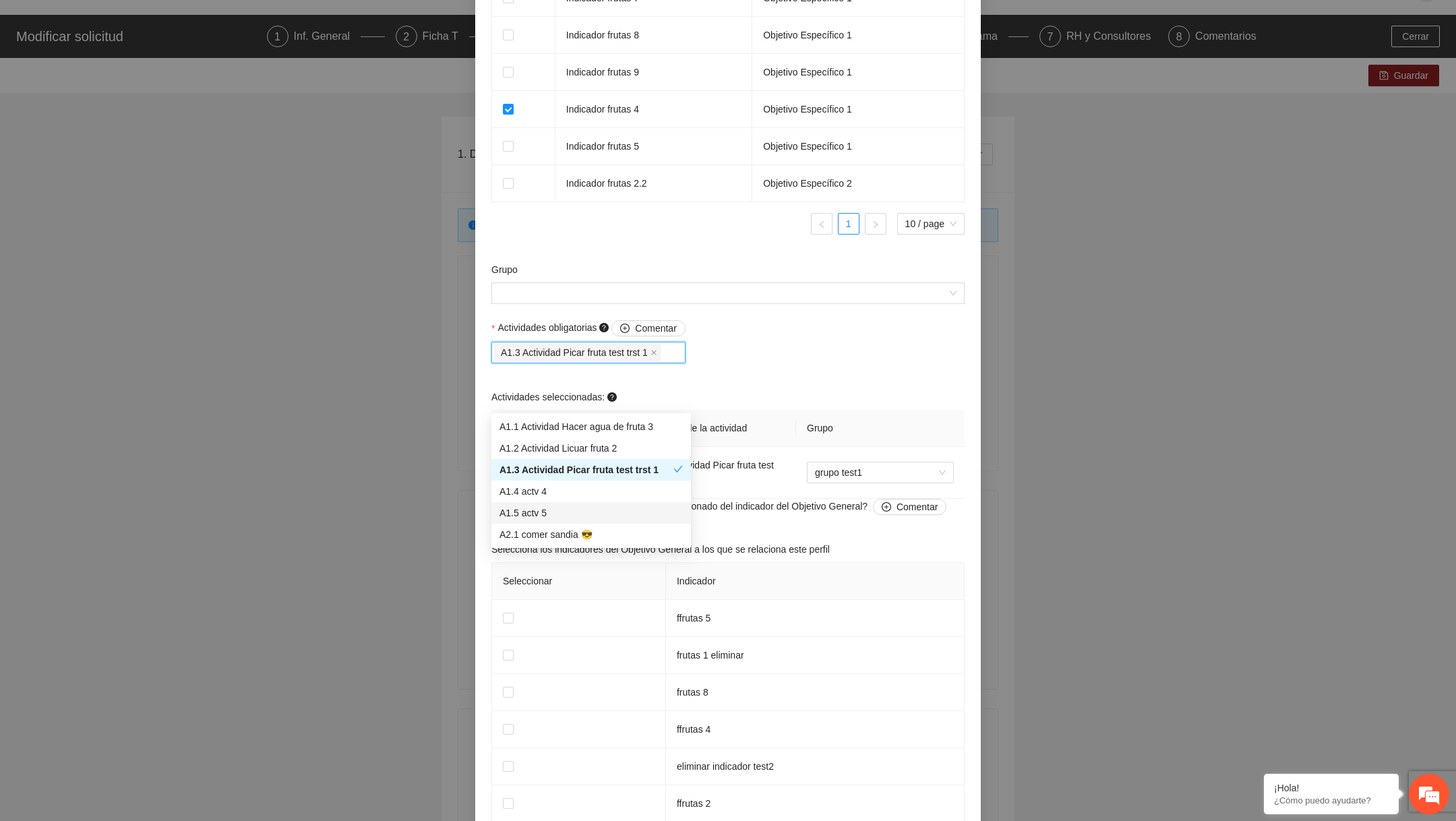
click at [598, 505] on div "A1.5 actv 5" at bounding box center [591, 513] width 183 height 15
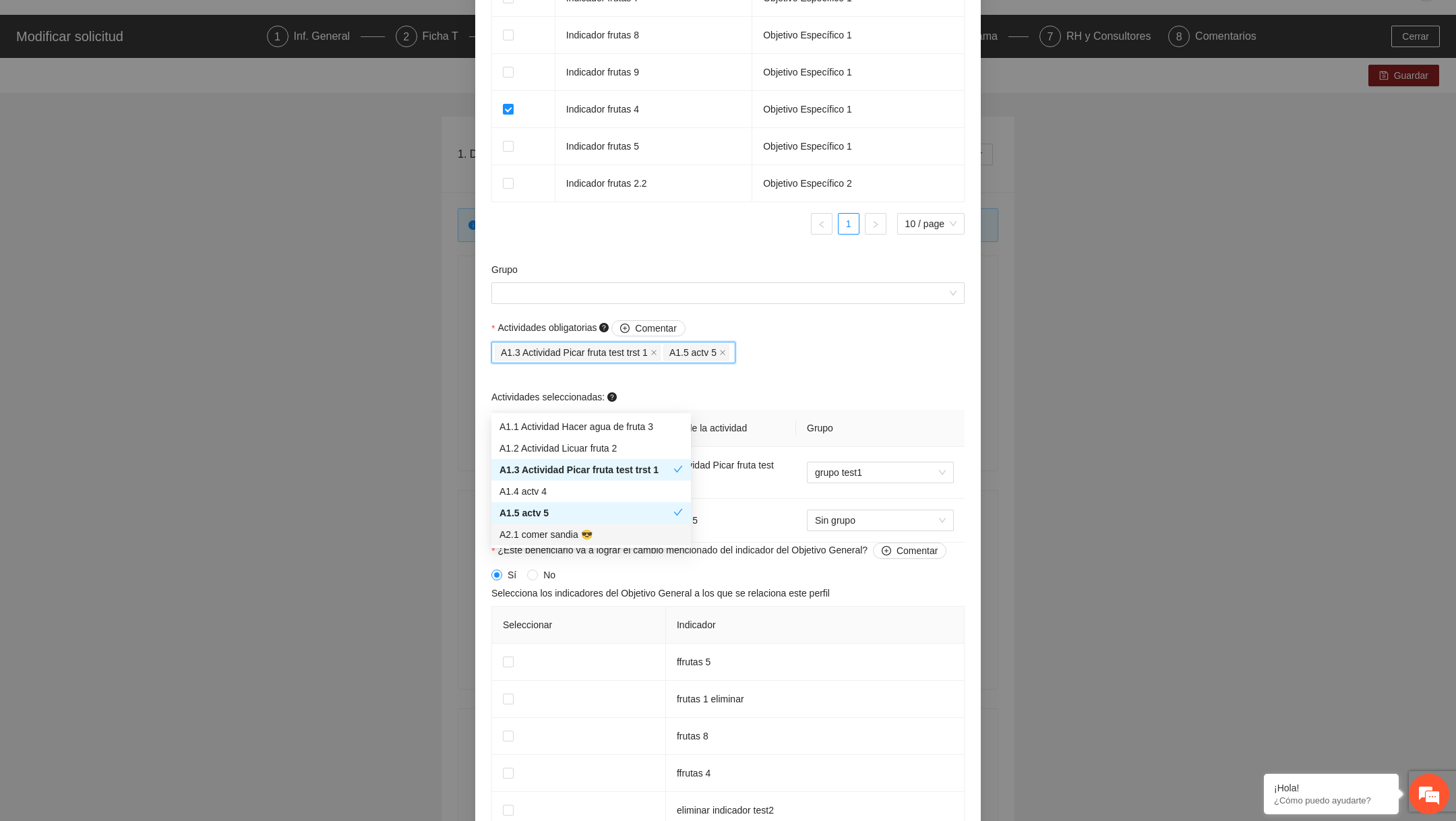
click at [590, 539] on div "A2.1 comer sandia 😎" at bounding box center [591, 534] width 183 height 15
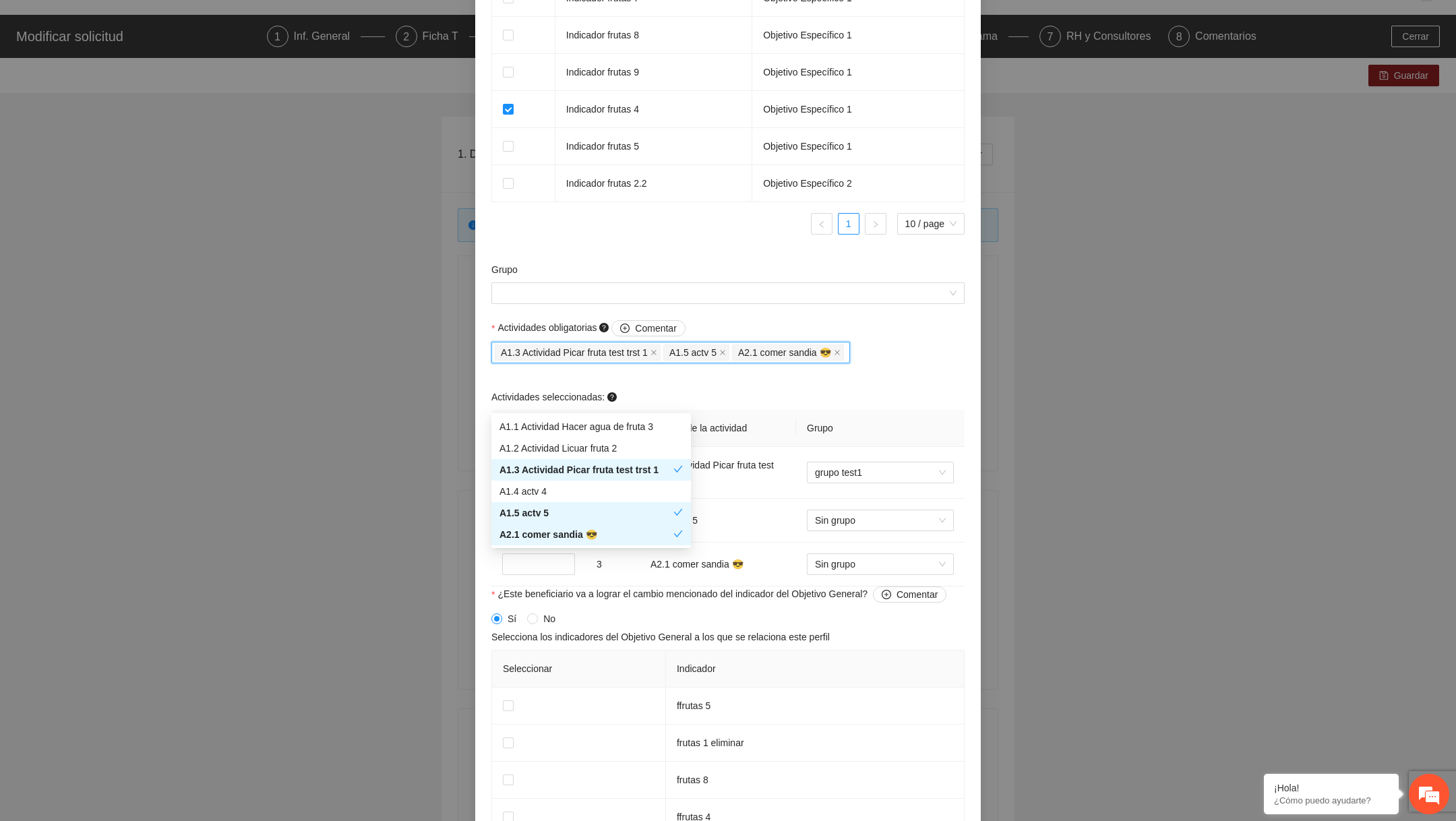
click at [866, 409] on div "Actividades seleccionadas:" at bounding box center [728, 400] width 473 height 20
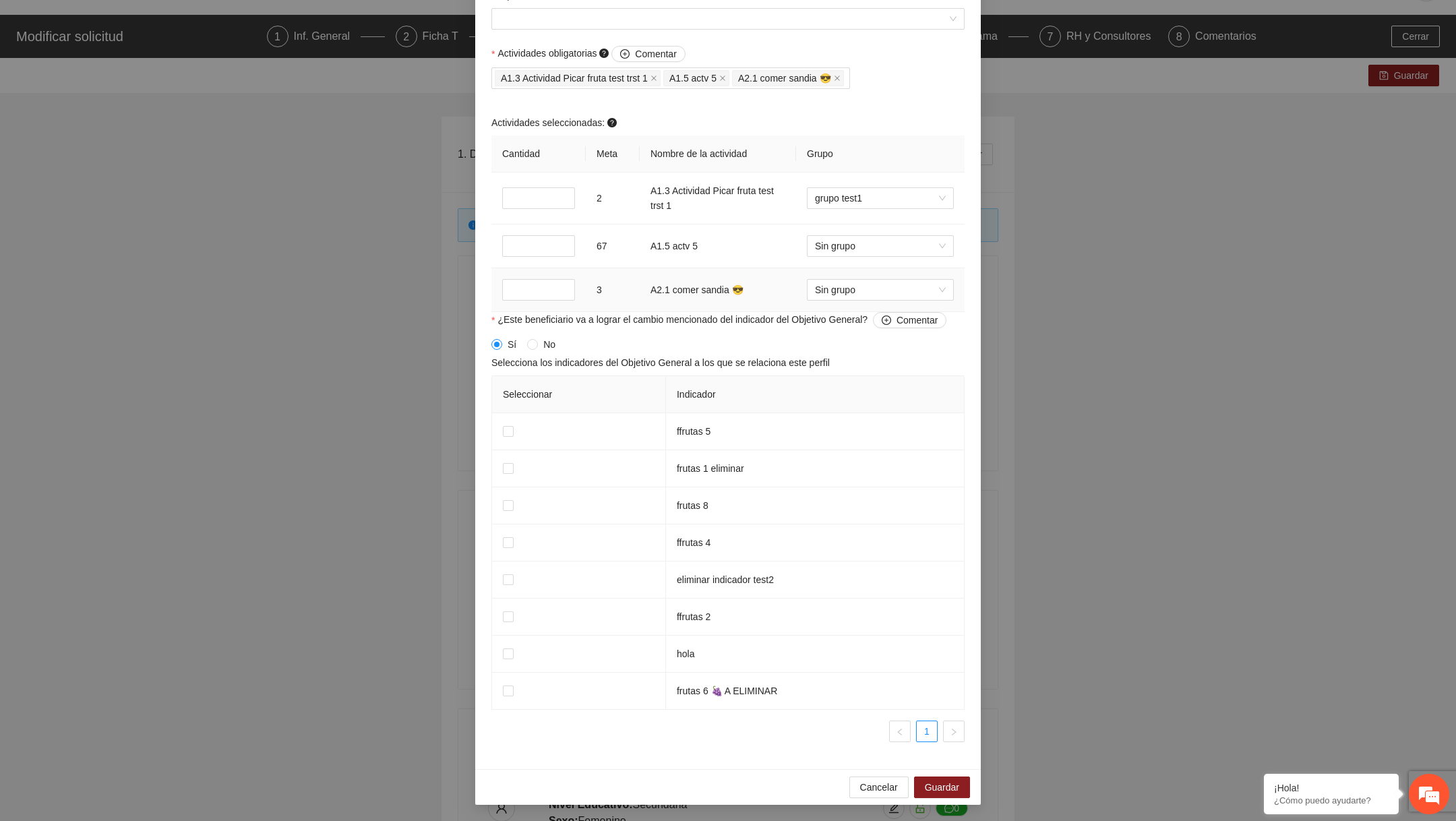
scroll to position [1264, 0]
click at [860, 813] on div "**********" at bounding box center [728, 410] width 1456 height 821
click at [879, 788] on span "Cancelar" at bounding box center [879, 787] width 38 height 15
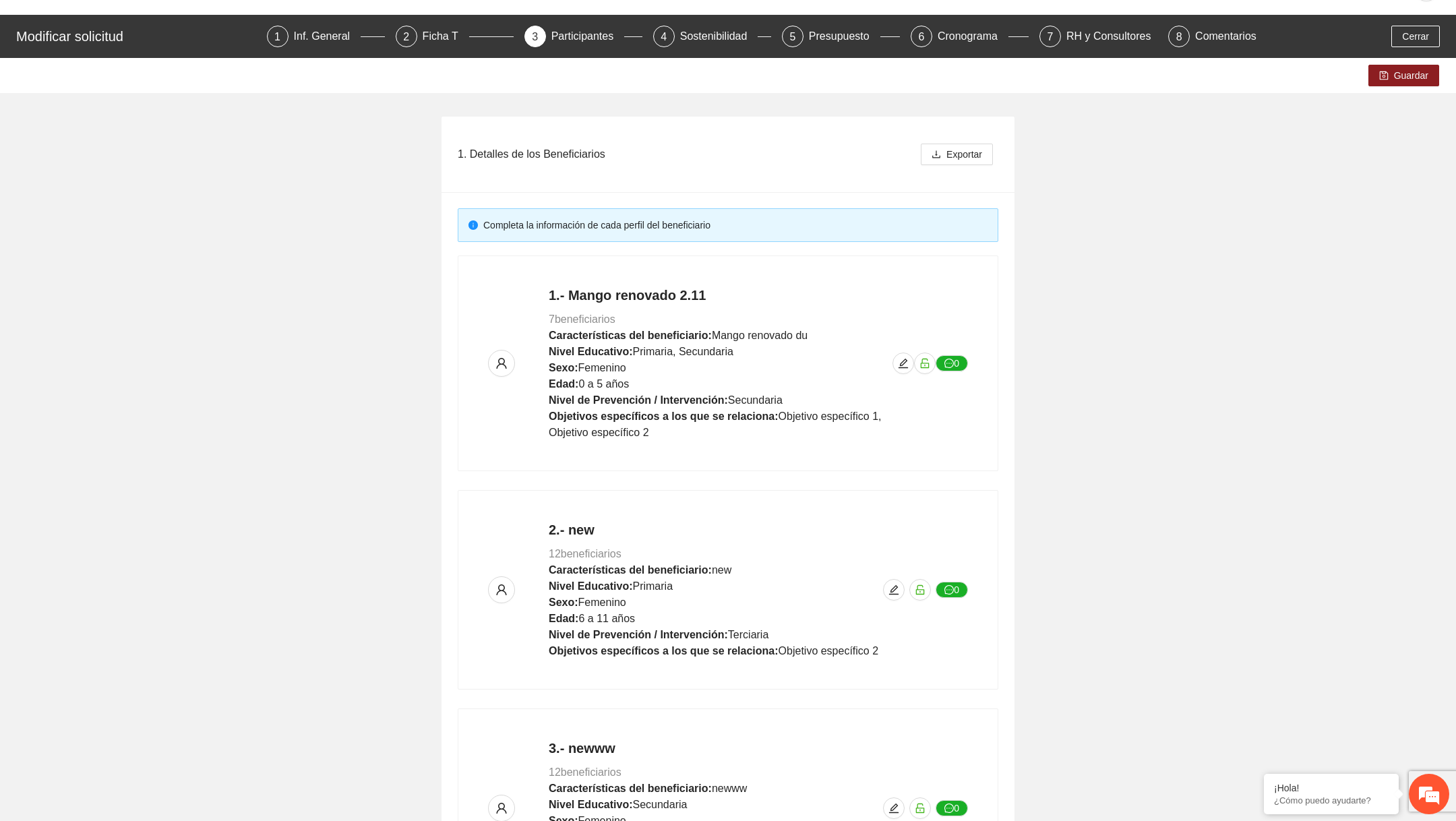
scroll to position [752, 0]
click at [901, 359] on icon "edit" at bounding box center [903, 363] width 11 height 11
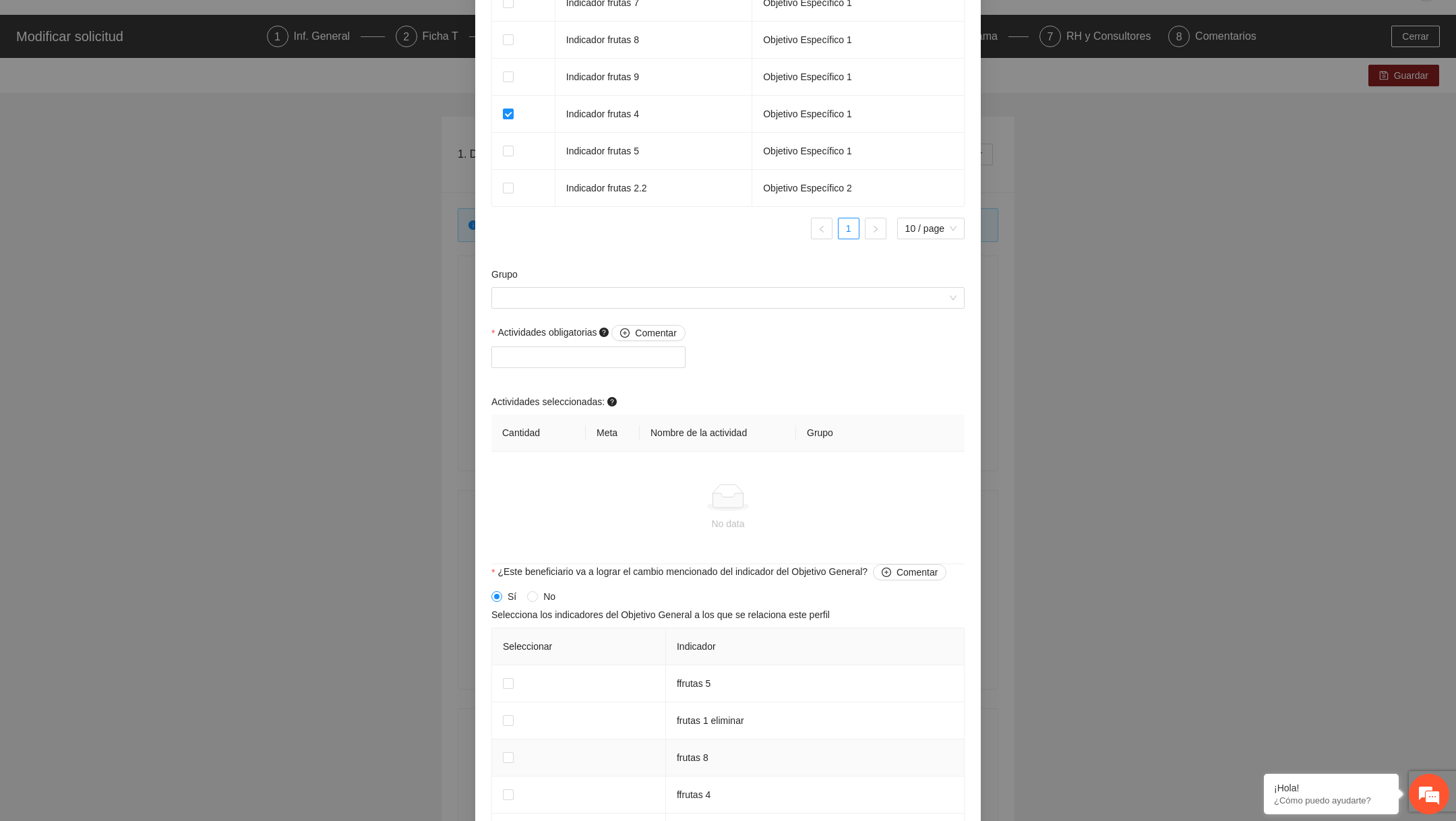
scroll to position [959, 0]
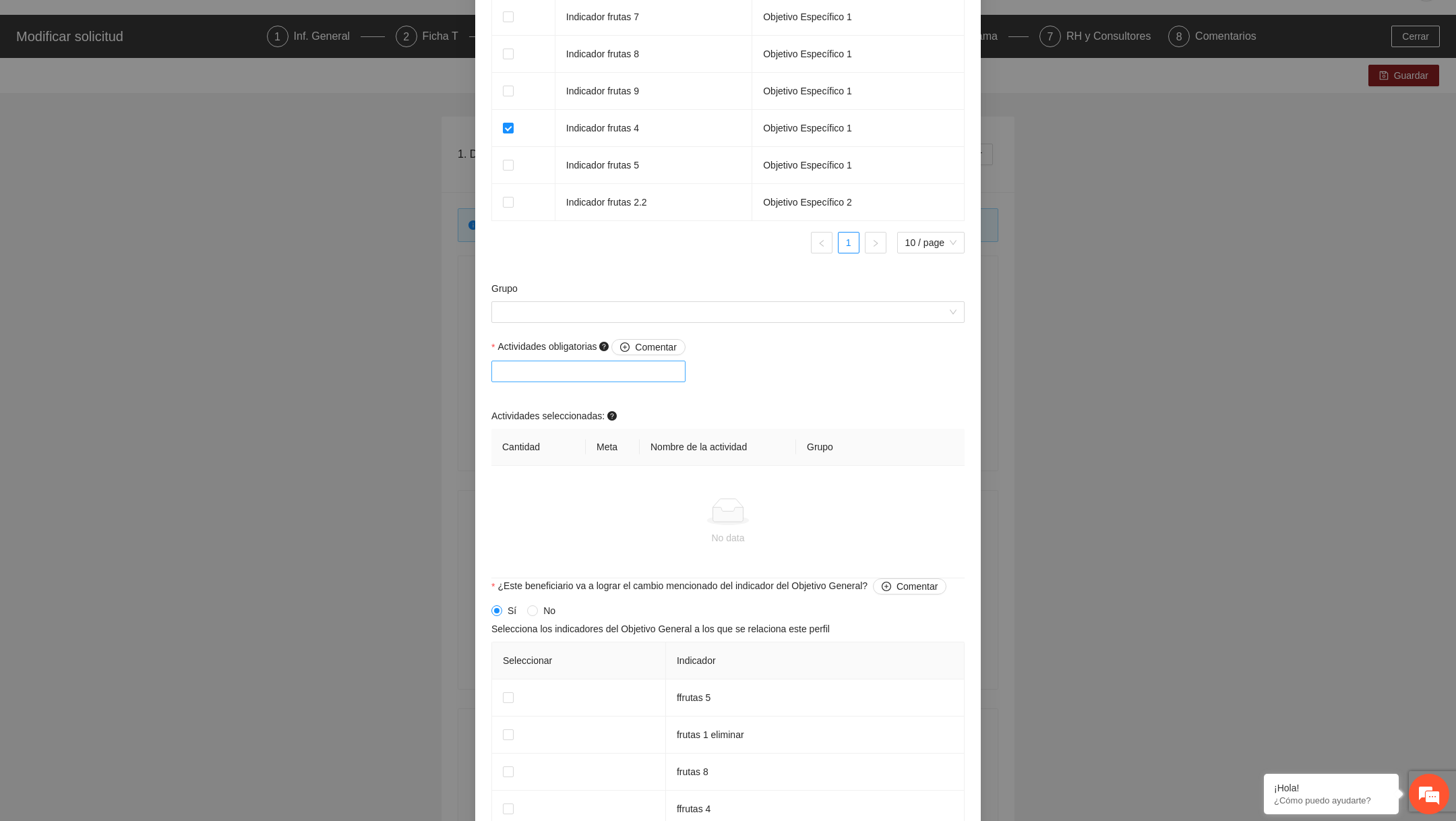
click at [588, 380] on div at bounding box center [588, 371] width 188 height 16
click at [607, 319] on input "Grupo" at bounding box center [723, 312] width 447 height 20
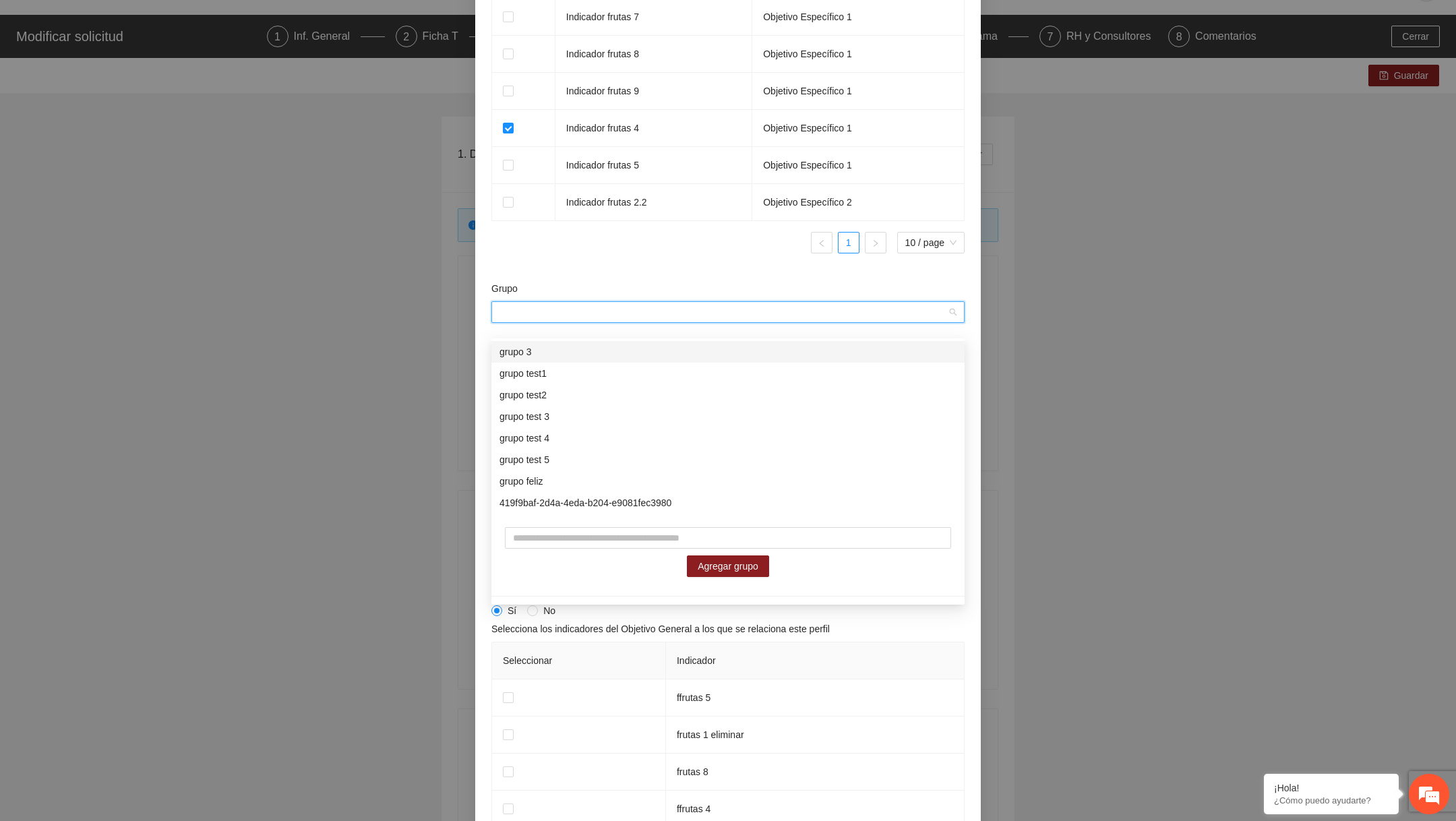
click at [638, 265] on div at bounding box center [728, 264] width 473 height 1
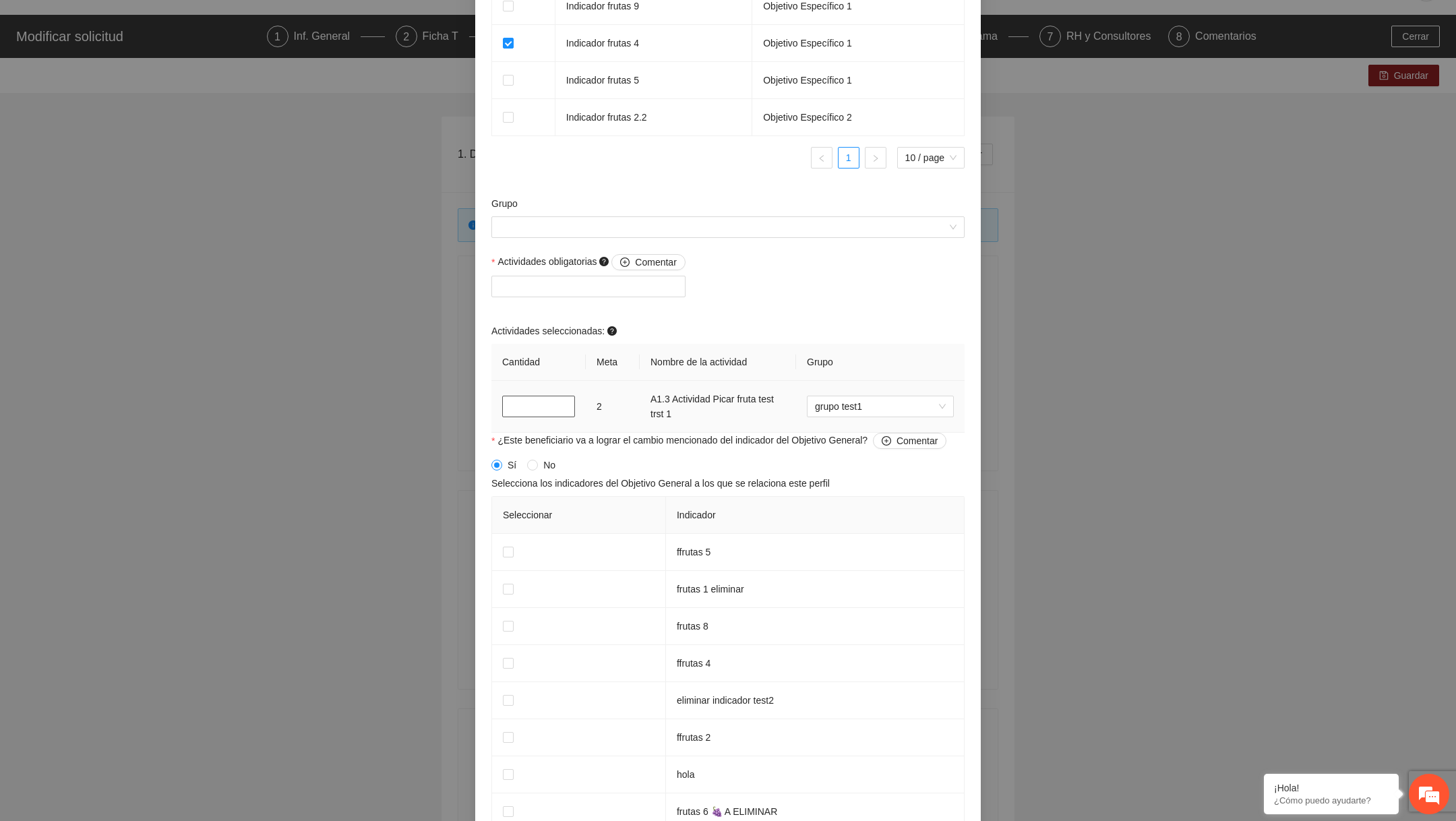
scroll to position [1052, 0]
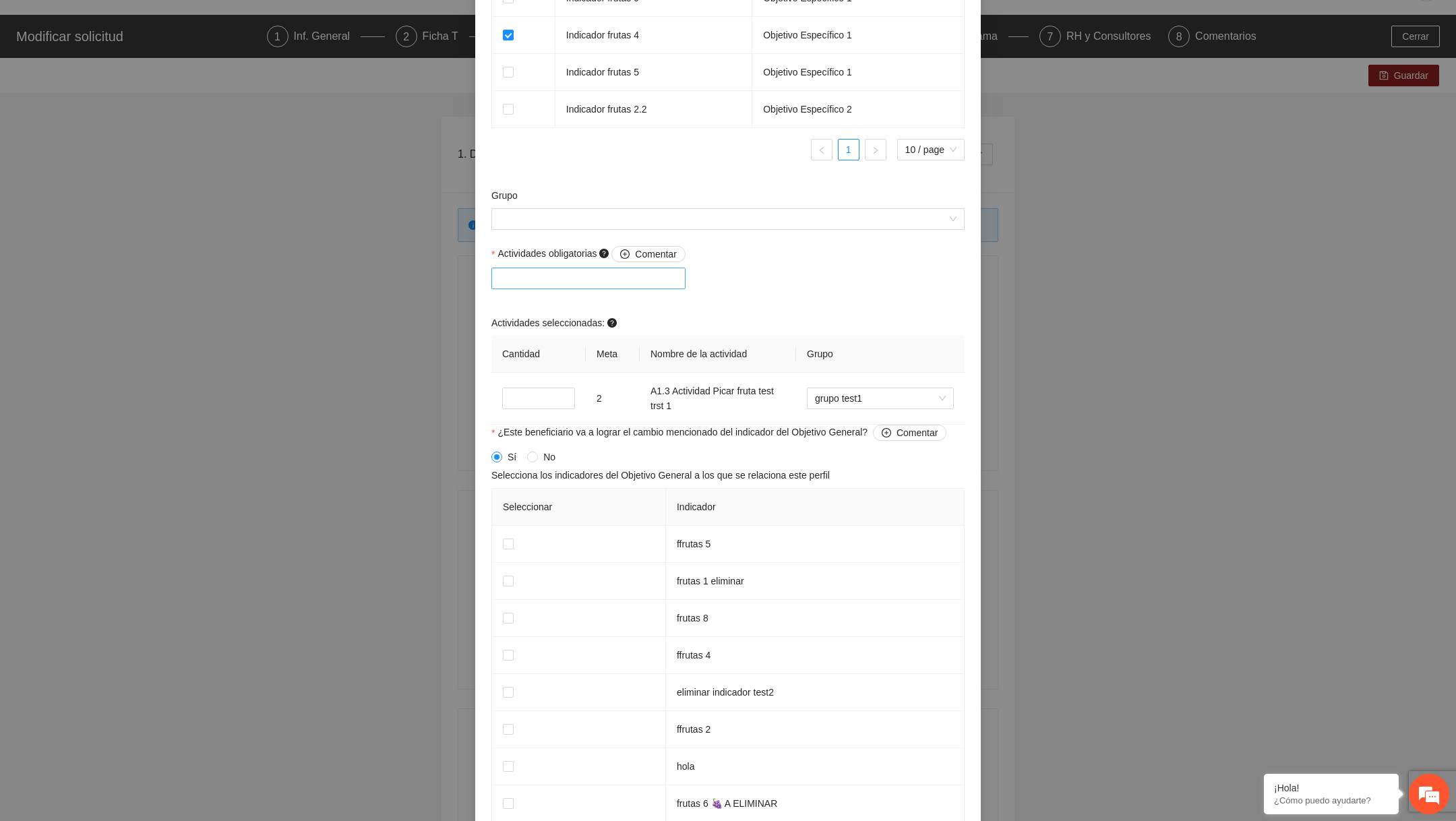
click at [635, 287] on div at bounding box center [588, 279] width 188 height 16
click at [543, 396] on div "A1.5 actv 5" at bounding box center [591, 405] width 199 height 22
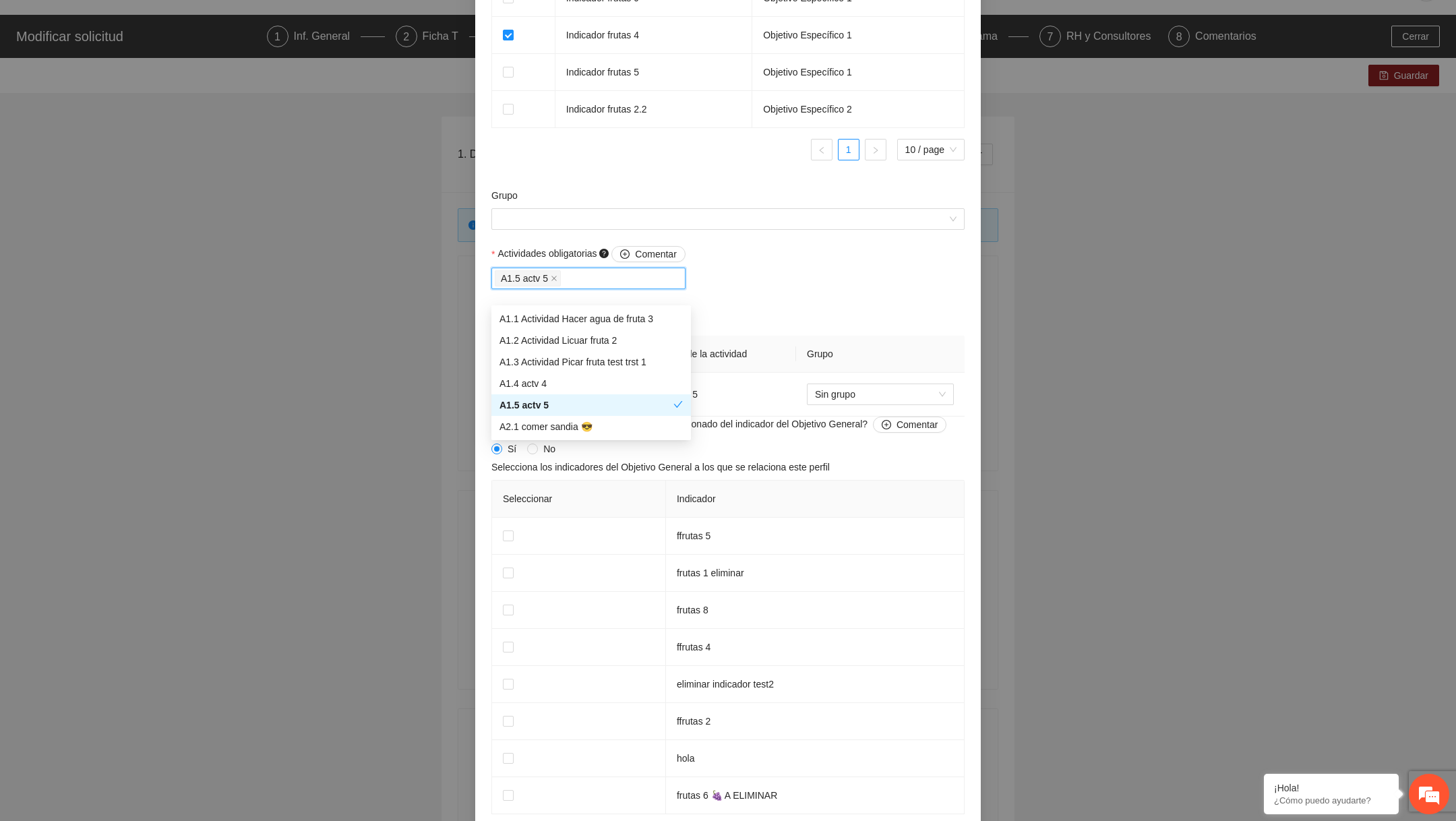
click at [391, 407] on div "**********" at bounding box center [728, 410] width 1456 height 821
click at [624, 281] on div "A1.5 actv 5" at bounding box center [588, 279] width 188 height 19
click at [555, 432] on div "A2.1 comer sandia 😎" at bounding box center [591, 426] width 183 height 15
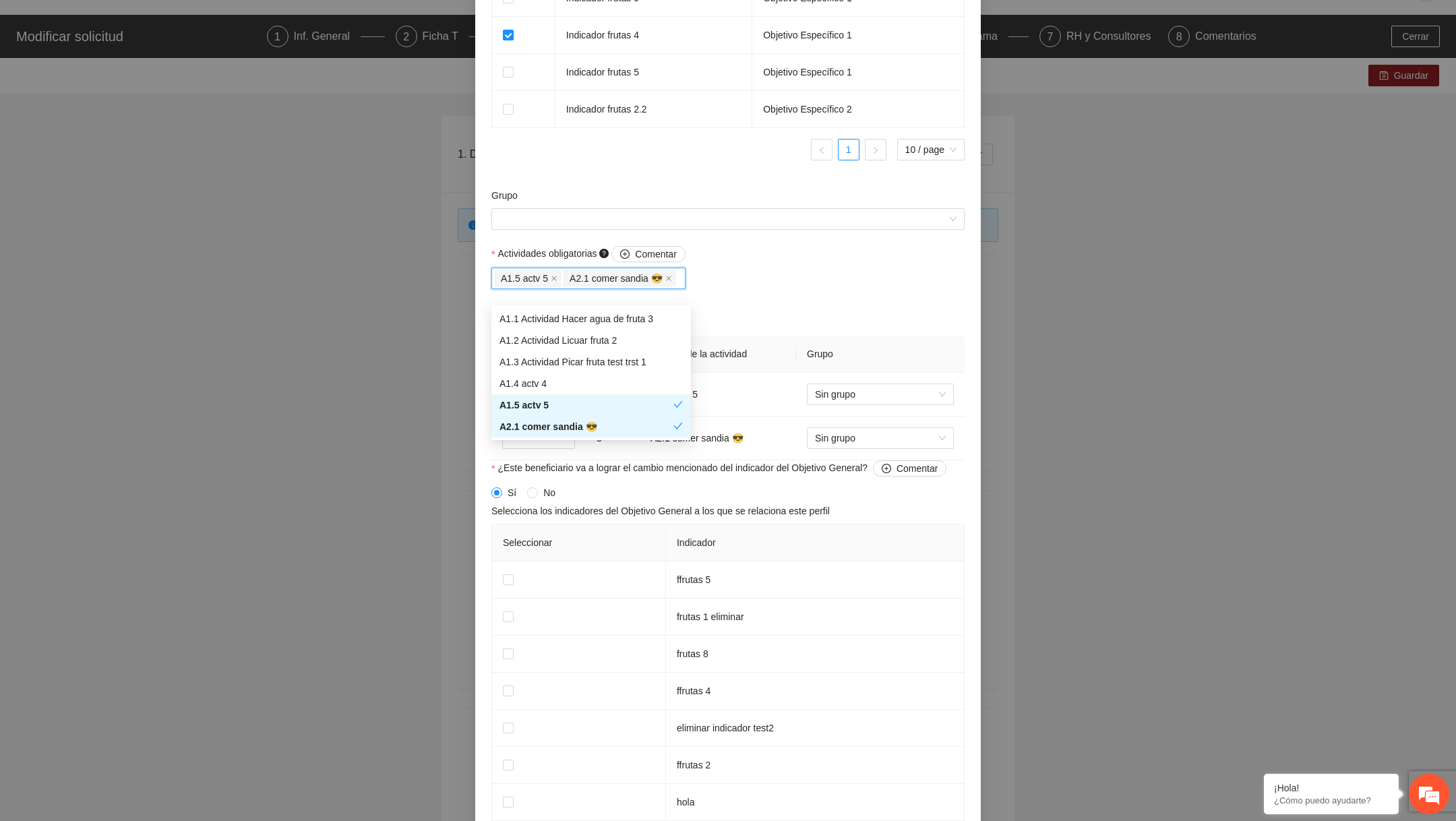
click at [415, 457] on div "**********" at bounding box center [728, 410] width 1456 height 821
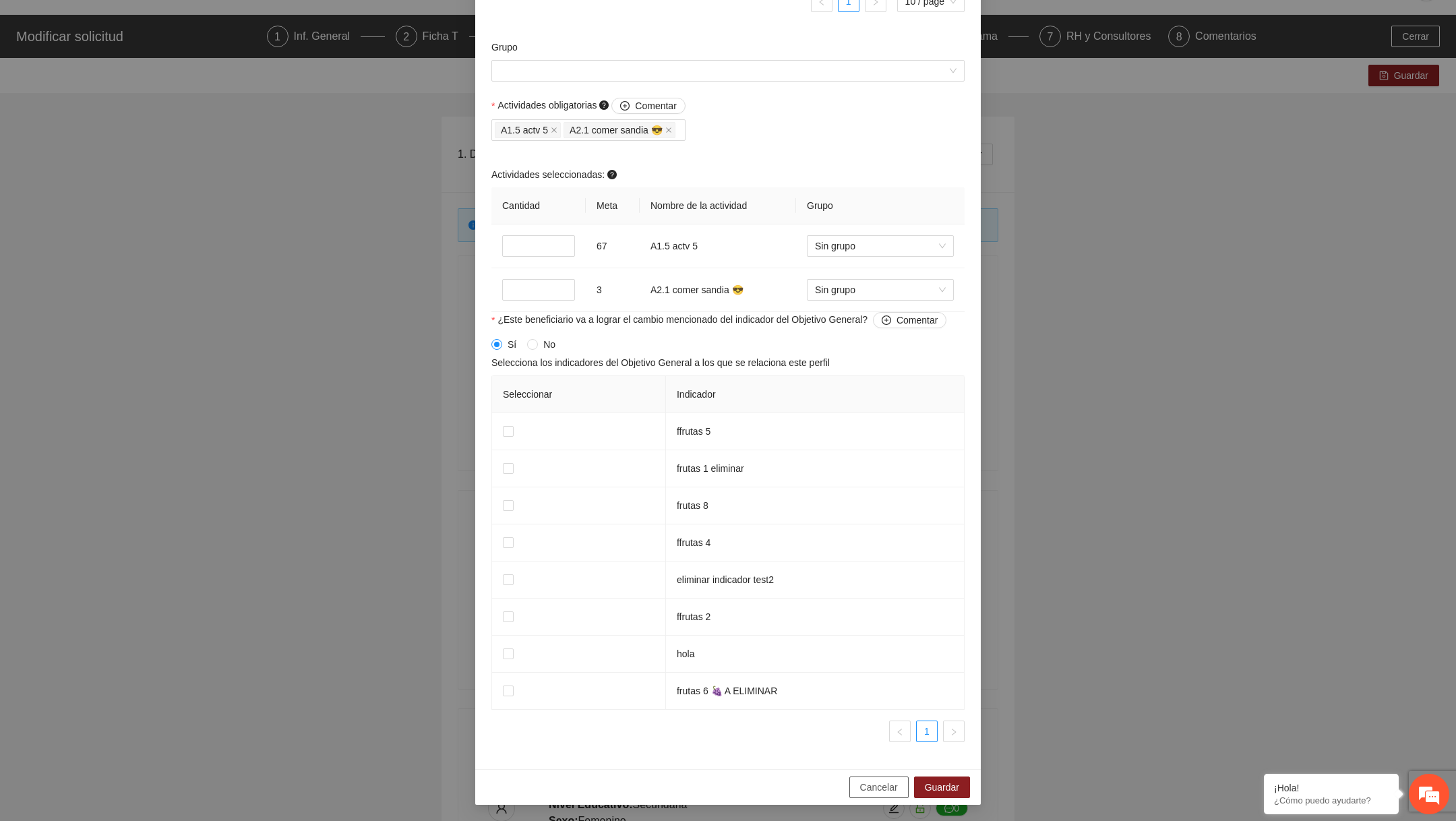
click at [852, 788] on button "Cancelar" at bounding box center [879, 788] width 60 height 22
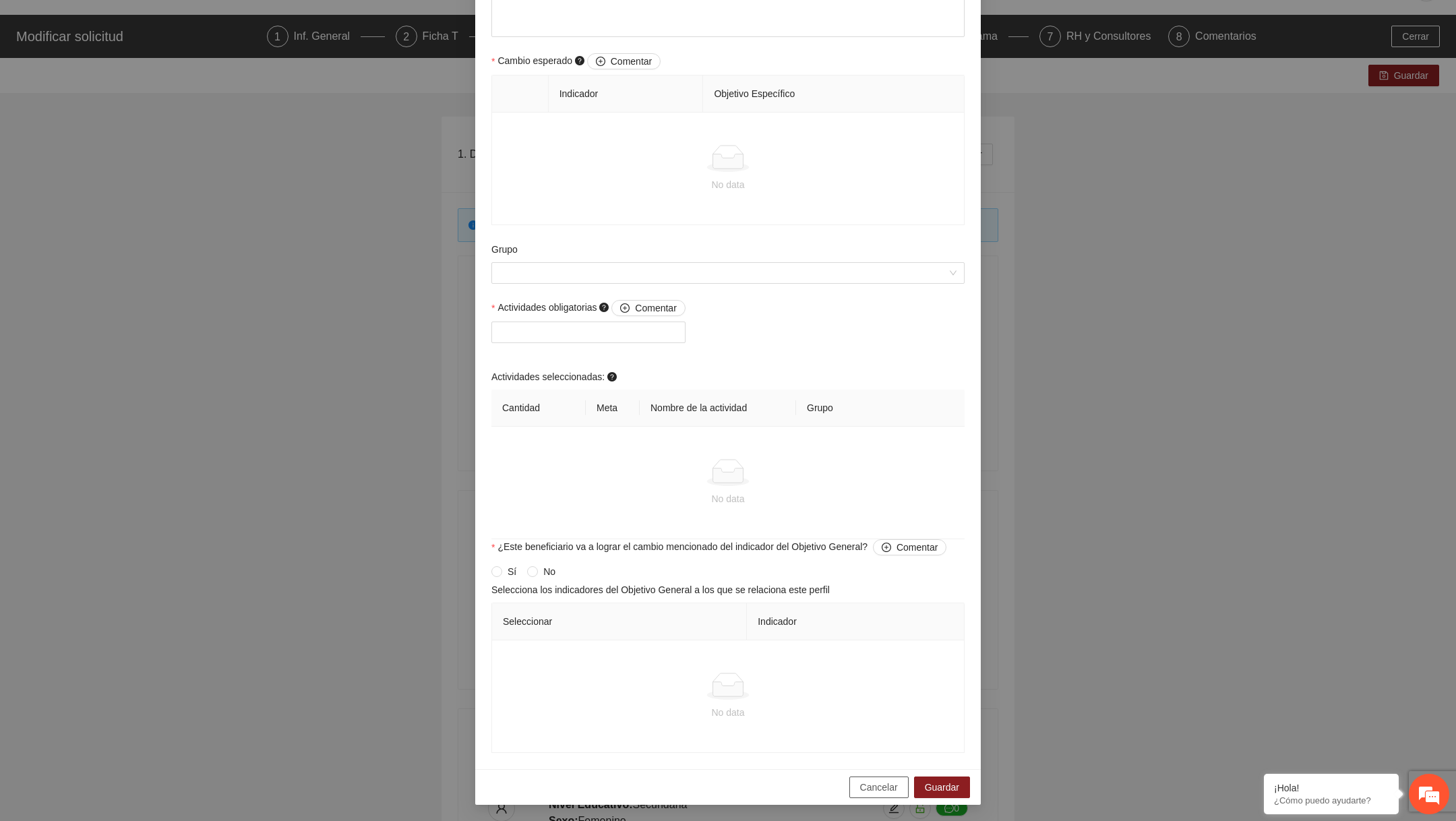
scroll to position [752, 0]
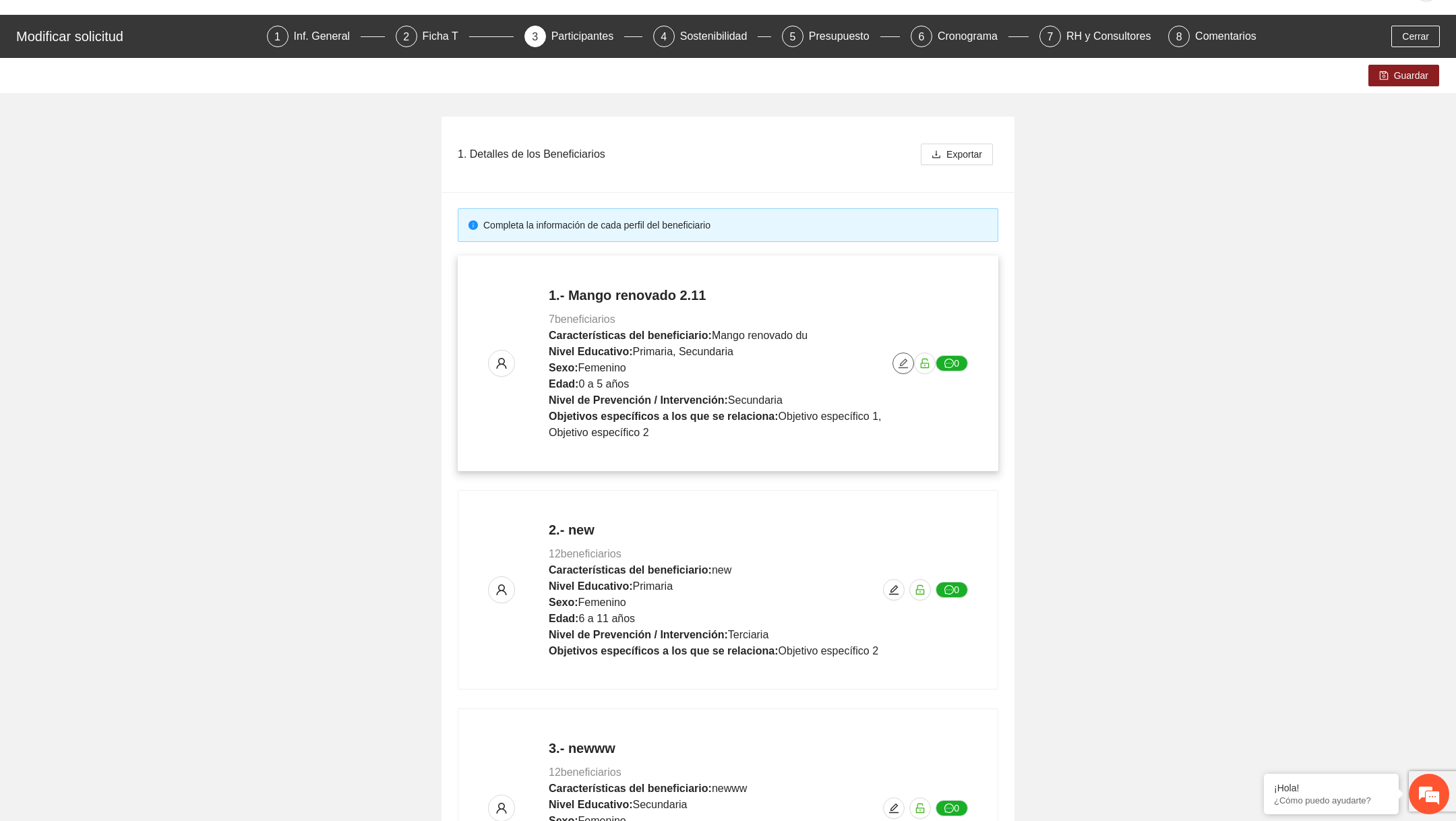
click at [906, 353] on button "button" at bounding box center [903, 364] width 22 height 22
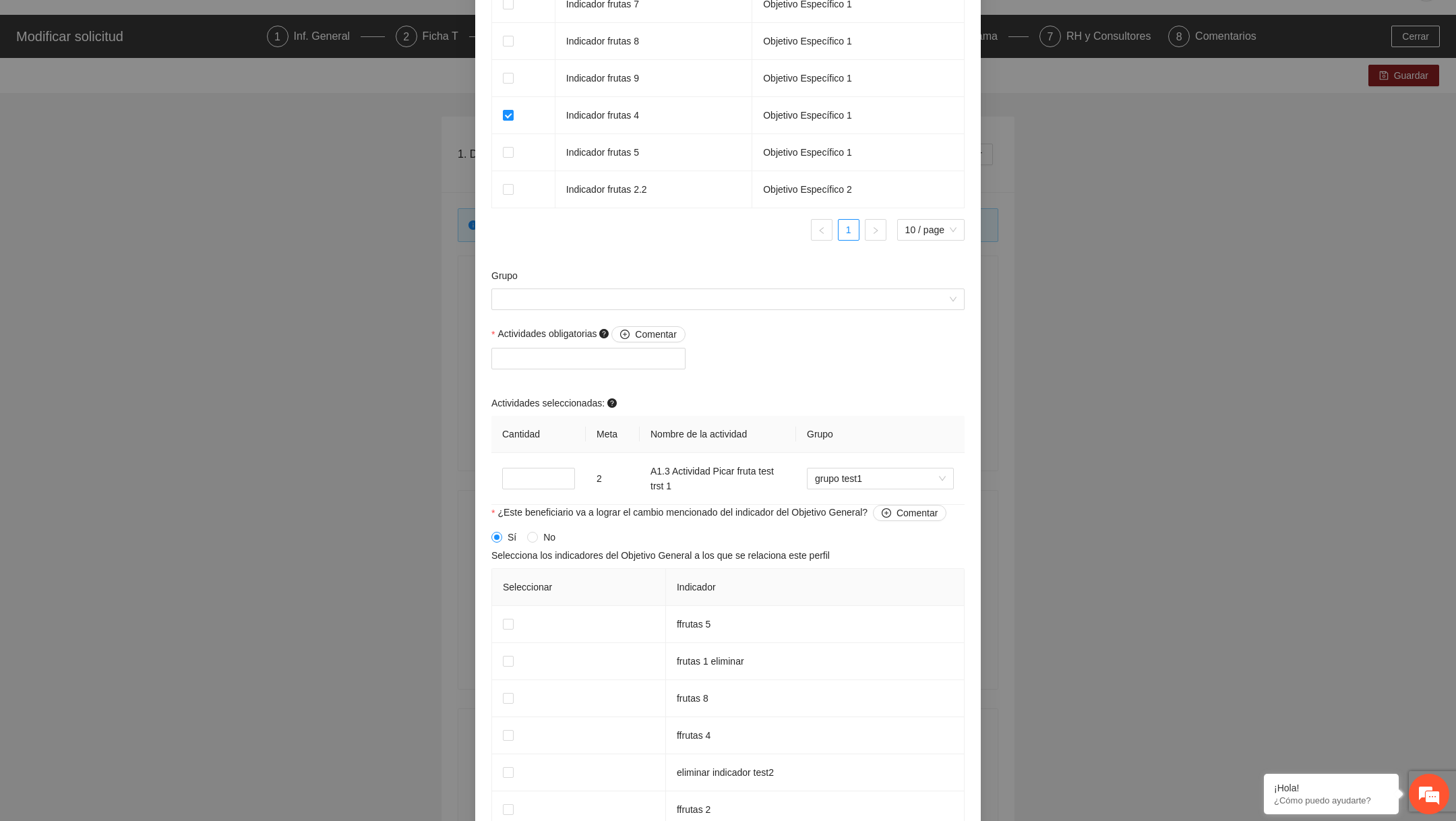
scroll to position [871, 0]
click at [662, 363] on div at bounding box center [588, 354] width 188 height 16
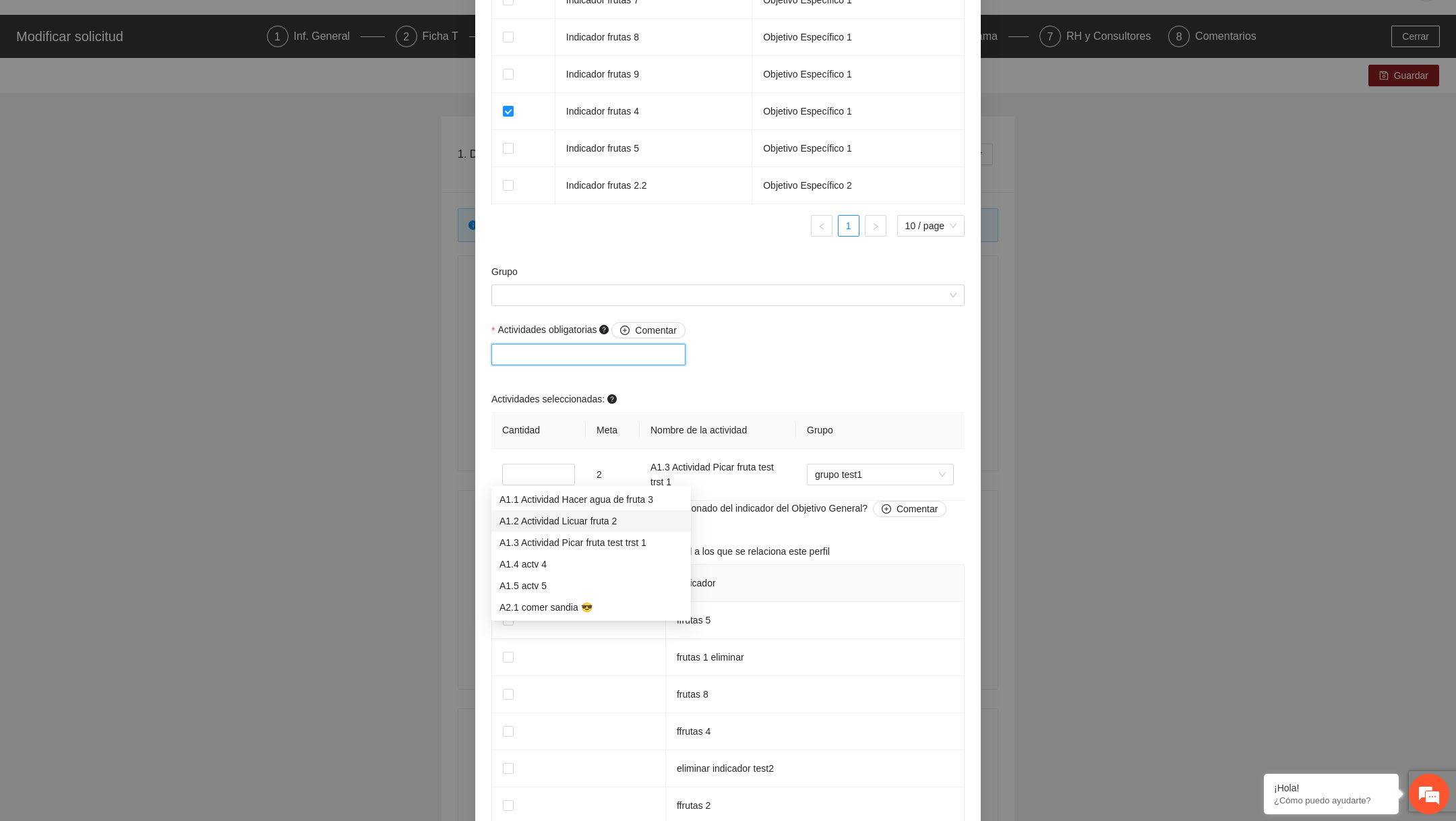
click at [639, 519] on div "A1.2 Actividad Licuar fruta 2" at bounding box center [591, 521] width 183 height 15
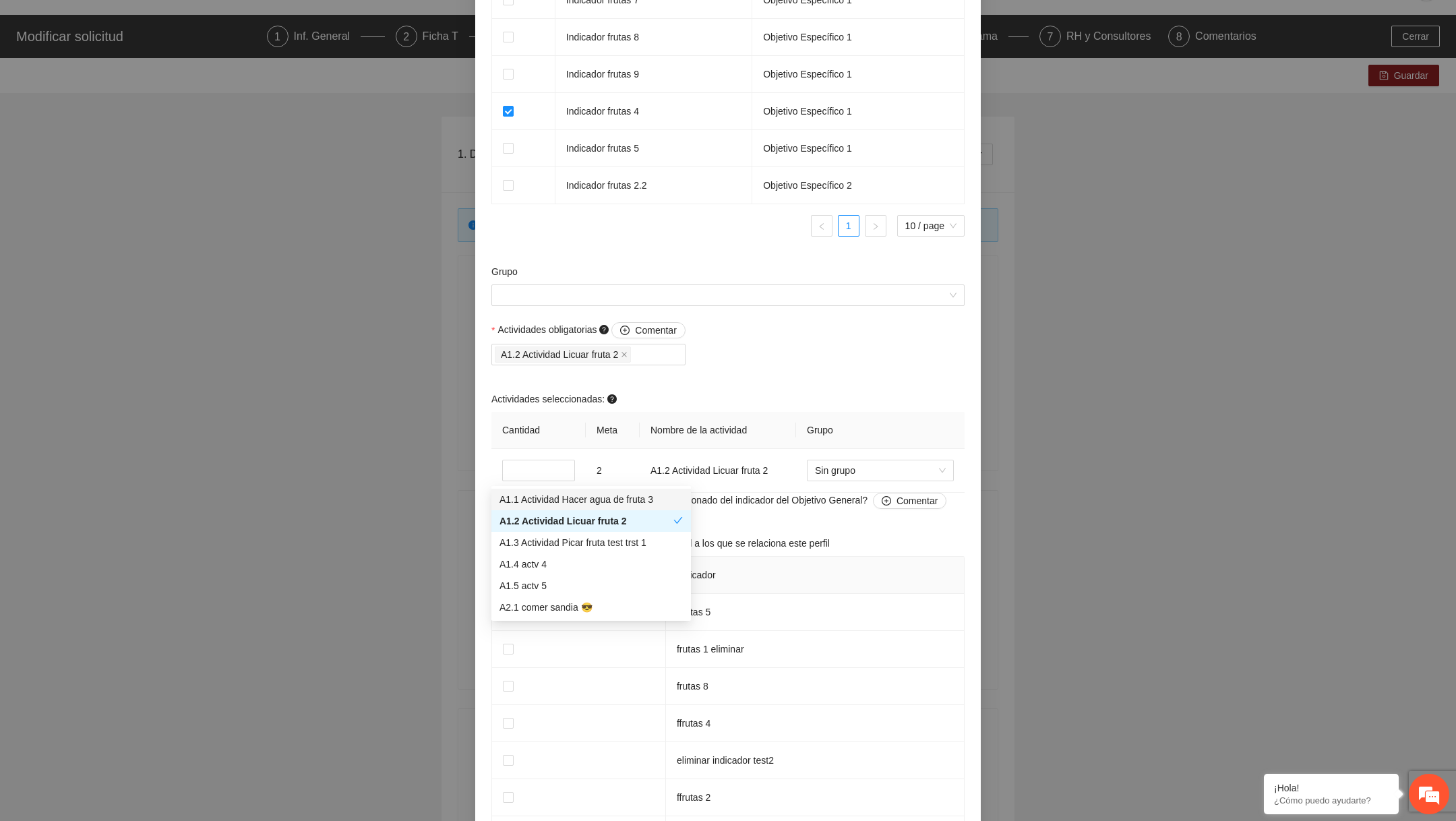
click at [812, 492] on div "Actividades obligatorias Comentar A1.2 Actividad Licuar fruta 2 Actividades sel…" at bounding box center [728, 407] width 480 height 170
click at [655, 364] on div "A1.2 Actividad Licuar fruta 2" at bounding box center [588, 354] width 188 height 19
click at [609, 499] on div "A1.1 Actividad Hacer agua de fruta 3" at bounding box center [591, 500] width 183 height 15
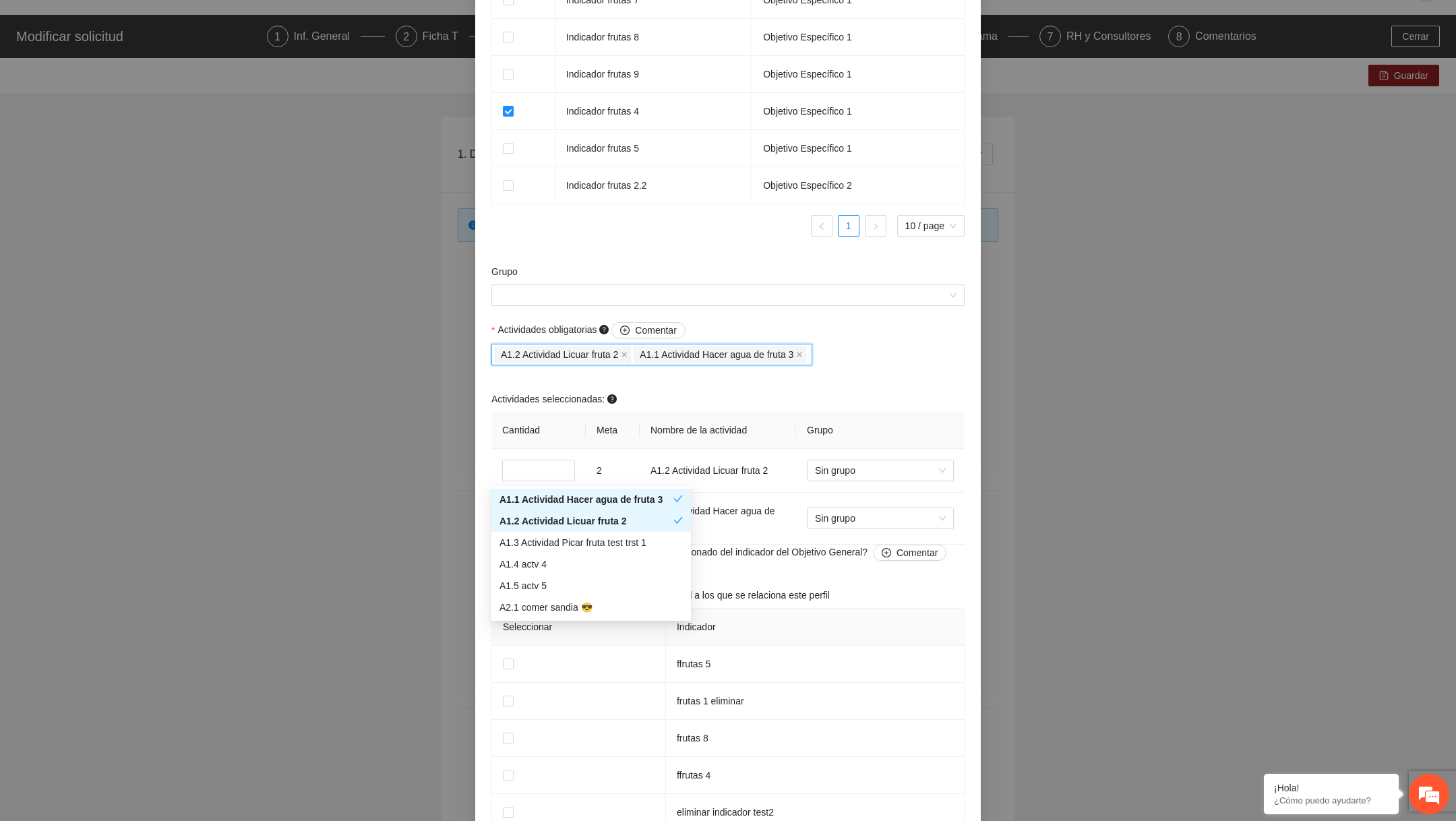
click at [844, 412] on div "Actividades seleccionadas:" at bounding box center [728, 401] width 473 height 20
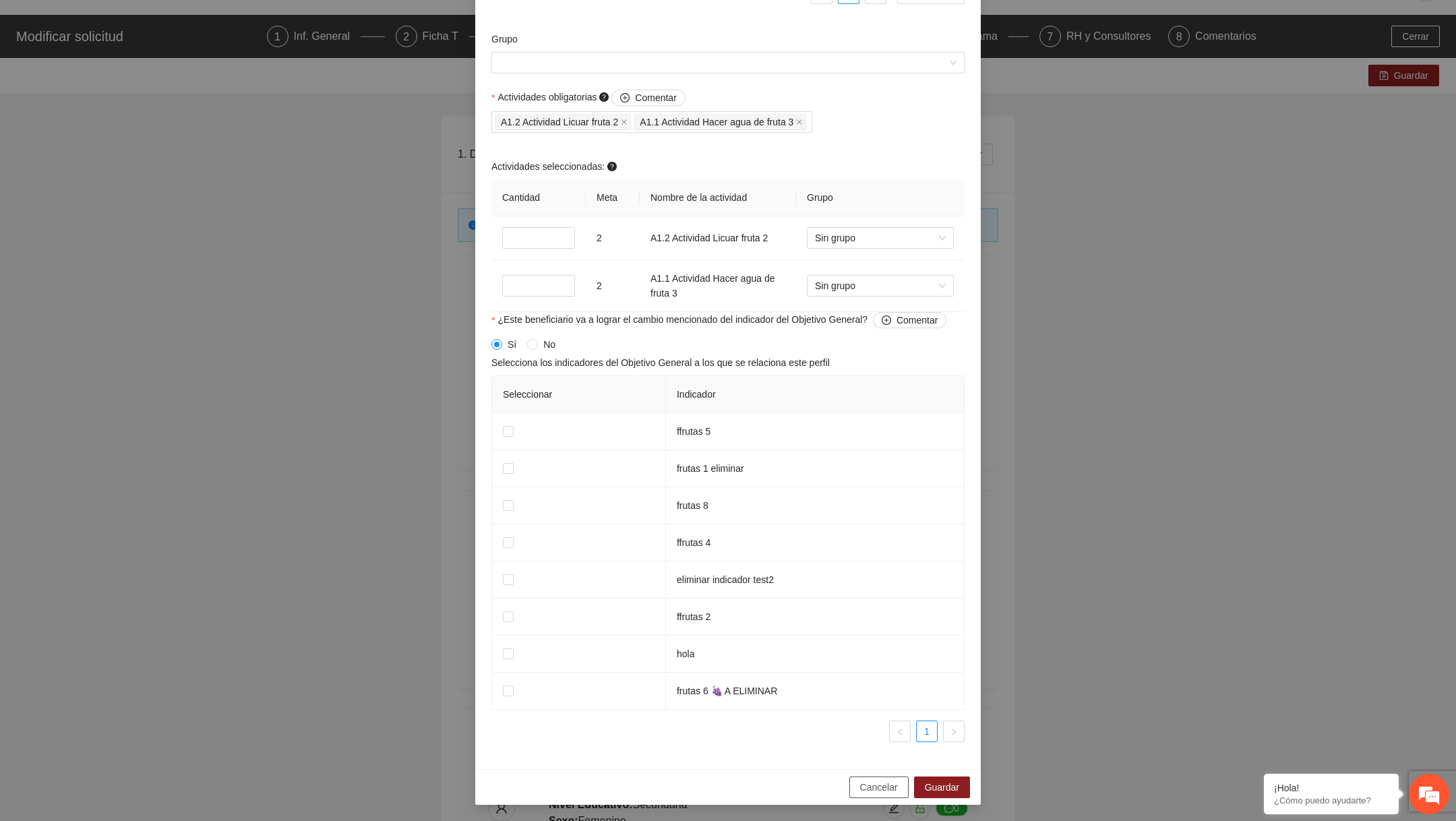
click at [866, 781] on span "Cancelar" at bounding box center [879, 787] width 38 height 15
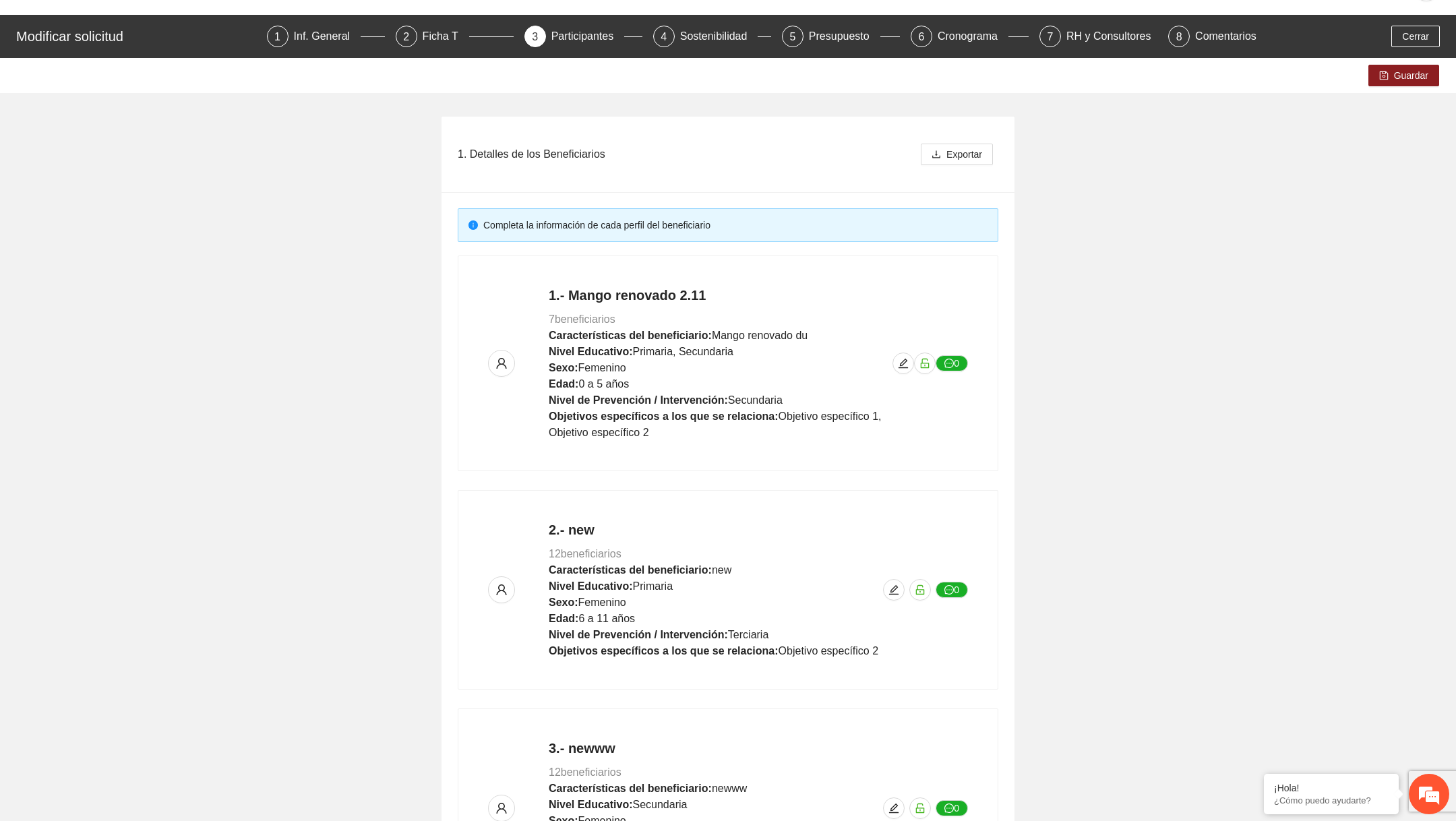
scroll to position [752, 0]
click at [899, 591] on span "edit" at bounding box center [894, 589] width 20 height 11
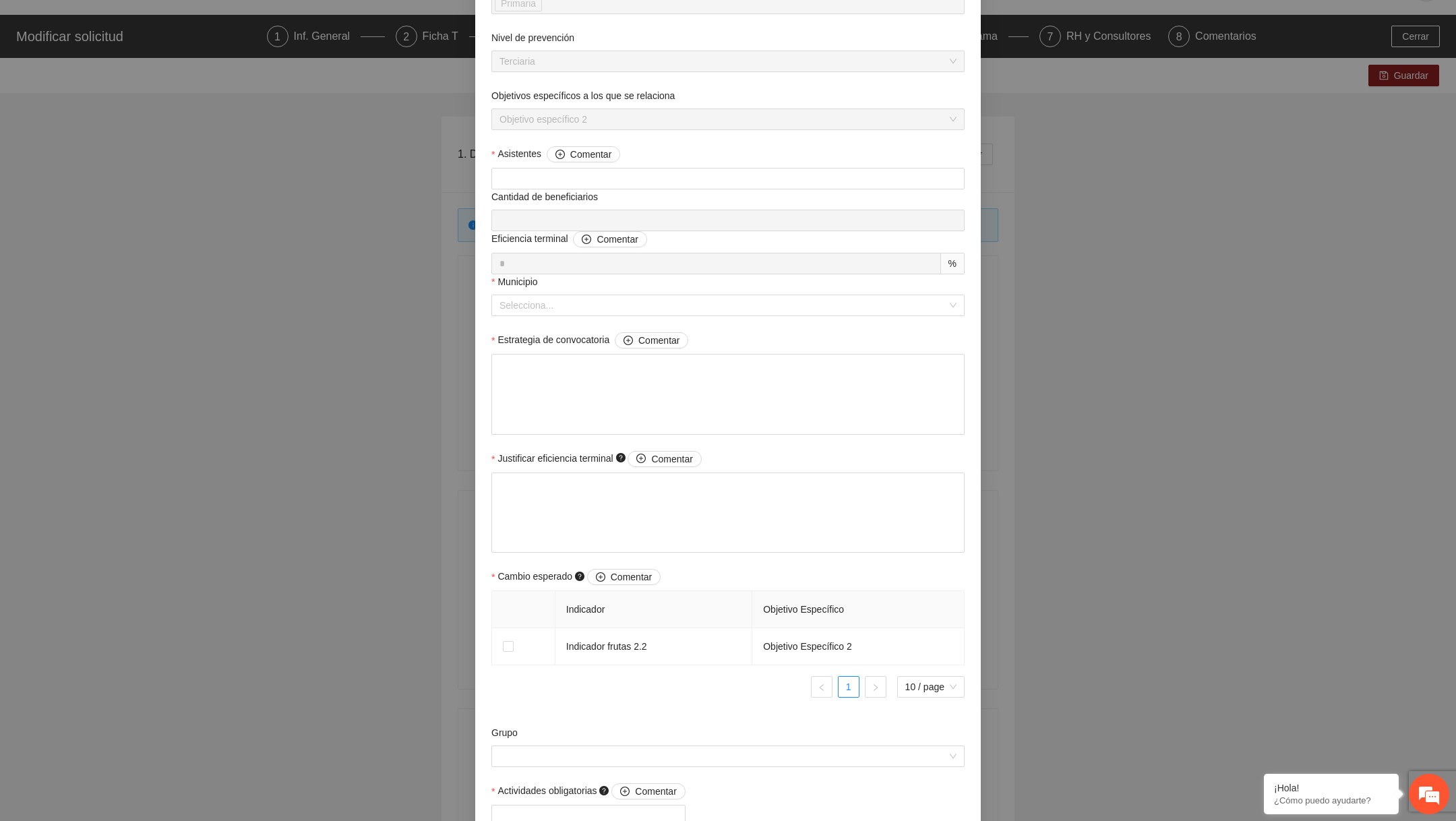
scroll to position [618, 0]
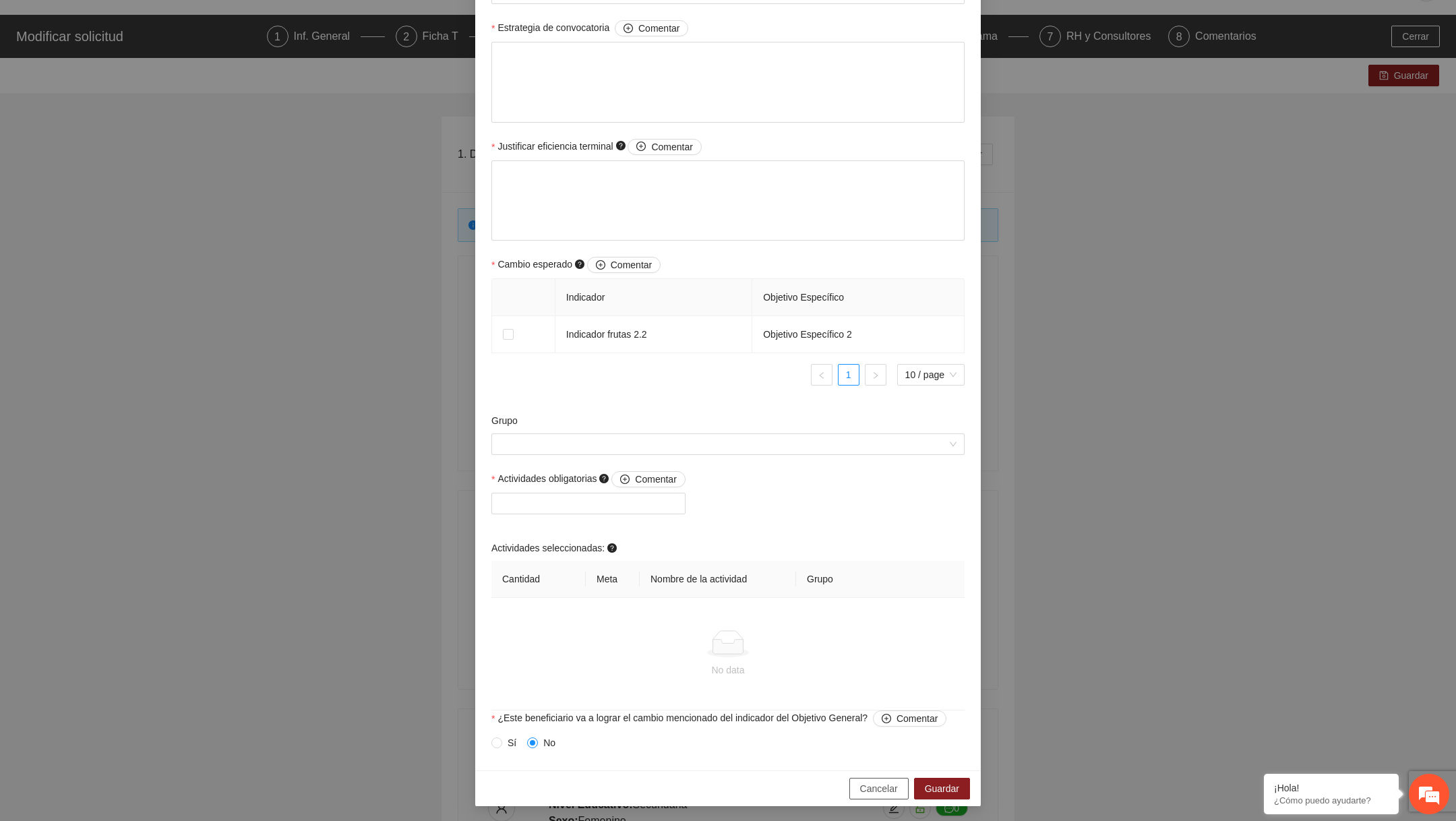
click at [865, 777] on button "Cancelar" at bounding box center [879, 788] width 60 height 22
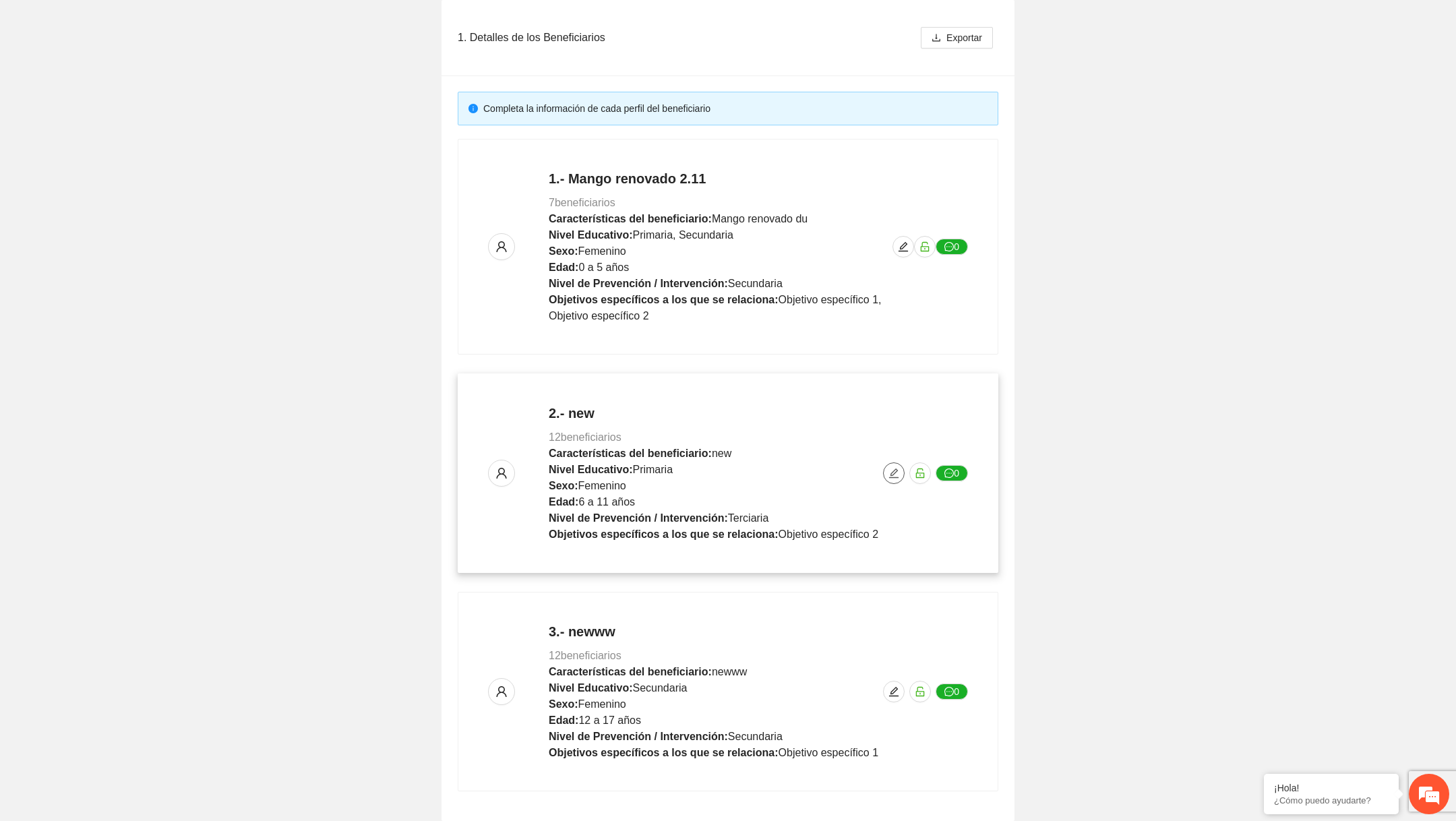
scroll to position [221, 0]
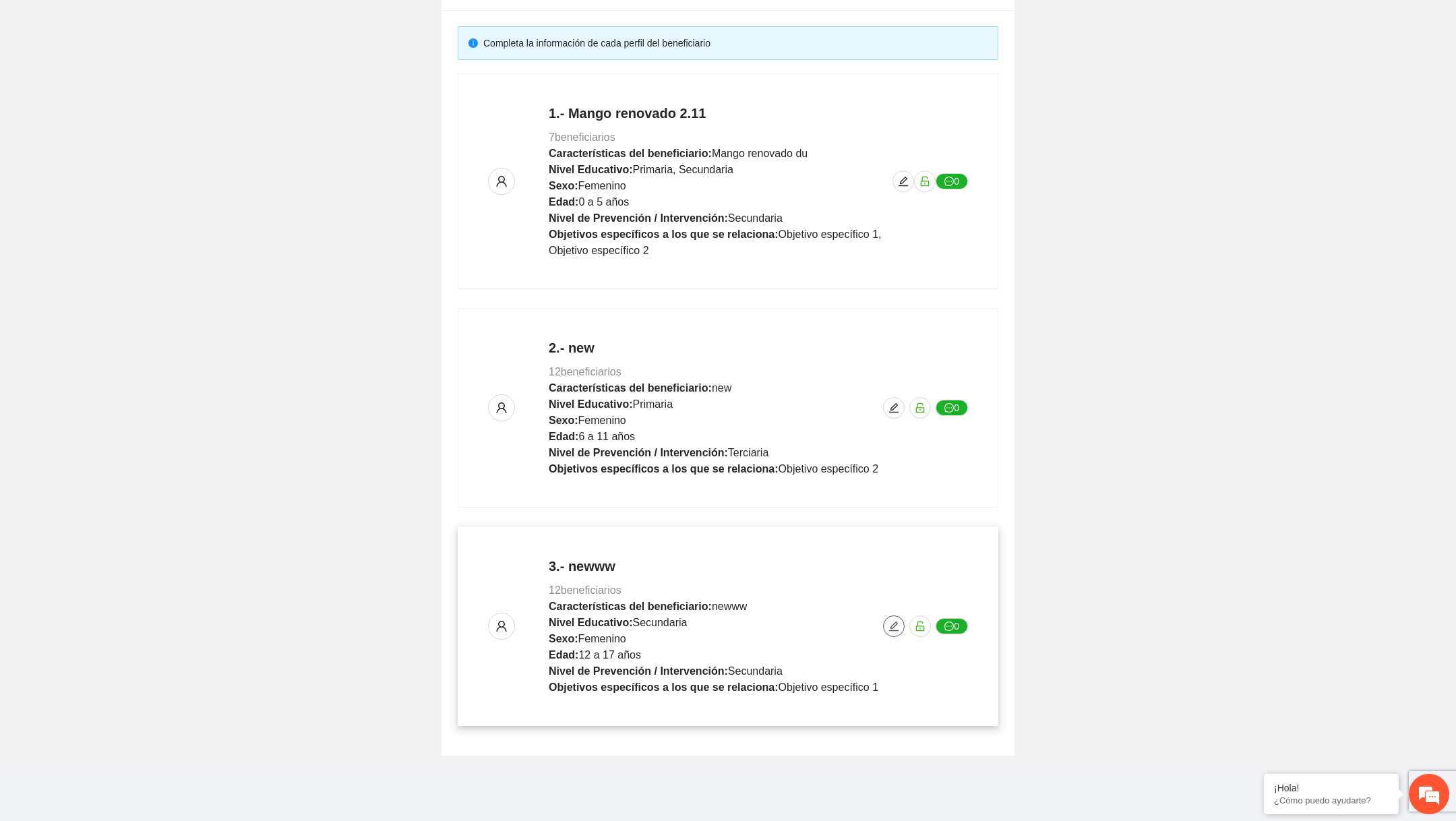
click at [891, 630] on icon "edit" at bounding box center [893, 626] width 11 height 11
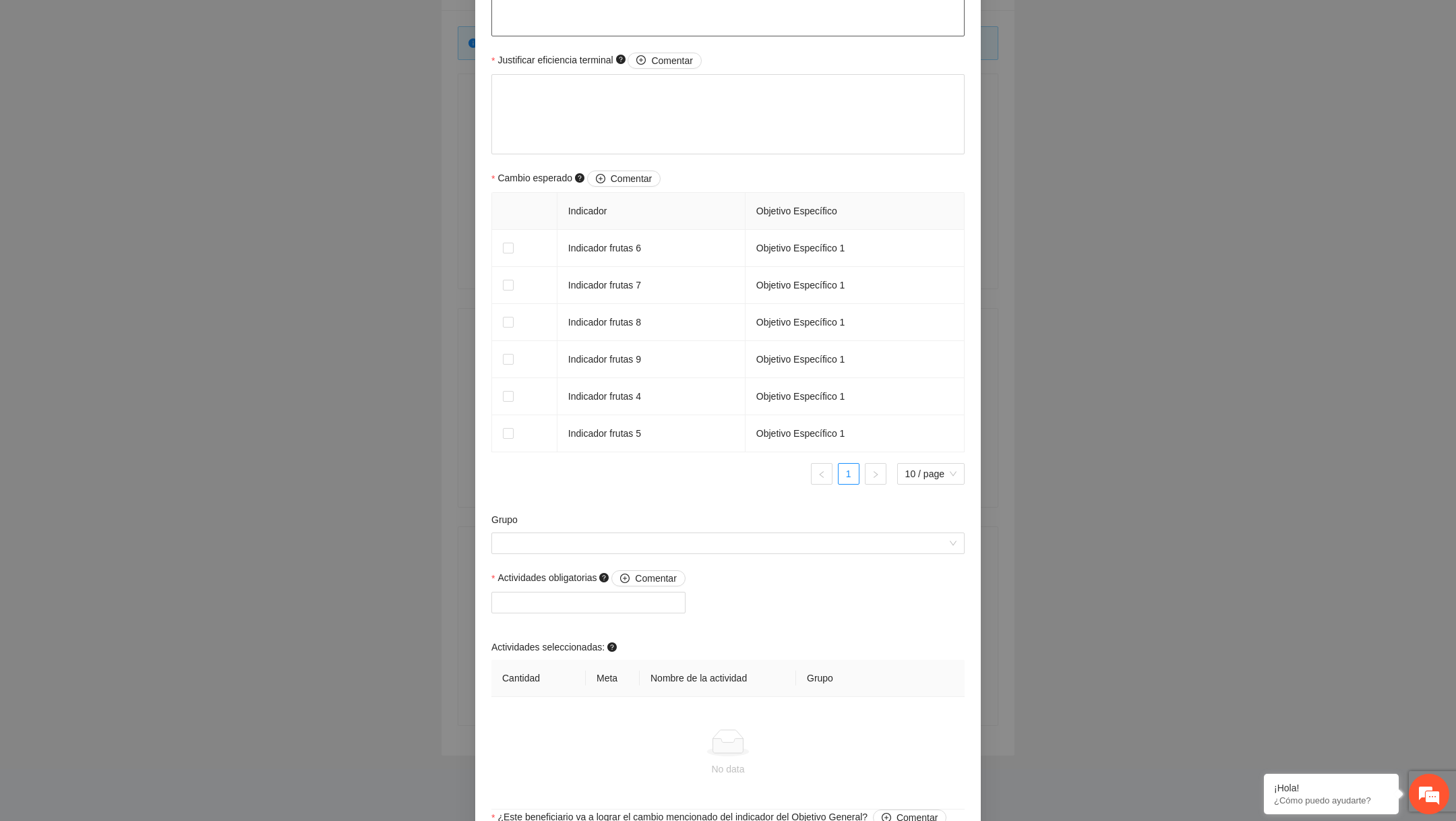
scroll to position [804, 0]
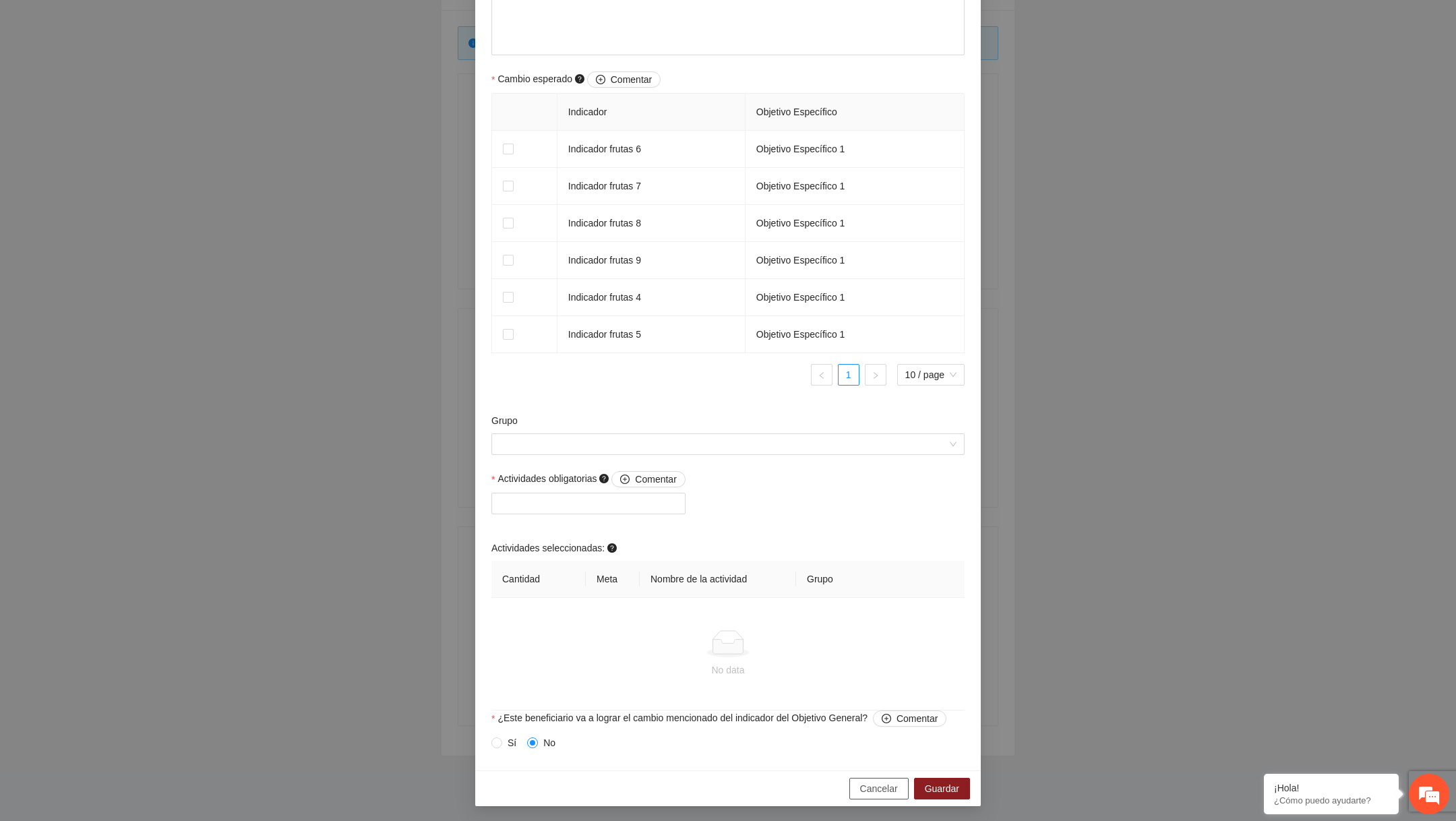
click at [897, 797] on button "Cancelar" at bounding box center [879, 788] width 60 height 22
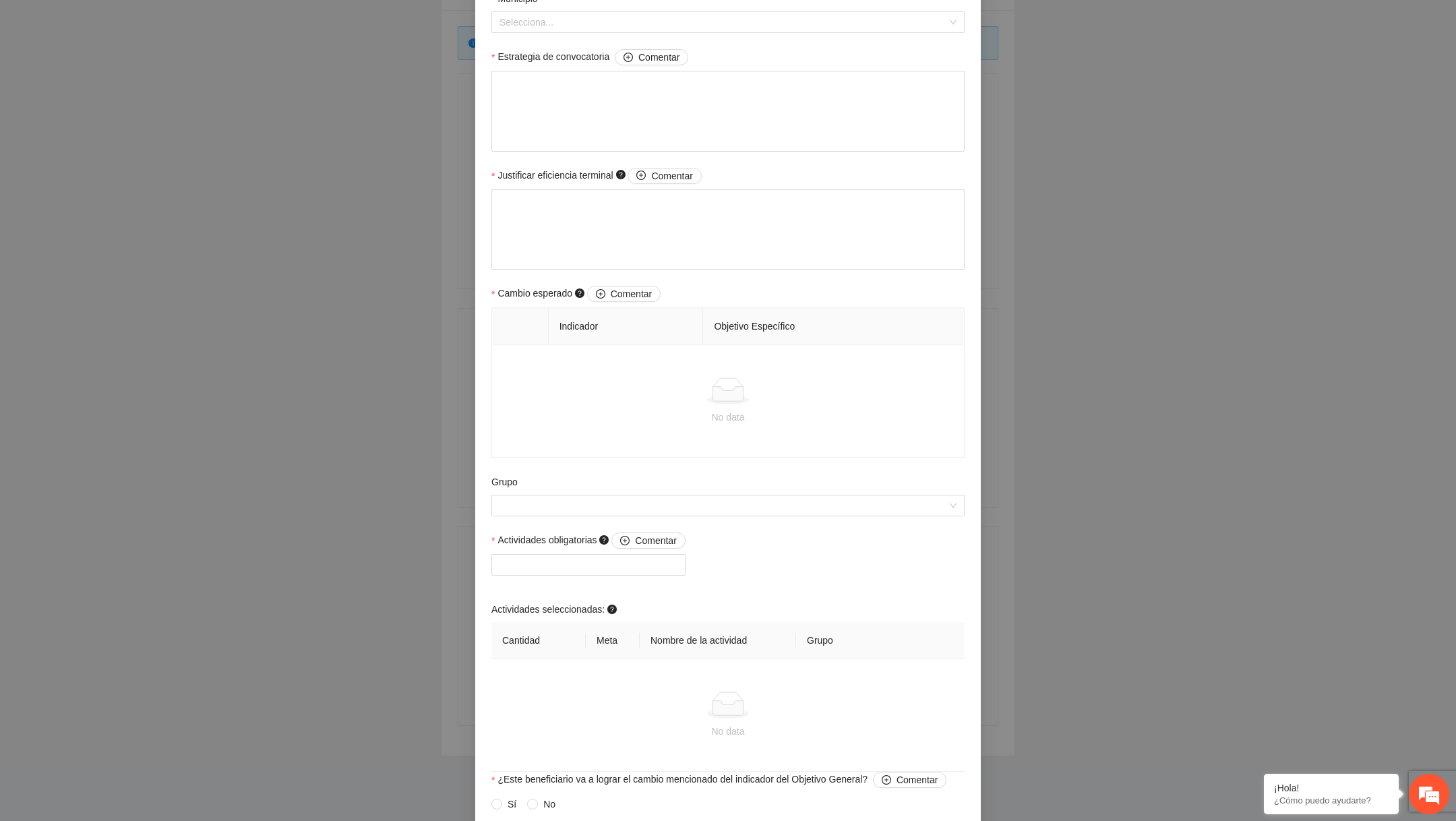
scroll to position [583, 0]
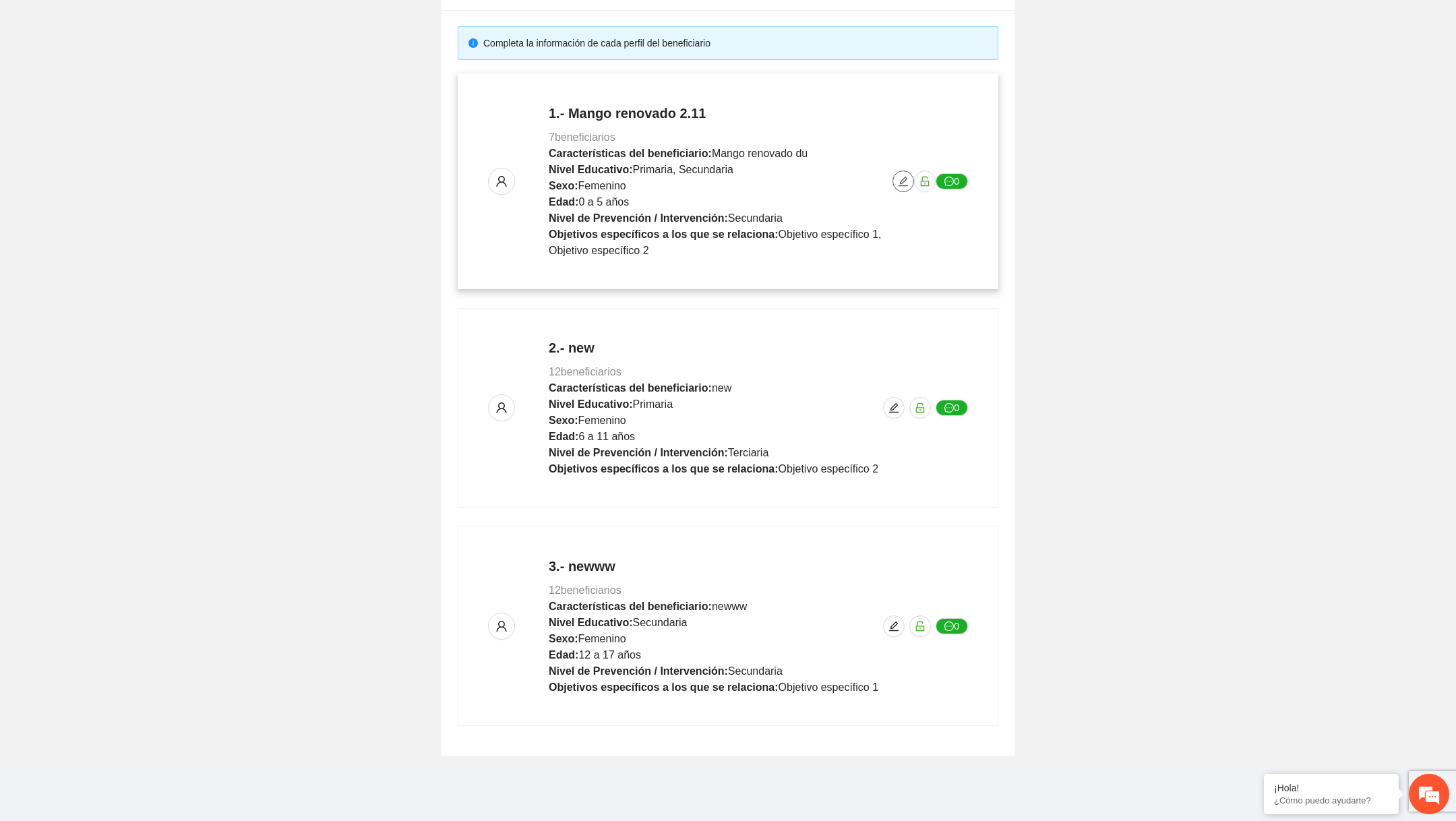
click at [906, 178] on icon "edit" at bounding box center [903, 181] width 9 height 9
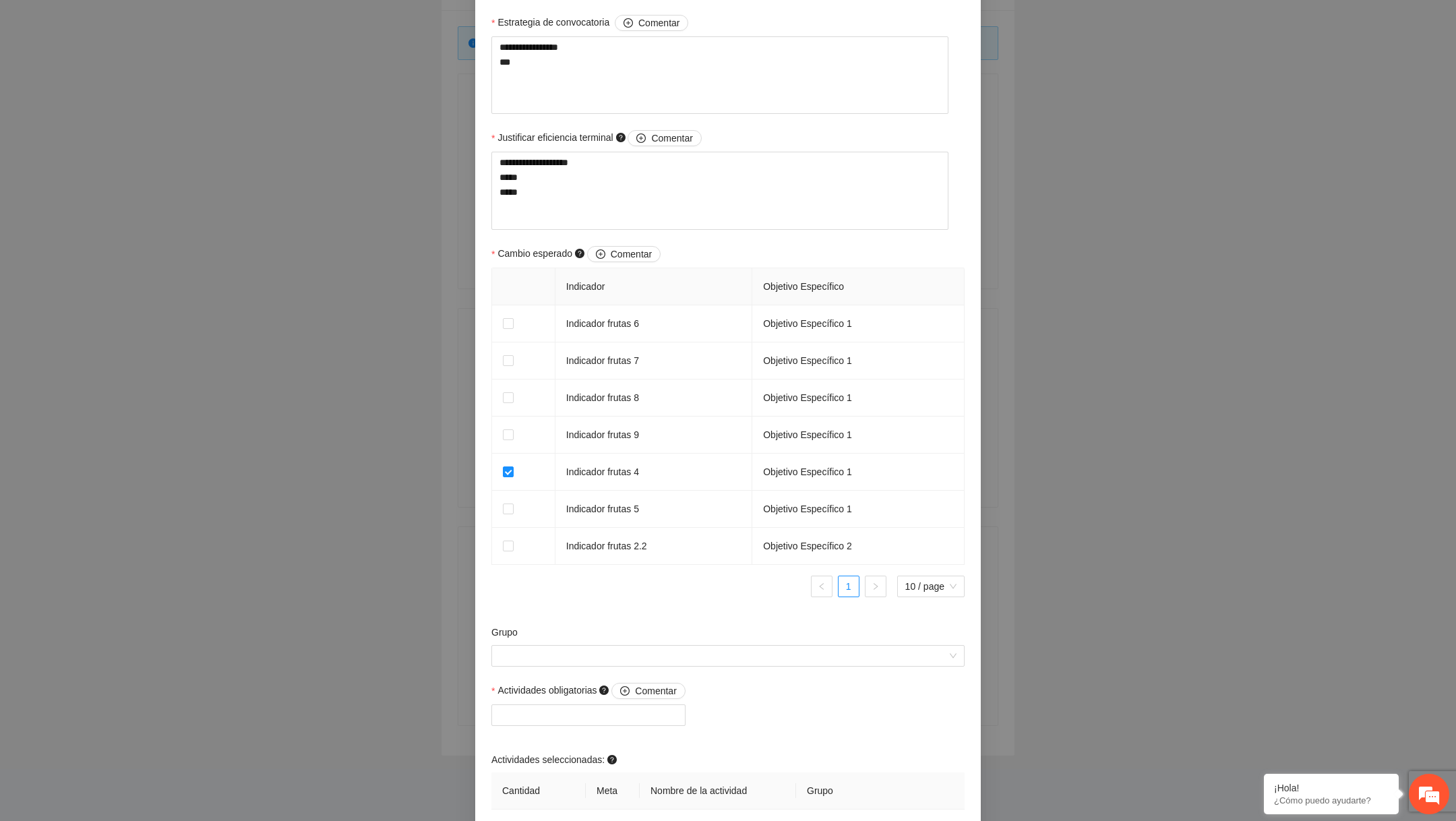
scroll to position [900, 0]
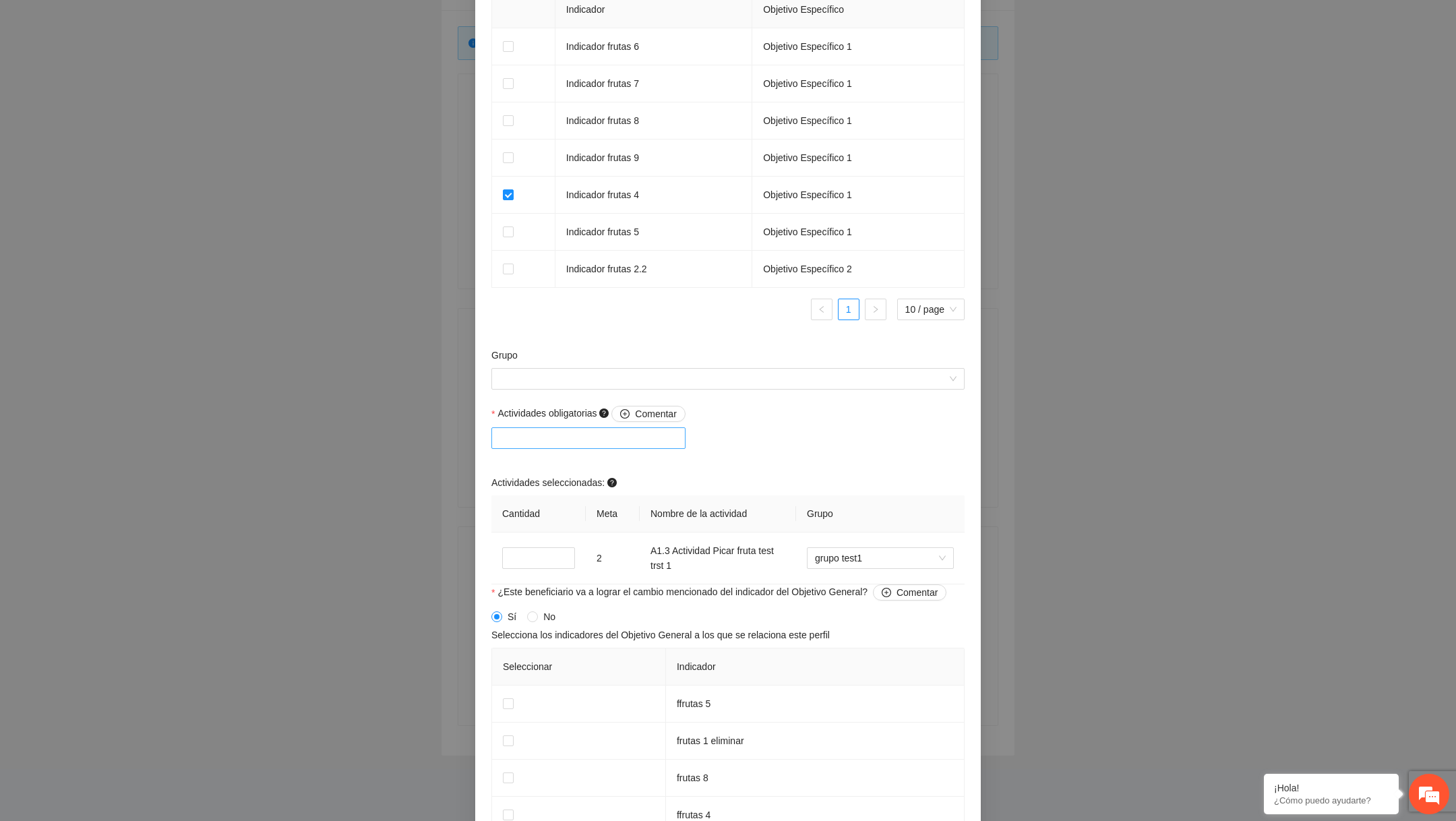
click at [625, 441] on div at bounding box center [588, 438] width 188 height 16
click at [584, 492] on div "A1.2 Actividad Licuar fruta 2" at bounding box center [591, 492] width 183 height 15
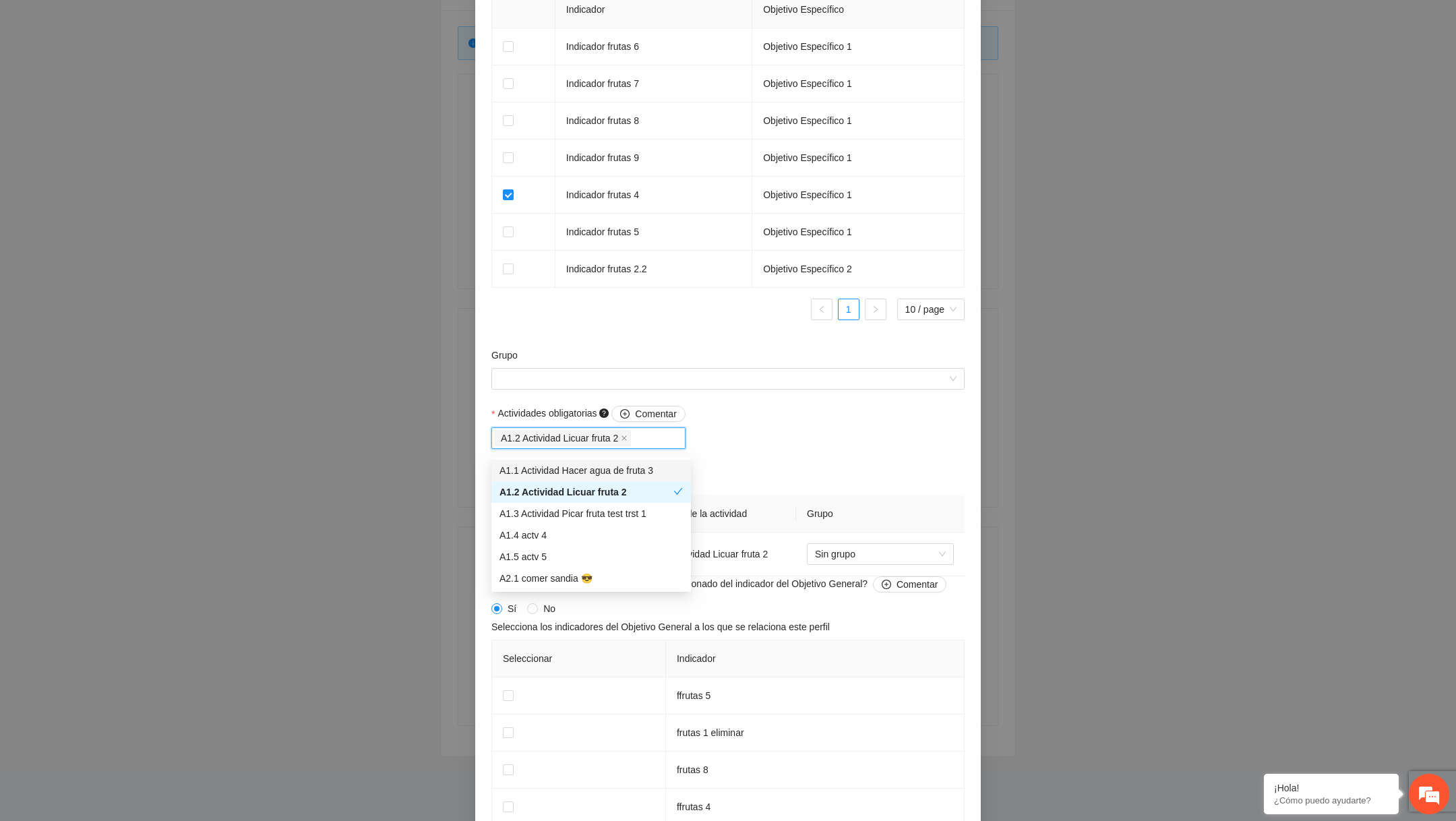
click at [777, 446] on div "Actividades obligatorias Comentar A1.2 Actividad Licuar fruta 2 Actividades sel…" at bounding box center [728, 491] width 480 height 170
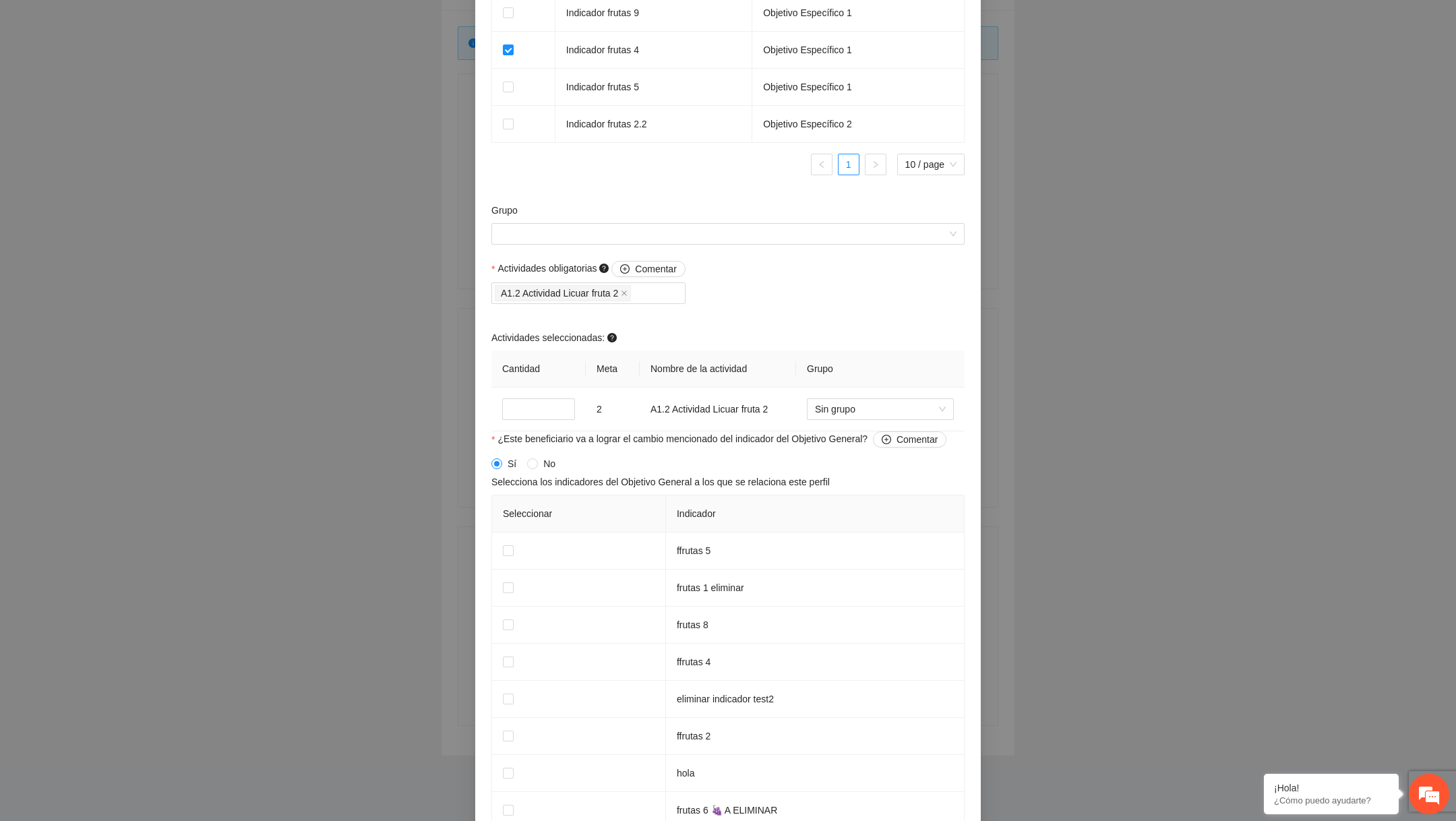
scroll to position [1169, 0]
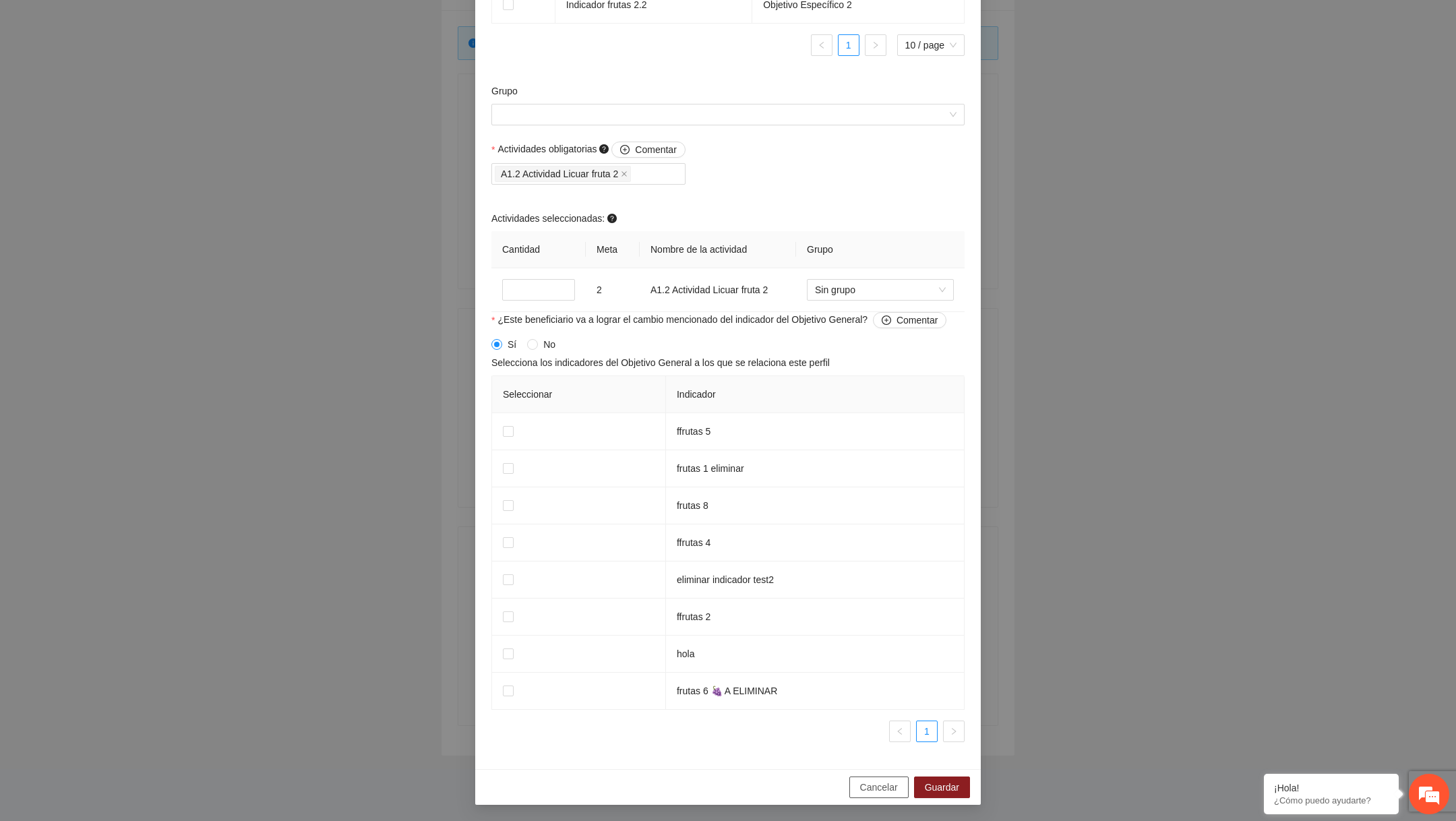
click at [863, 788] on span "Cancelar" at bounding box center [879, 787] width 38 height 15
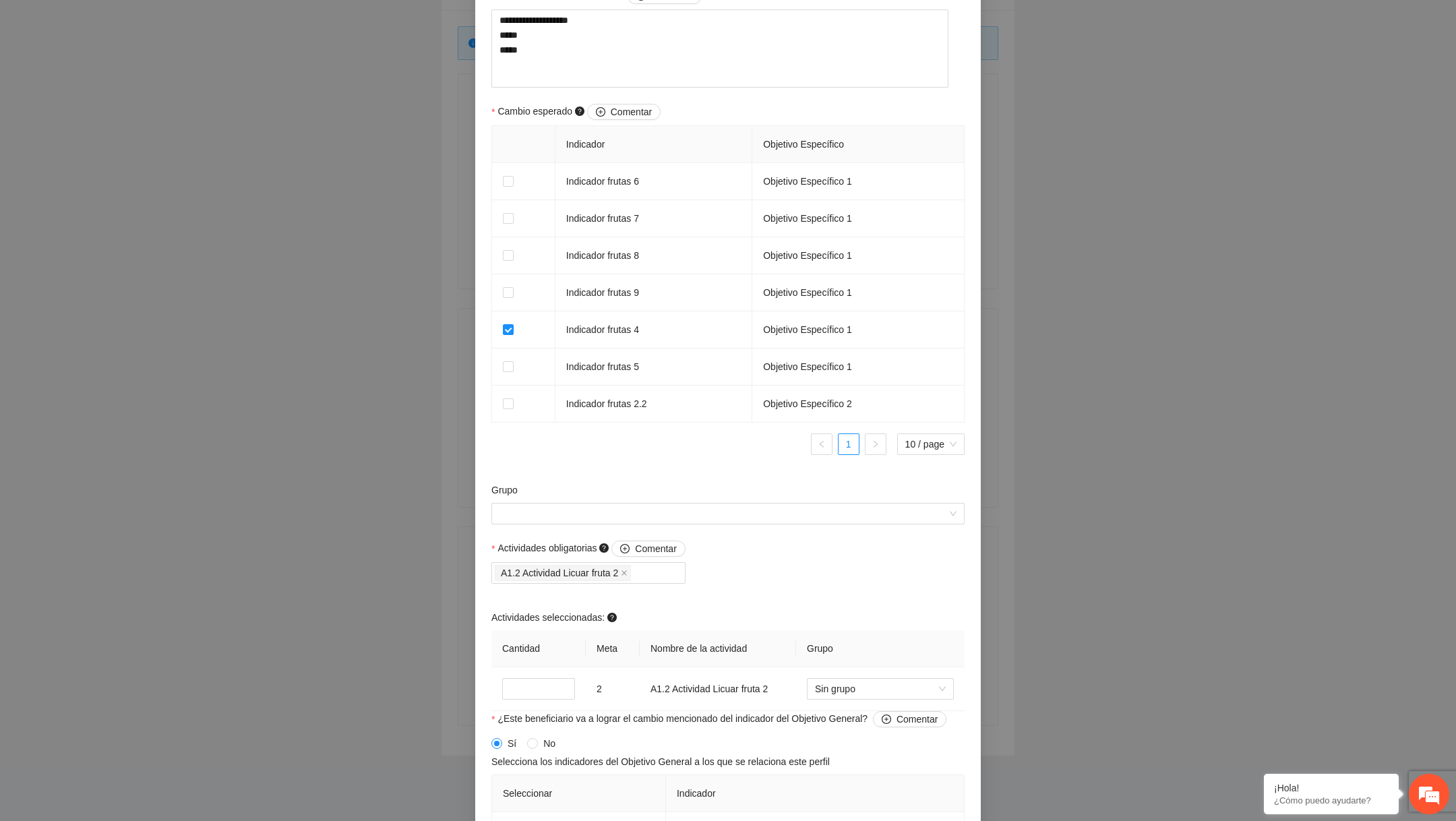
scroll to position [752, 0]
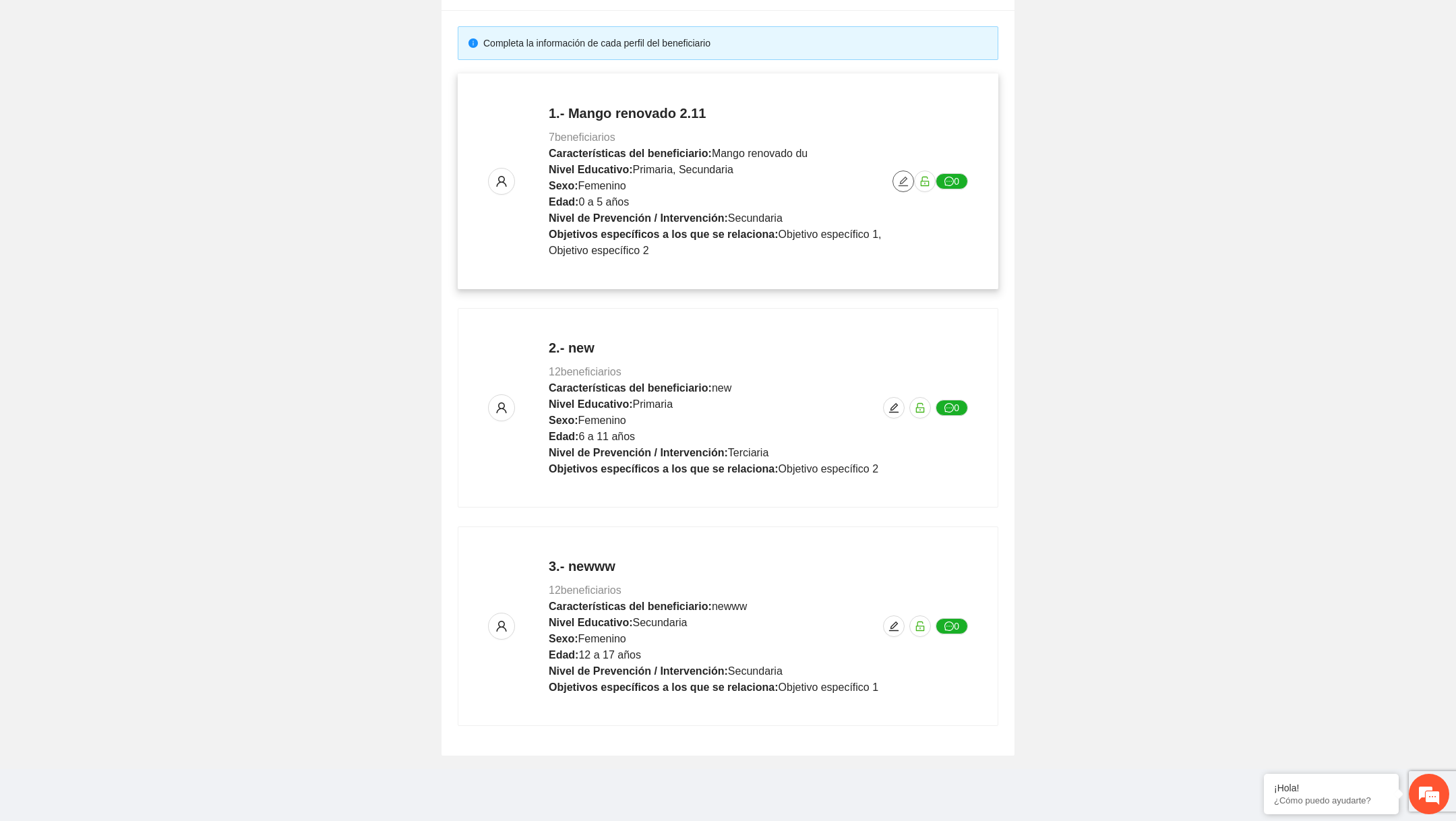
click at [909, 180] on span "edit" at bounding box center [903, 181] width 20 height 11
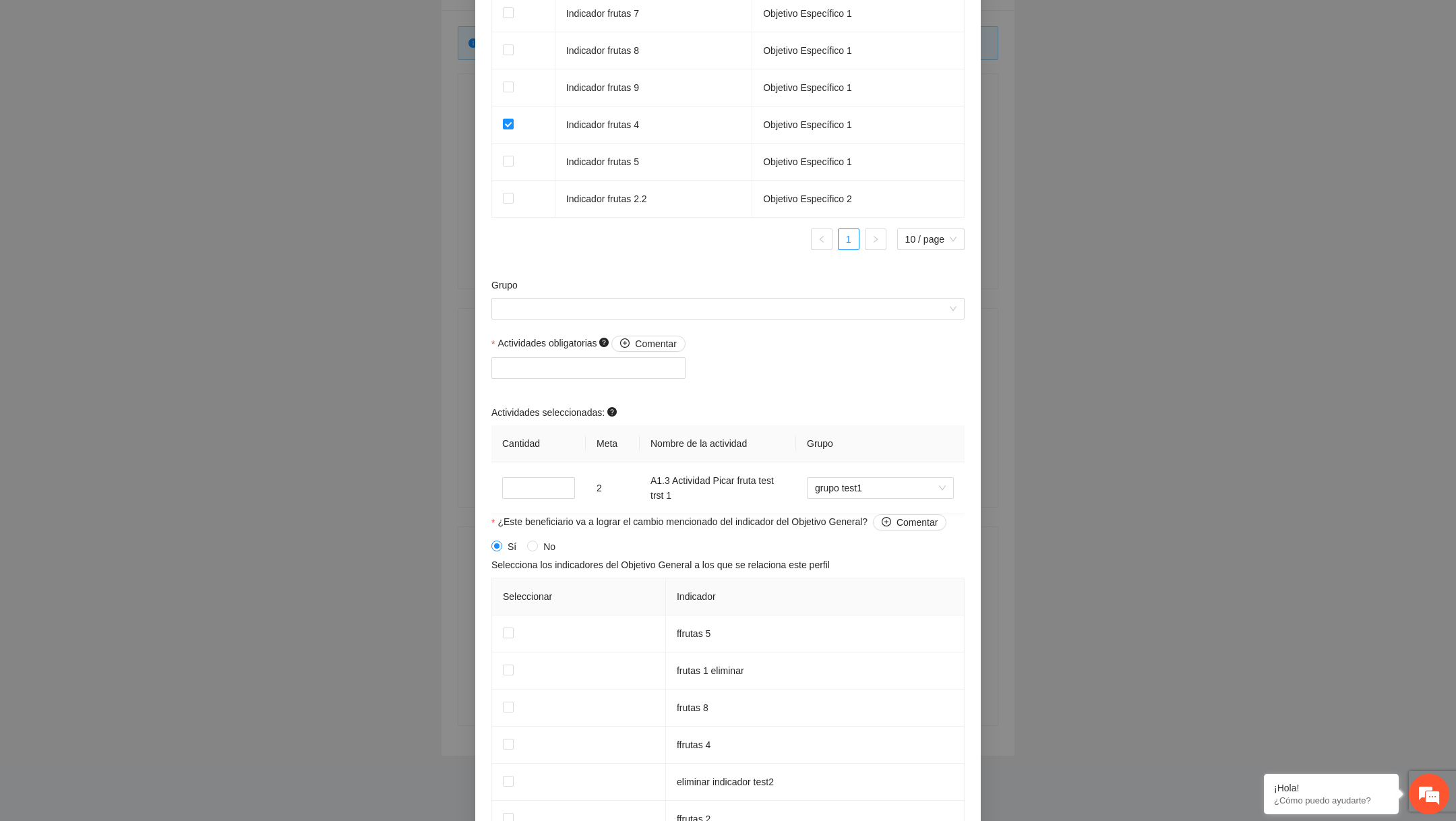
scroll to position [933, 0]
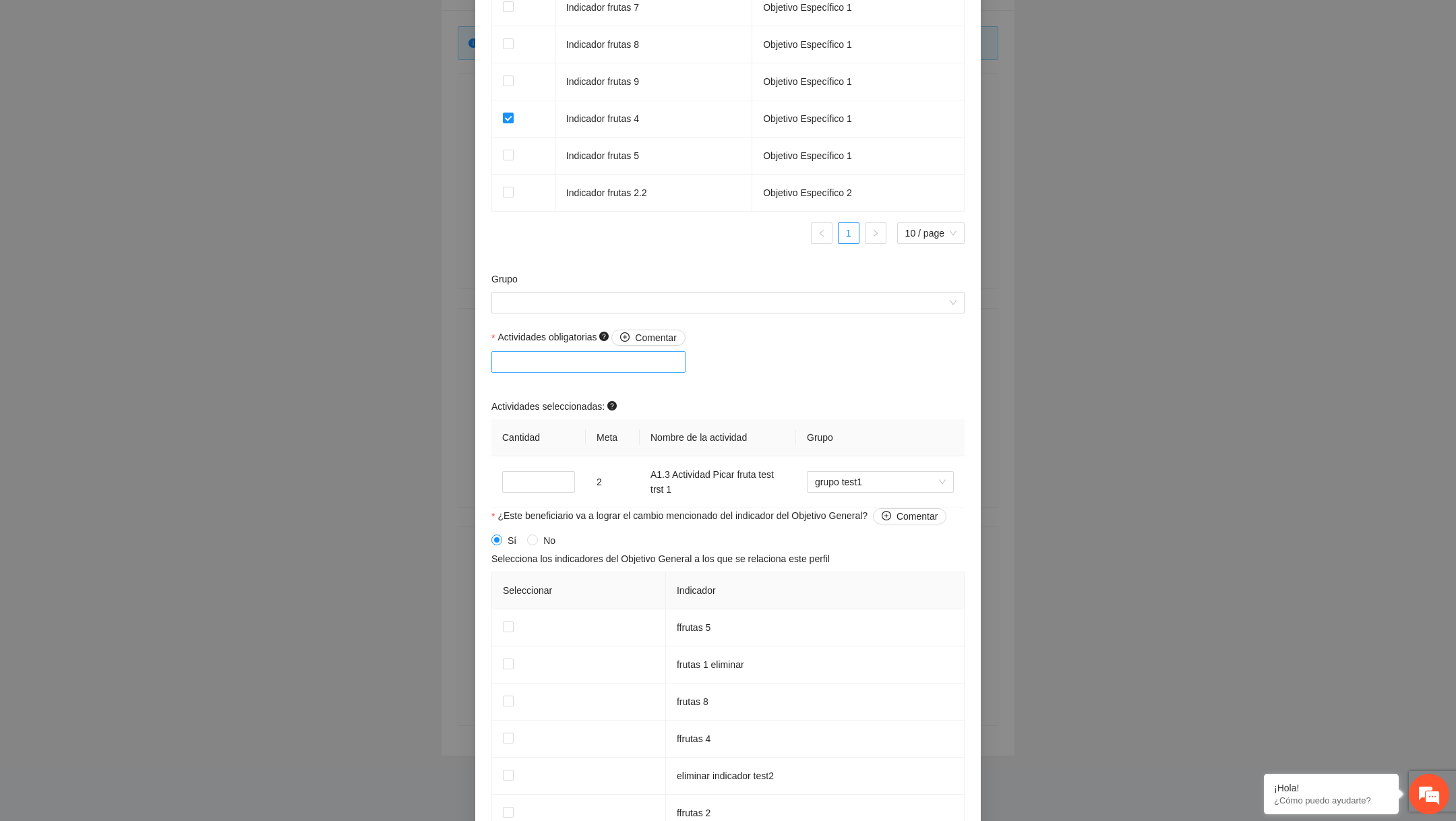
click at [650, 370] on div at bounding box center [588, 362] width 188 height 16
click at [570, 536] on div "A2.1 comer sandia 😎" at bounding box center [591, 546] width 199 height 22
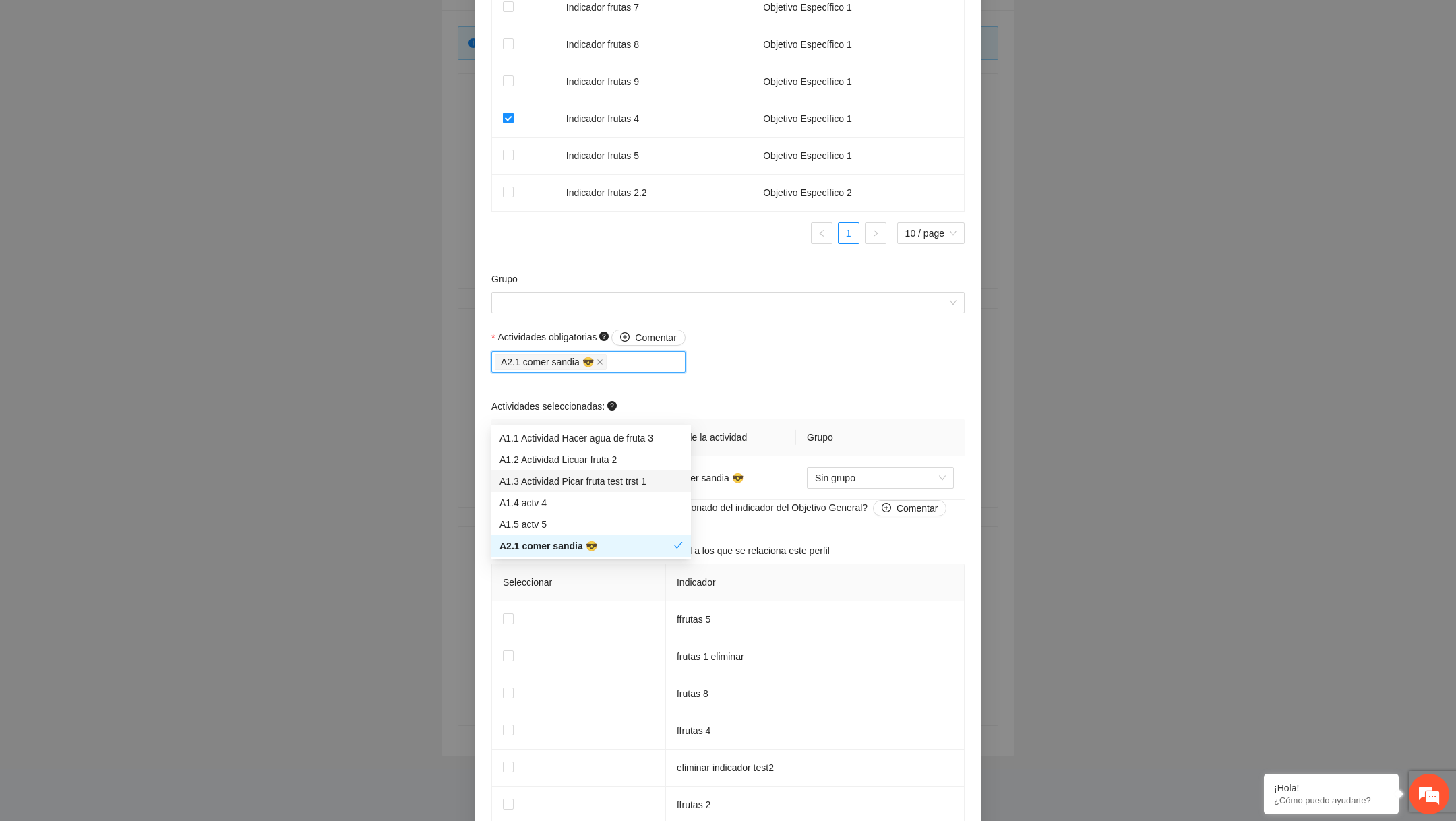
click at [812, 433] on div "Actividades obligatorias Comentar A2.1 comer sandia 😎 Actividades seleccionadas…" at bounding box center [728, 414] width 480 height 170
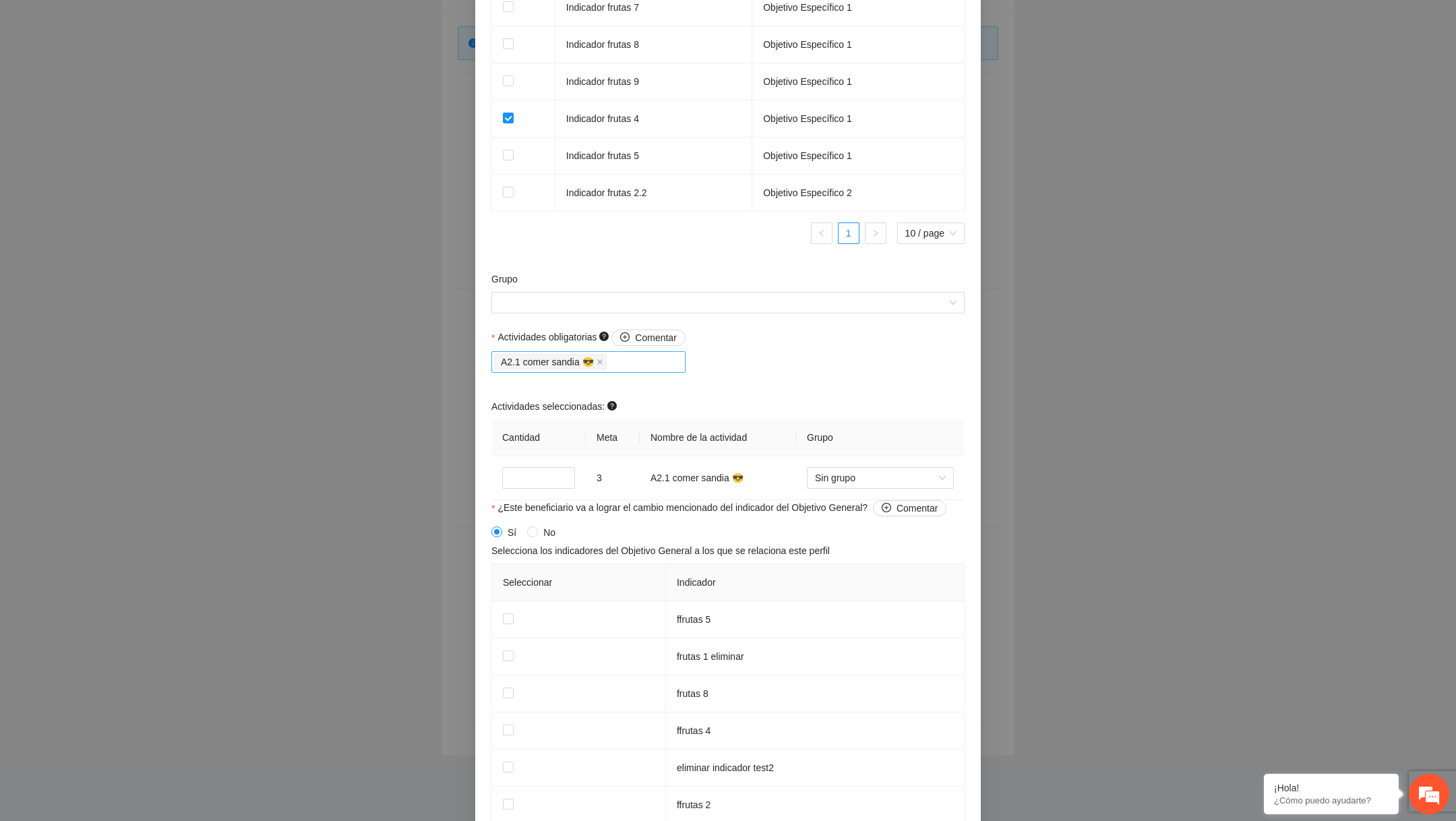
click at [639, 372] on div "A2.1 comer sandia 😎" at bounding box center [588, 362] width 188 height 19
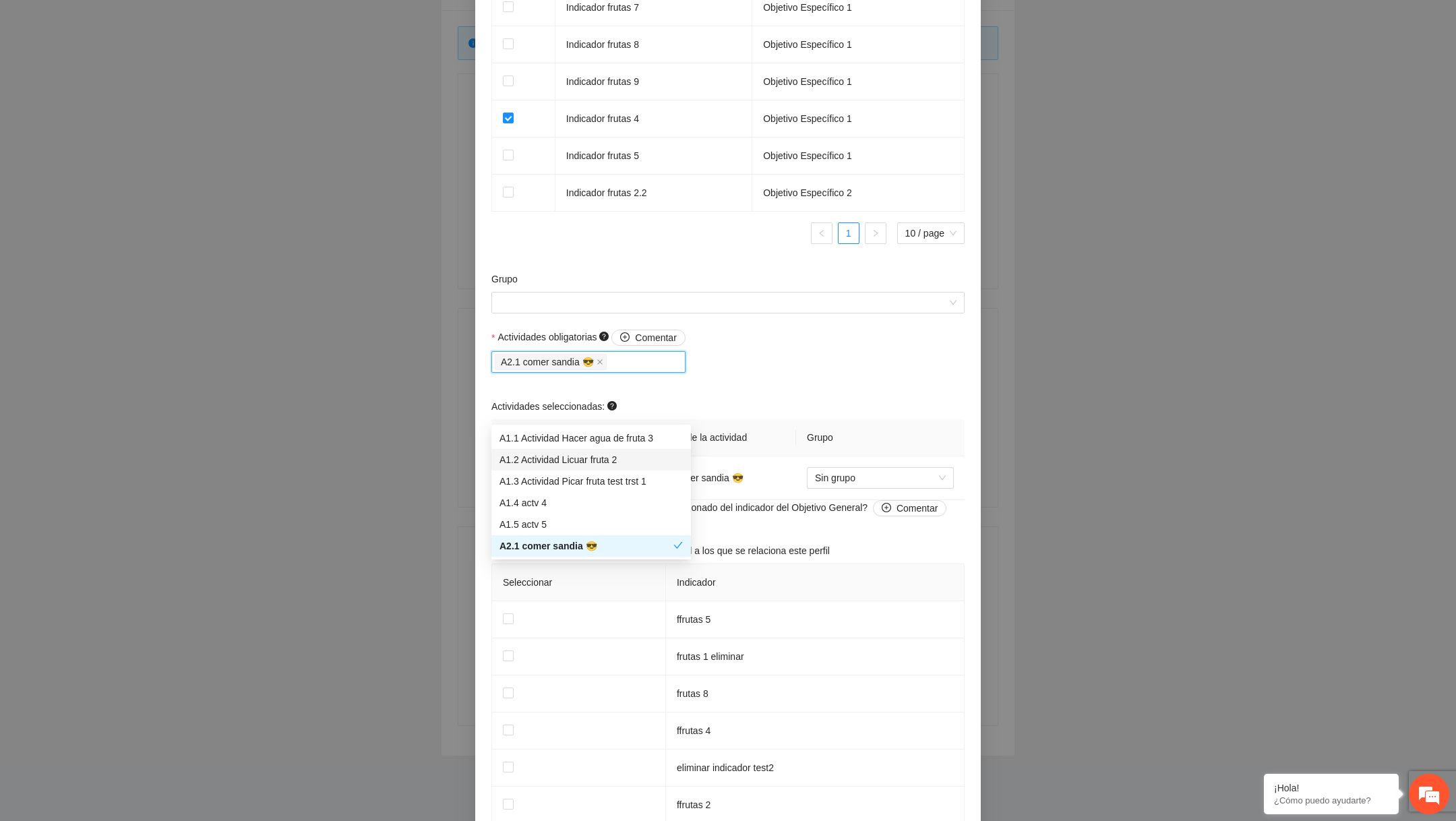
click at [608, 458] on div "A1.2 Actividad Licuar fruta 2" at bounding box center [591, 460] width 183 height 15
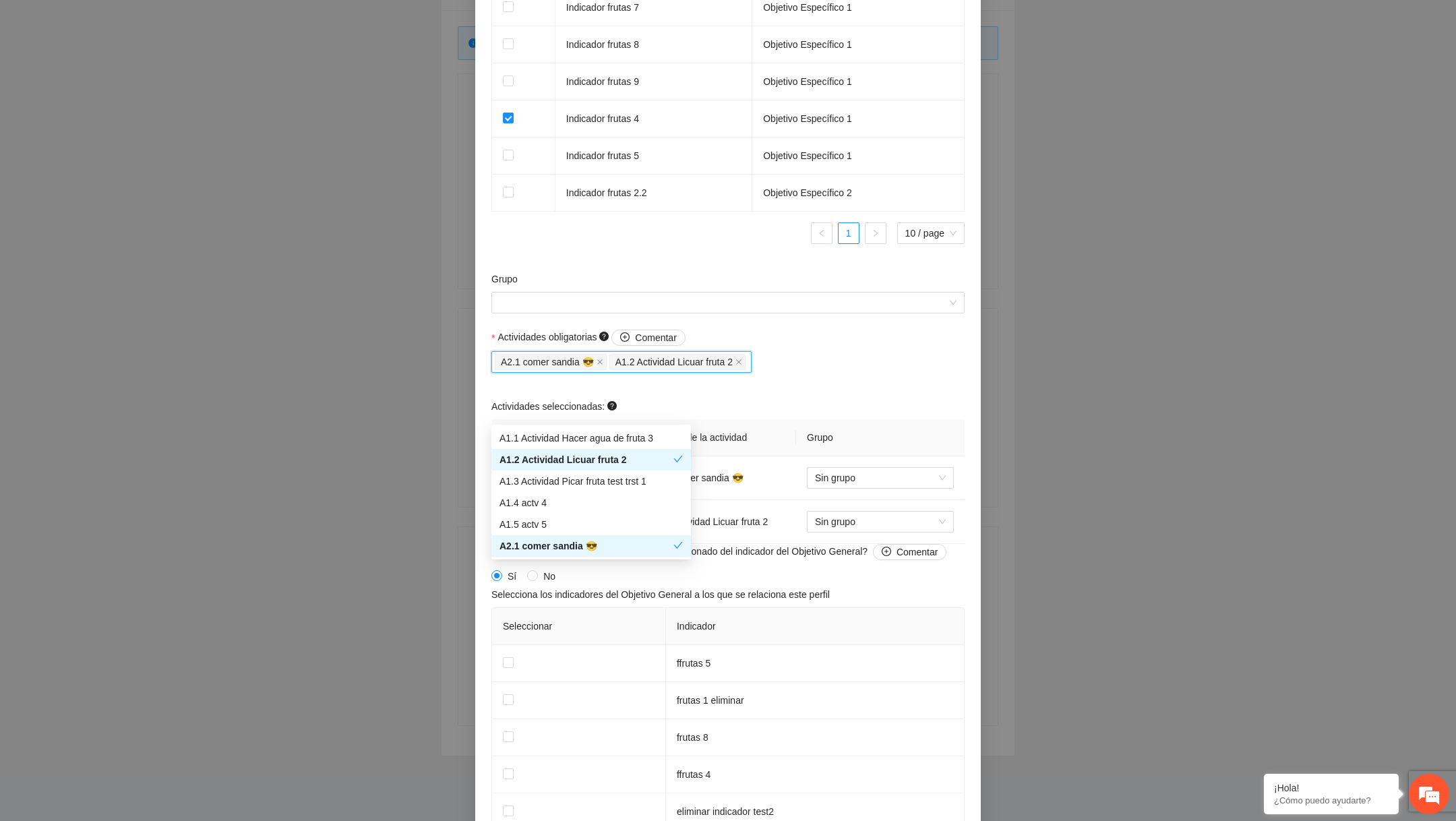
click at [855, 427] on div "Actividades obligatorias Comentar A2.1 comer sandia 😎 A1.2 Actividad Licuar fru…" at bounding box center [728, 436] width 480 height 215
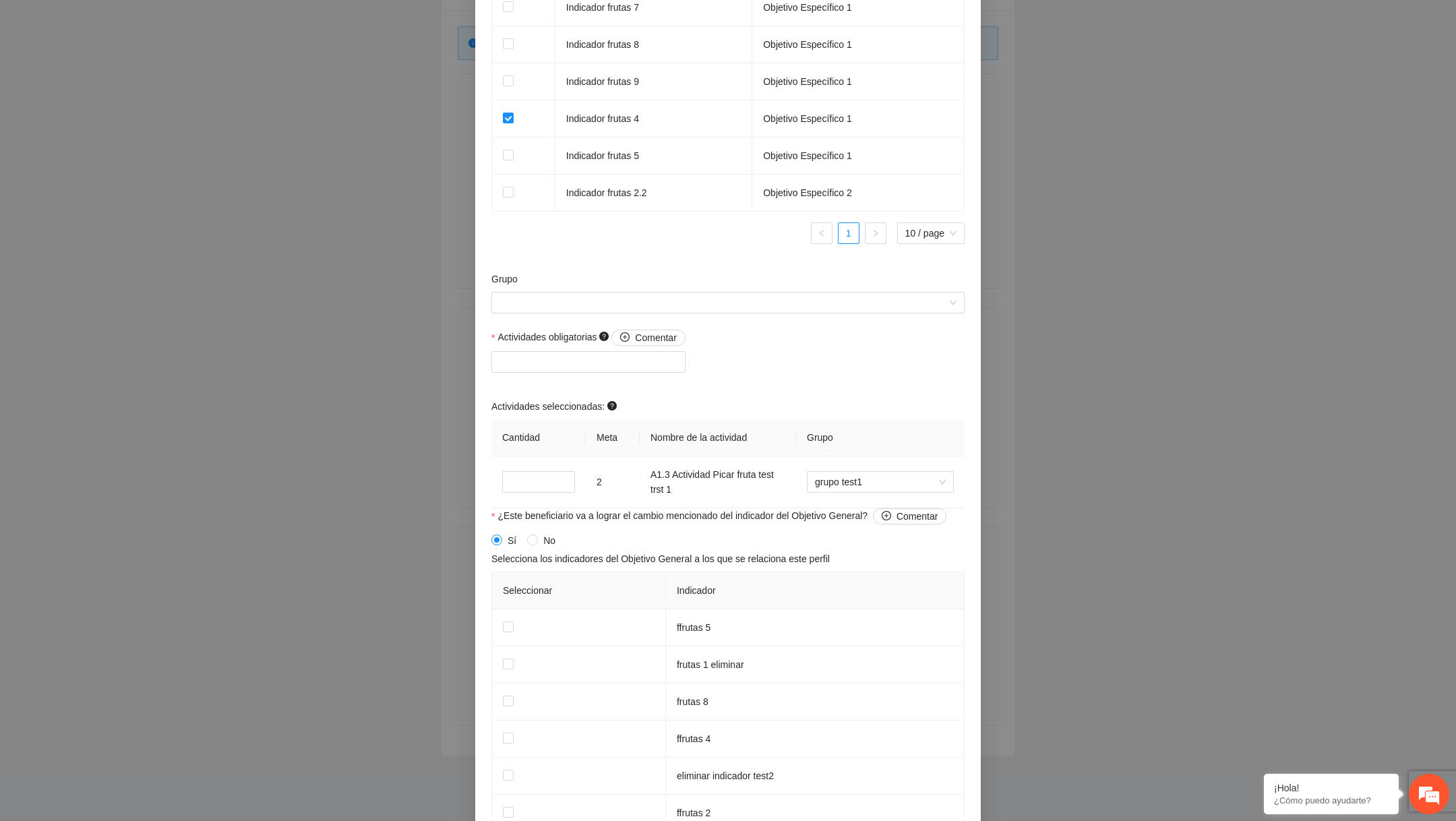
click at [321, 398] on div "**********" at bounding box center [728, 410] width 1456 height 821
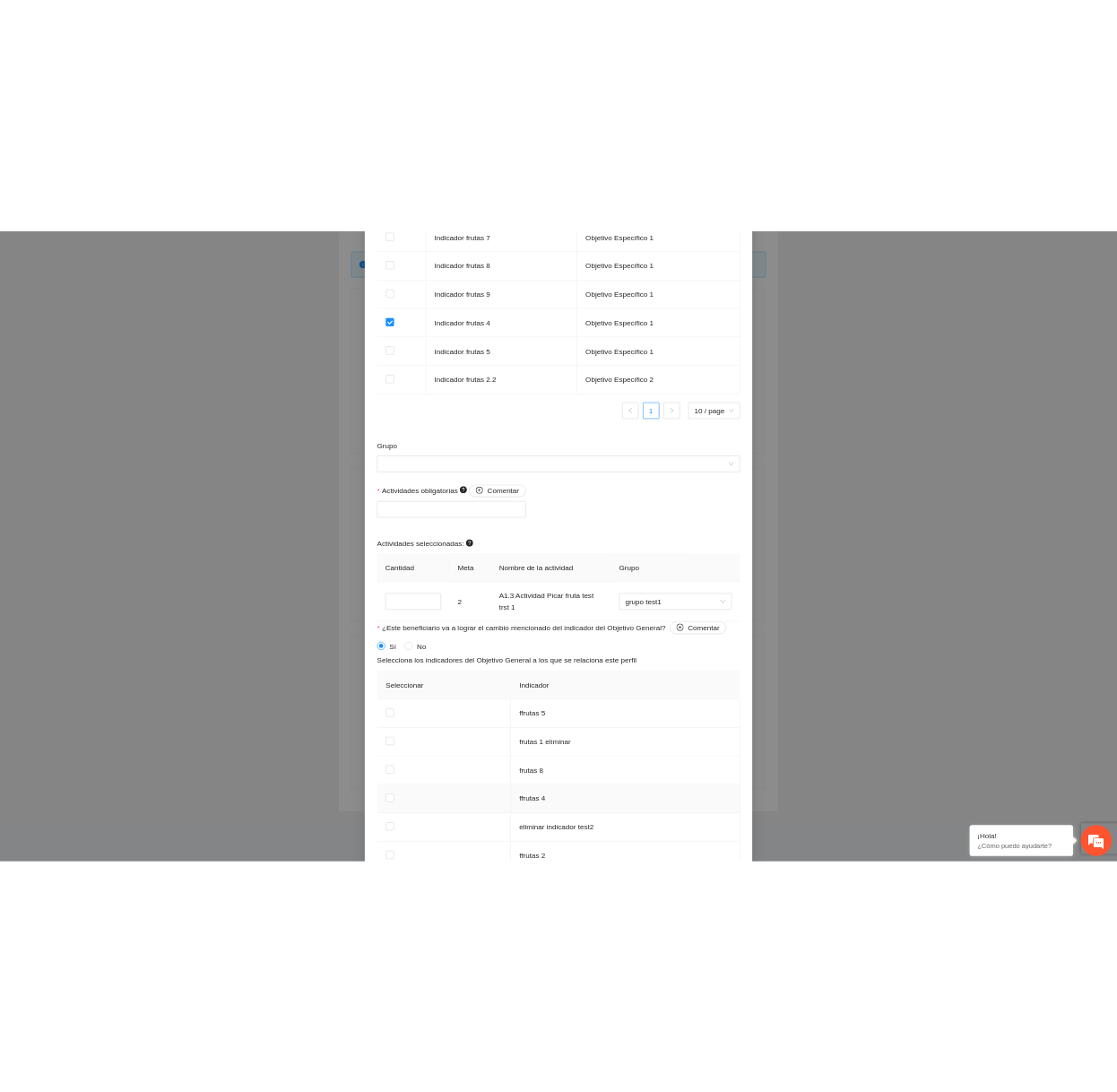
scroll to position [351, 0]
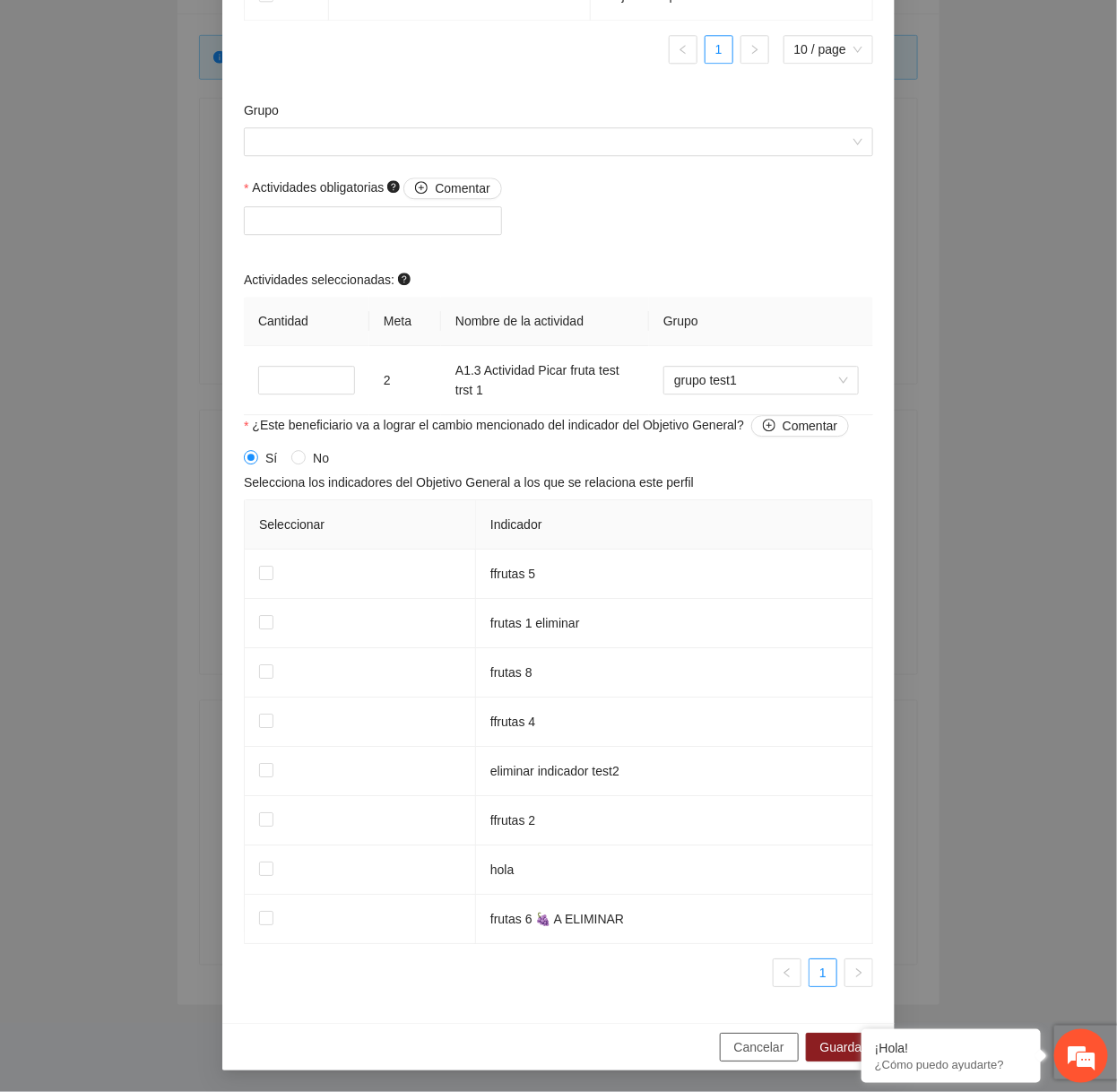
click at [746, 1049] on span "Cancelar" at bounding box center [759, 1047] width 50 height 19
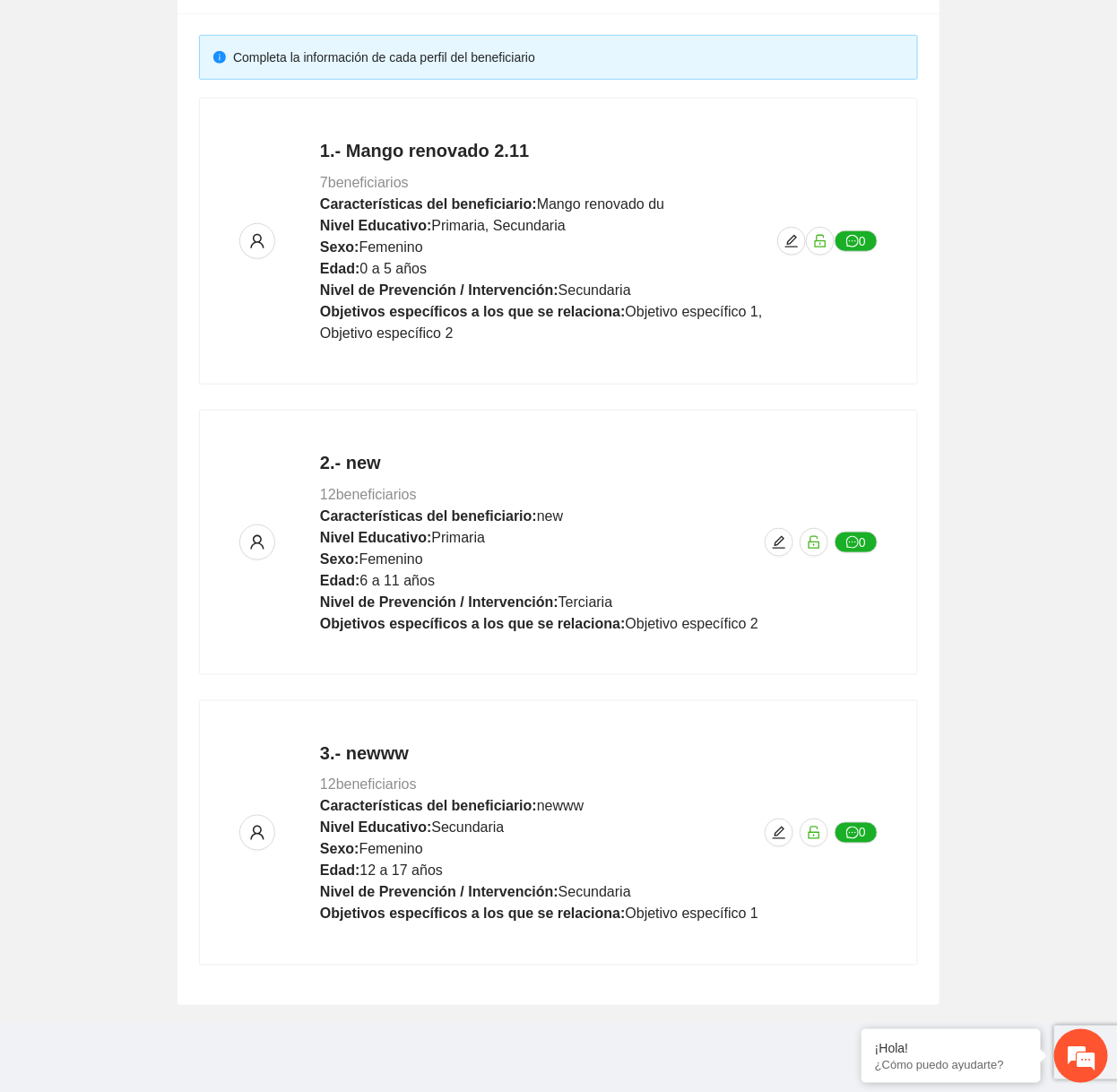
scroll to position [1000, 0]
click at [788, 234] on icon "edit" at bounding box center [791, 241] width 15 height 15
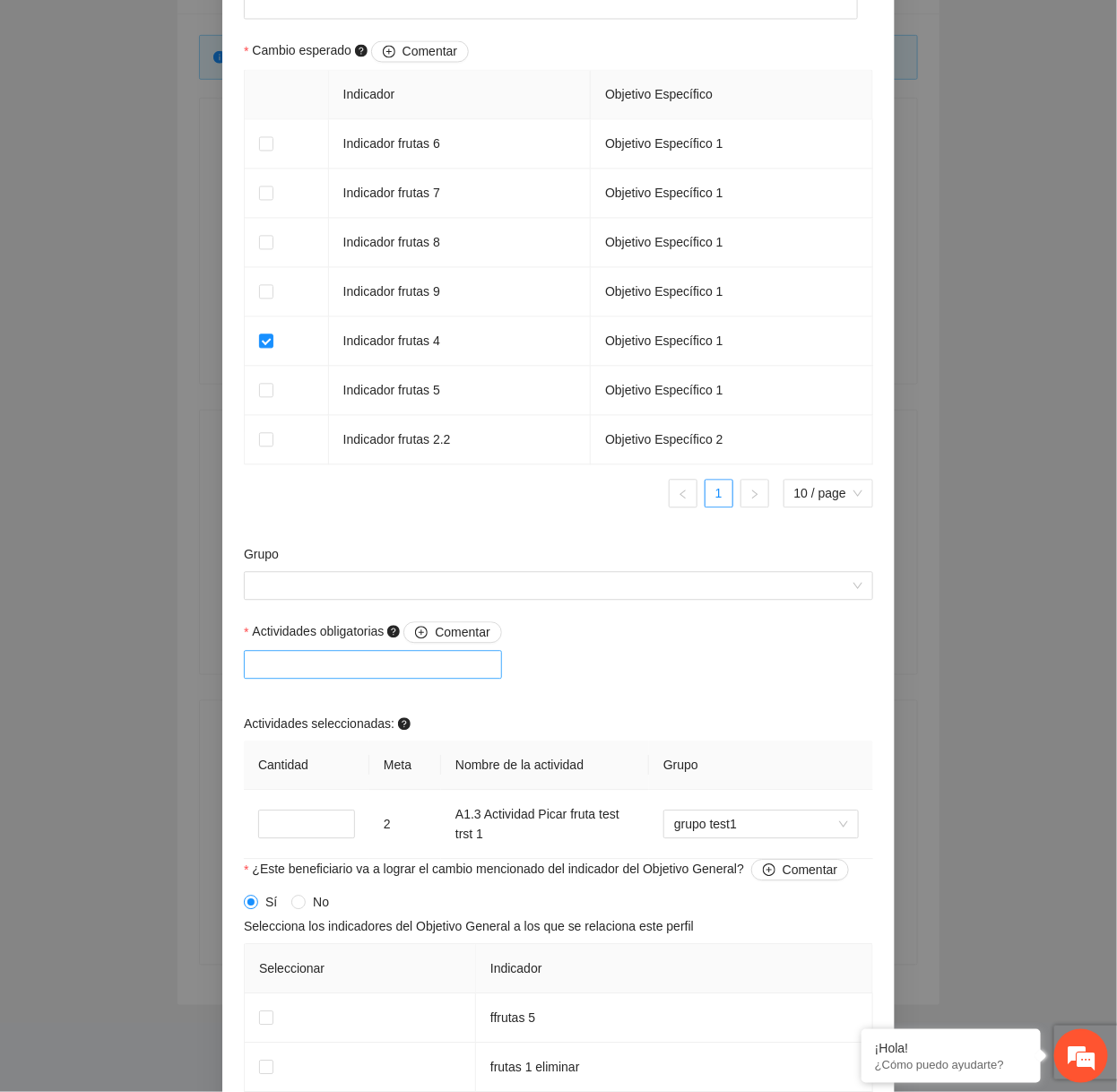
scroll to position [1121, 0]
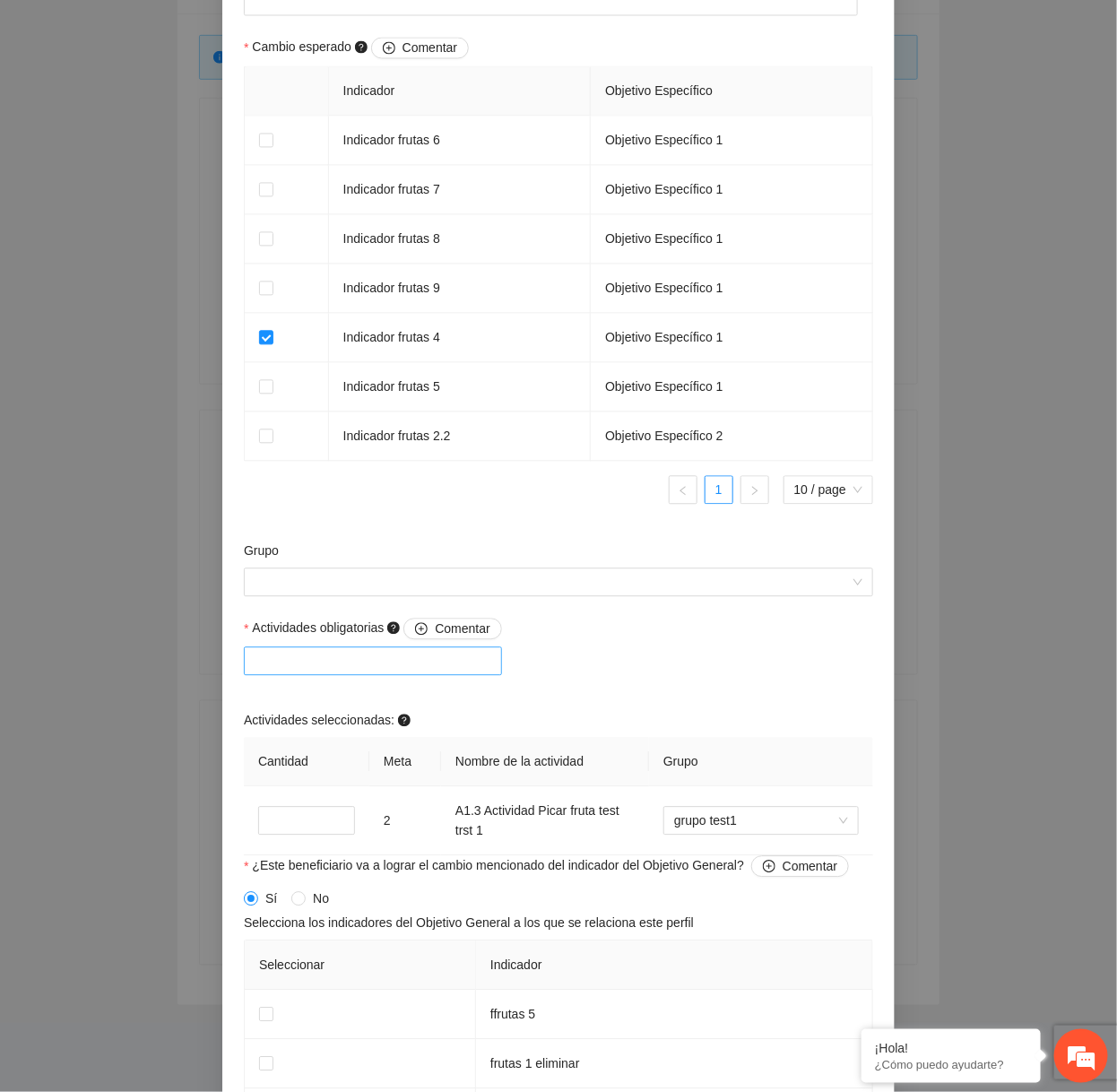
click at [434, 664] on div at bounding box center [373, 661] width 250 height 21
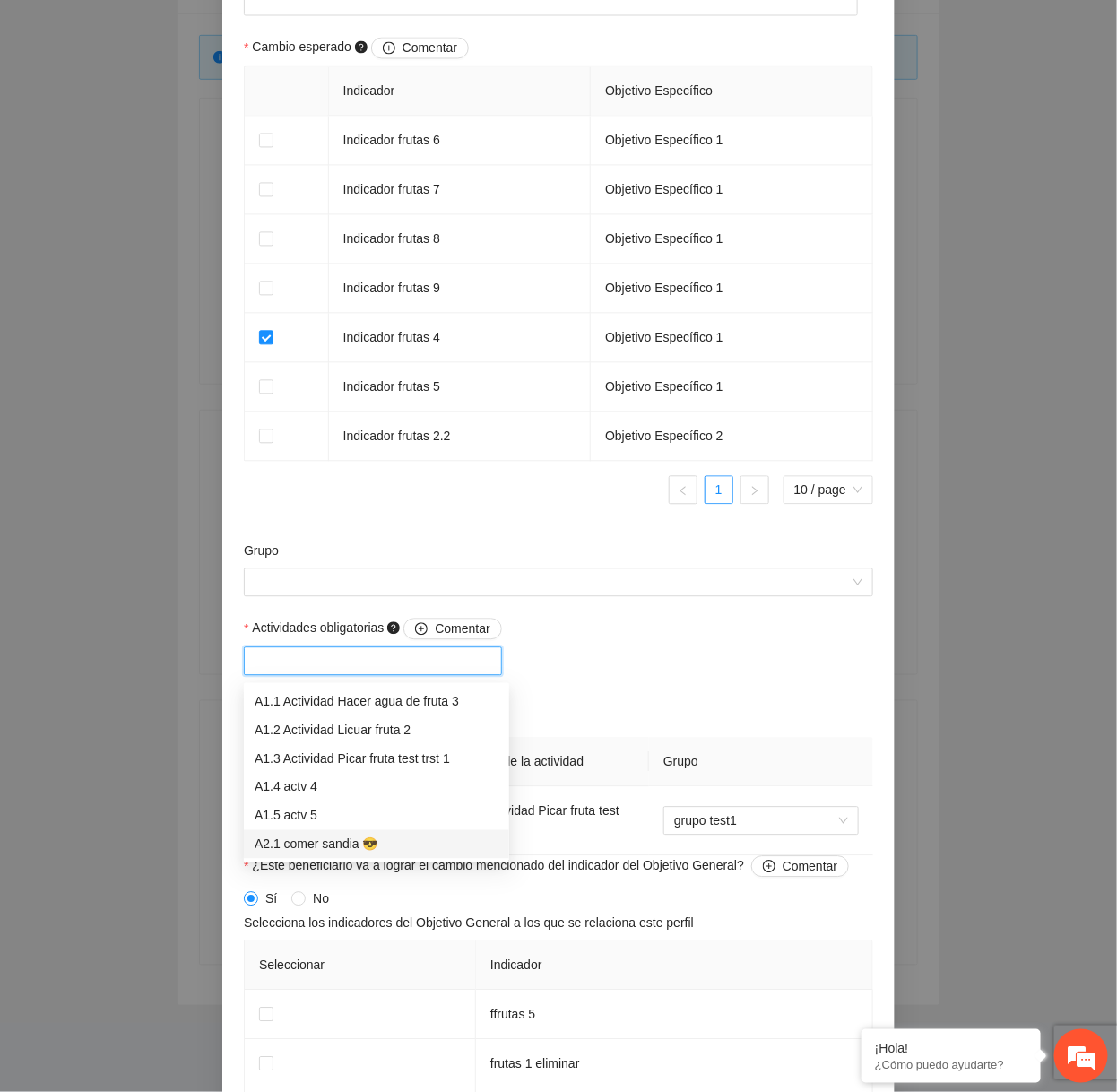
click at [311, 846] on div "A2.1 comer sandia 😎" at bounding box center [376, 844] width 244 height 19
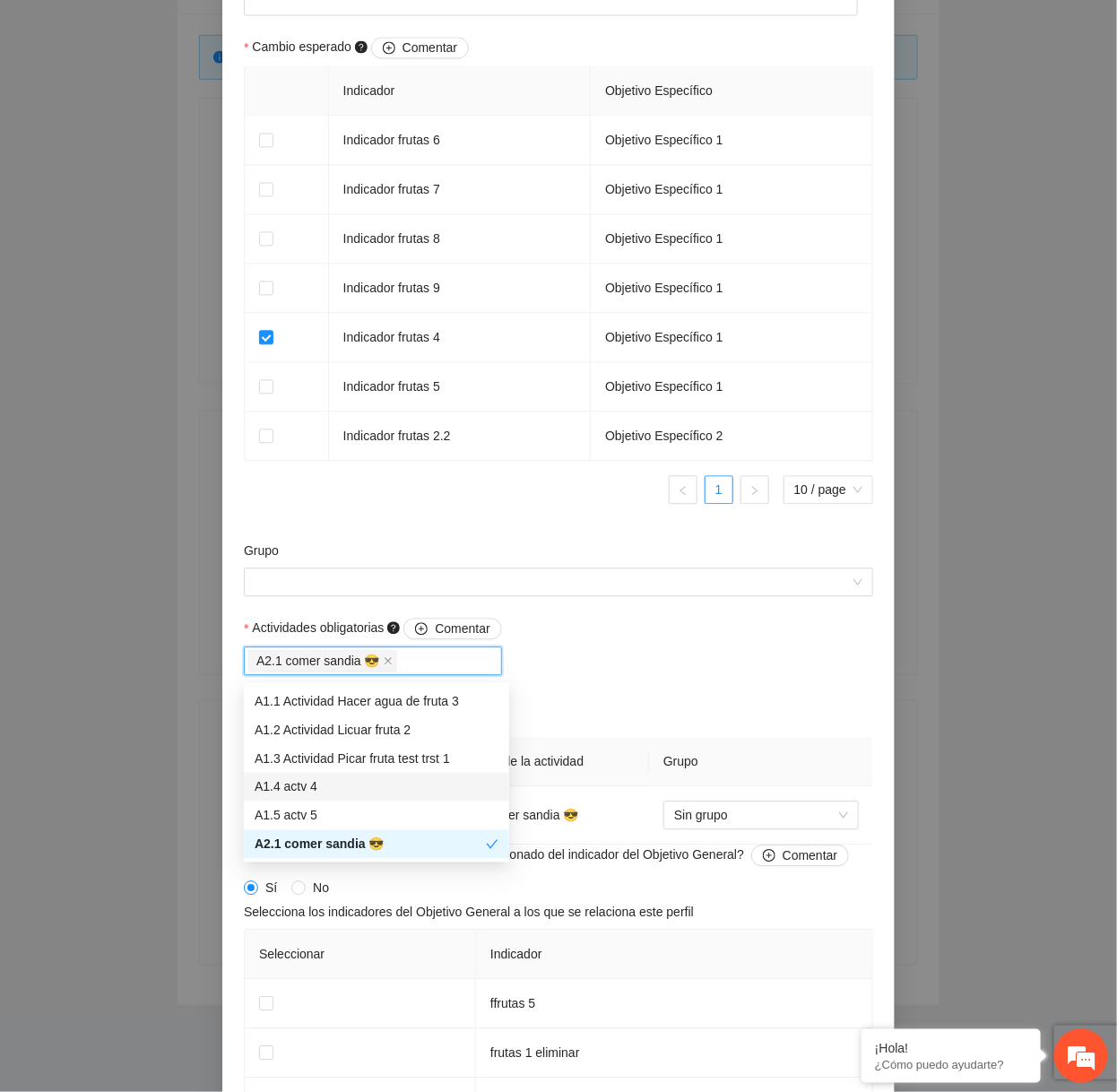
click at [389, 794] on div "A1.4 actv 4" at bounding box center [376, 786] width 244 height 19
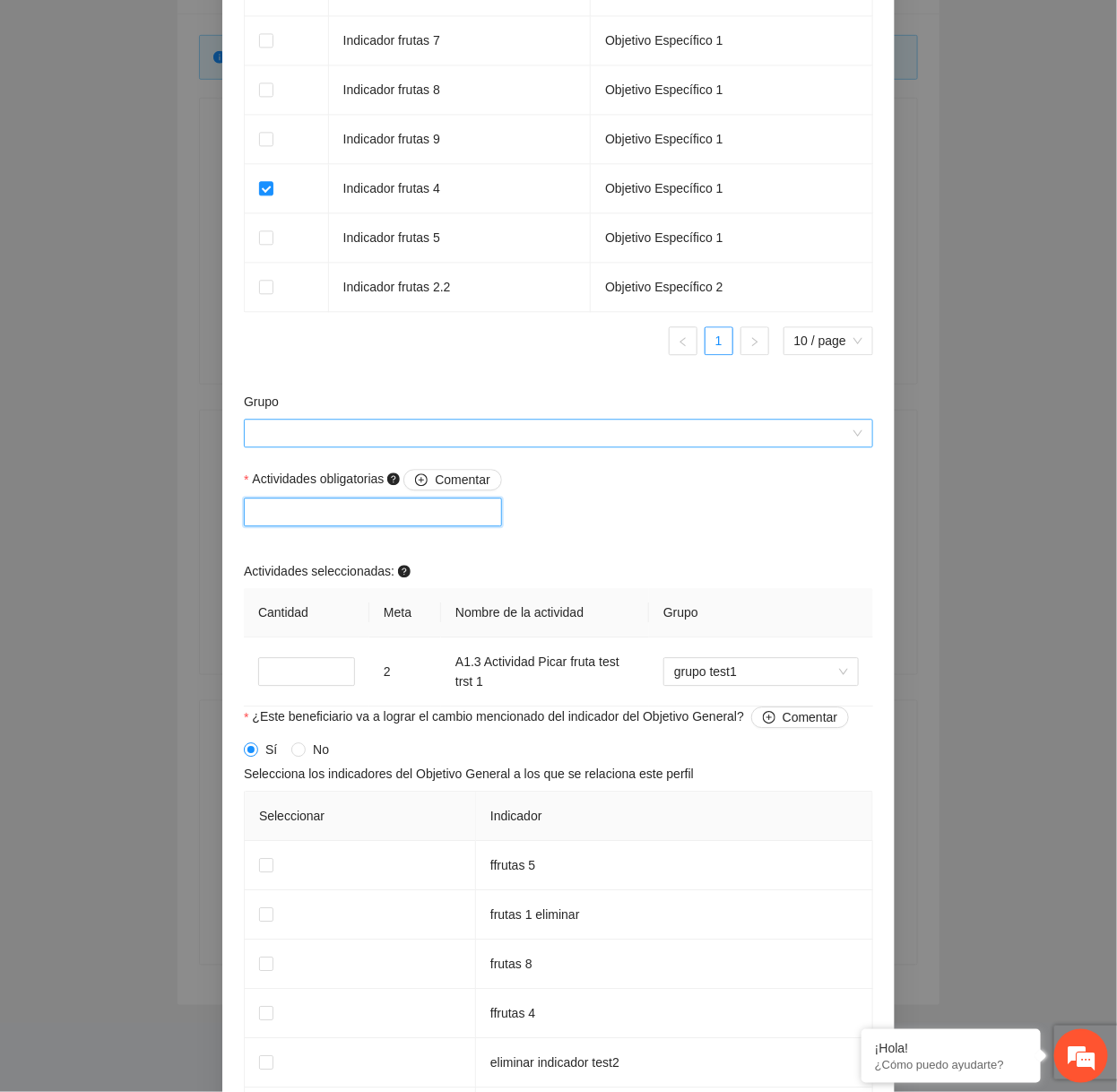
scroll to position [1273, 0]
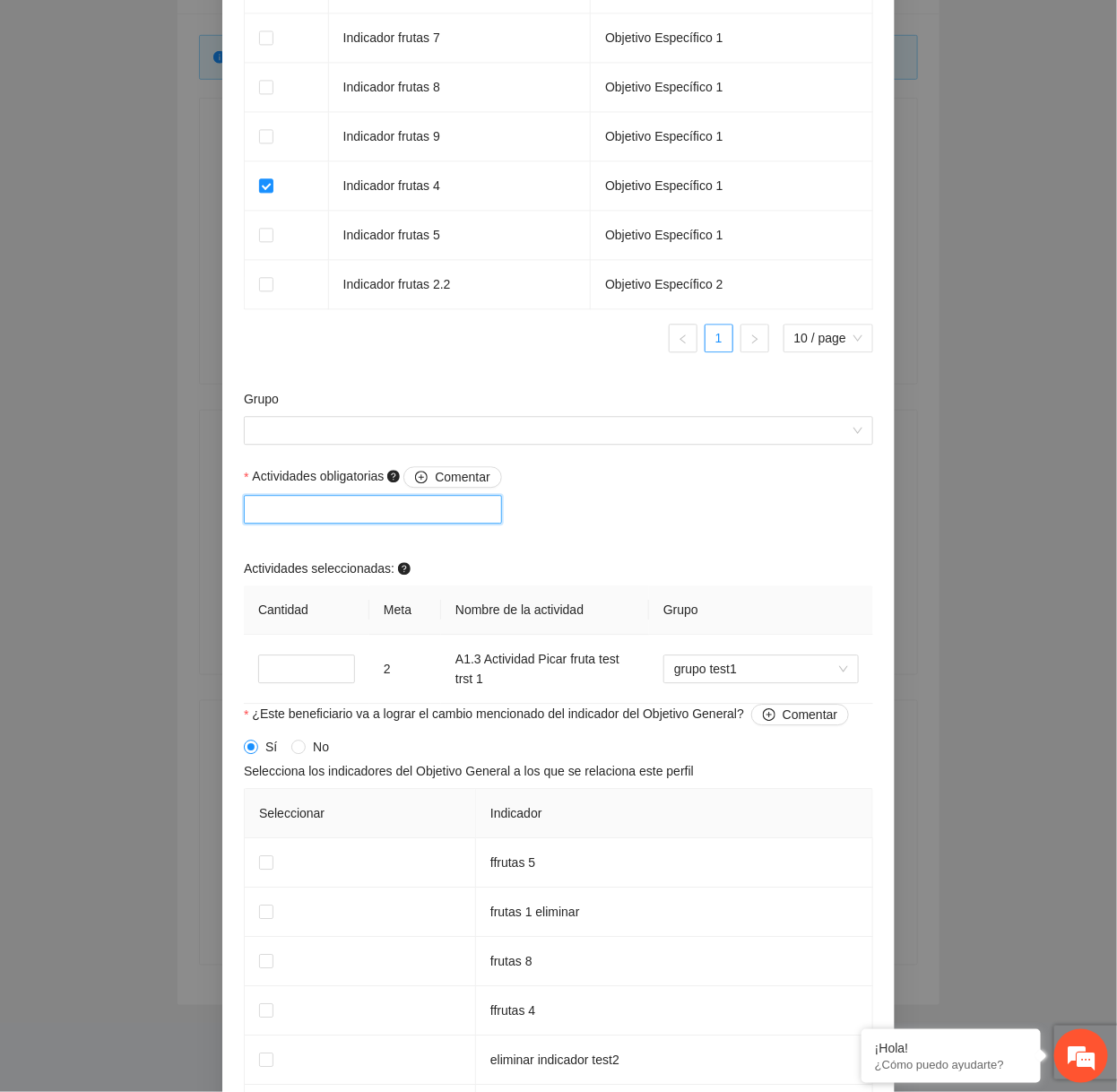
click at [437, 527] on div "Actividades obligatorias Comentar" at bounding box center [372, 506] width 267 height 79
click at [434, 517] on div at bounding box center [373, 509] width 250 height 21
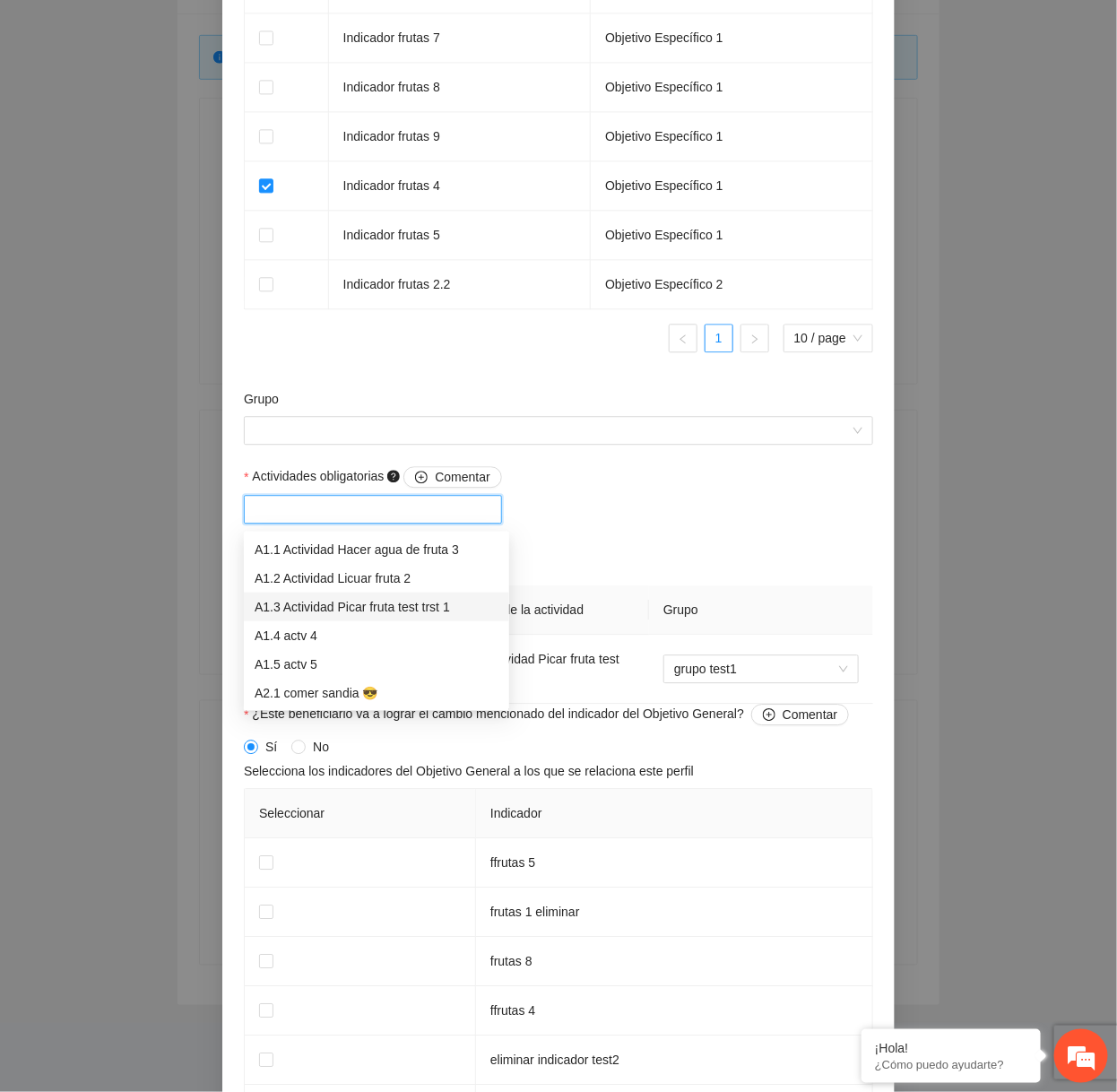
click at [361, 594] on div "A1.3 Actividad Picar fruta test trst 1" at bounding box center [376, 607] width 265 height 29
click at [385, 656] on div "A1.5 actv 5" at bounding box center [376, 664] width 244 height 19
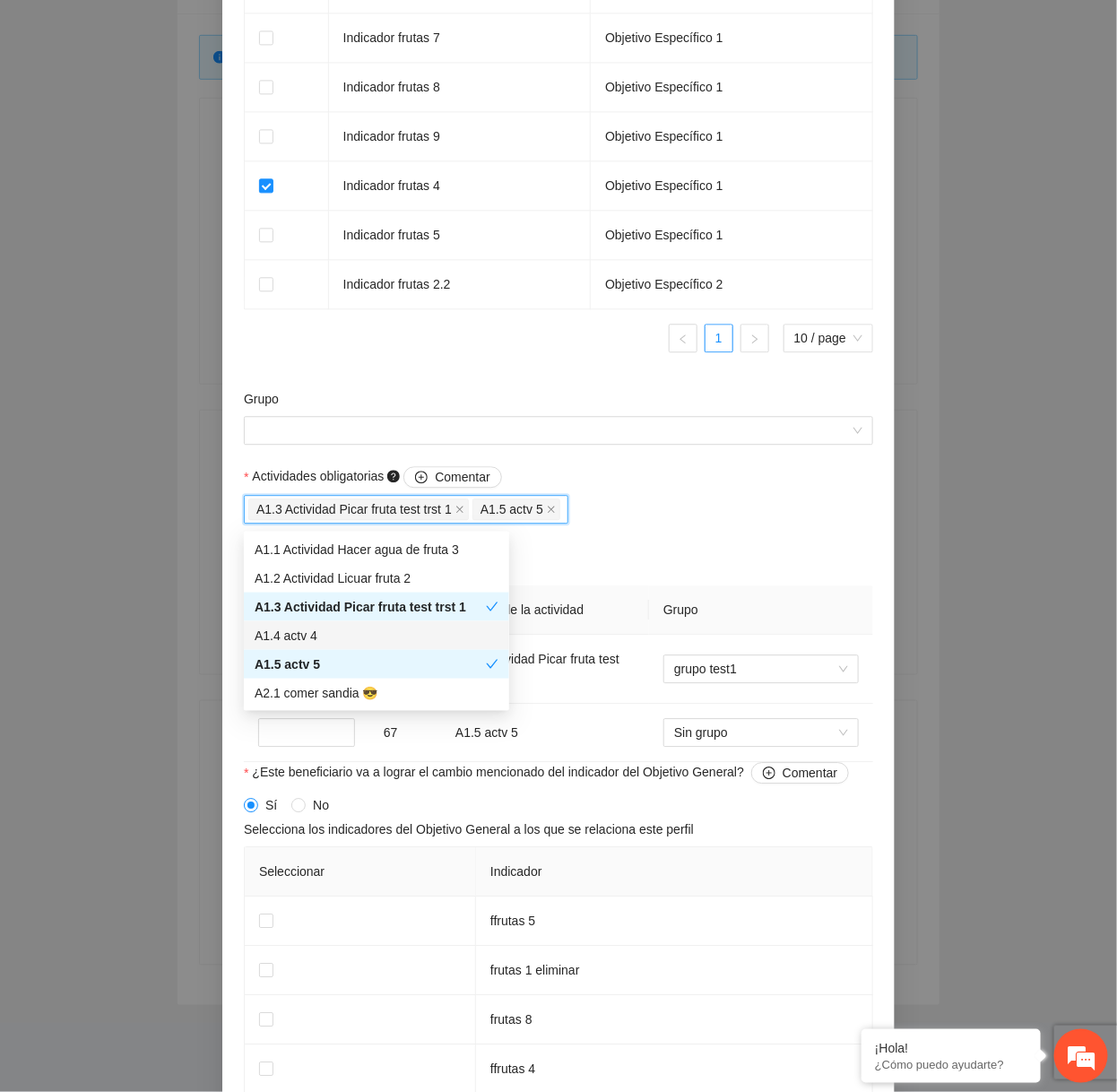
click at [737, 562] on div "Actividades seleccionadas:" at bounding box center [558, 572] width 630 height 27
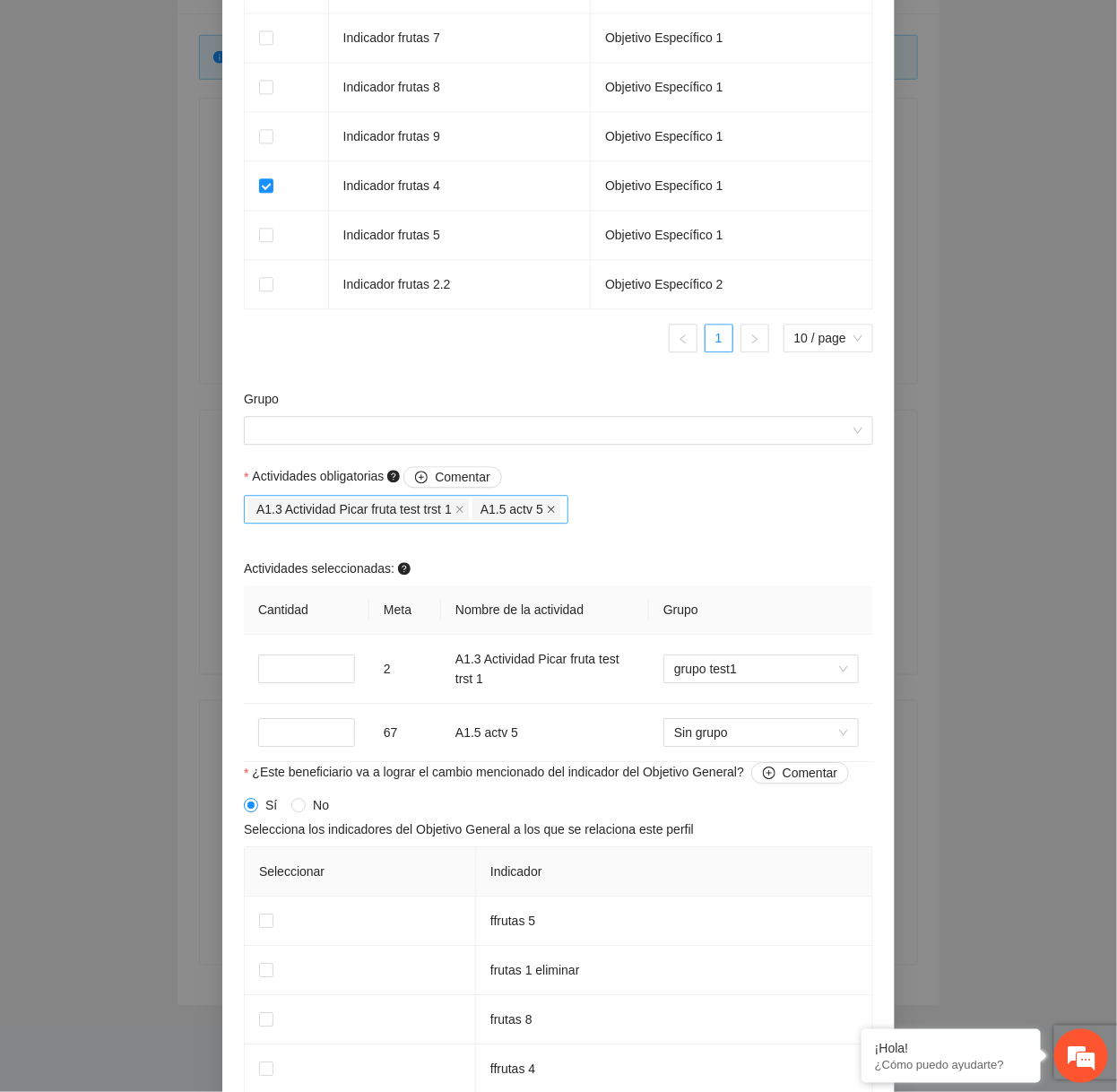
click at [556, 510] on icon "close" at bounding box center [550, 509] width 9 height 9
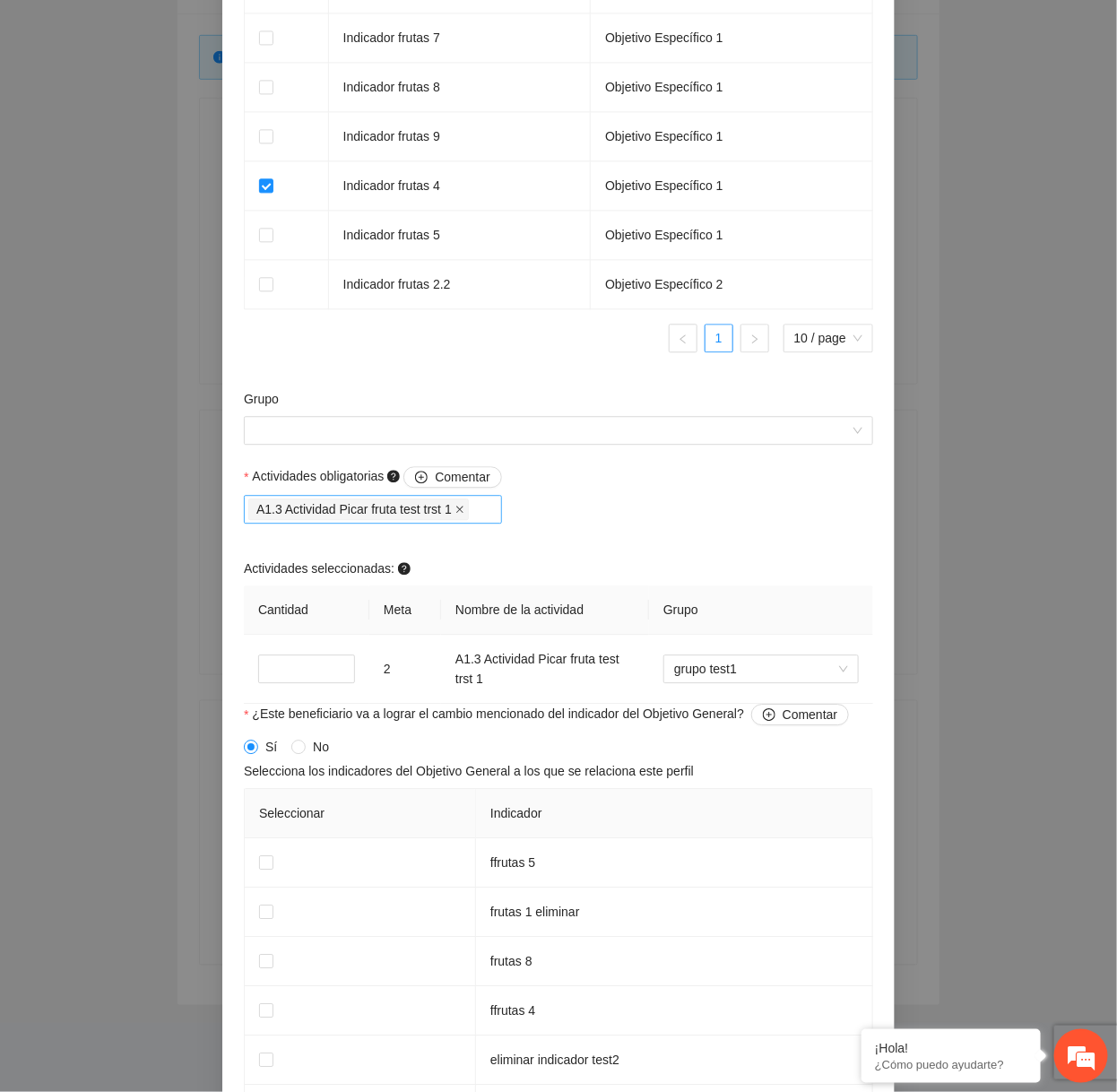
click at [464, 506] on span at bounding box center [459, 509] width 9 height 19
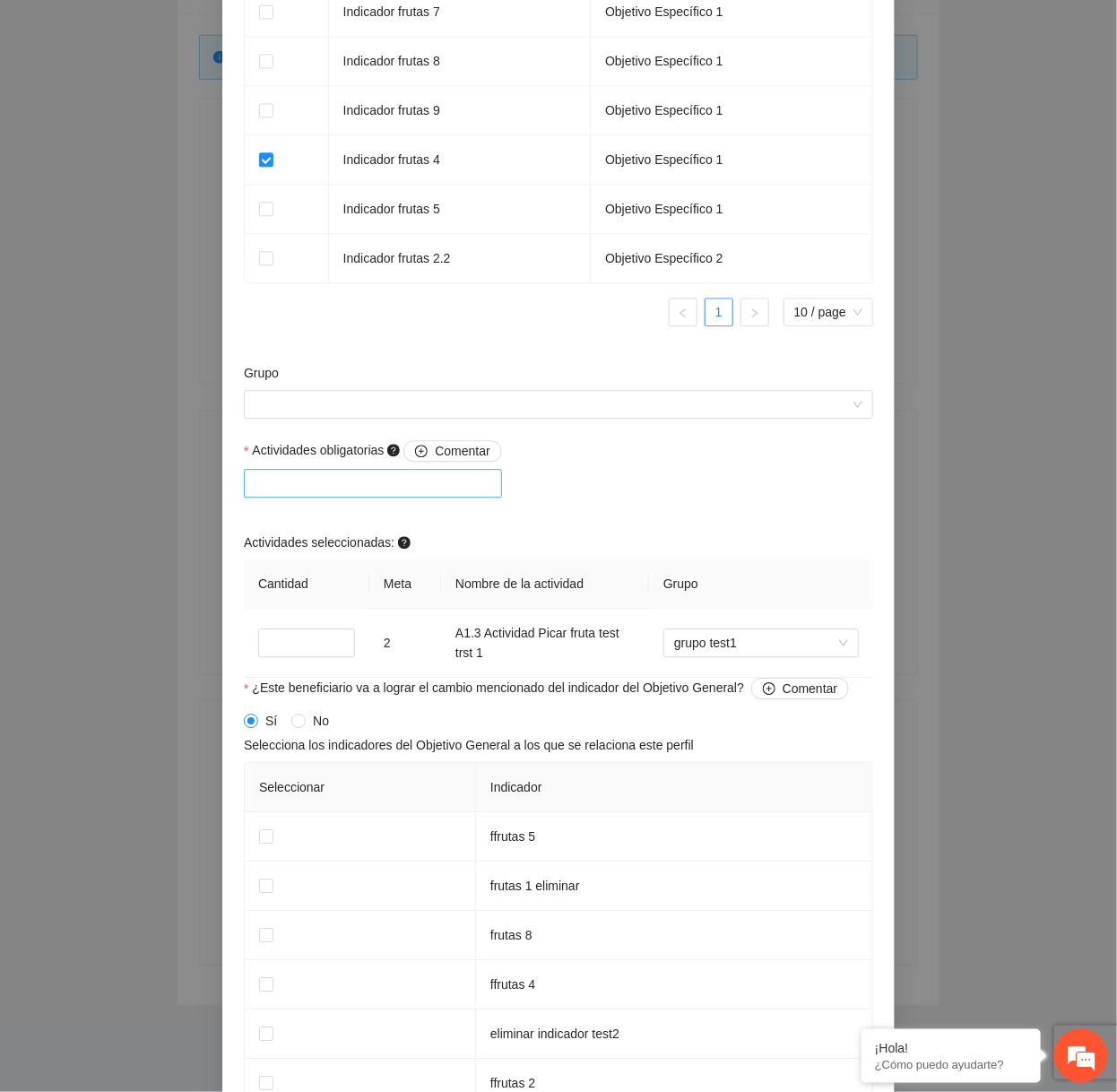
scroll to position [1313, 0]
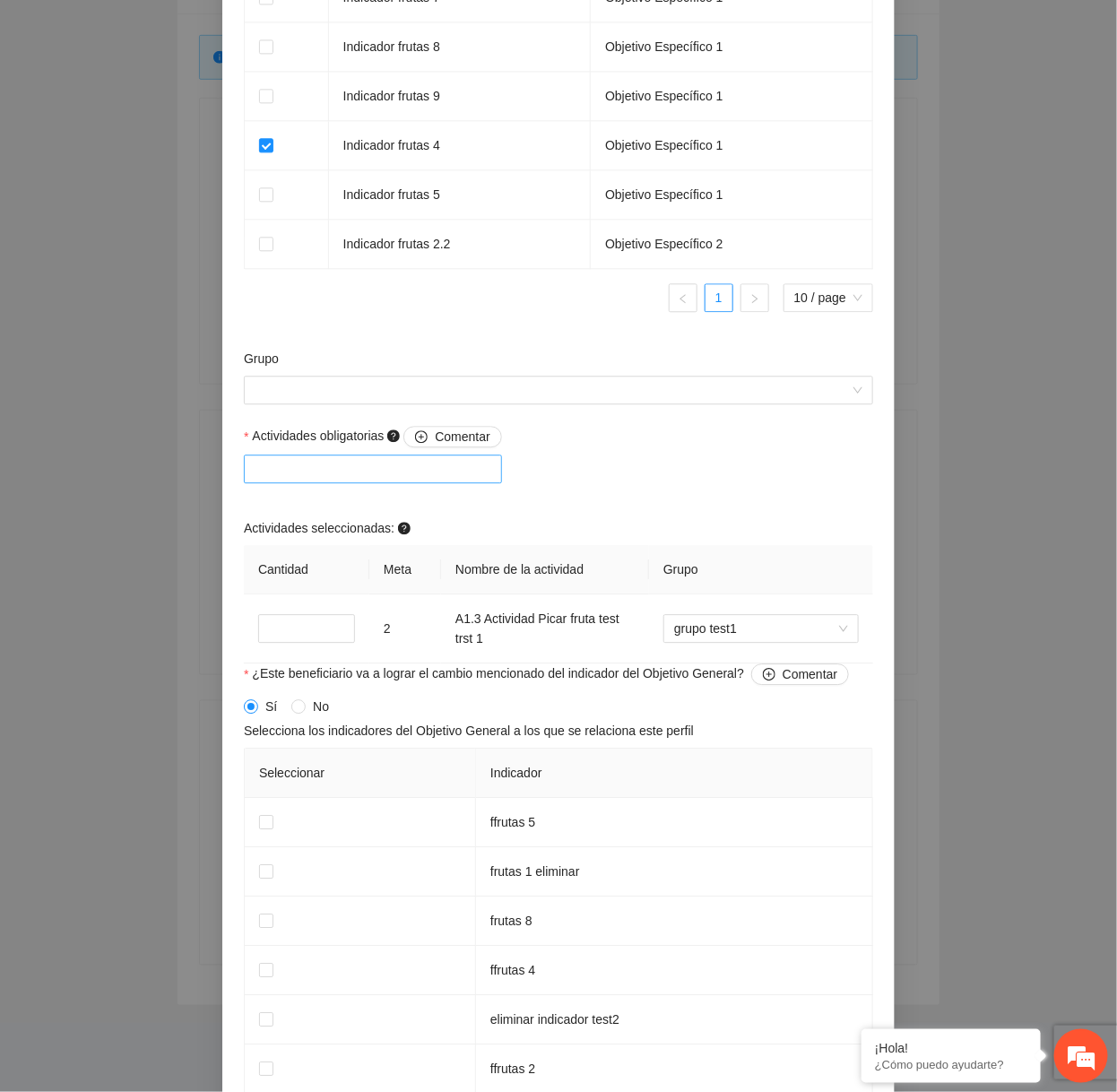
click at [451, 473] on div at bounding box center [373, 469] width 250 height 21
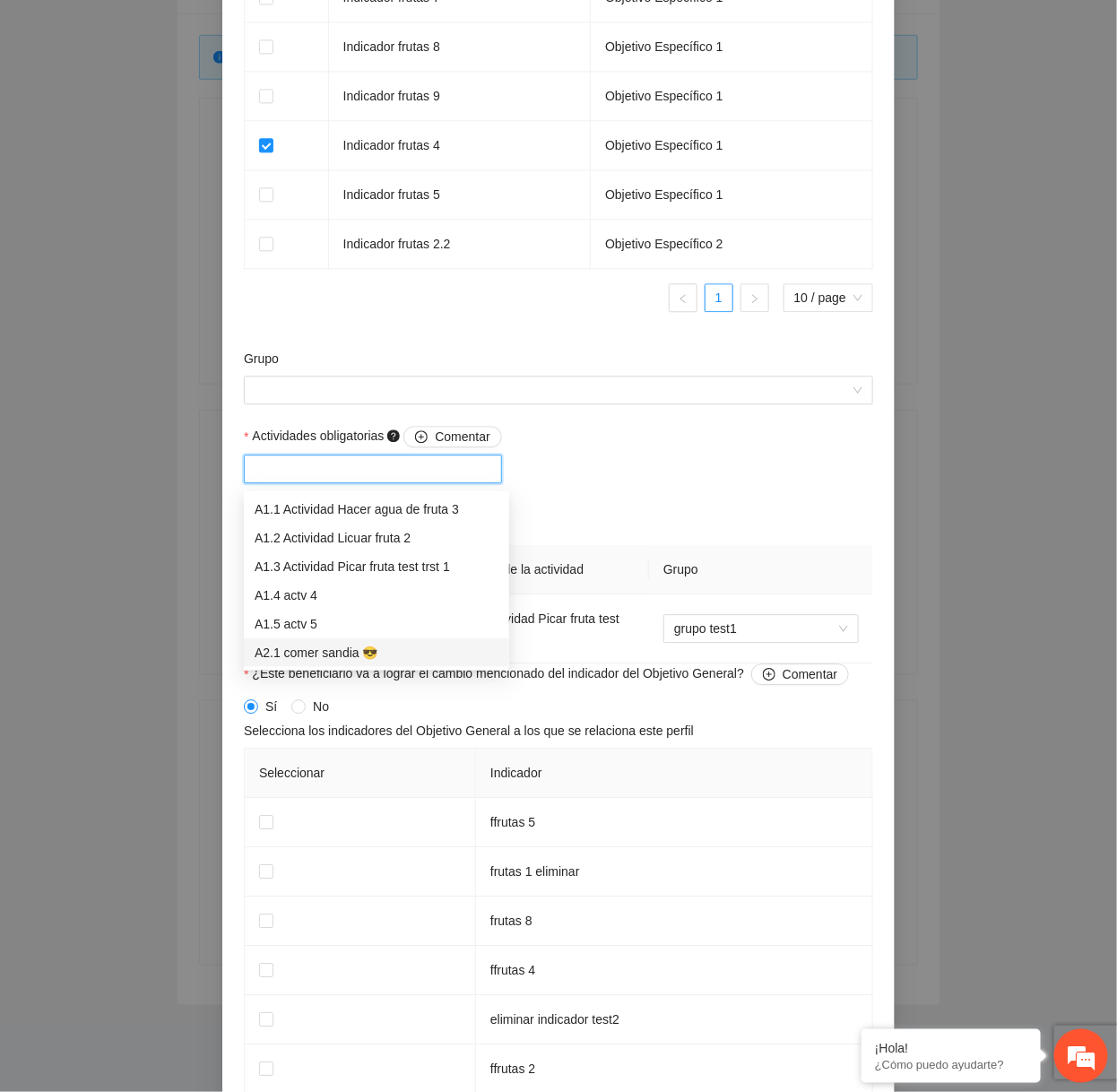
click at [333, 638] on div "A2.1 comer sandia 😎" at bounding box center [376, 653] width 265 height 29
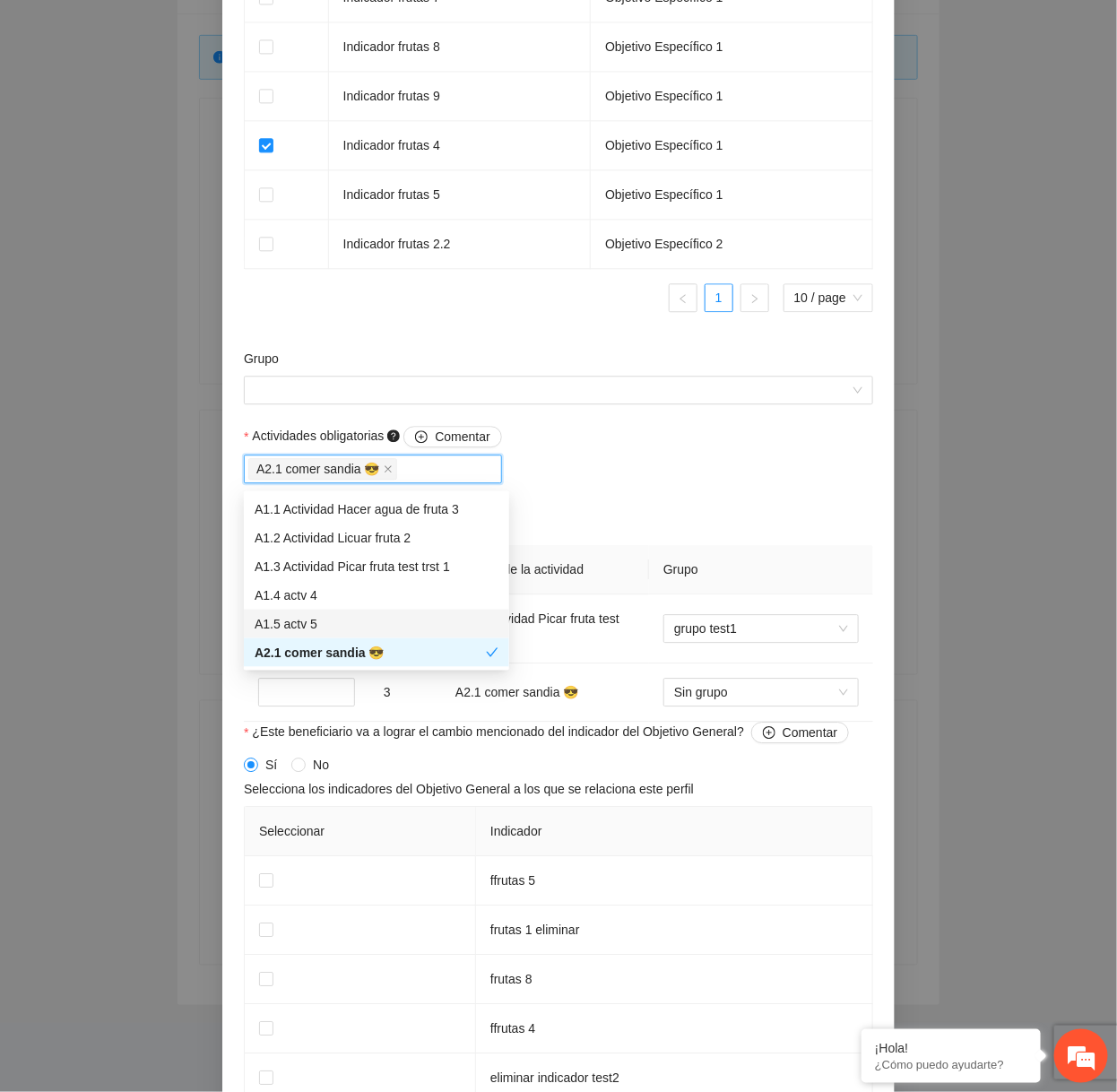
click at [331, 618] on div "A1.5 actv 5" at bounding box center [376, 624] width 244 height 19
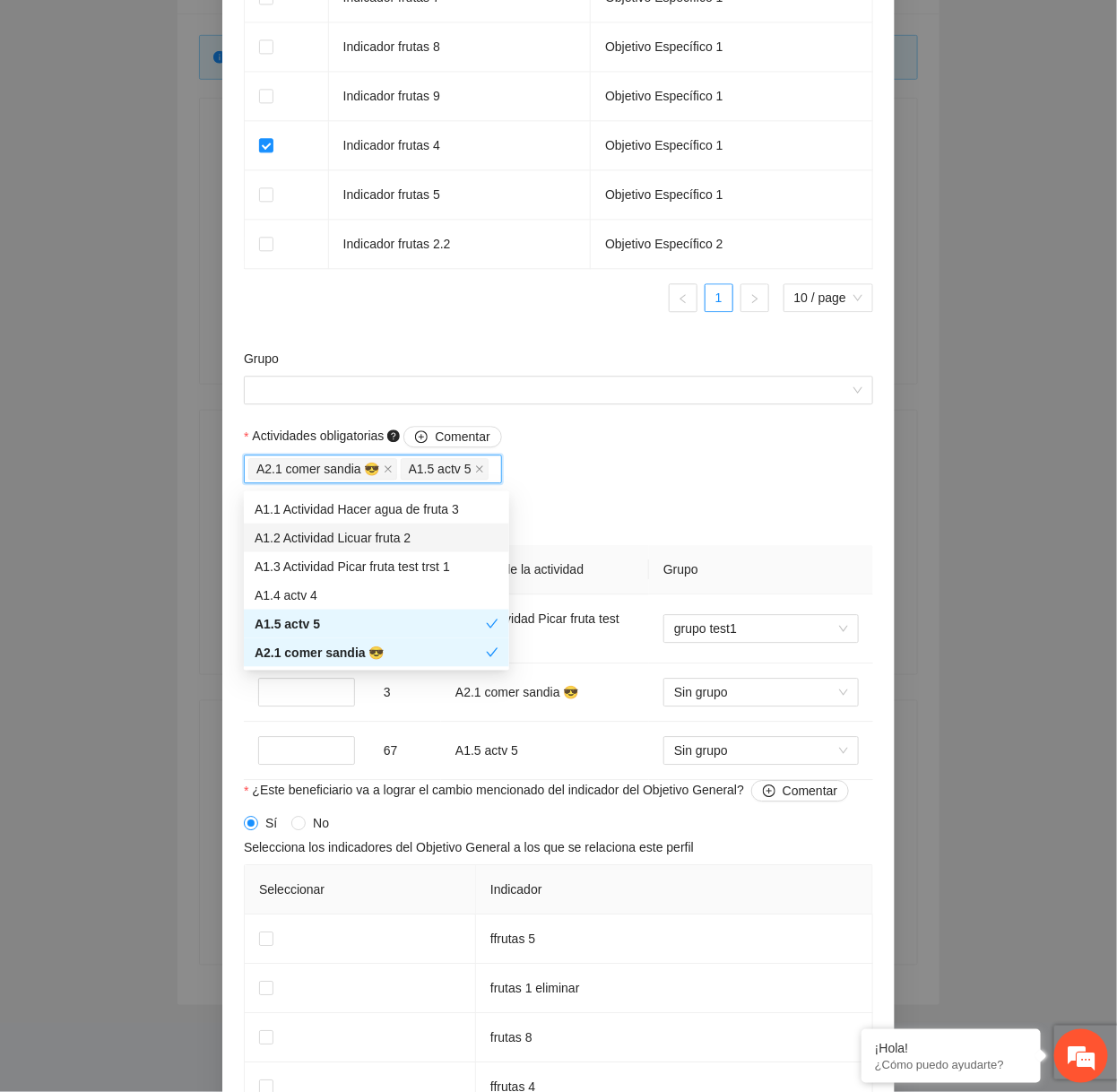
click at [624, 519] on div "Actividades obligatorias Comentar A2.1 comer sandia 😎 A1.5 actv 5 Actividades s…" at bounding box center [558, 603] width 638 height 354
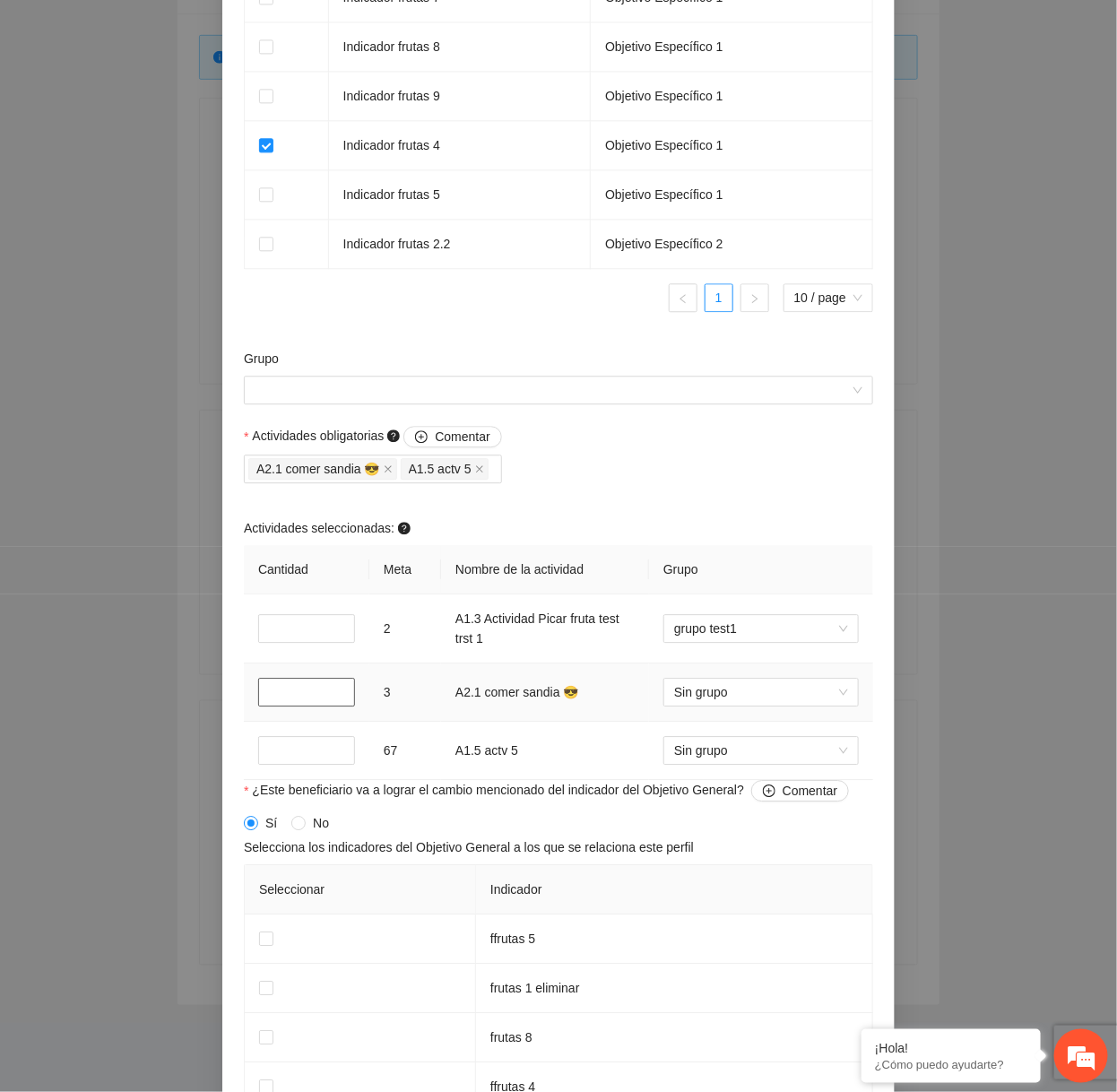
click at [285, 689] on input "*" at bounding box center [307, 693] width 97 height 29
type input "*"
click at [285, 756] on input "*" at bounding box center [307, 751] width 97 height 29
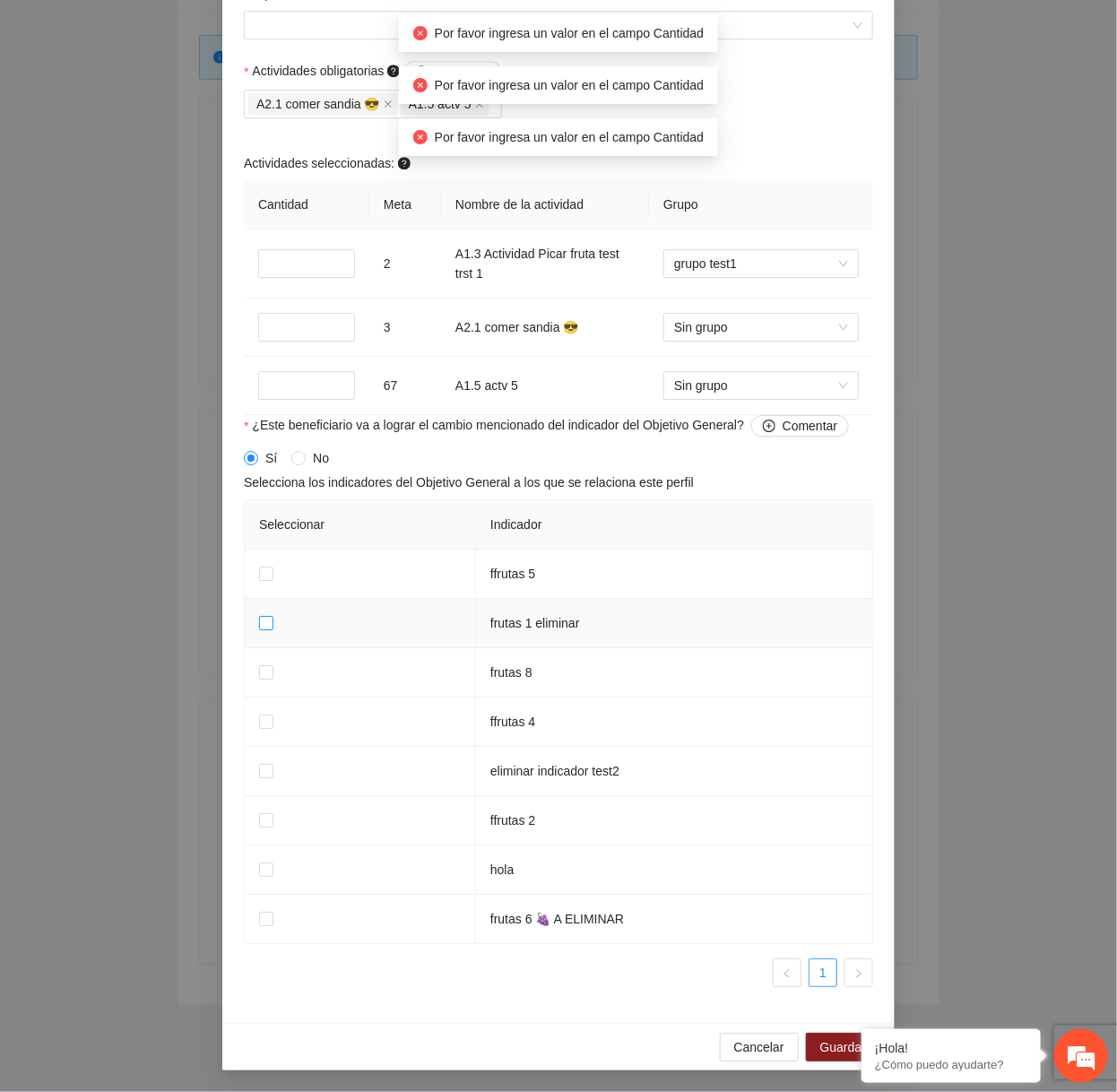
click at [265, 630] on span at bounding box center [266, 623] width 15 height 15
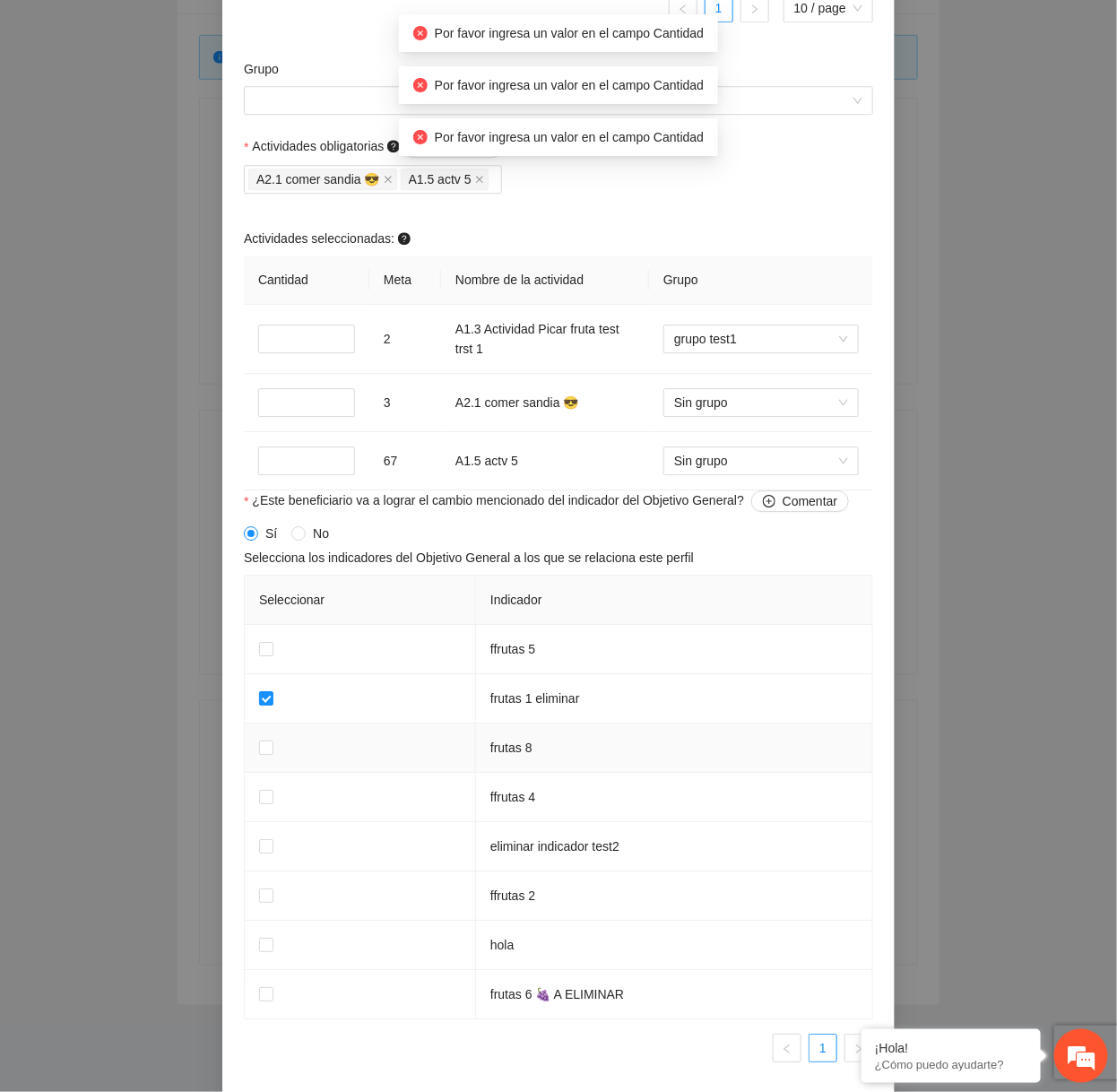
scroll to position [1598, 0]
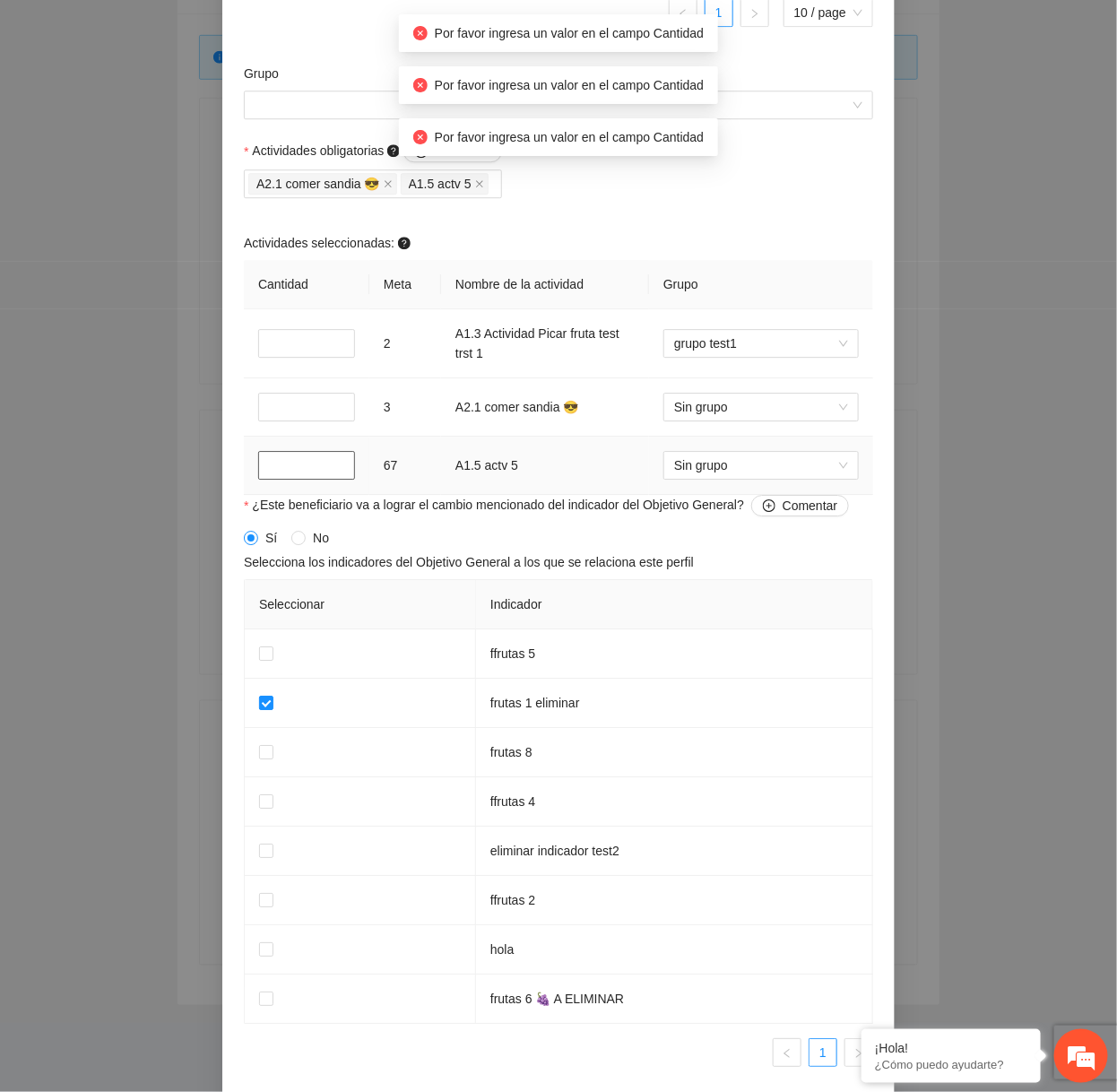
click at [308, 463] on input "*" at bounding box center [307, 465] width 97 height 29
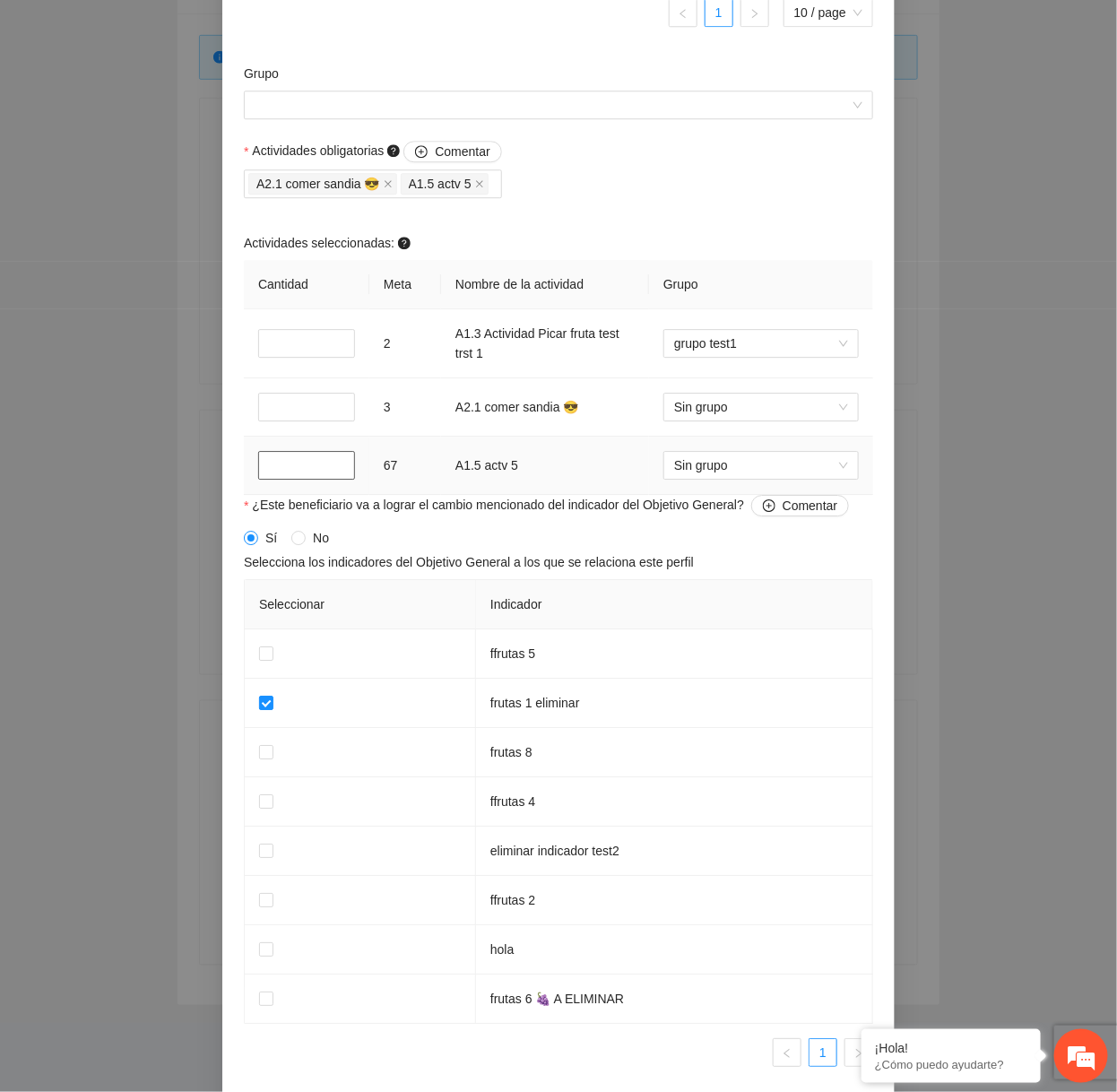
click at [308, 463] on input "*" at bounding box center [307, 465] width 97 height 29
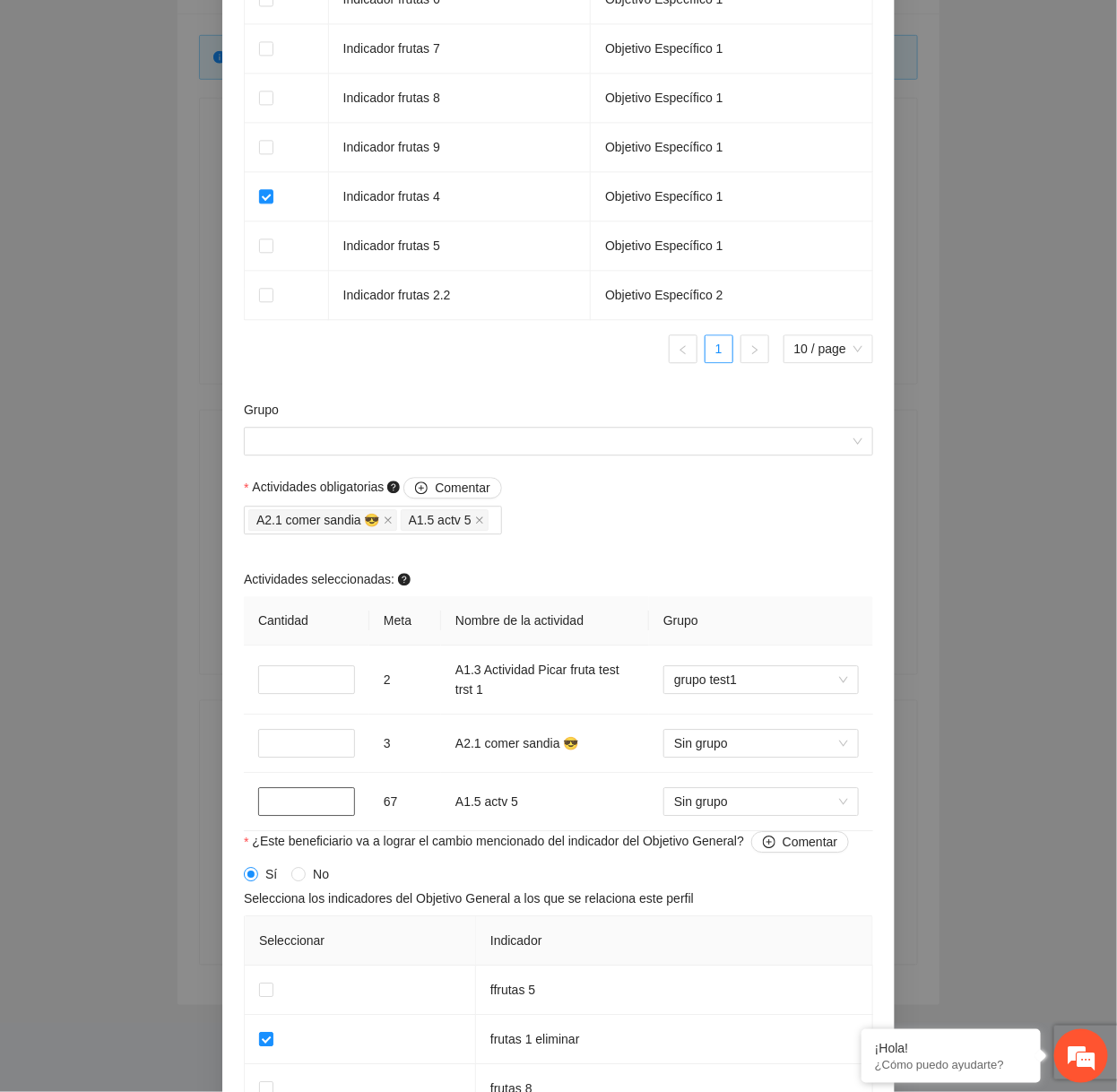
scroll to position [1681, 0]
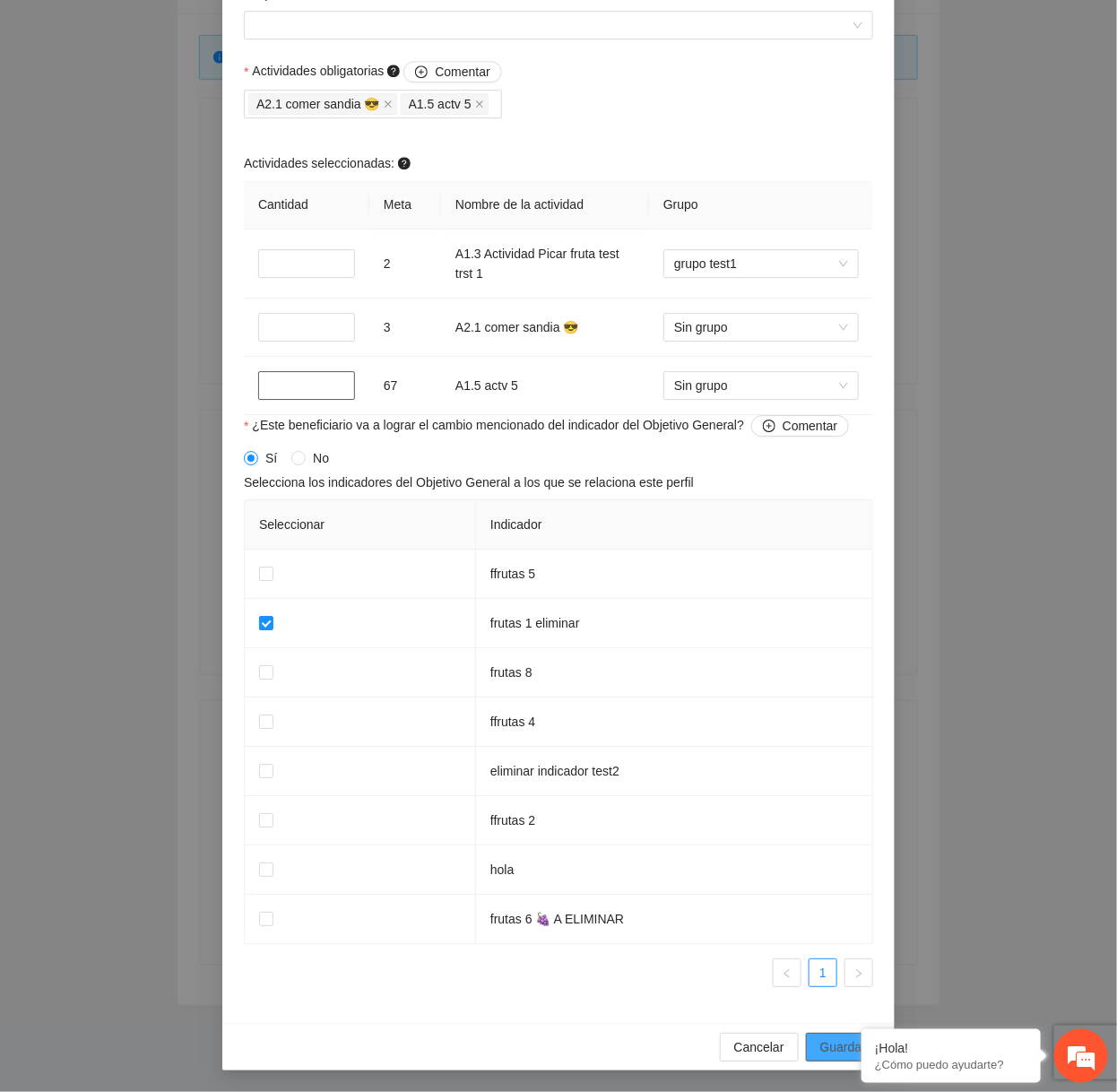
type input "*"
click at [828, 1053] on span "Guardar" at bounding box center [842, 1047] width 45 height 19
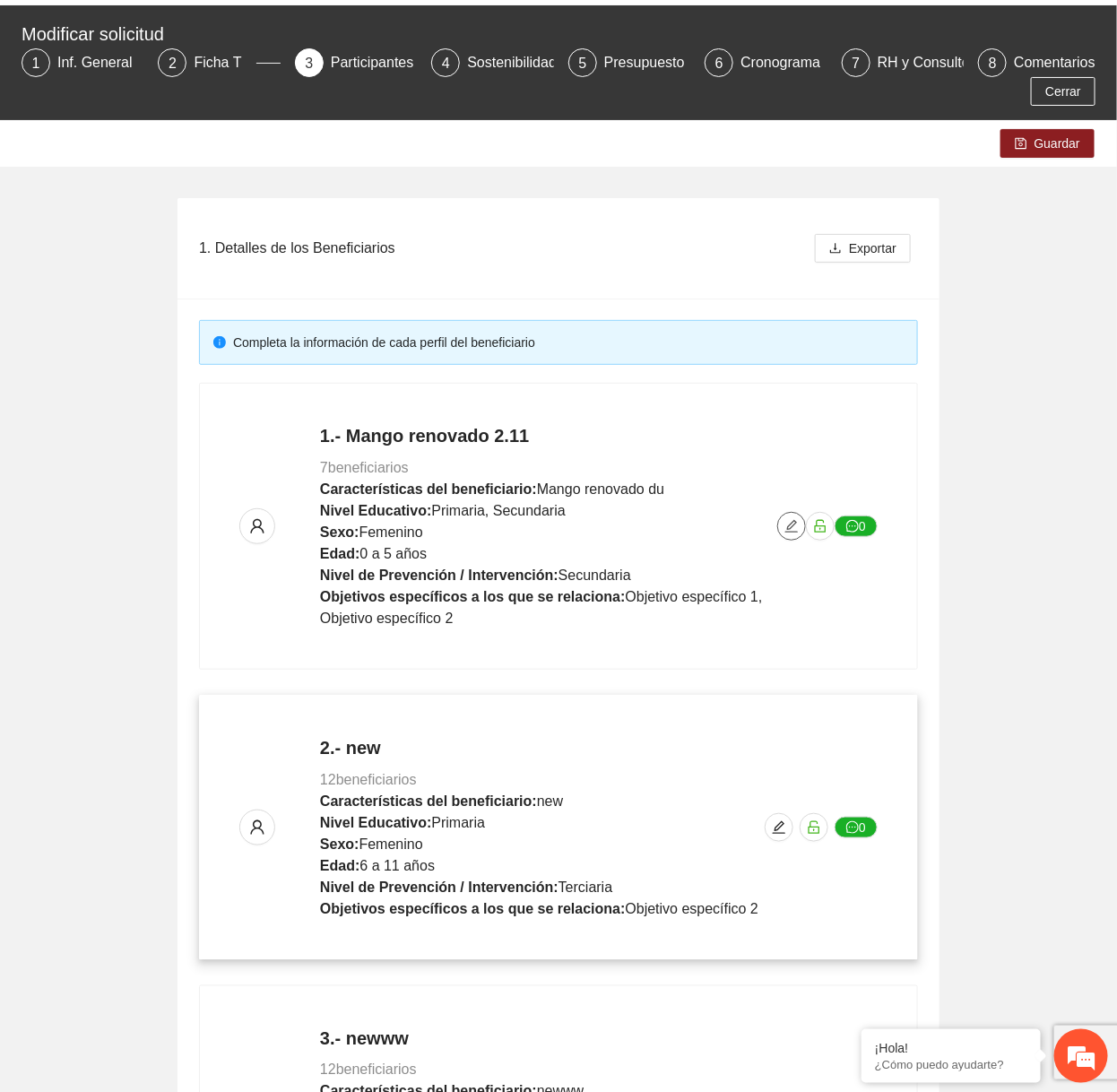
scroll to position [0, 0]
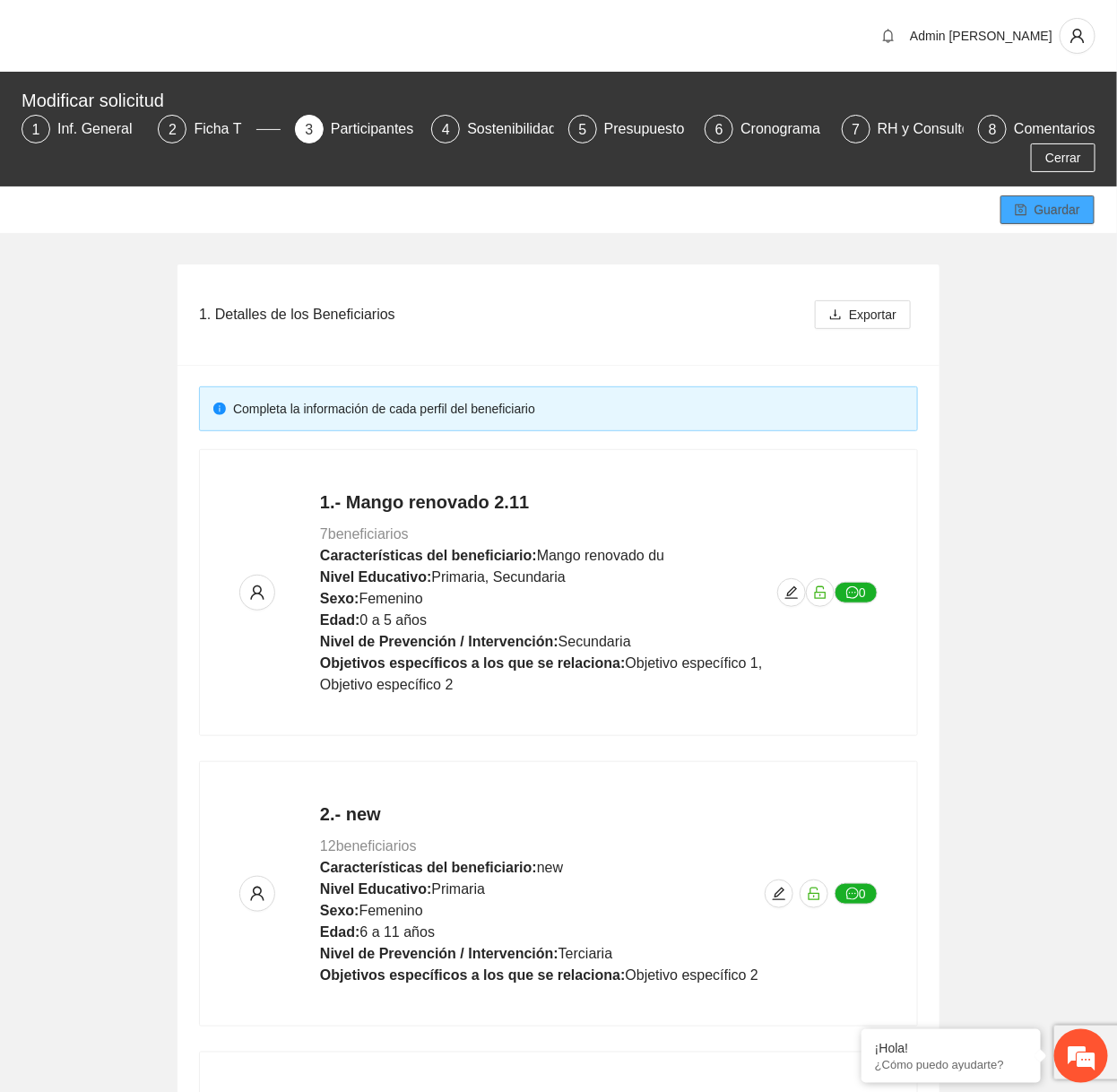
click at [1042, 219] on span "Guardar" at bounding box center [1056, 210] width 45 height 19
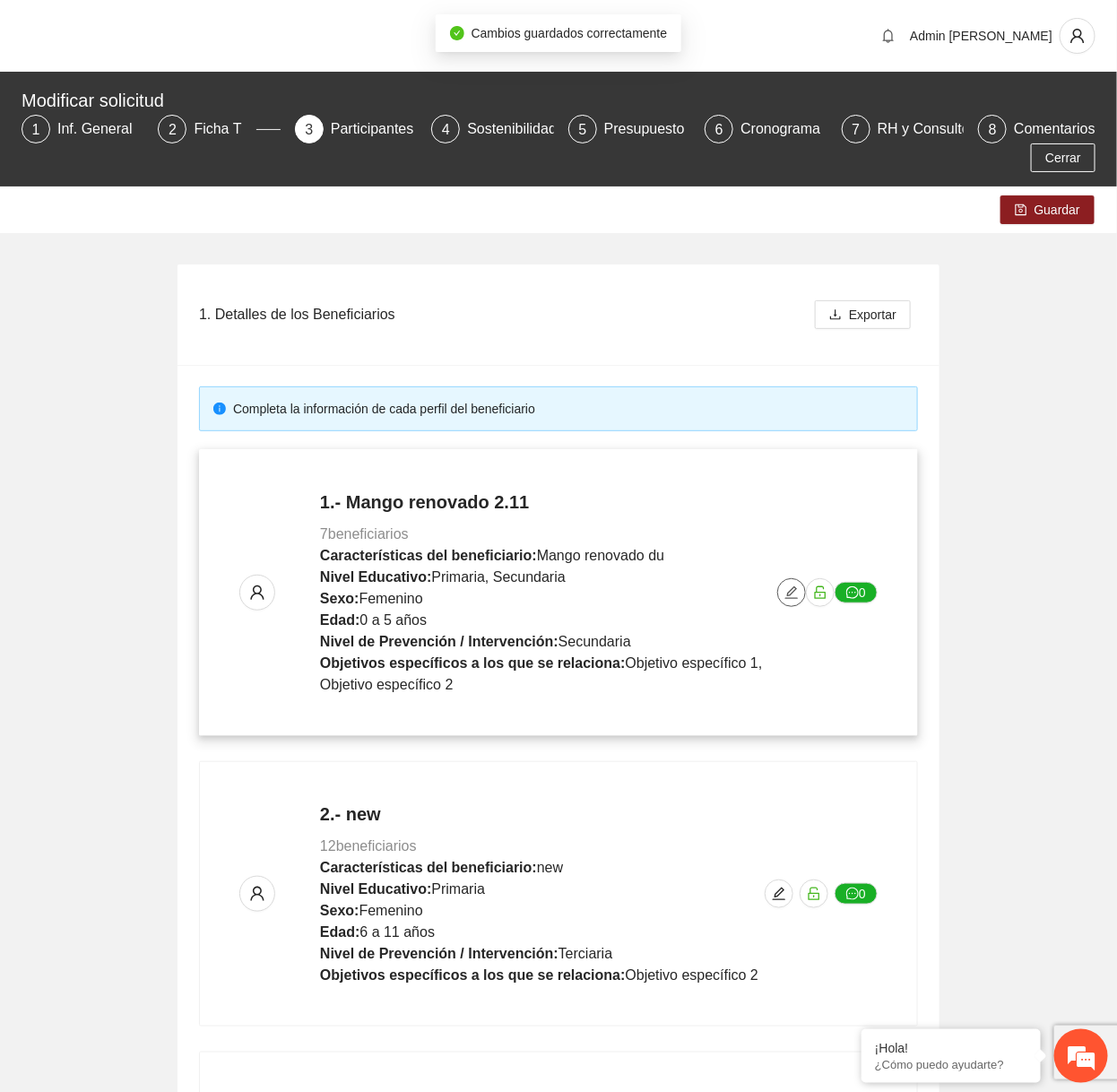
click at [789, 589] on icon "edit" at bounding box center [791, 592] width 15 height 15
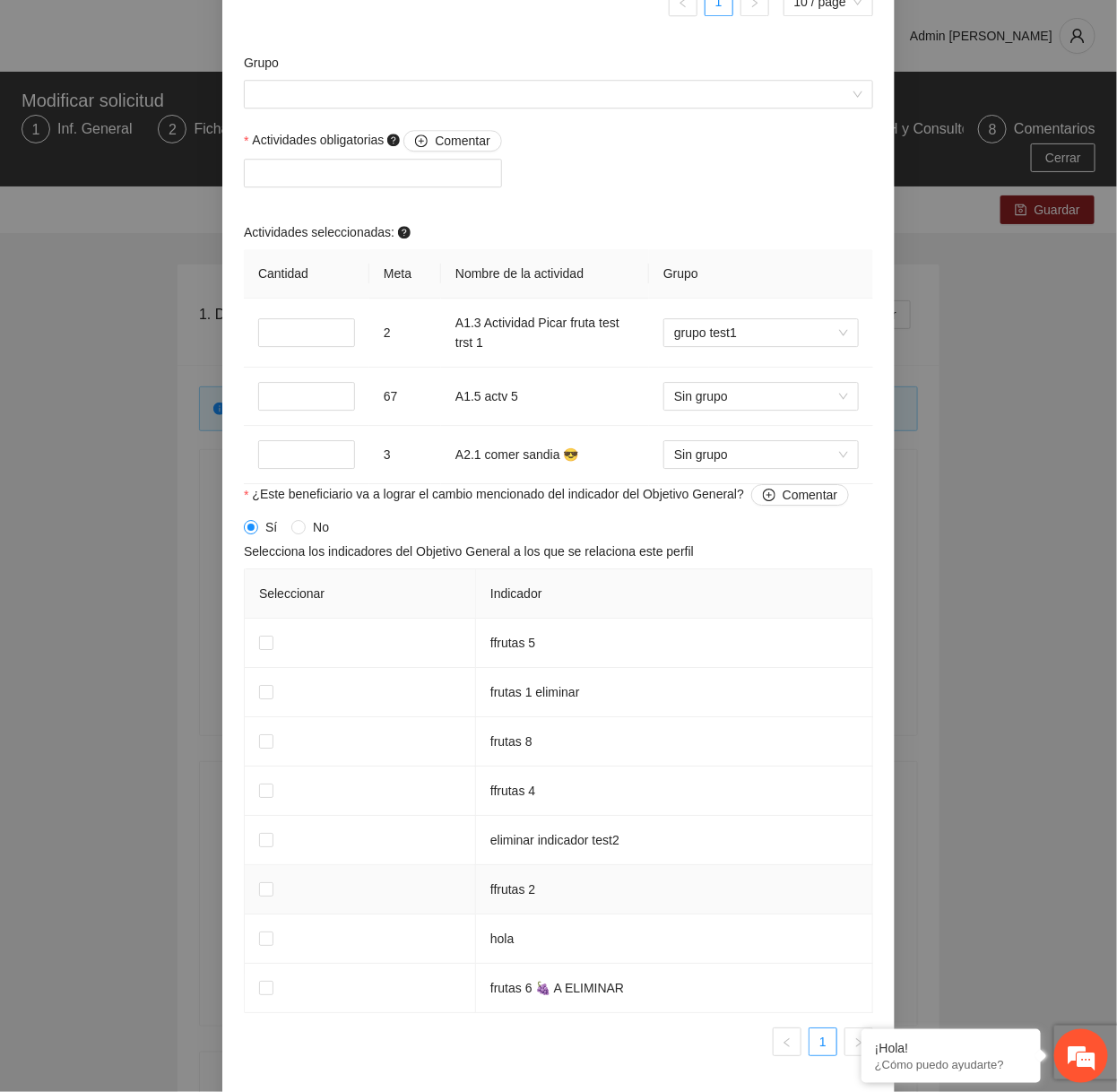
scroll to position [1681, 0]
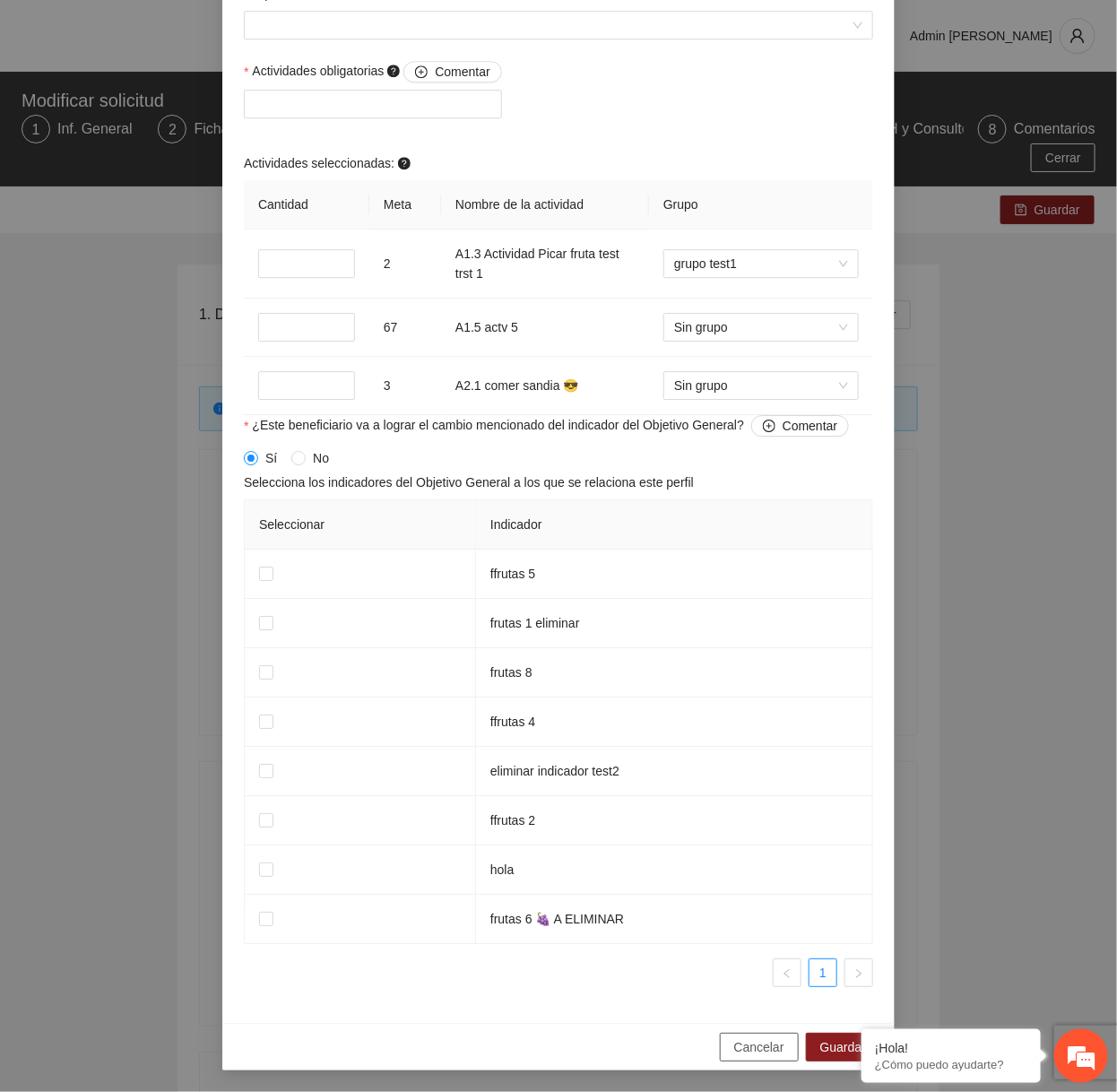
click at [740, 1048] on span "Cancelar" at bounding box center [759, 1047] width 50 height 19
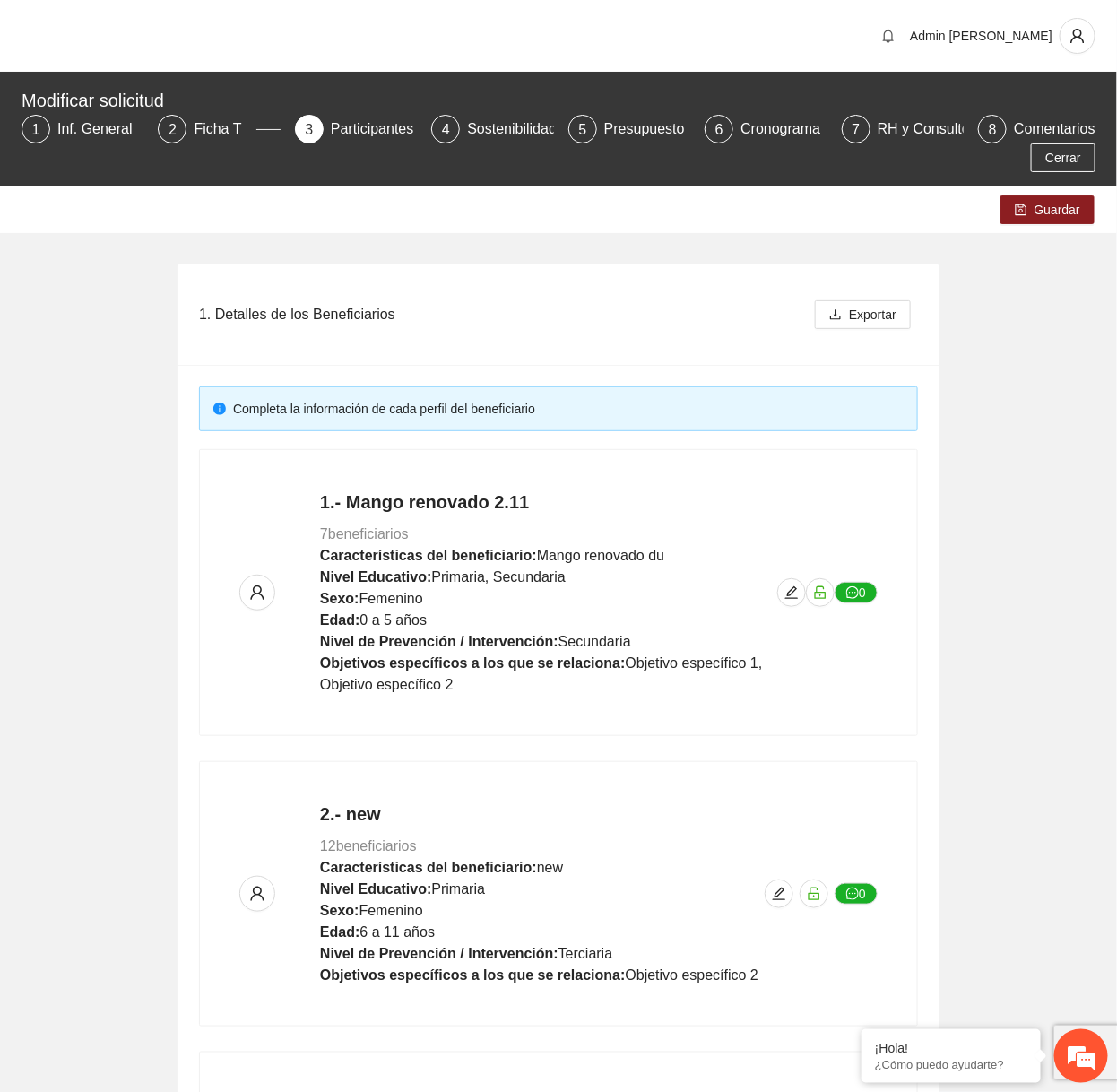
scroll to position [1000, 0]
click at [801, 603] on button "button" at bounding box center [791, 593] width 29 height 29
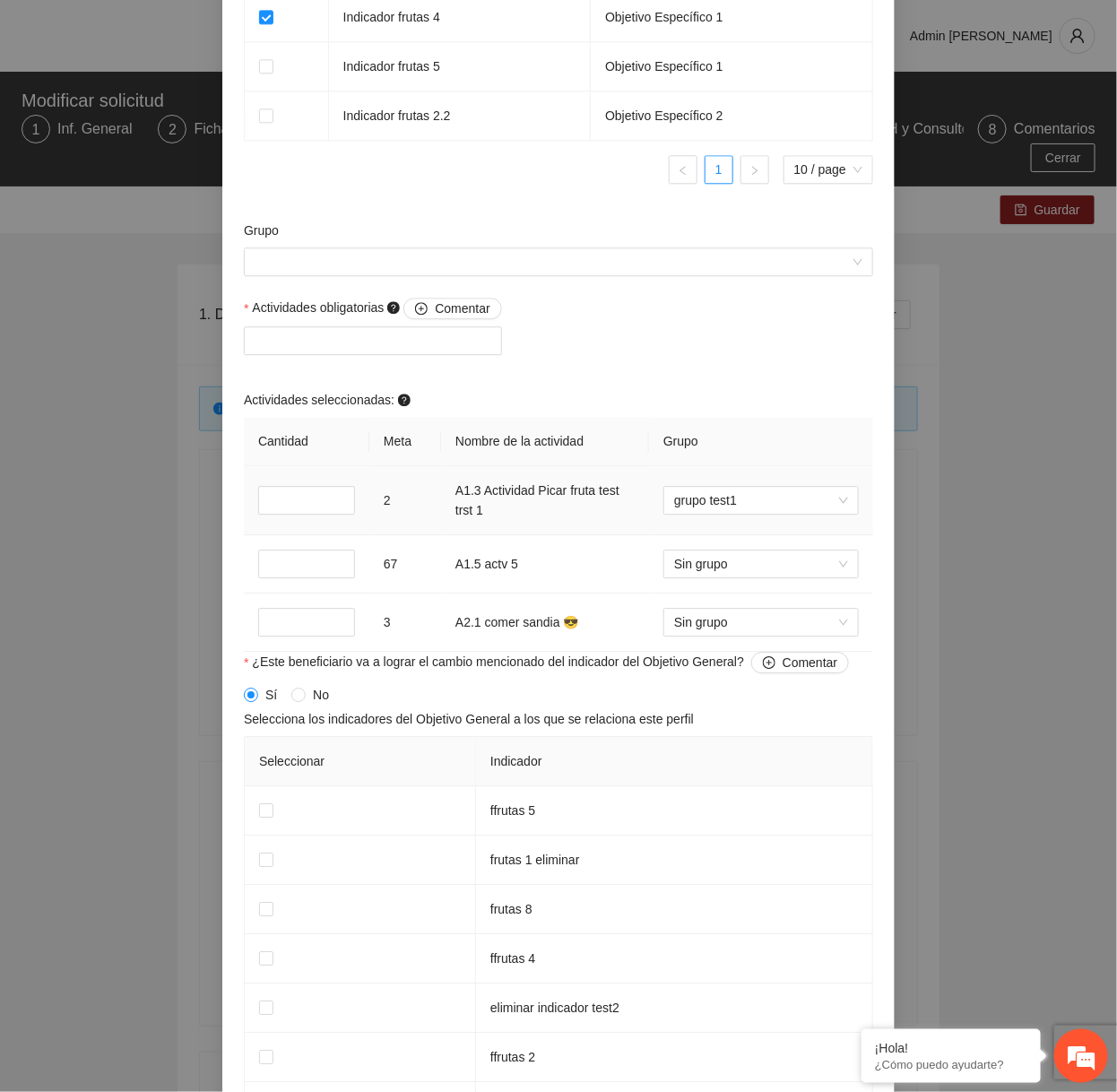
scroll to position [1404, 0]
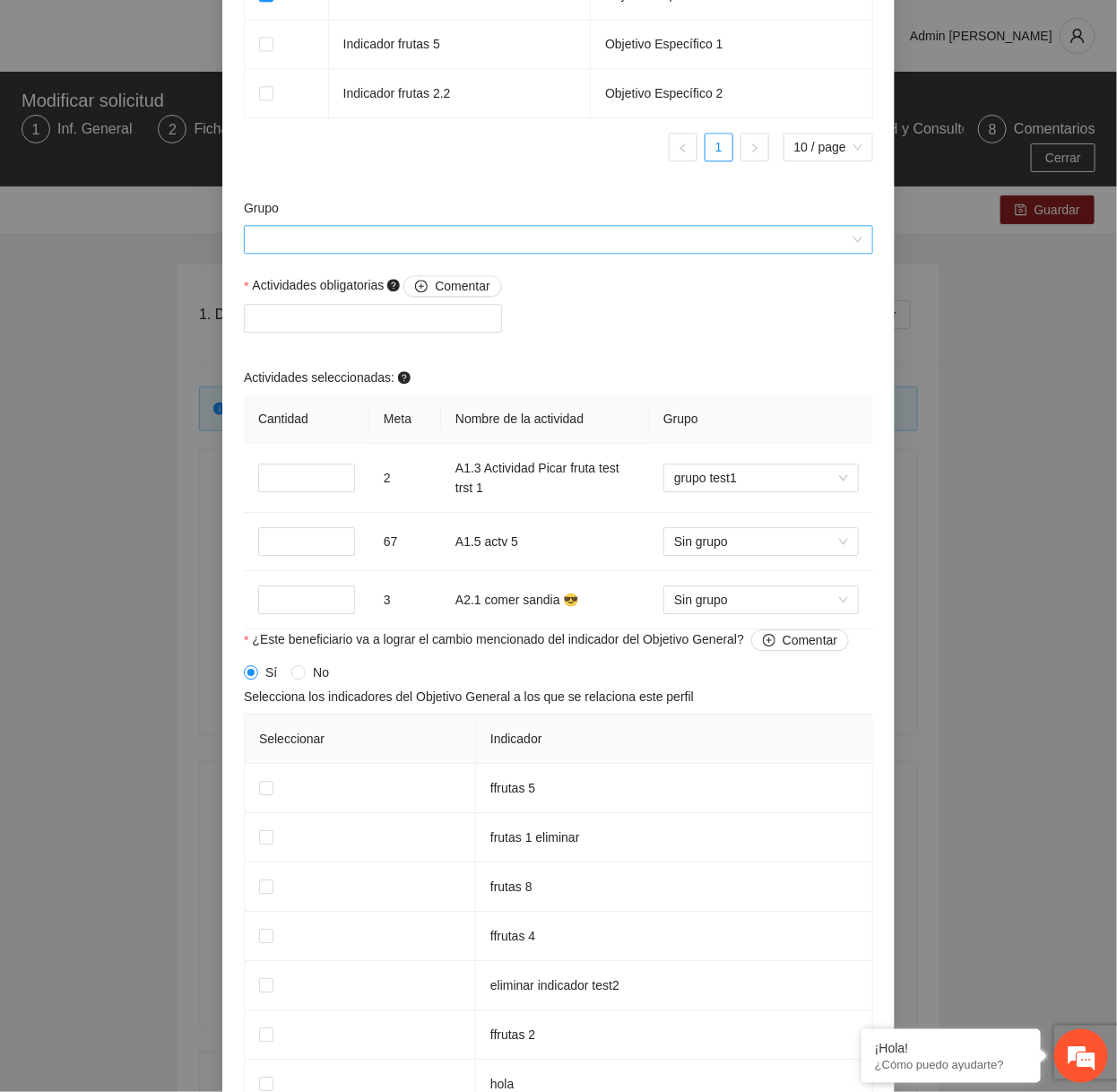
click at [573, 252] on input "Grupo" at bounding box center [551, 240] width 595 height 27
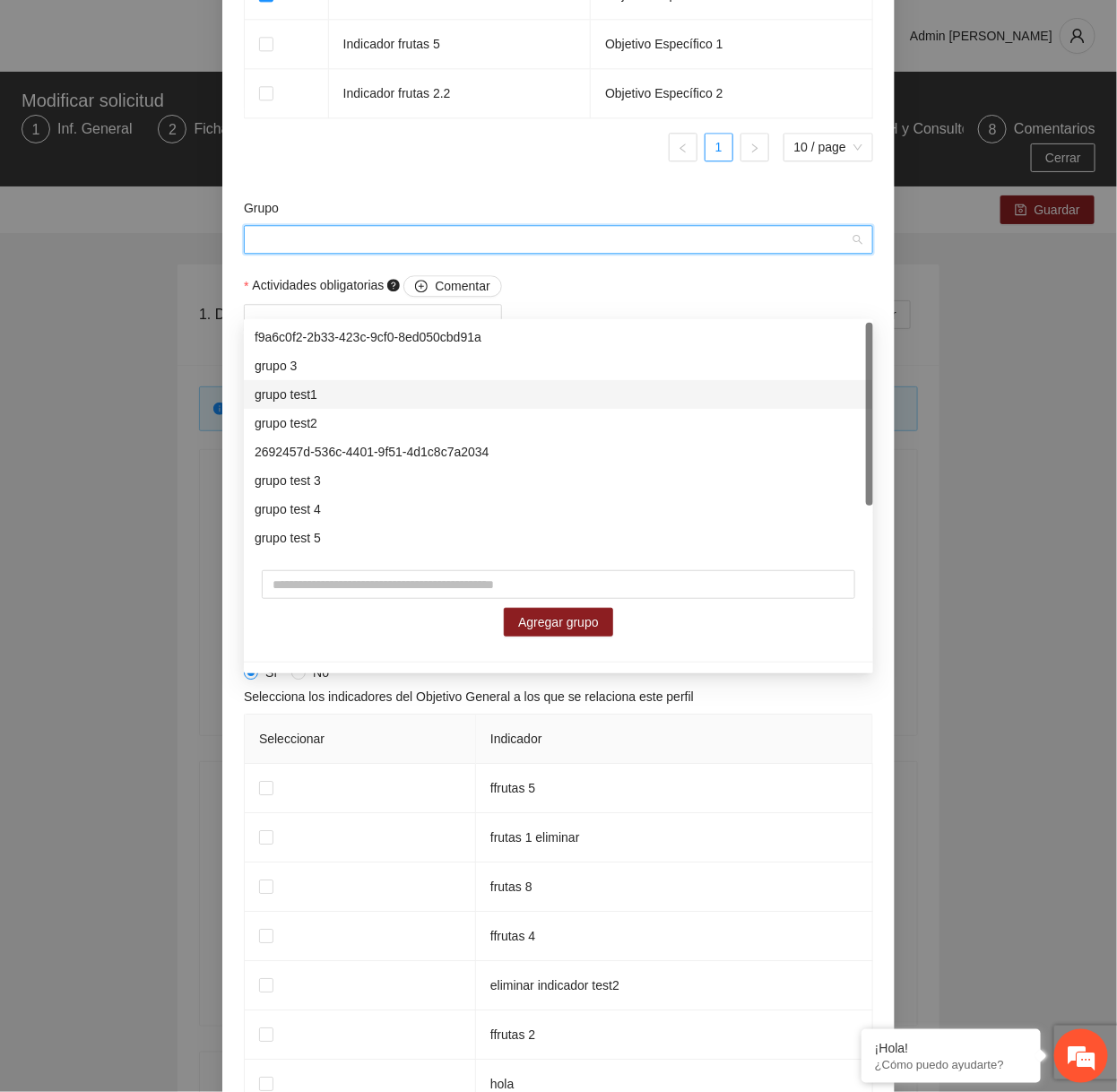
click at [307, 392] on div "grupo test1" at bounding box center [558, 395] width 607 height 19
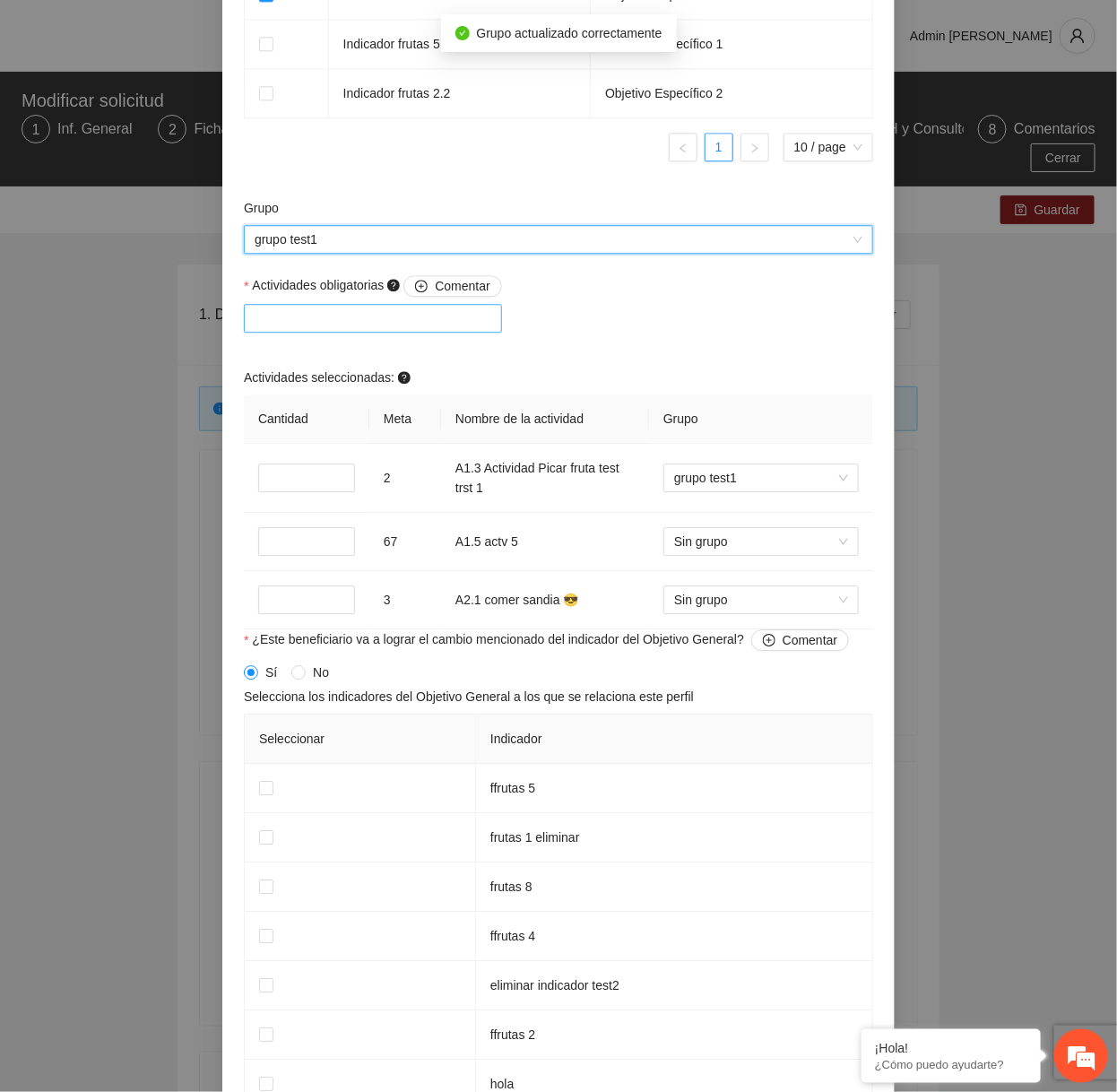
click at [333, 329] on div at bounding box center [373, 318] width 250 height 21
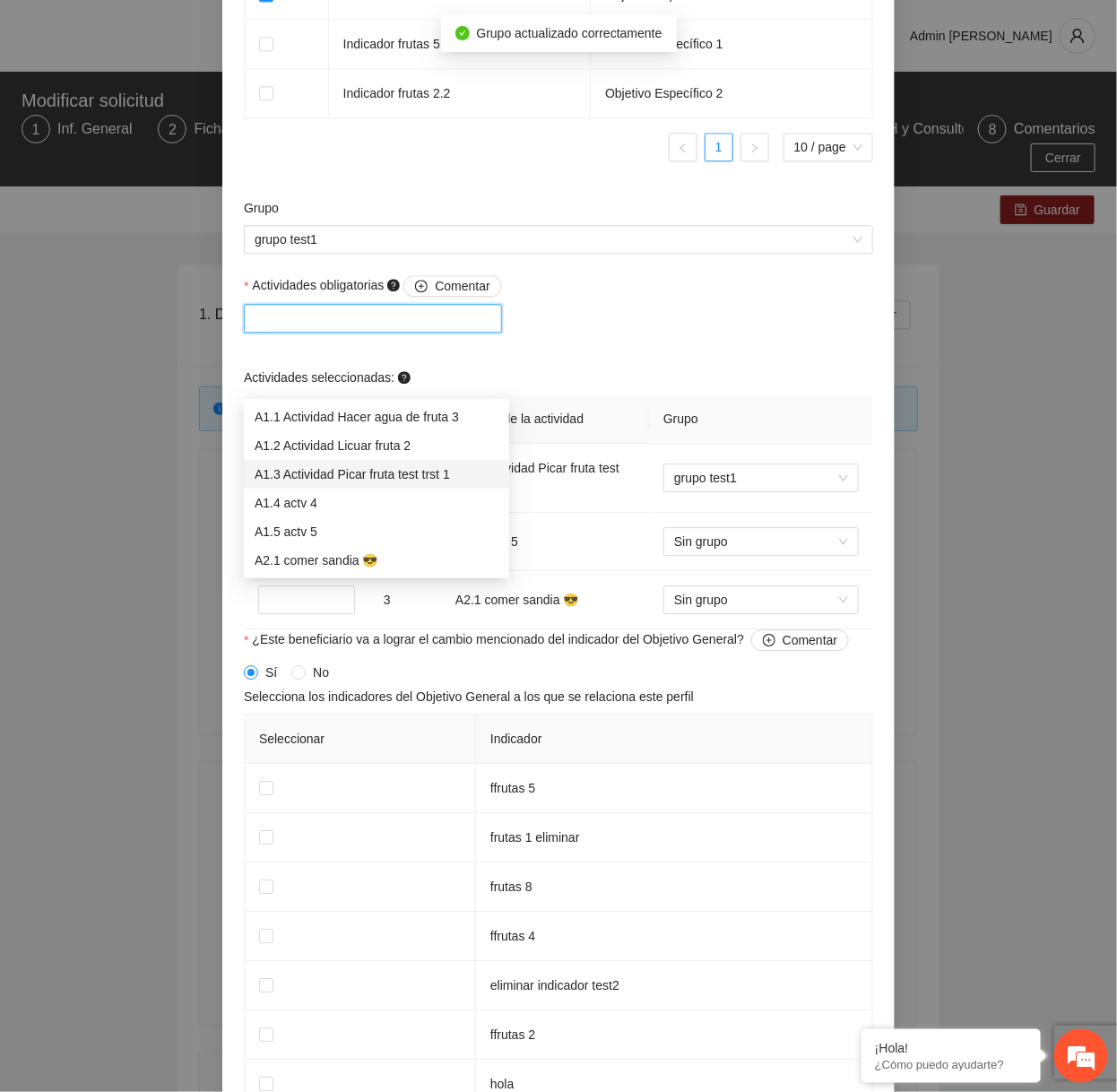
click at [305, 482] on div "A1.3 Actividad Picar fruta test trst 1" at bounding box center [376, 474] width 244 height 19
click at [648, 395] on div "Actividades seleccionadas:" at bounding box center [558, 381] width 630 height 27
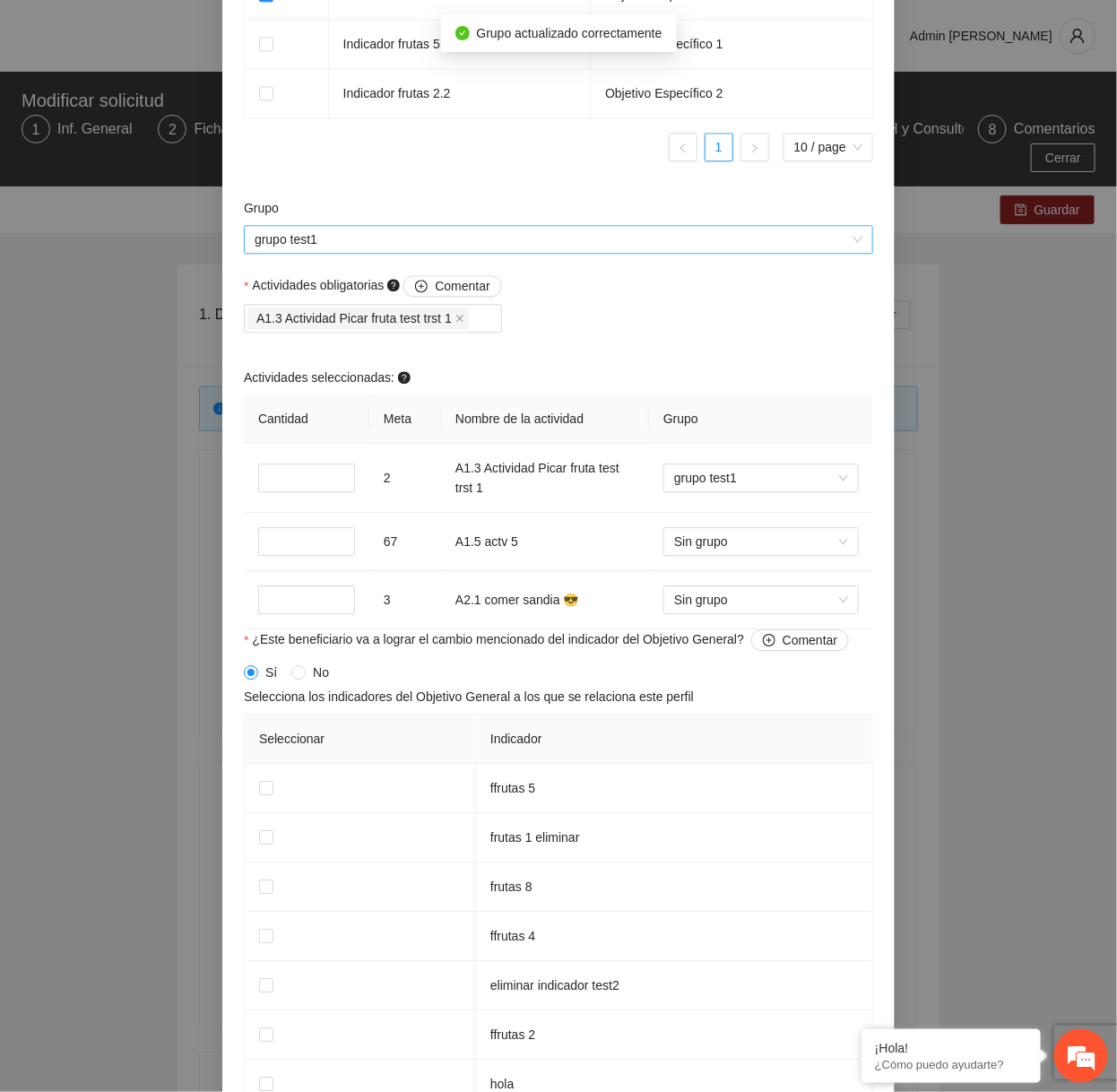
click at [581, 252] on span "grupo test1" at bounding box center [558, 240] width 607 height 27
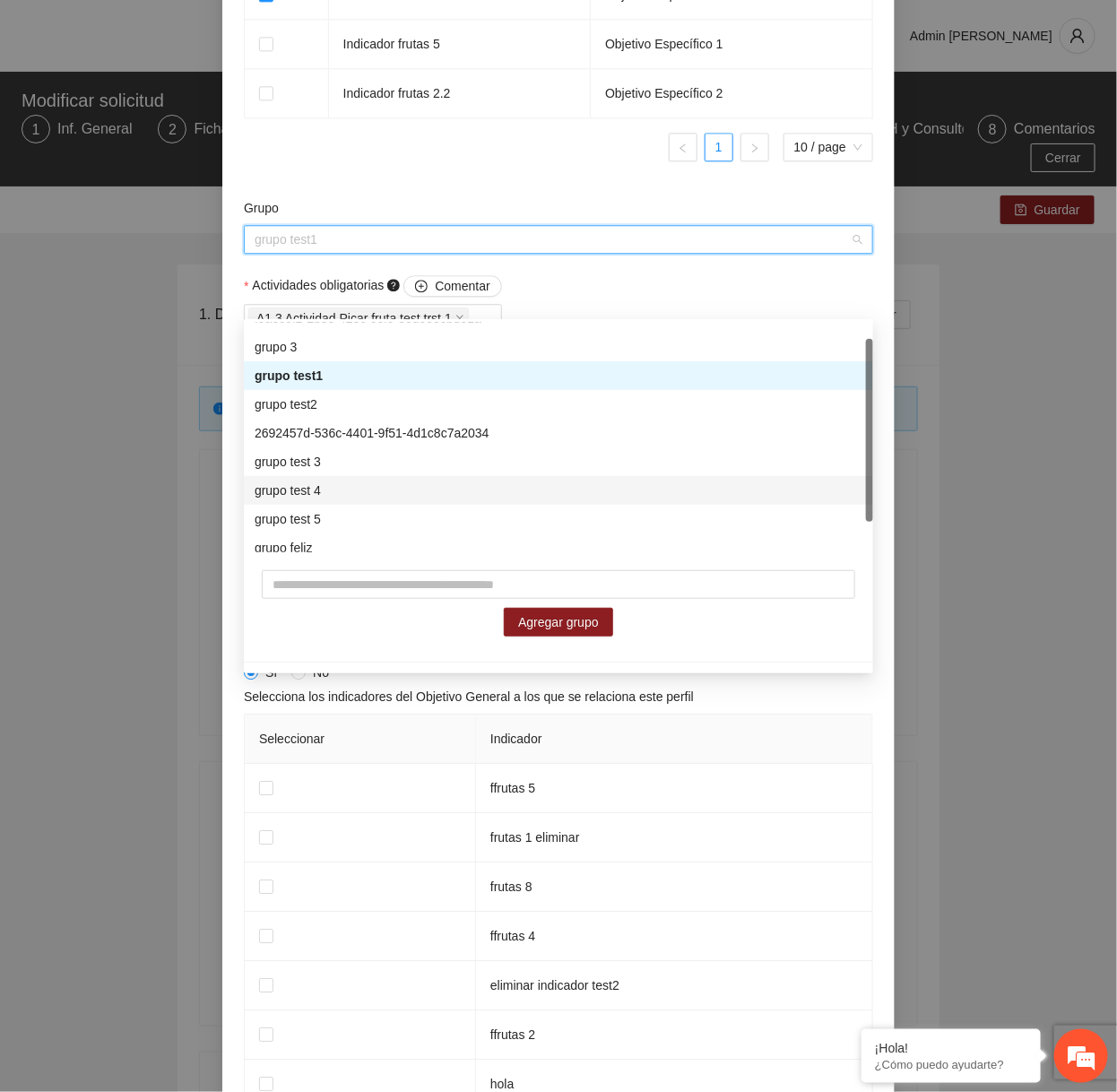
scroll to position [0, 0]
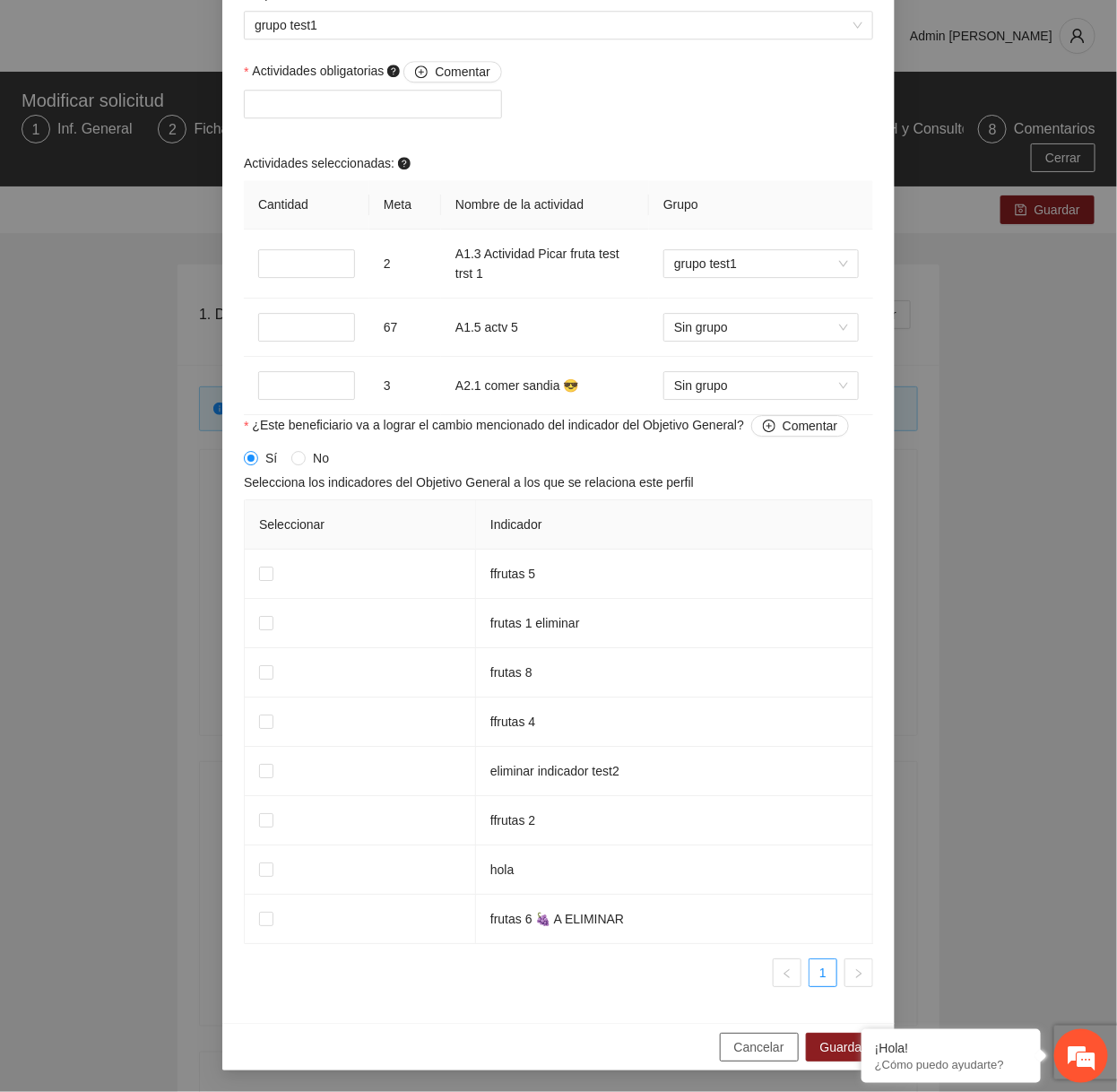
click at [769, 1034] on button "Cancelar" at bounding box center [759, 1048] width 79 height 29
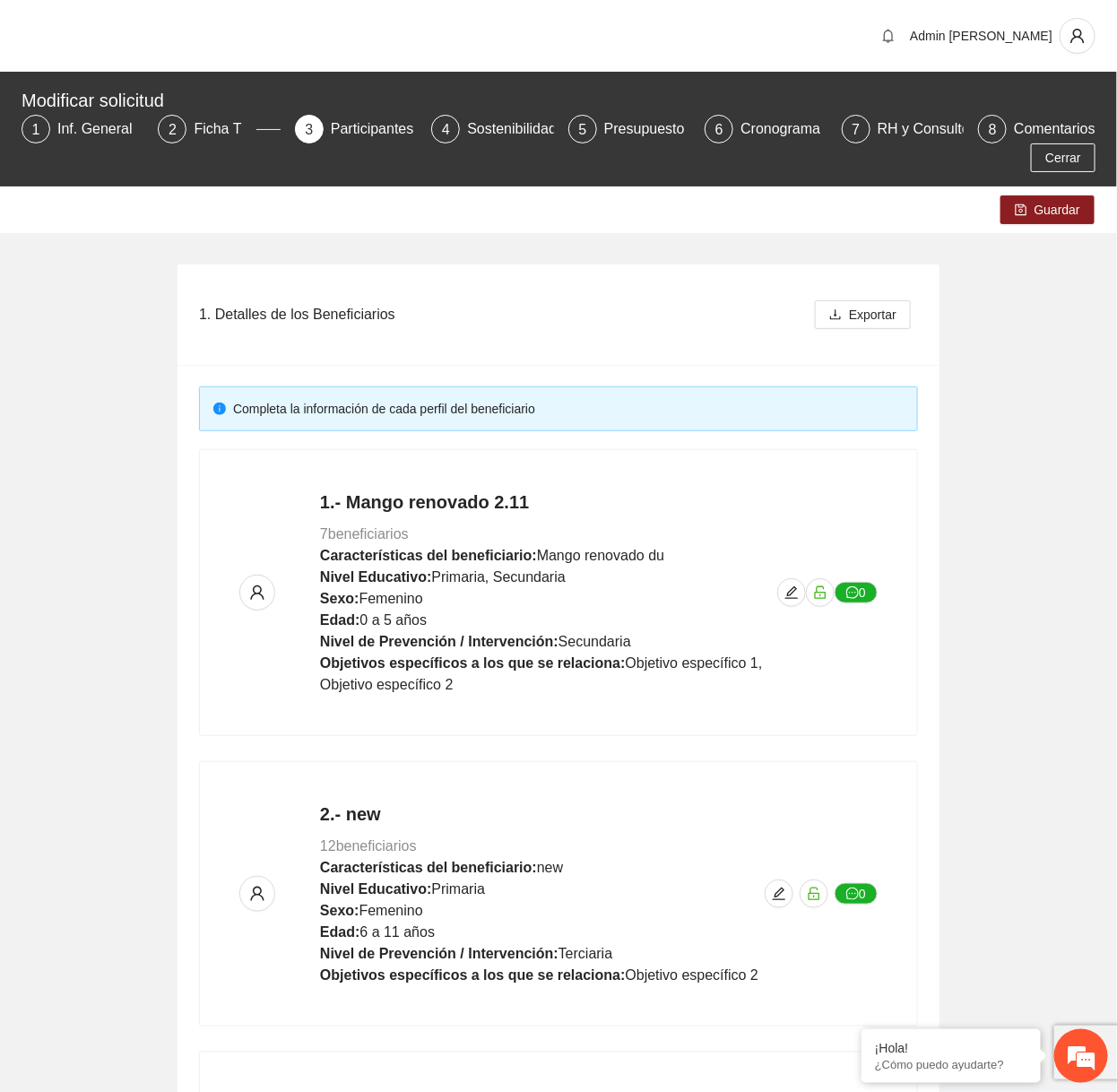
scroll to position [1000, 0]
click at [790, 594] on icon "edit" at bounding box center [791, 592] width 15 height 15
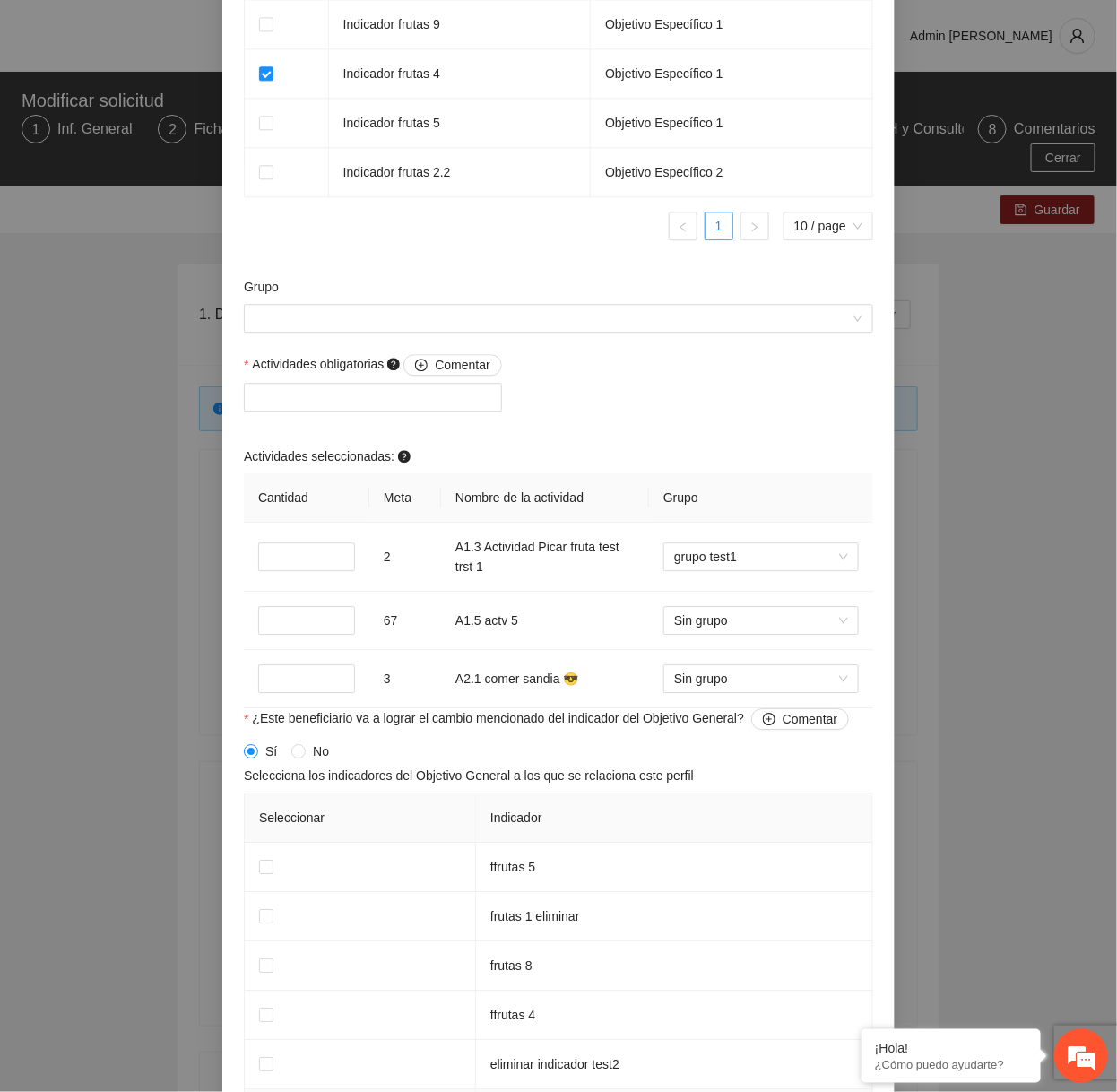
scroll to position [1303, 0]
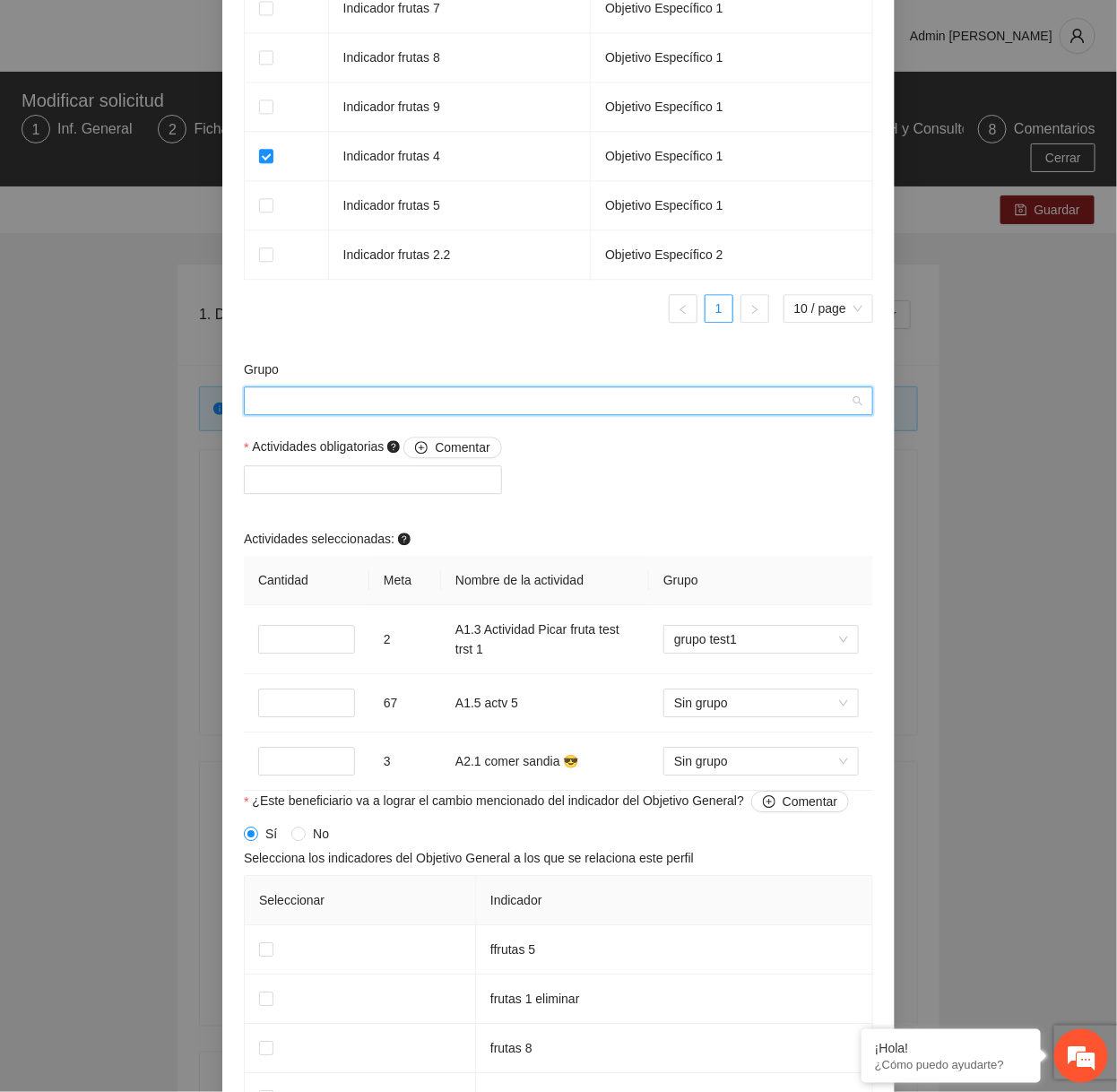
click at [508, 410] on input "Grupo" at bounding box center [551, 400] width 595 height 27
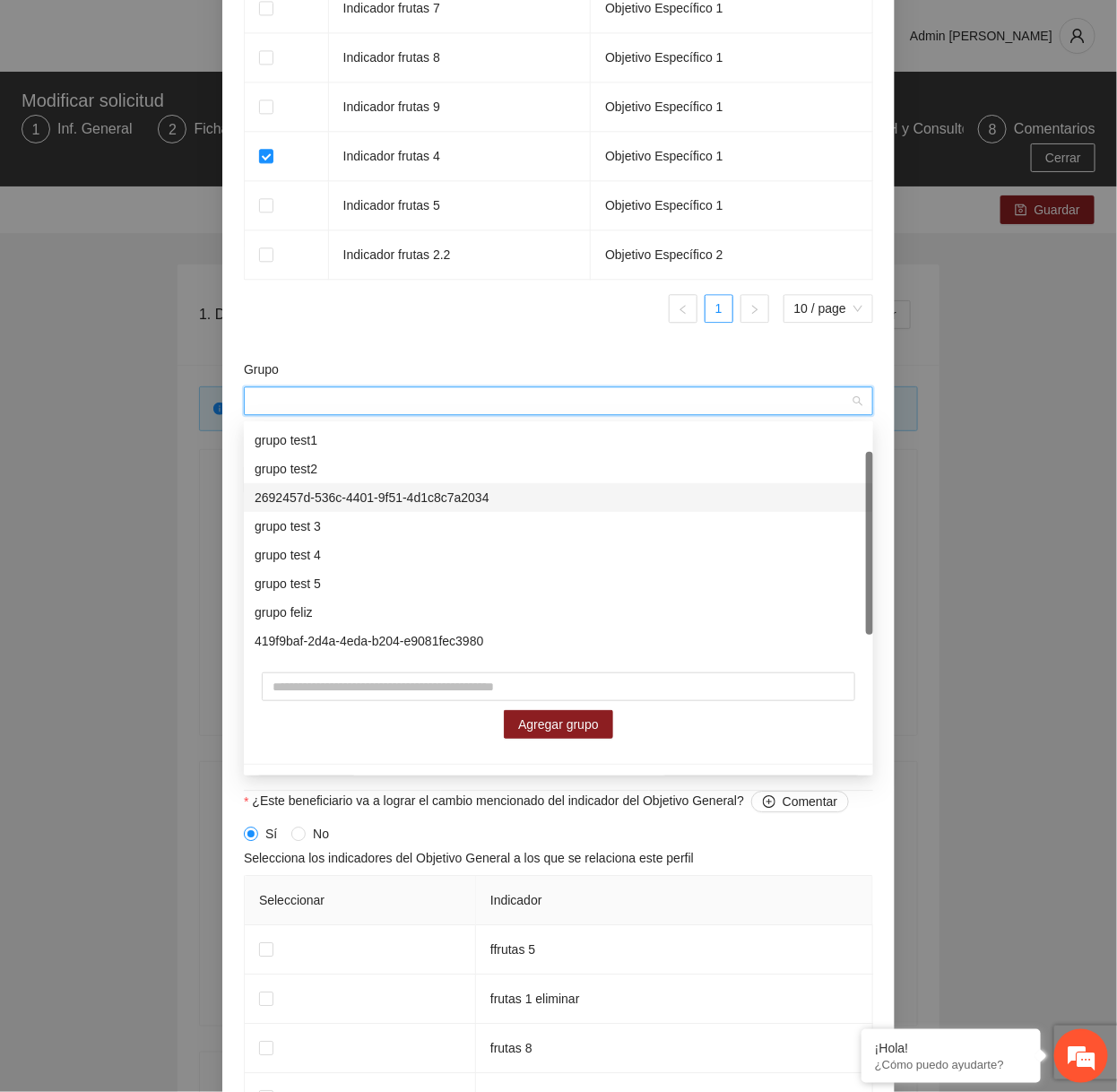
scroll to position [0, 0]
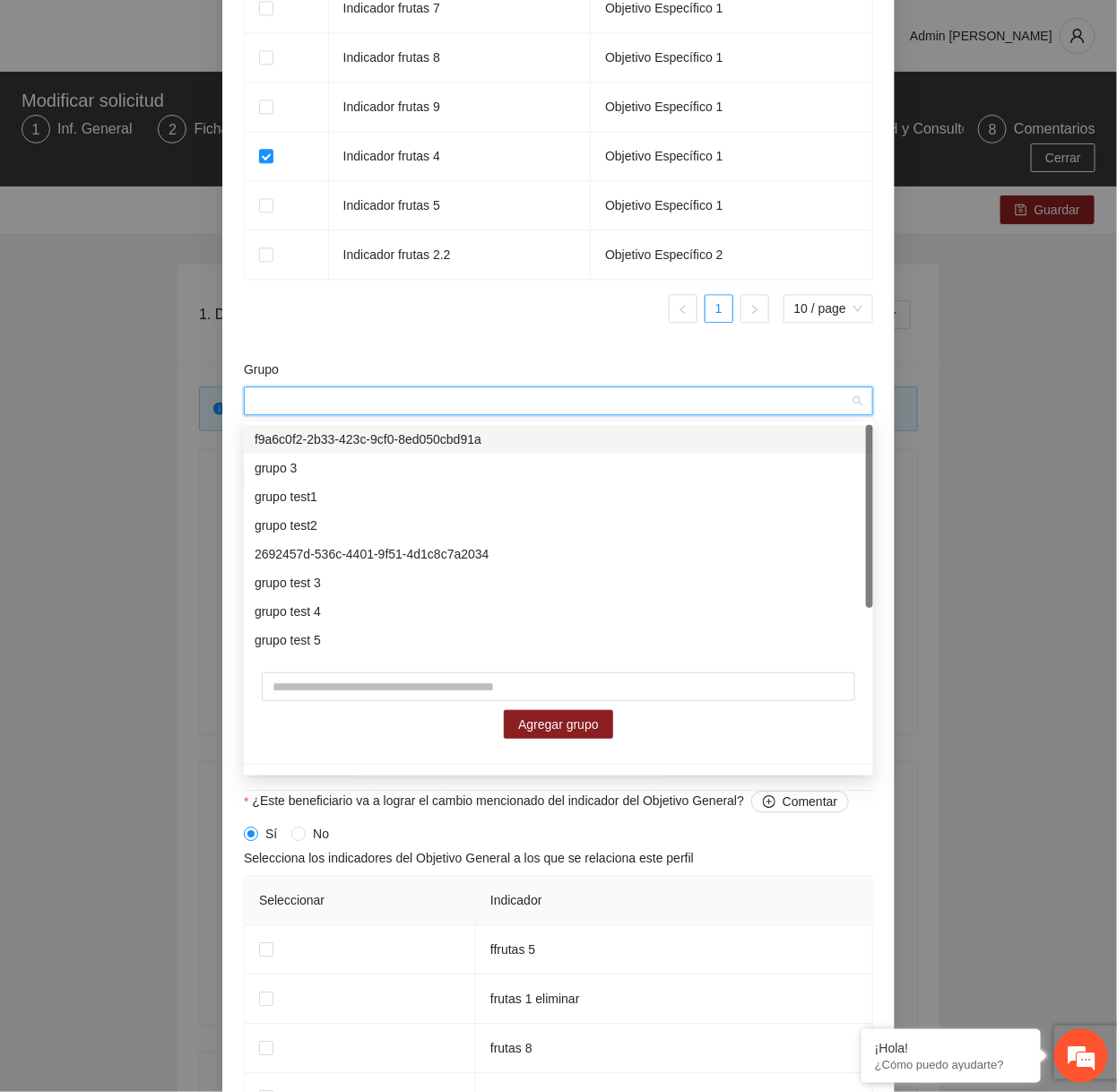
click at [355, 431] on div "f9a6c0f2-2b33-423c-9cf0-8ed050cbd91a" at bounding box center [558, 439] width 607 height 19
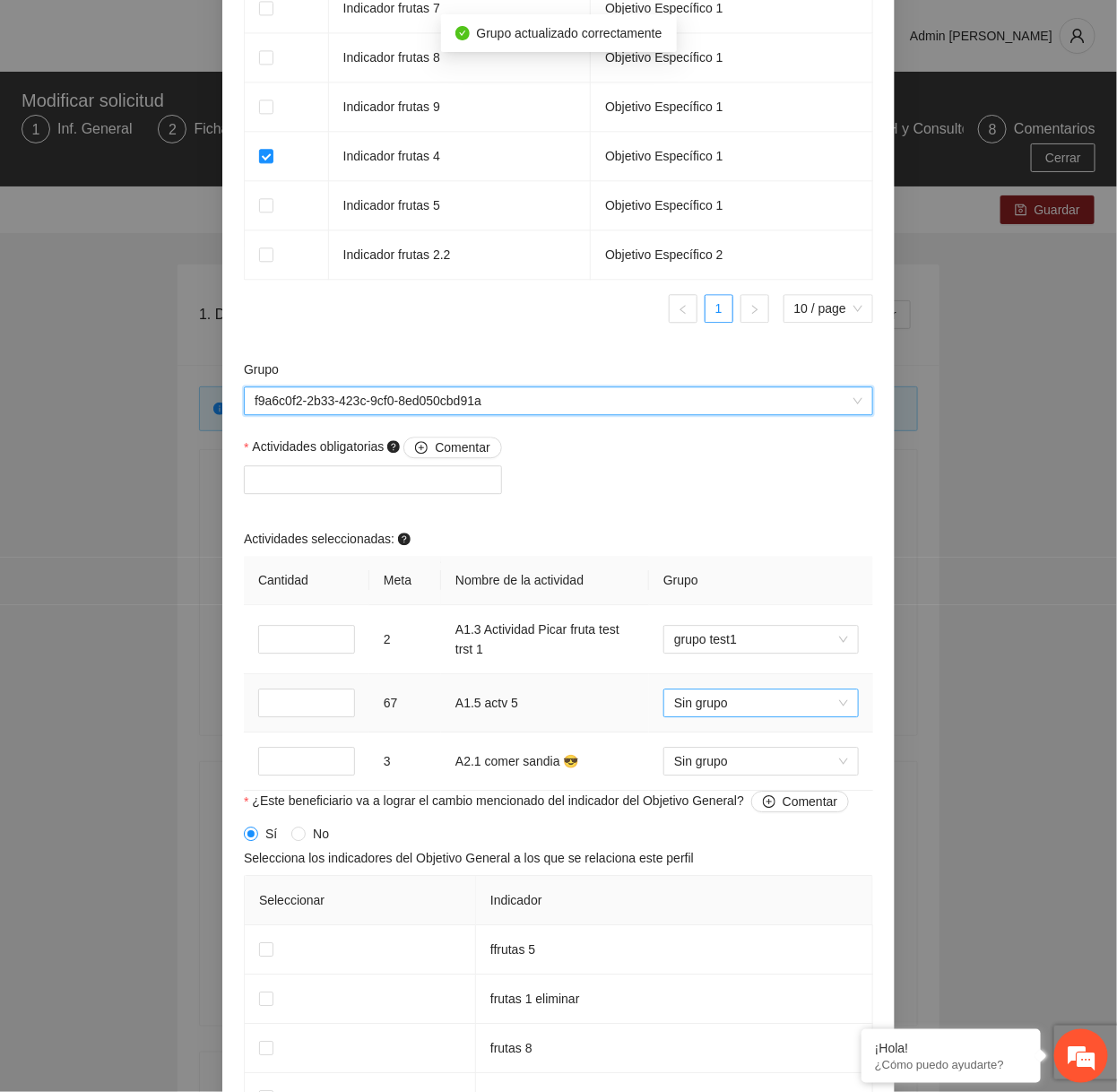
click at [770, 708] on span "Sin grupo" at bounding box center [761, 703] width 174 height 27
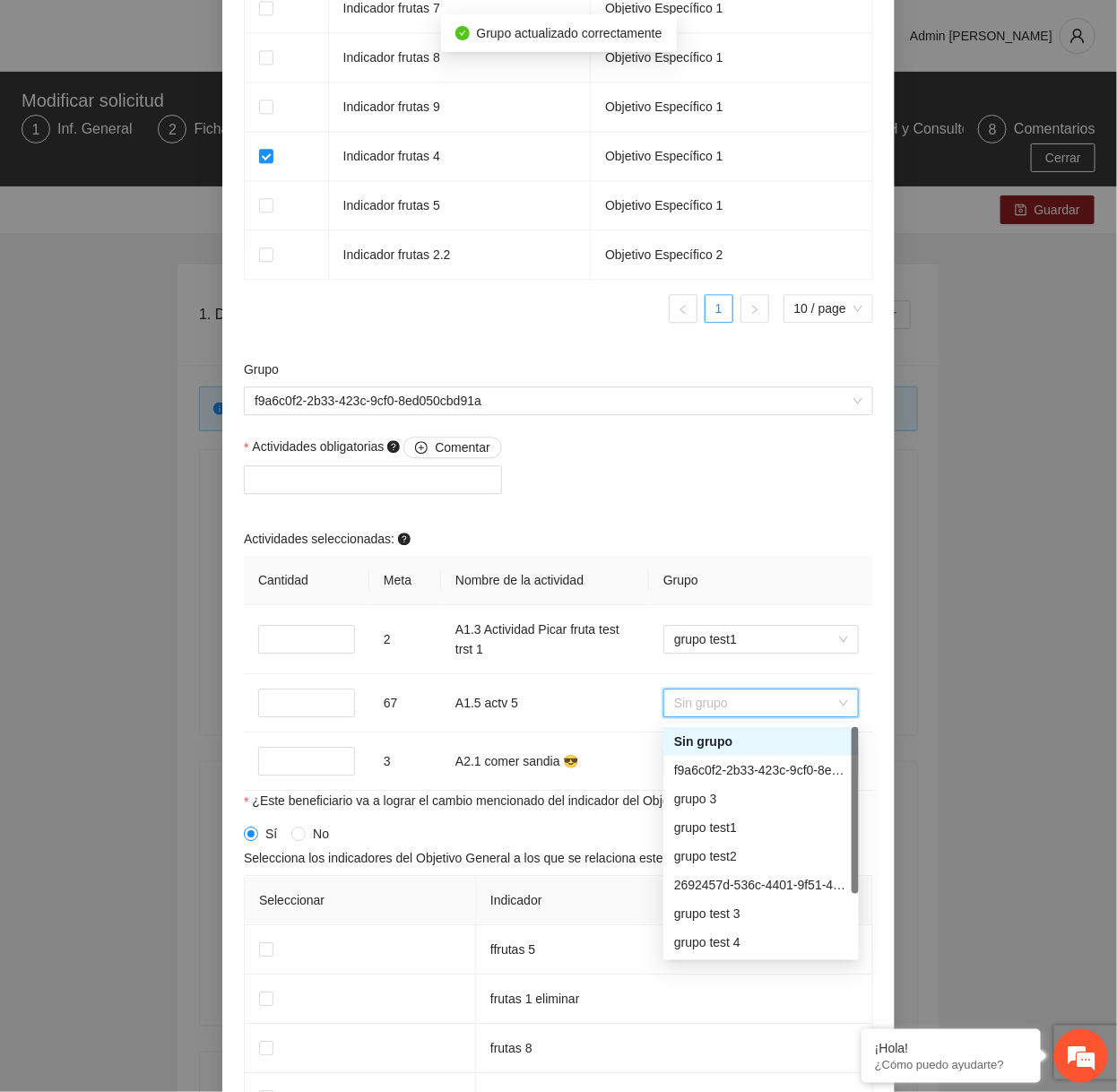
click at [681, 487] on div "Actividades obligatorias Comentar Actividades seleccionadas: Cantidad Meta Nomb…" at bounding box center [558, 613] width 638 height 354
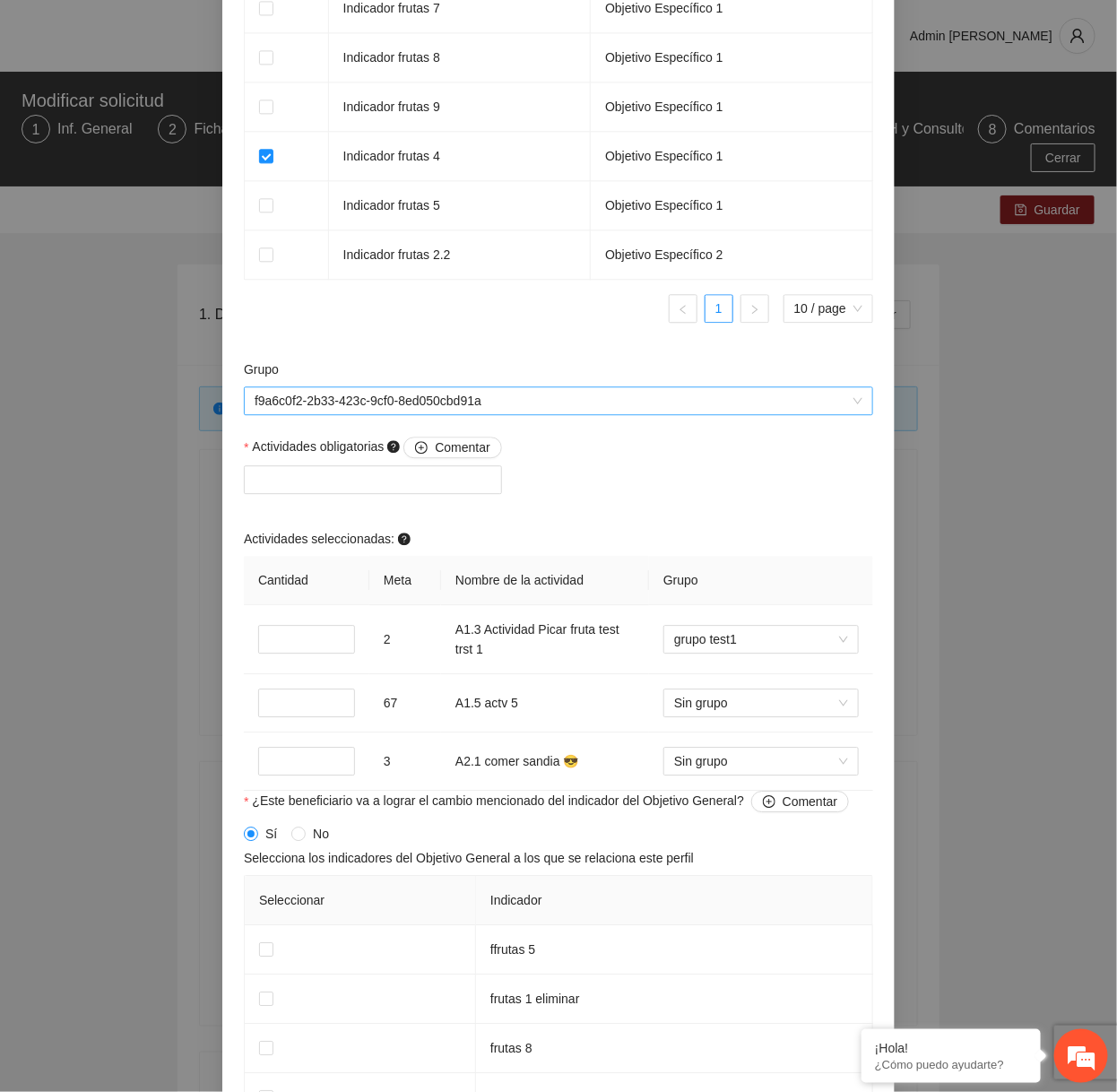
click at [603, 402] on span "f9a6c0f2-2b33-423c-9cf0-8ed050cbd91a" at bounding box center [558, 400] width 607 height 27
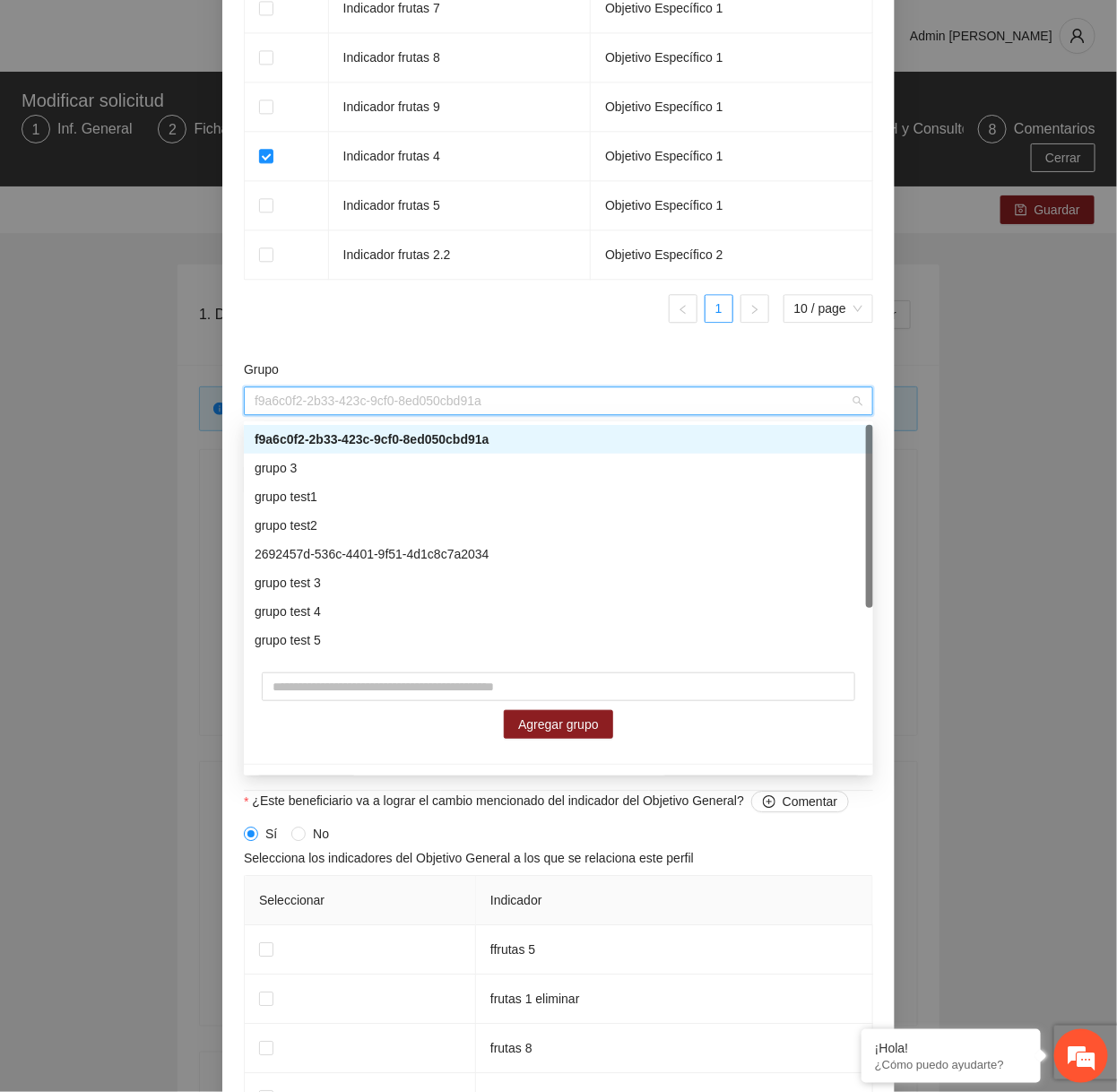
click at [519, 356] on form "**********" at bounding box center [558, 117] width 630 height 2519
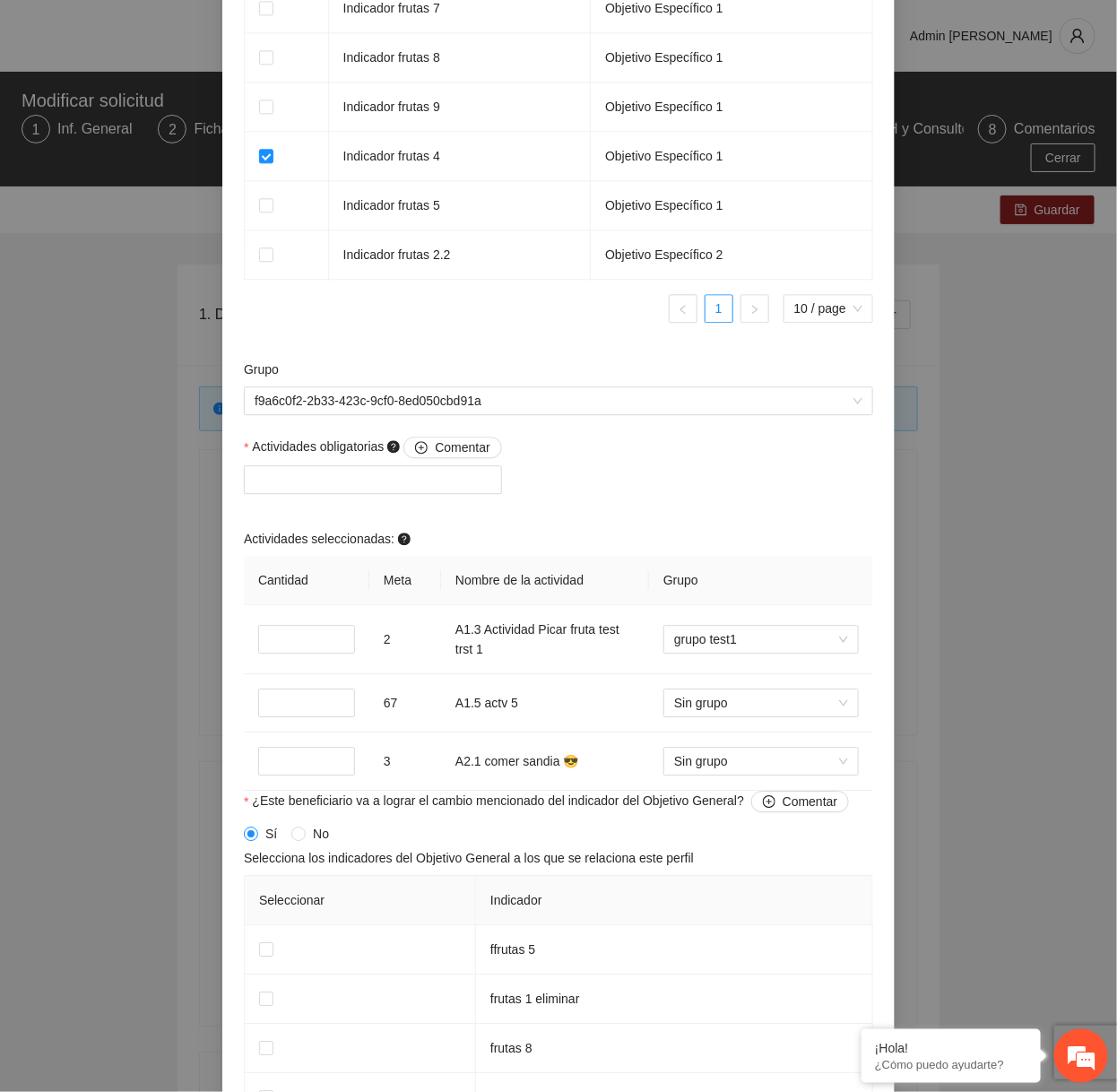
click at [474, 385] on div "Grupo" at bounding box center [558, 373] width 630 height 27
click at [474, 395] on span "f9a6c0f2-2b33-423c-9cf0-8ed050cbd91a" at bounding box center [558, 400] width 607 height 27
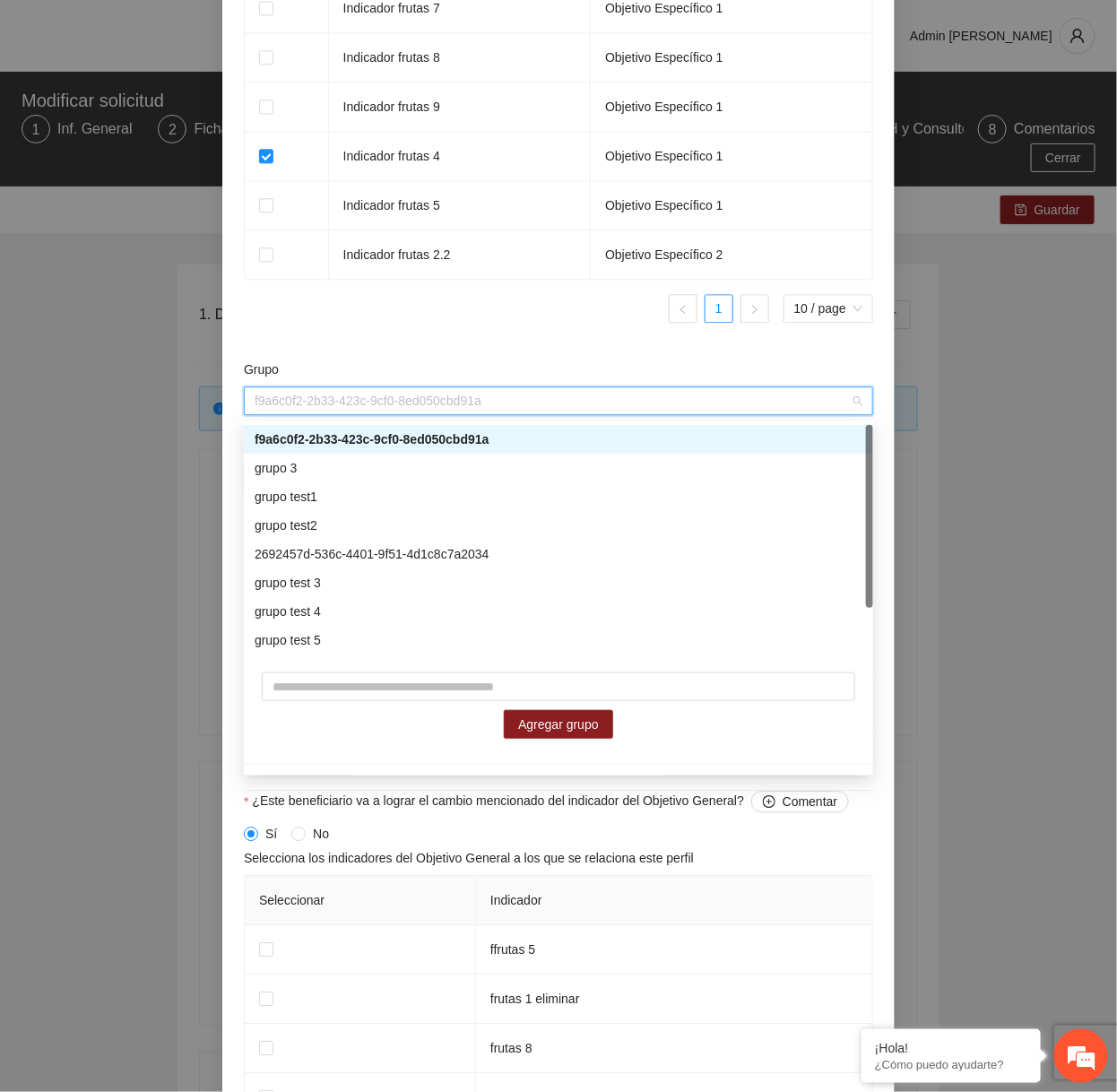
type input "*"
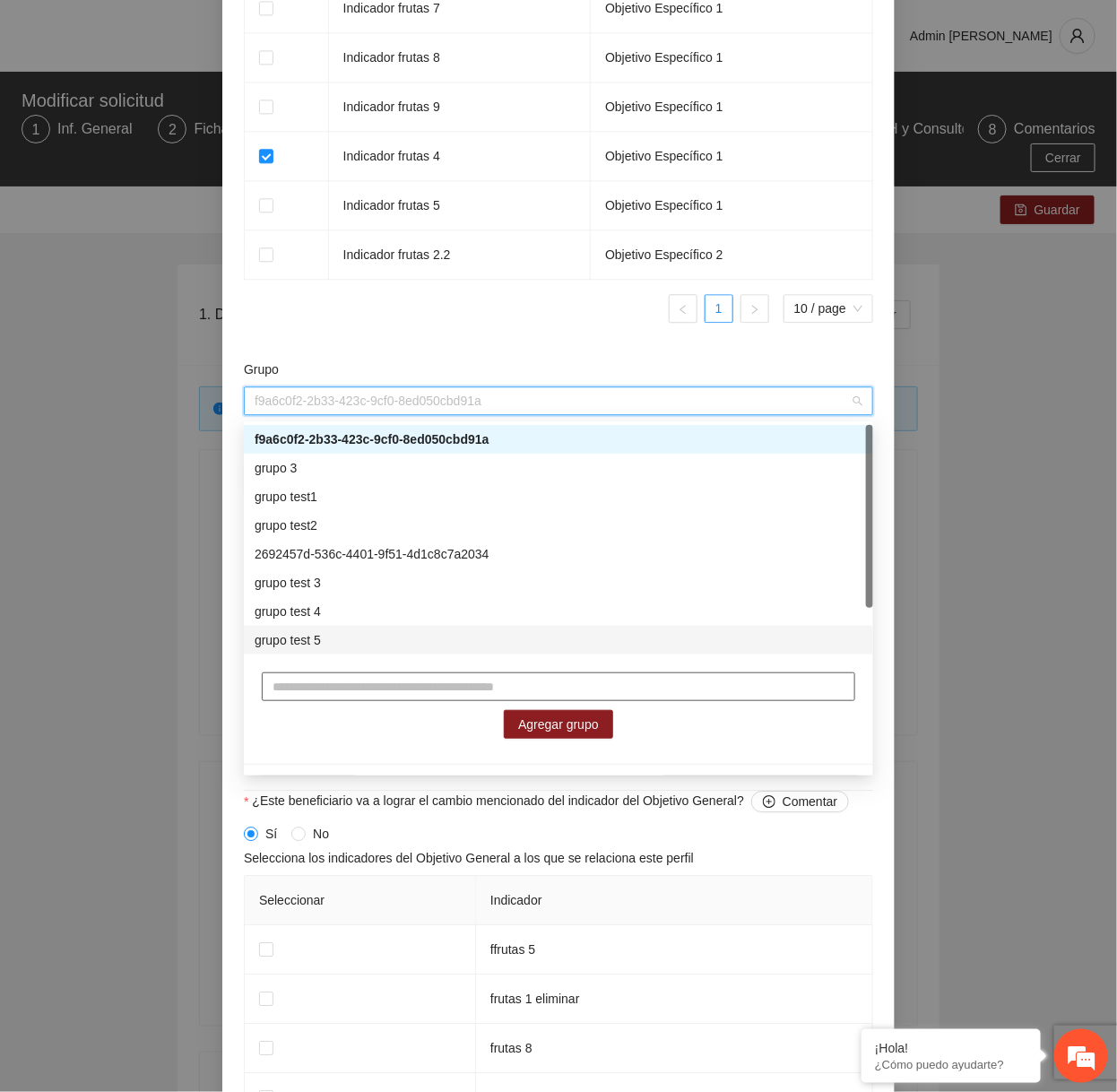
click at [320, 677] on input "text" at bounding box center [558, 687] width 593 height 29
type input "**********"
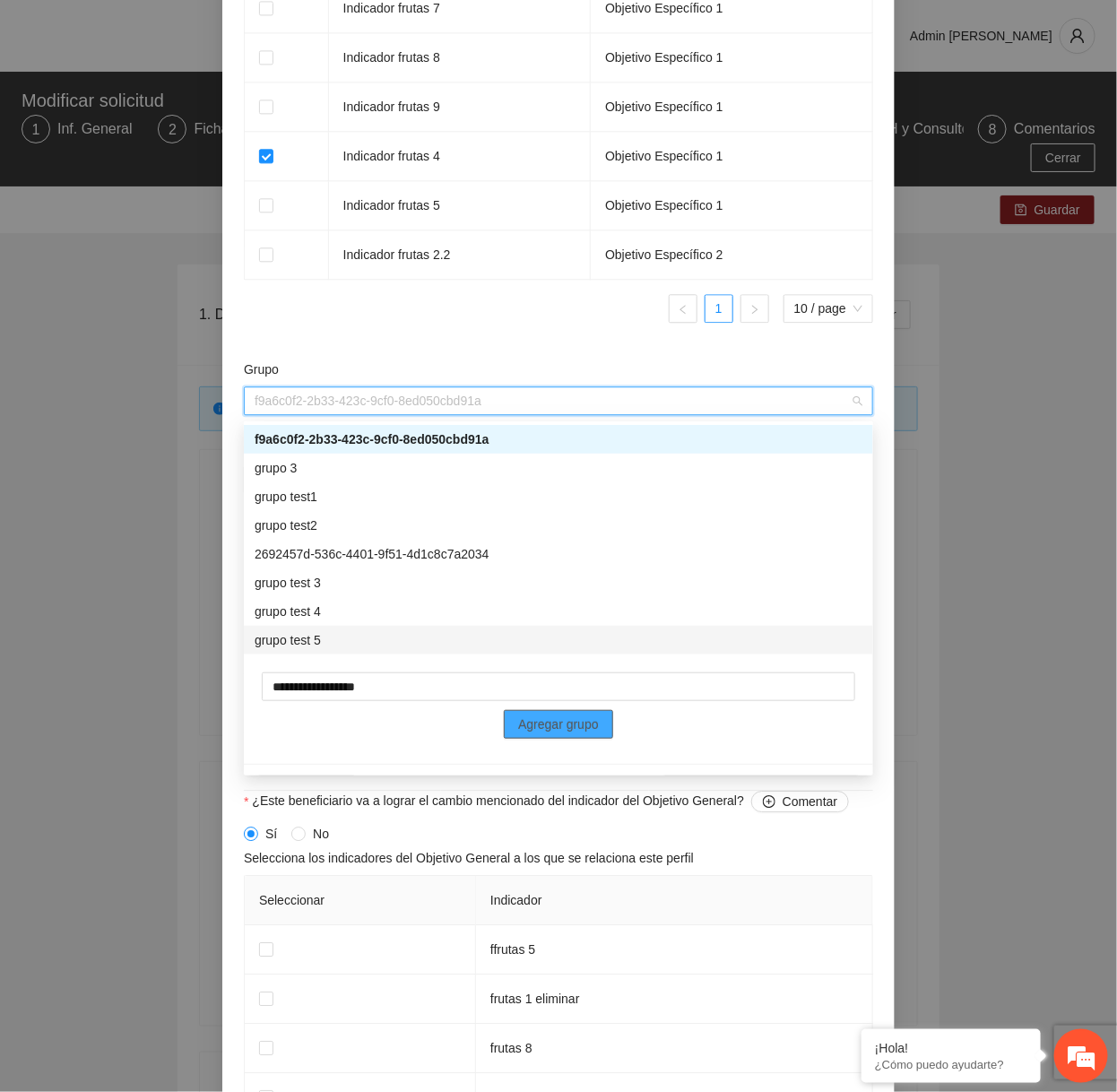
click at [541, 718] on span "Agregar grupo" at bounding box center [558, 724] width 80 height 19
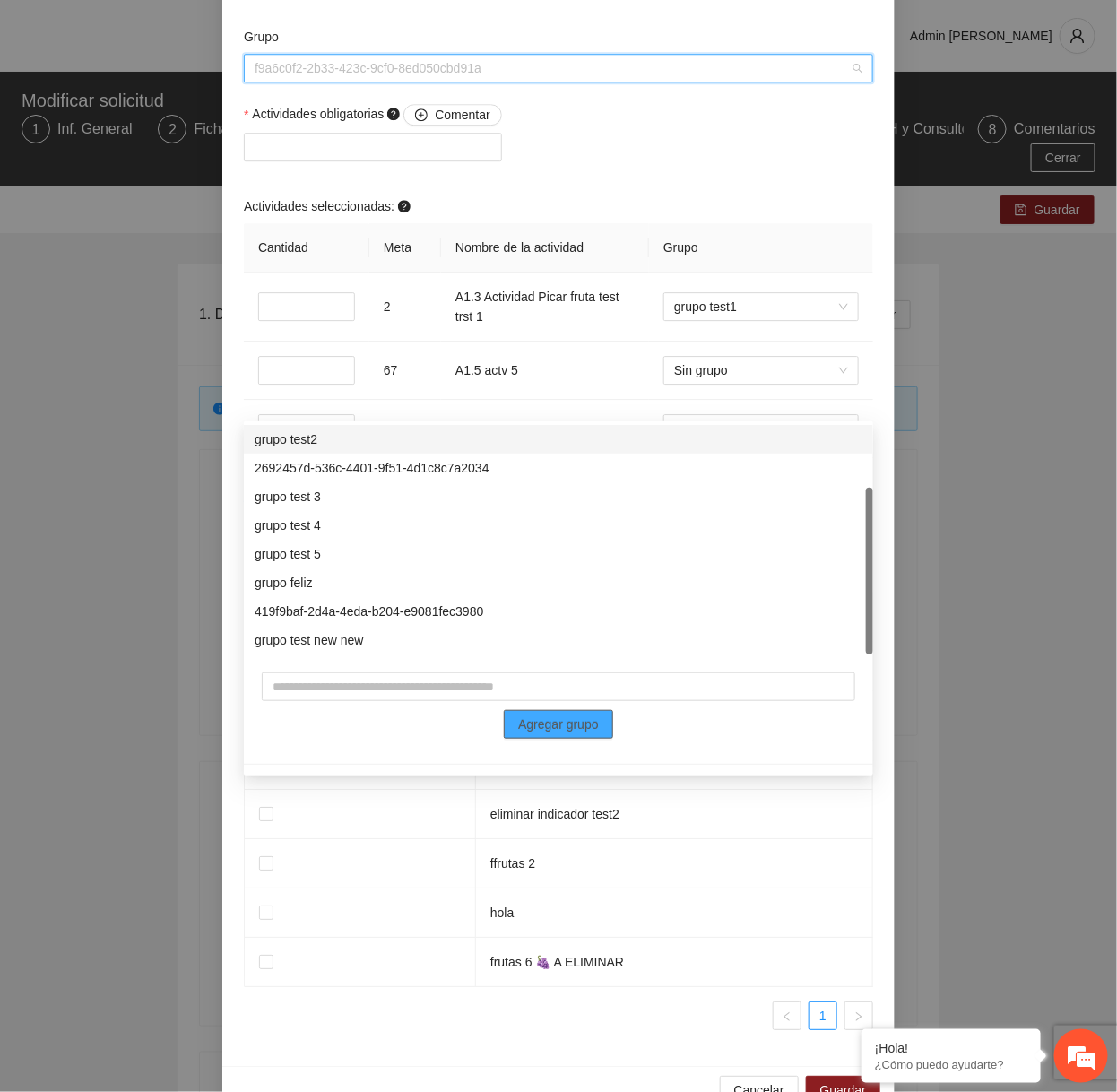
scroll to position [1681, 0]
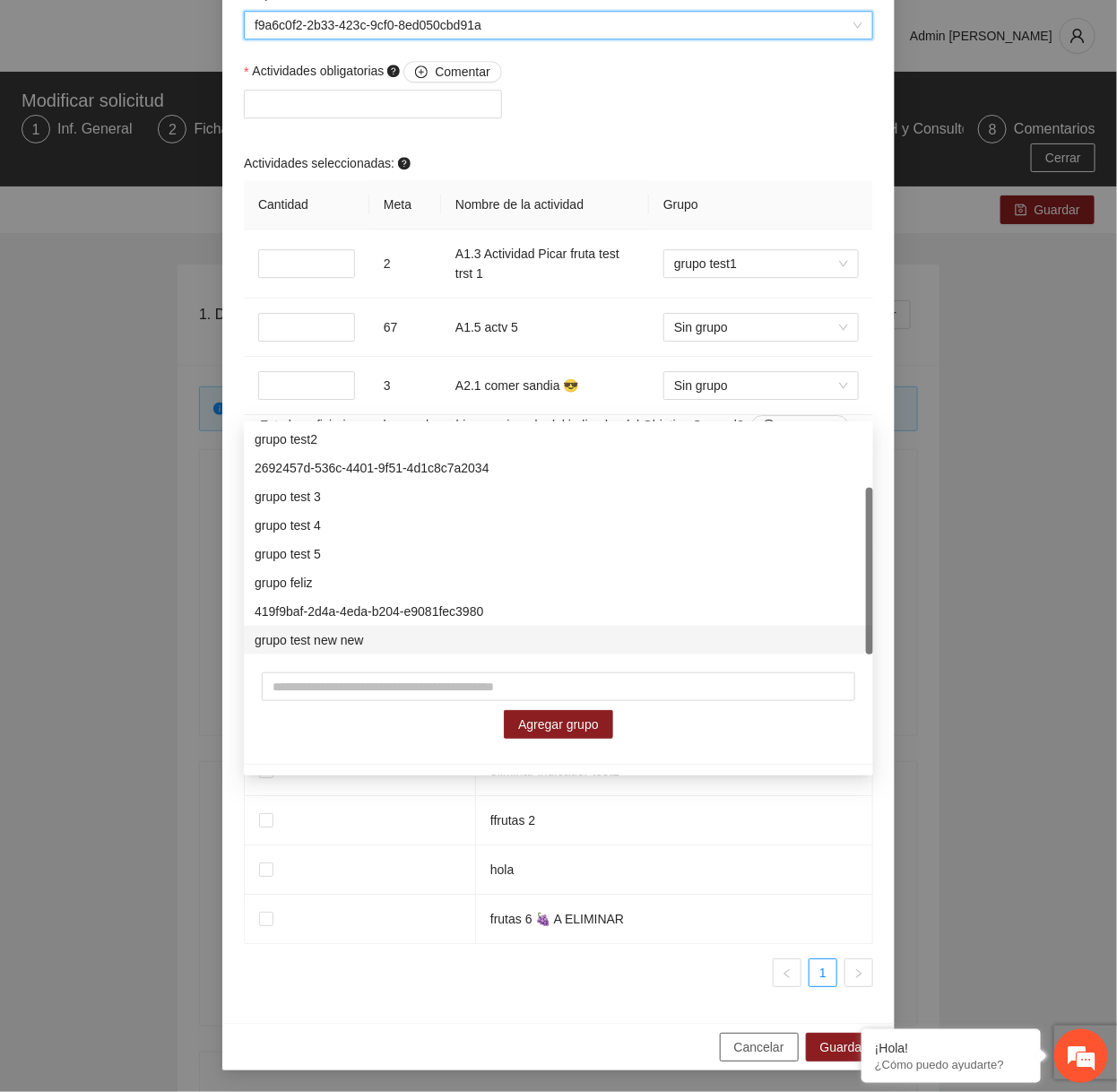
click at [740, 1045] on span "Cancelar" at bounding box center [759, 1047] width 50 height 19
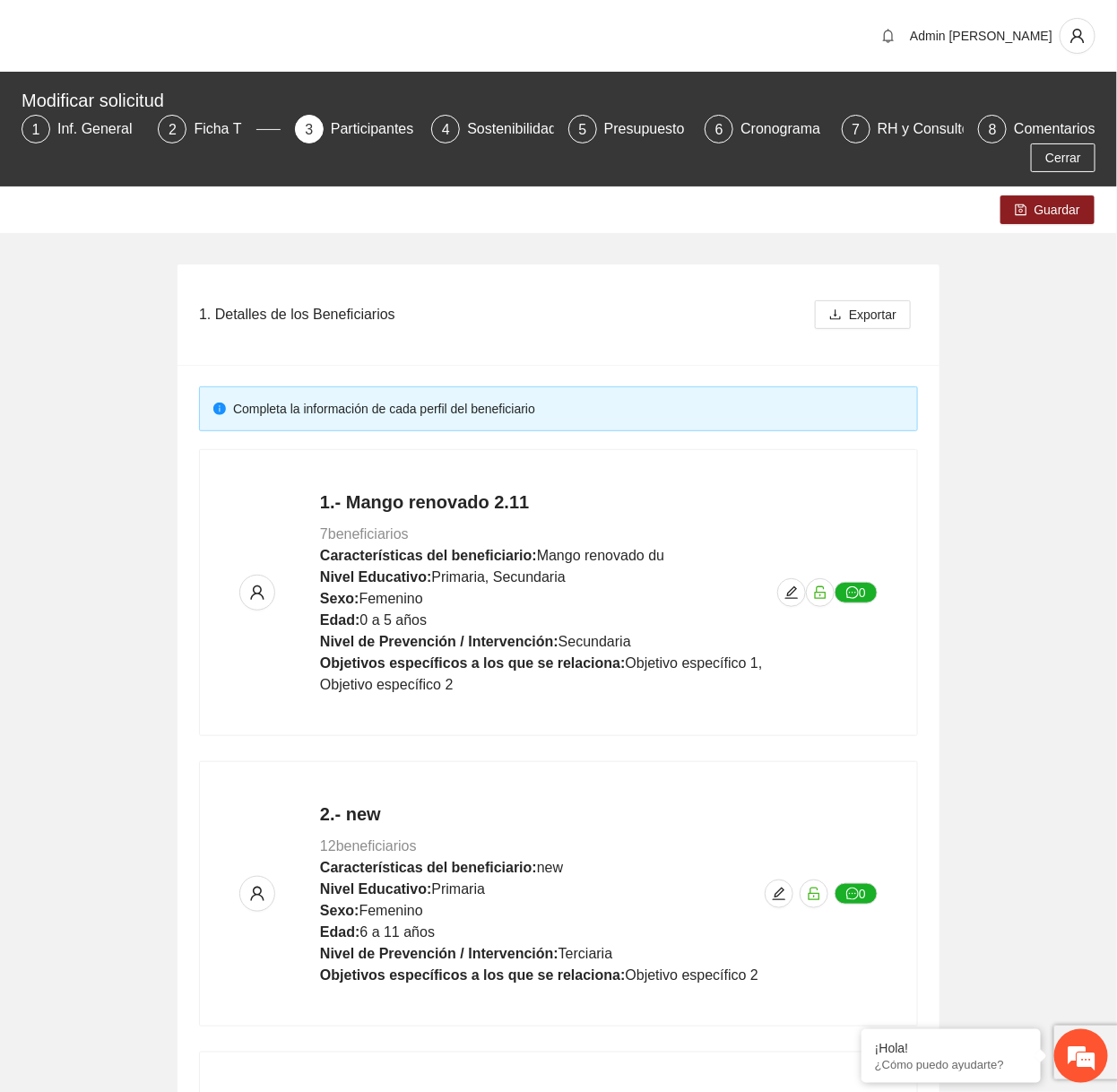
scroll to position [1000, 0]
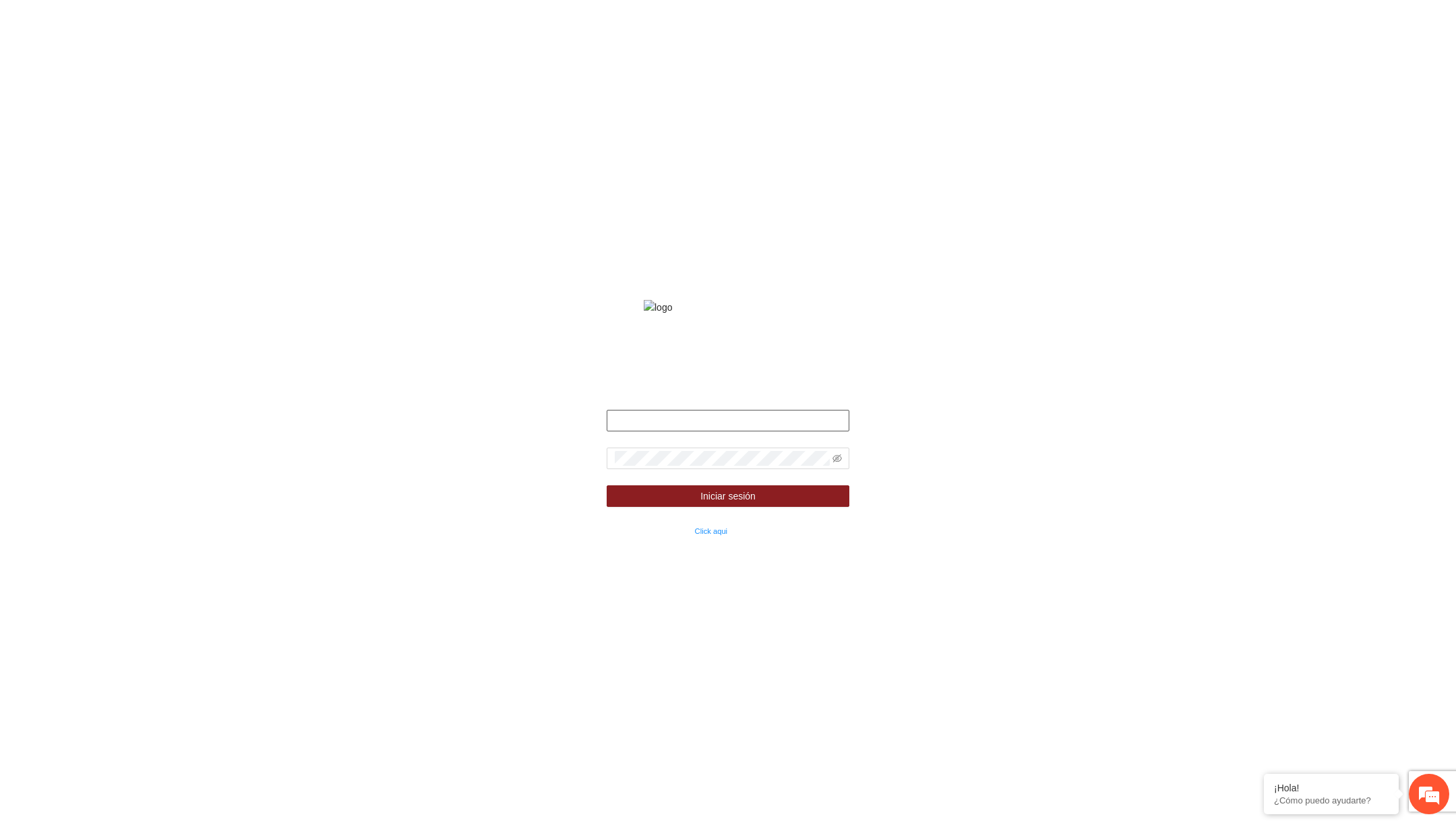
click at [654, 431] on input "text" at bounding box center [728, 420] width 243 height 22
type input "**********"
click at [833, 463] on icon "eye-invisible" at bounding box center [836, 458] width 9 height 9
click at [762, 507] on button "Iniciar sesión" at bounding box center [728, 496] width 243 height 22
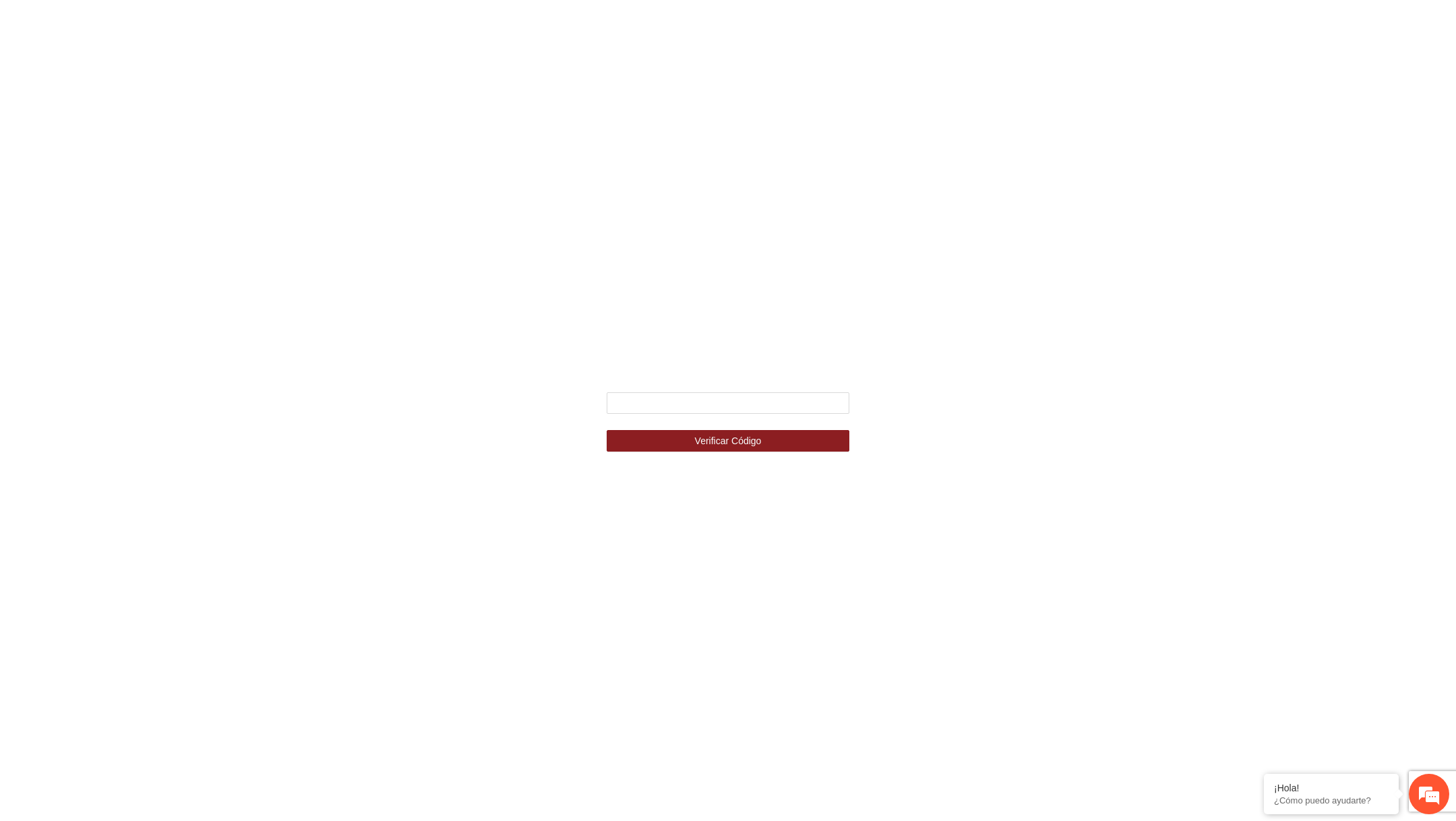
click at [661, 385] on div "Ingresa el código de seguridad que mandamos al celular +********4587 Verificar …" at bounding box center [727, 411] width 303 height 115
click at [639, 399] on input "text" at bounding box center [728, 403] width 243 height 22
type input "******"
click at [607, 430] on button "Verificar Código" at bounding box center [728, 441] width 243 height 22
